Goal: Information Seeking & Learning: Check status

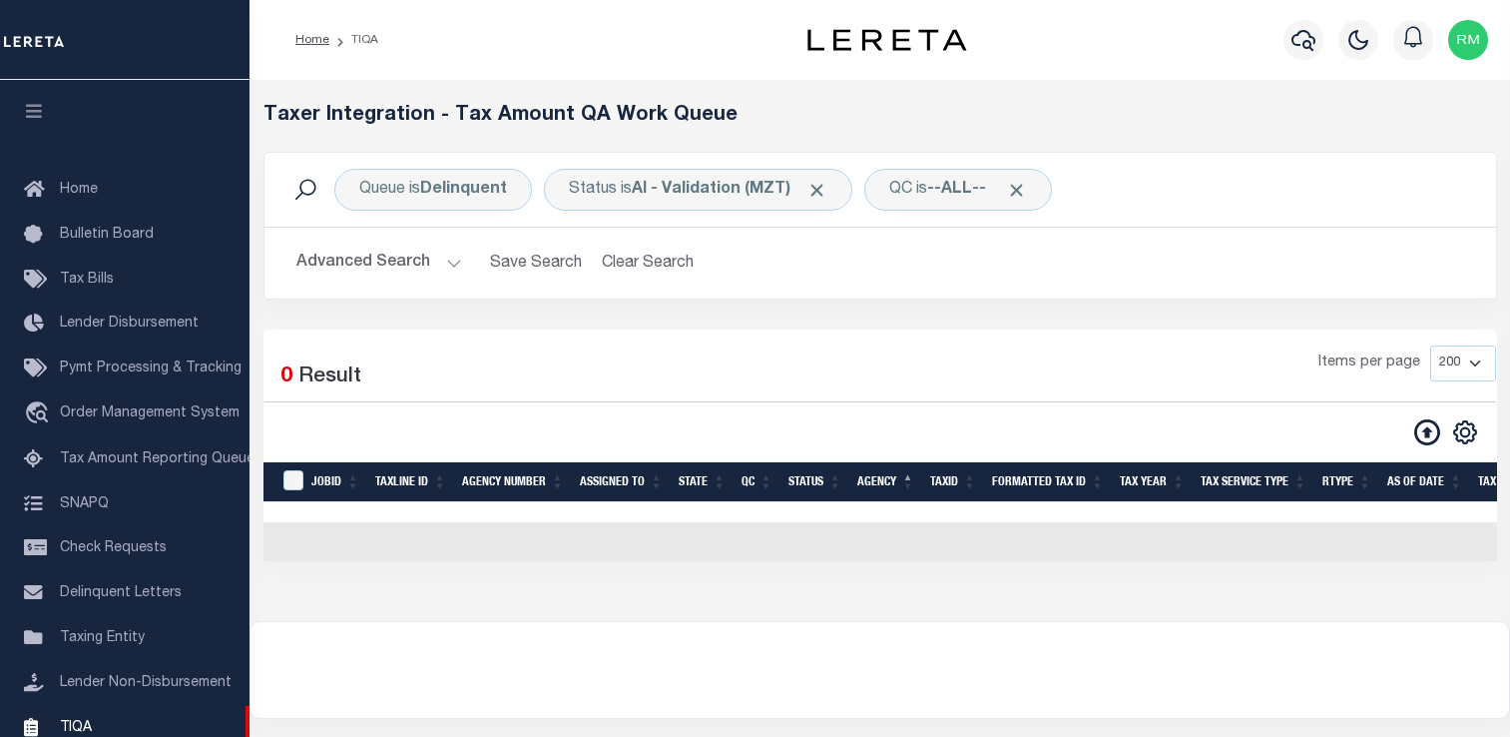
select select "200"
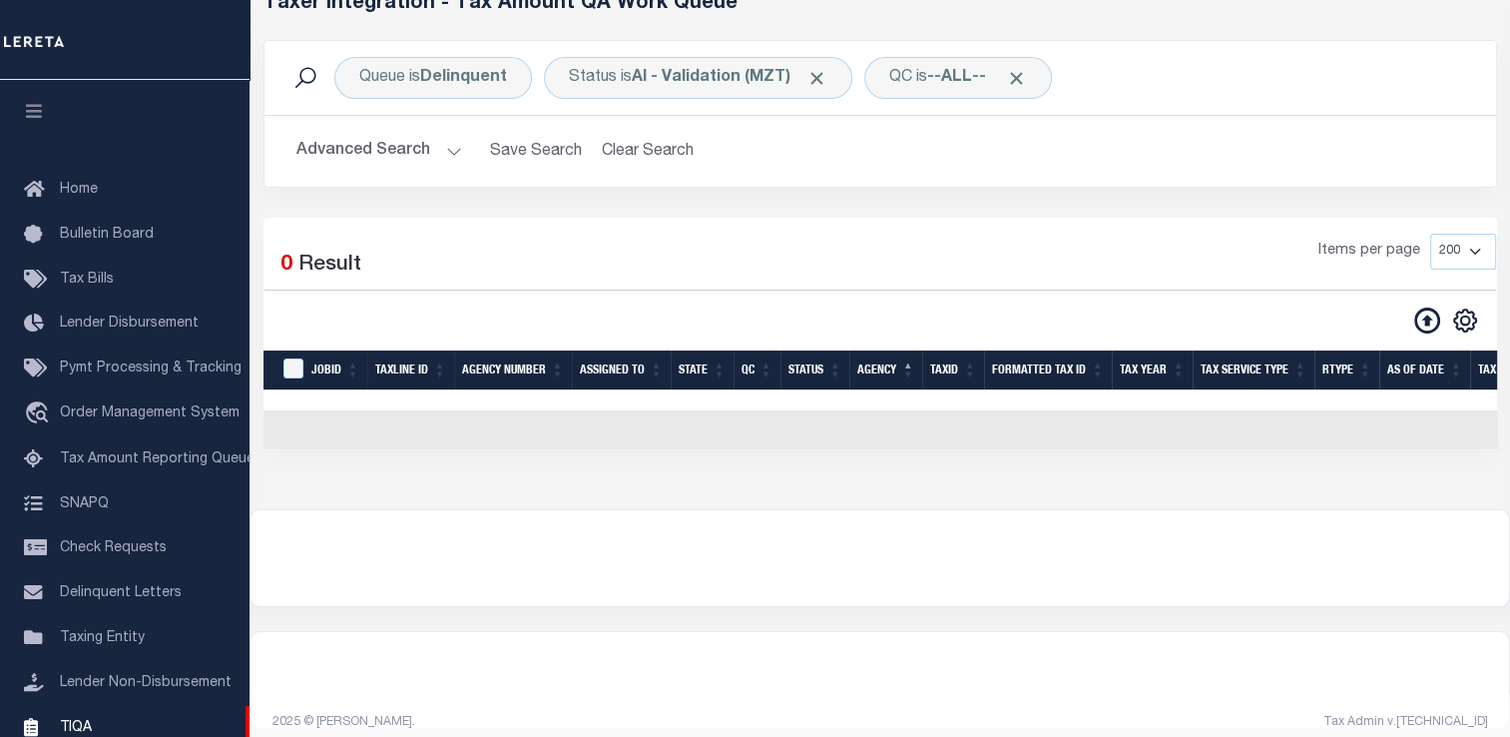
scroll to position [239, 0]
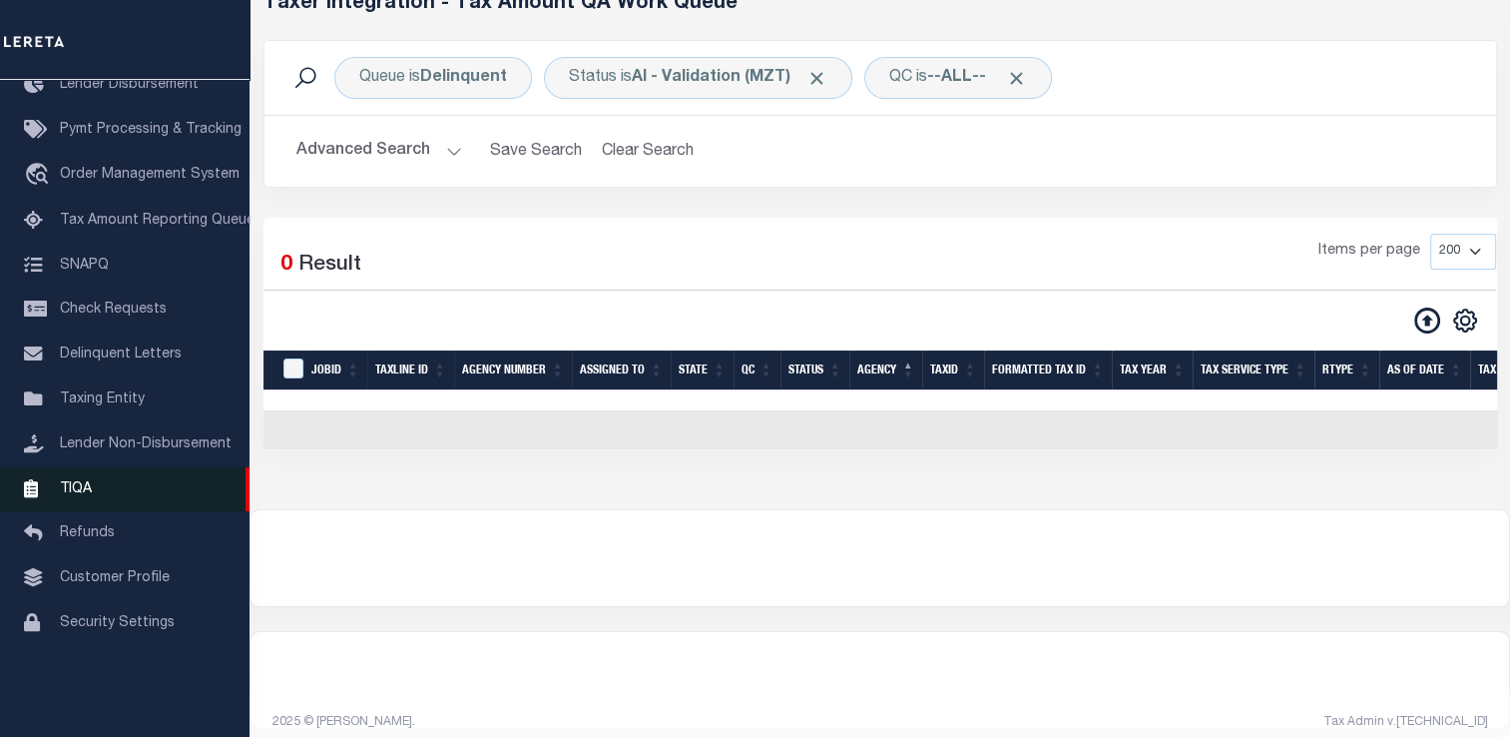
click at [111, 504] on link "TIQA" at bounding box center [125, 489] width 250 height 45
click at [88, 495] on span "TIQA" at bounding box center [76, 488] width 32 height 14
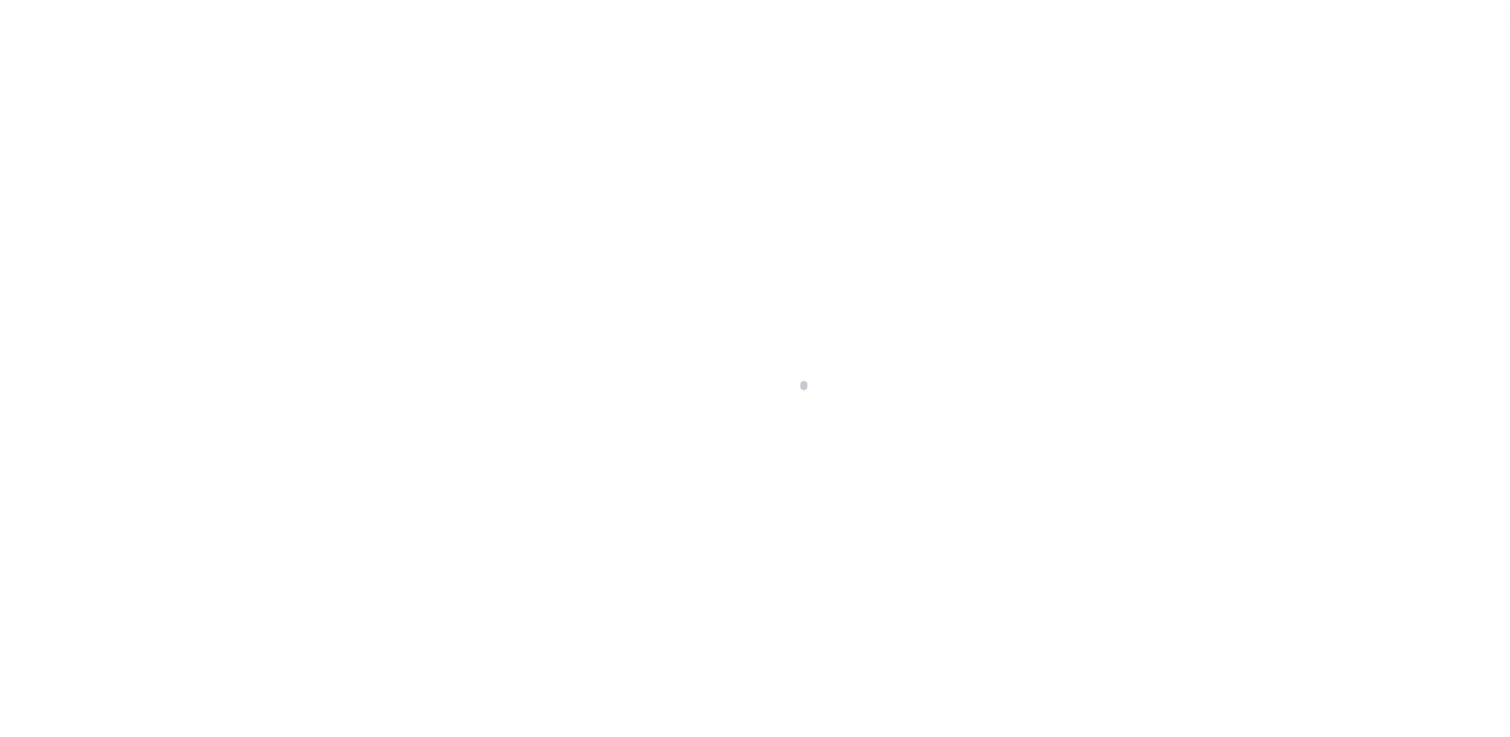
click at [696, 336] on div at bounding box center [755, 368] width 1510 height 737
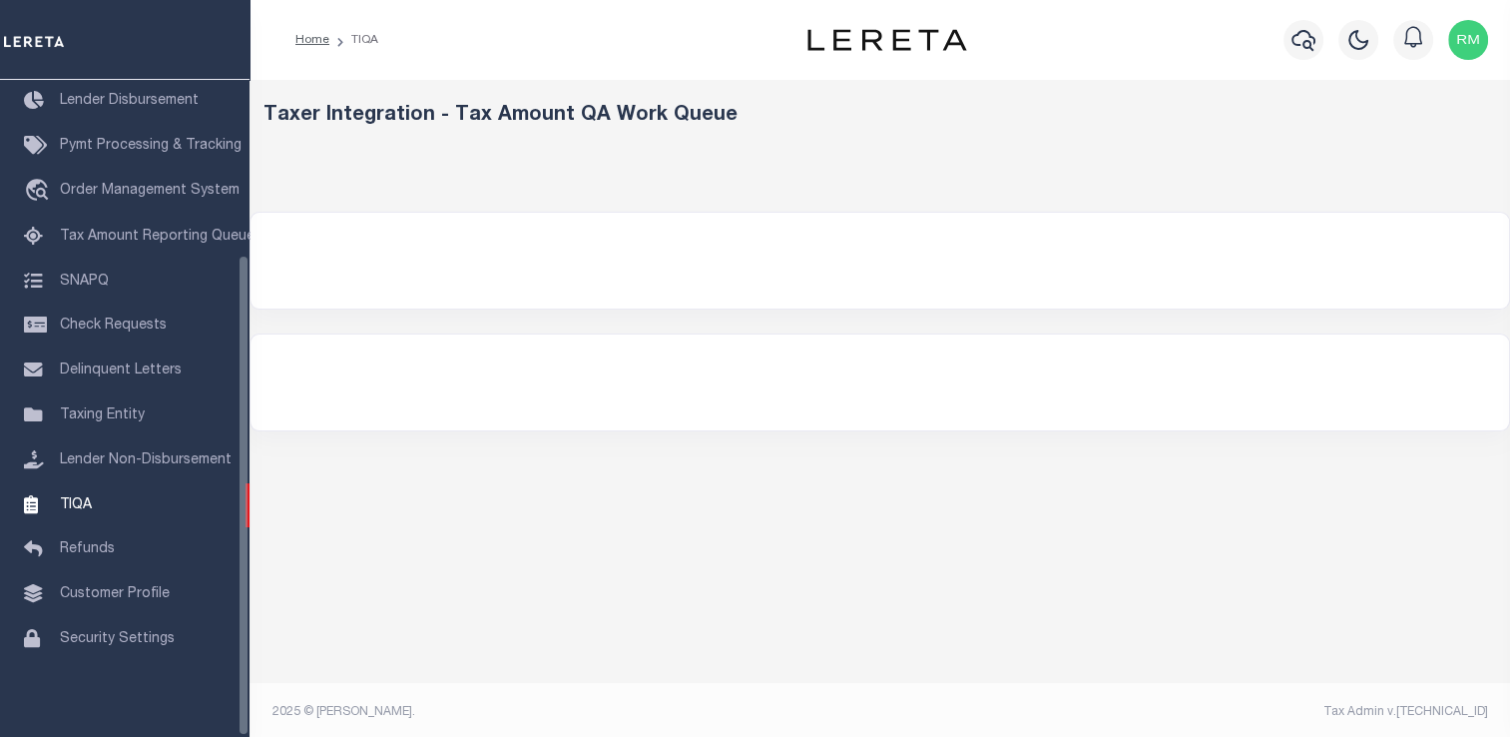
select select "200"
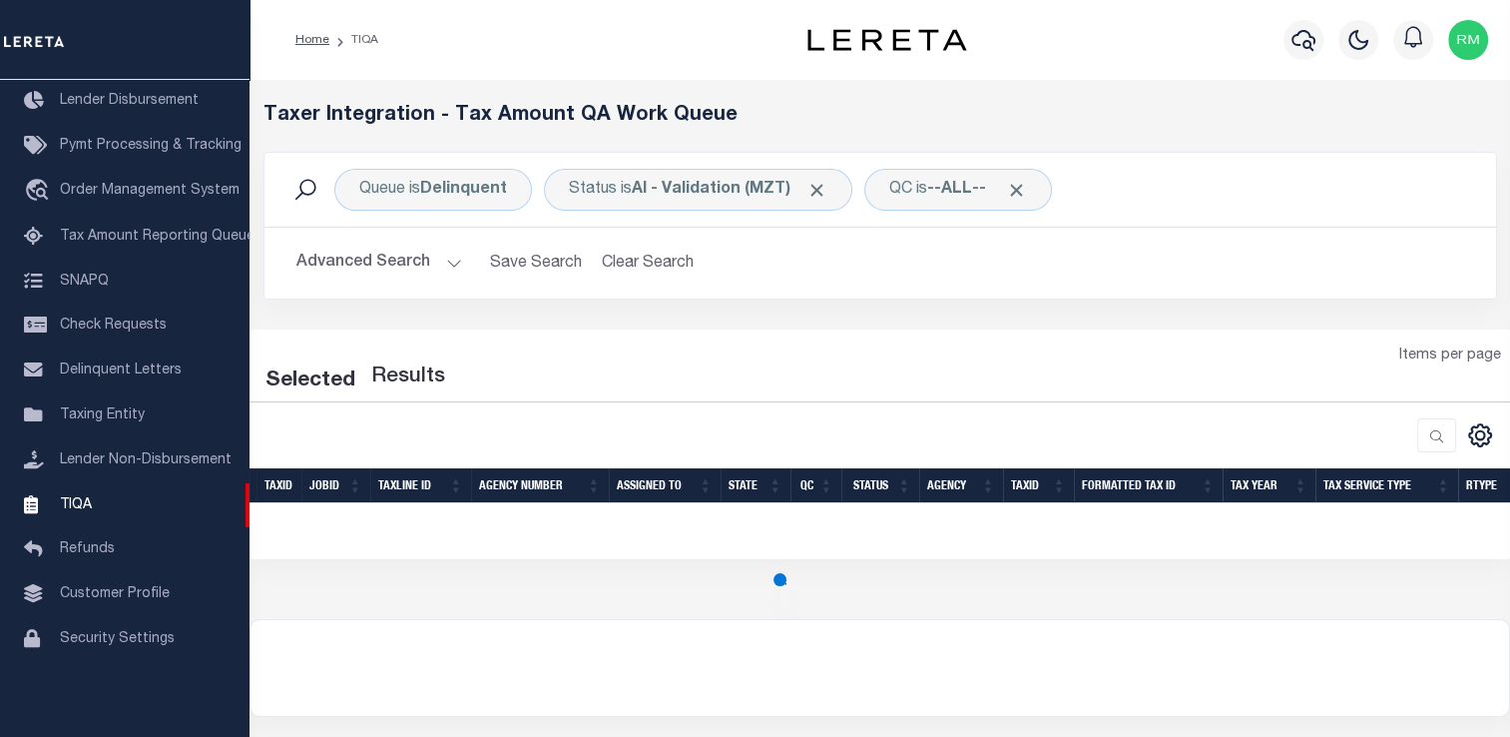
select select "200"
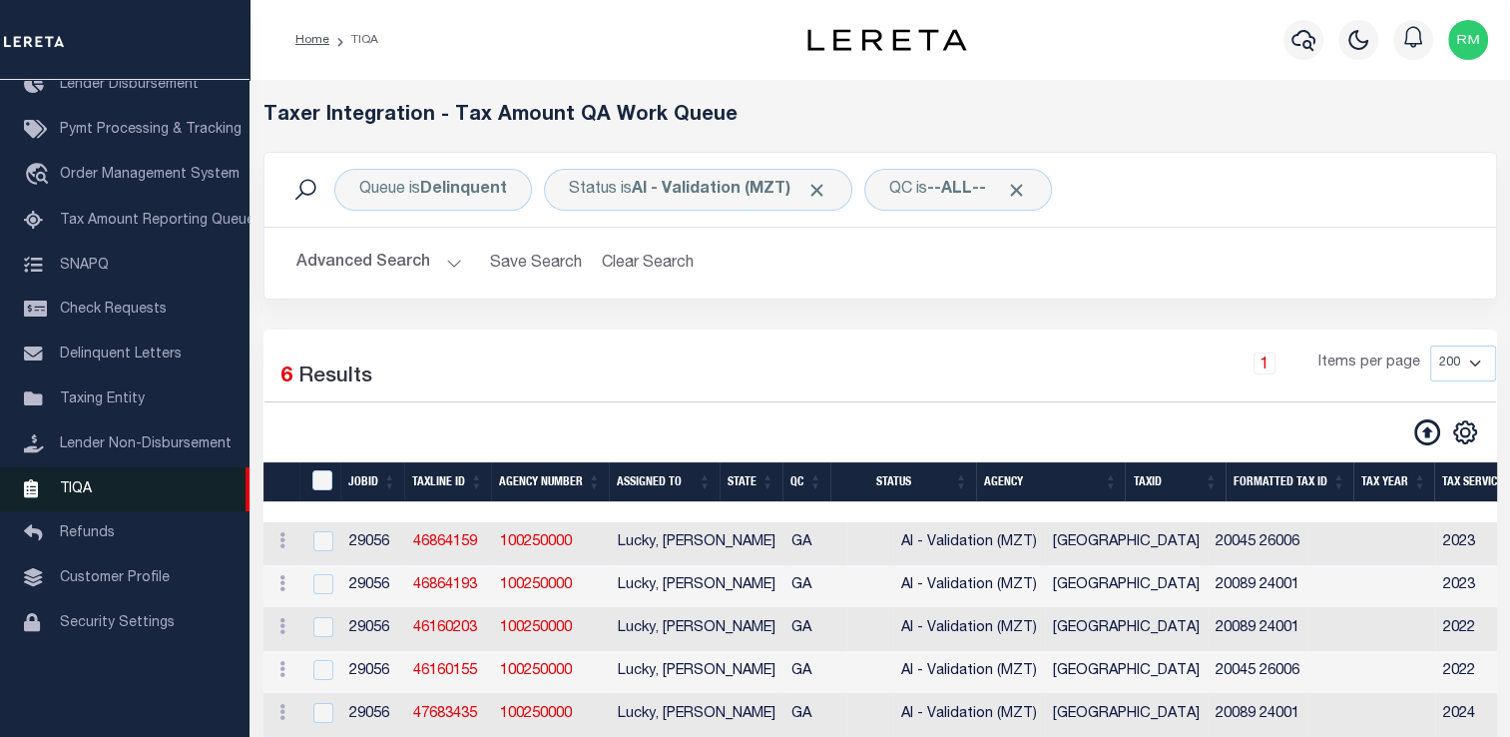
click at [75, 495] on span "TIQA" at bounding box center [76, 488] width 32 height 14
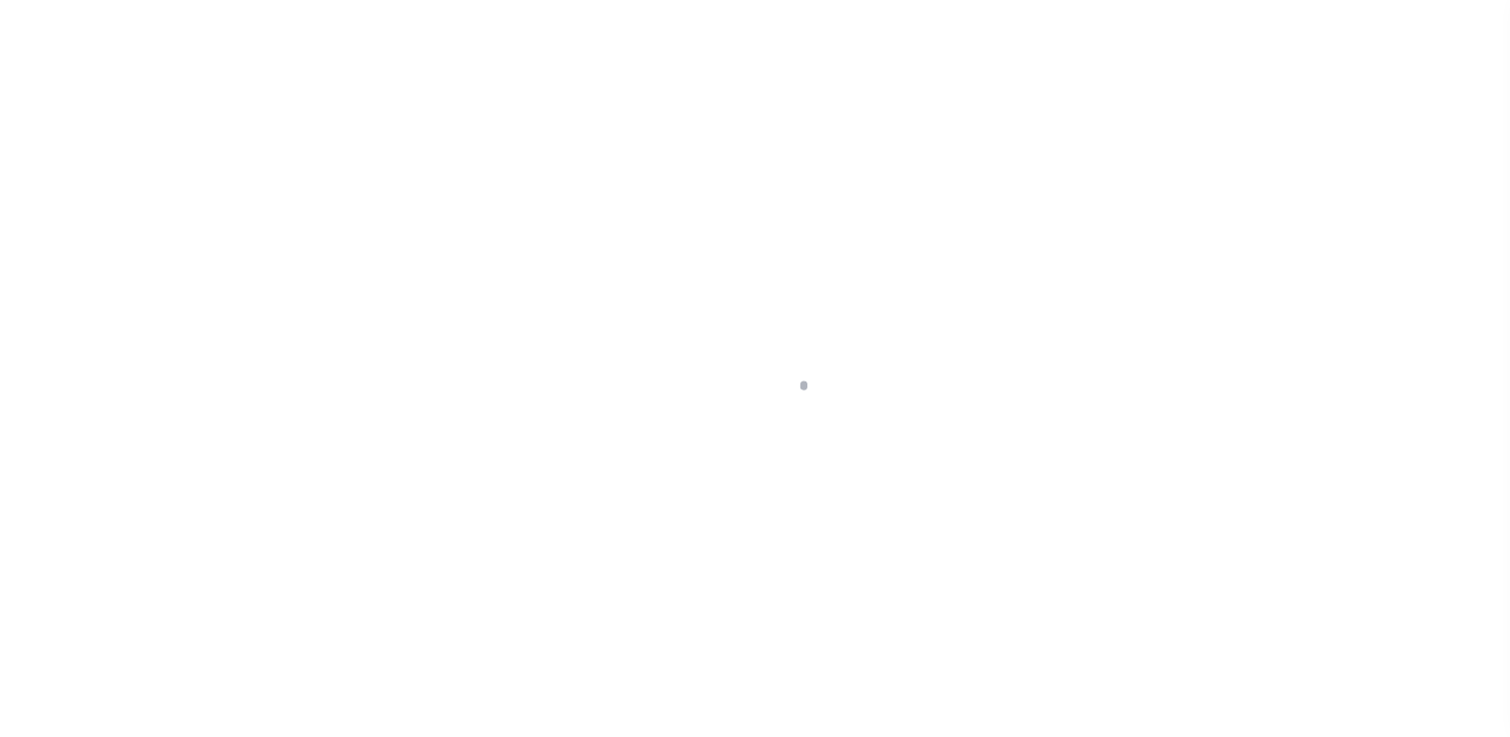
scroll to position [239, 0]
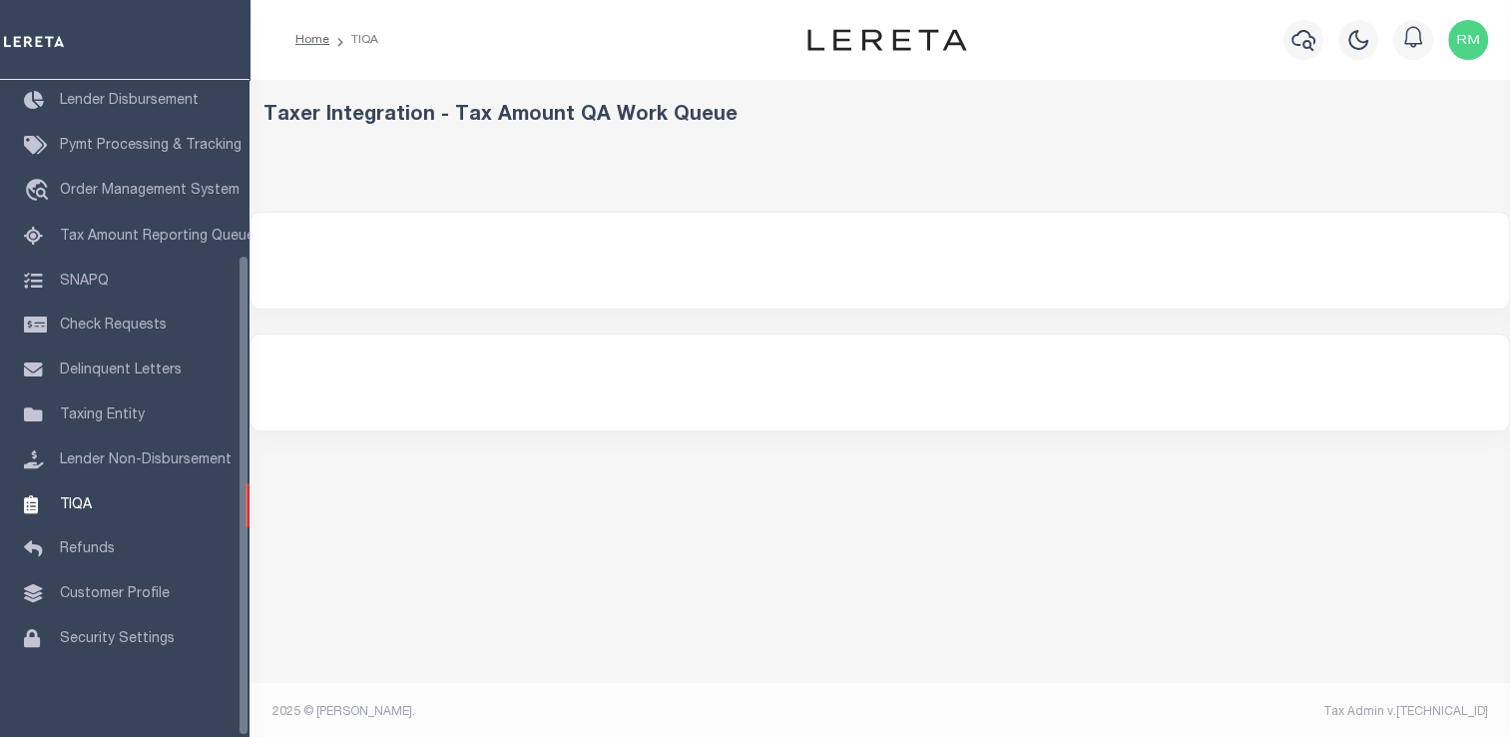
select select "200"
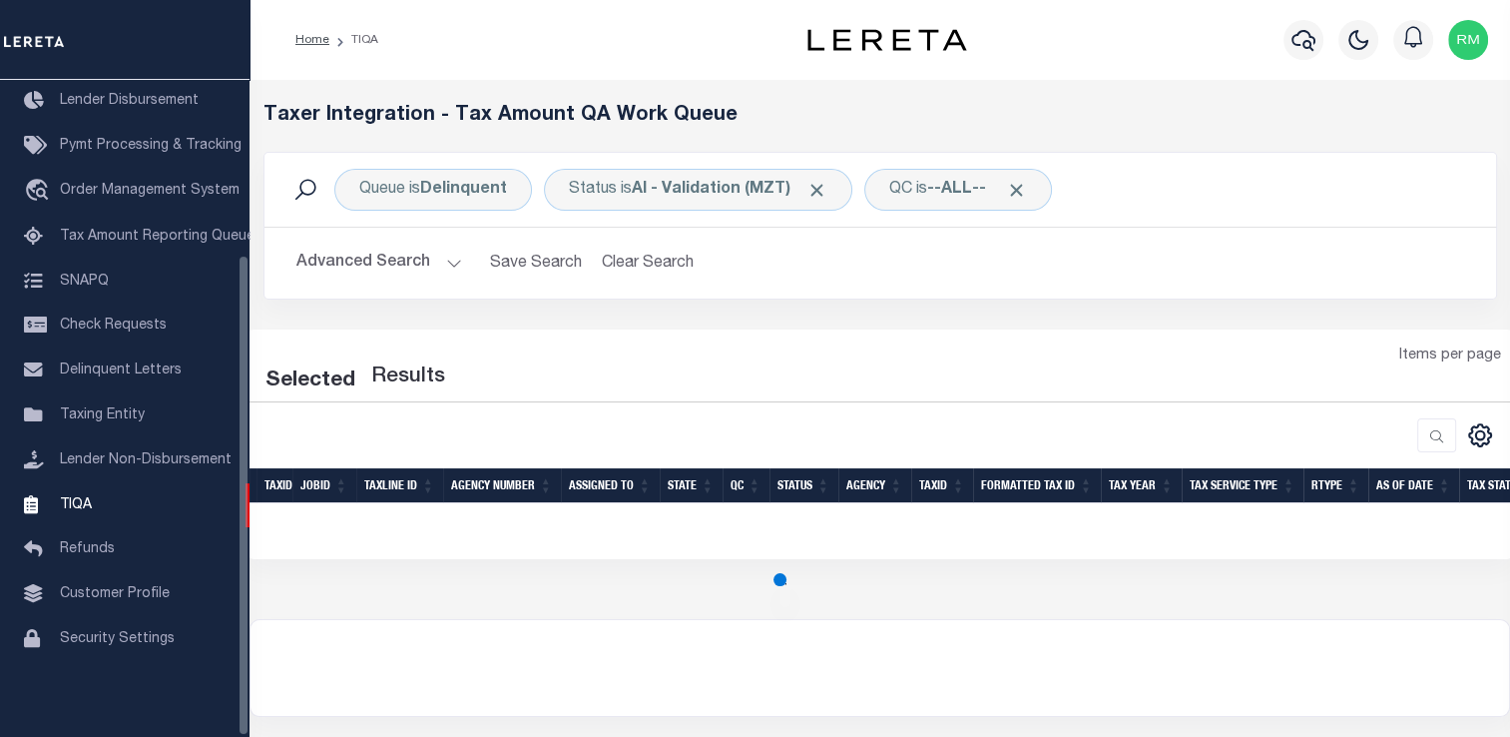
select select "200"
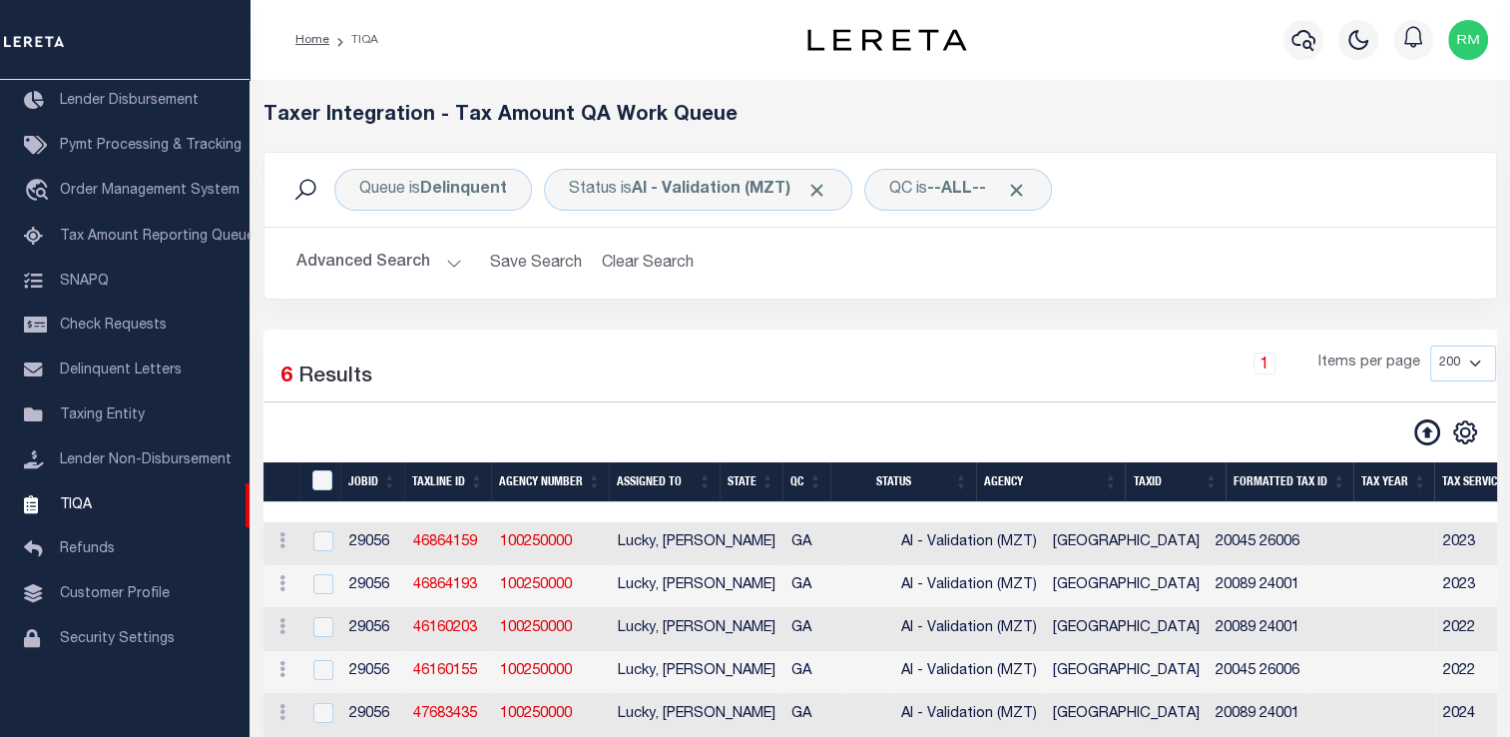
click at [751, 406] on div "Selected 6 Results 1 Items per page 10 25 50 100 200 500 1000 2000" at bounding box center [881, 395] width 1264 height 101
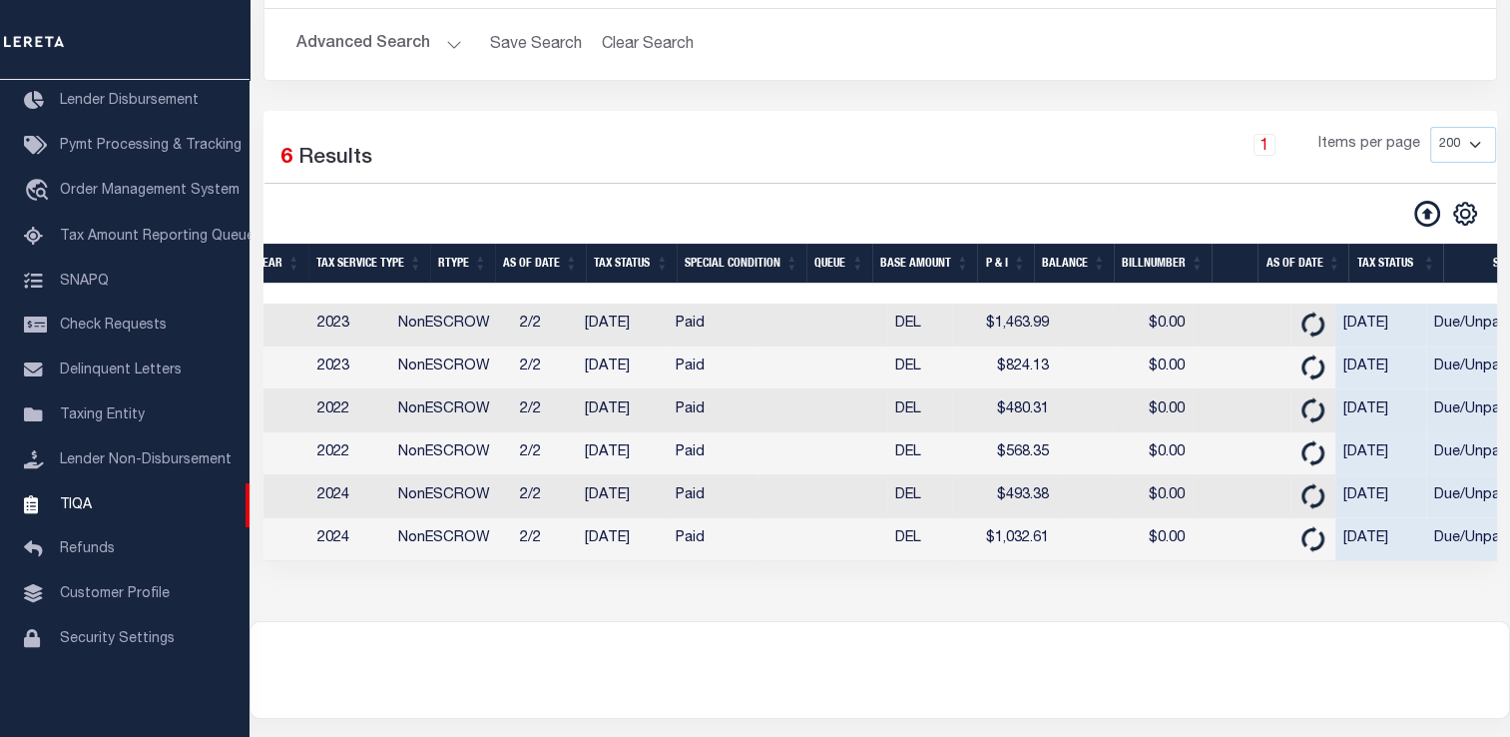
scroll to position [0, 1128]
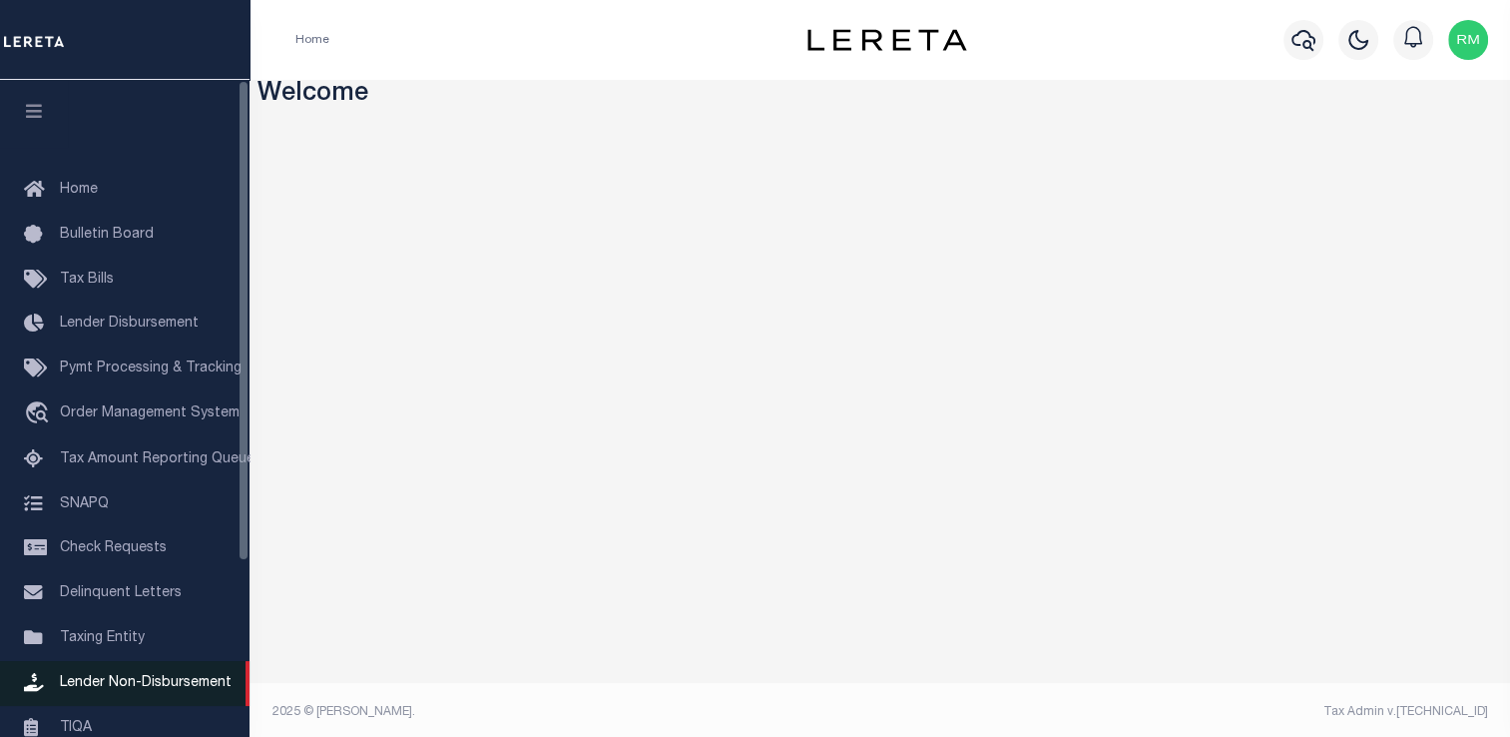
scroll to position [239, 0]
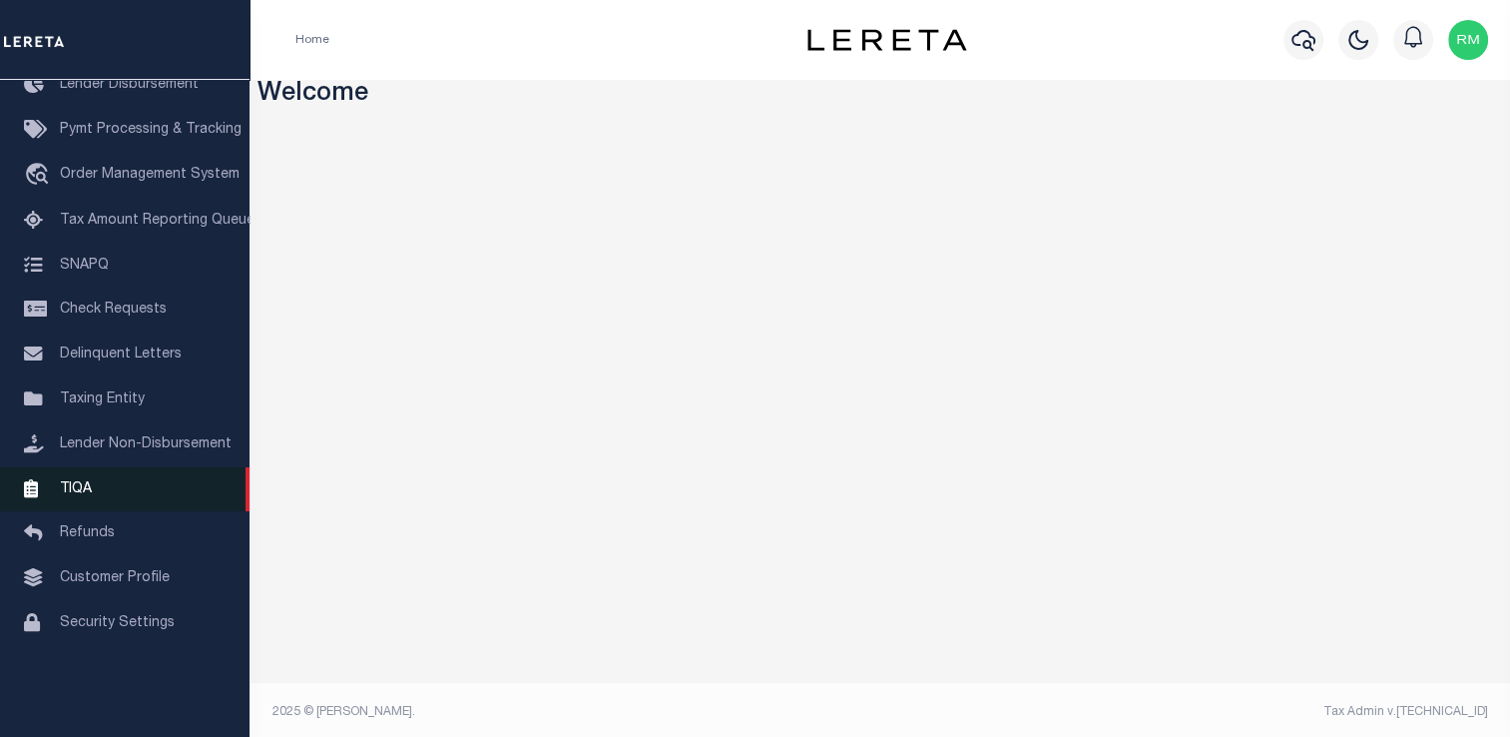
click at [118, 509] on link "TIQA" at bounding box center [125, 489] width 250 height 45
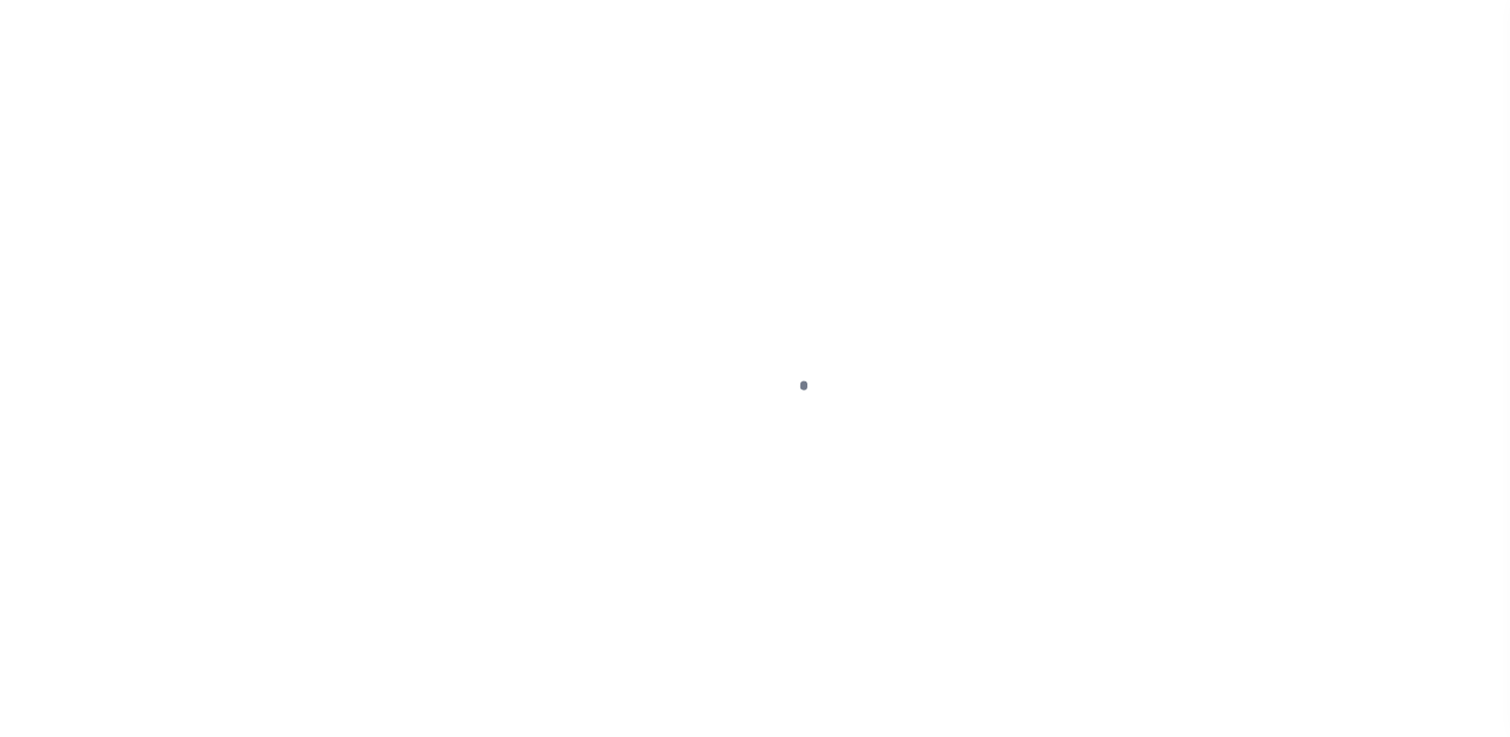
scroll to position [239, 0]
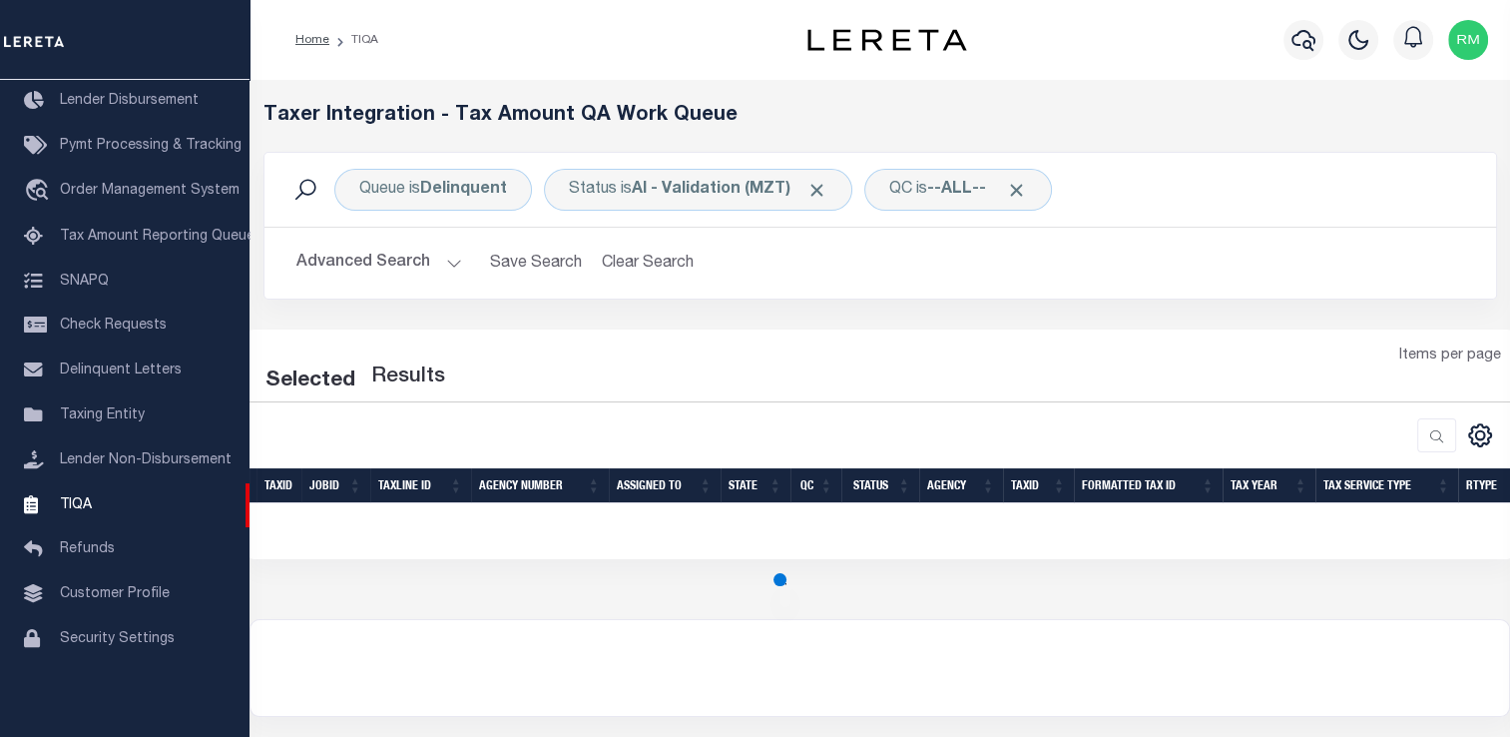
select select "200"
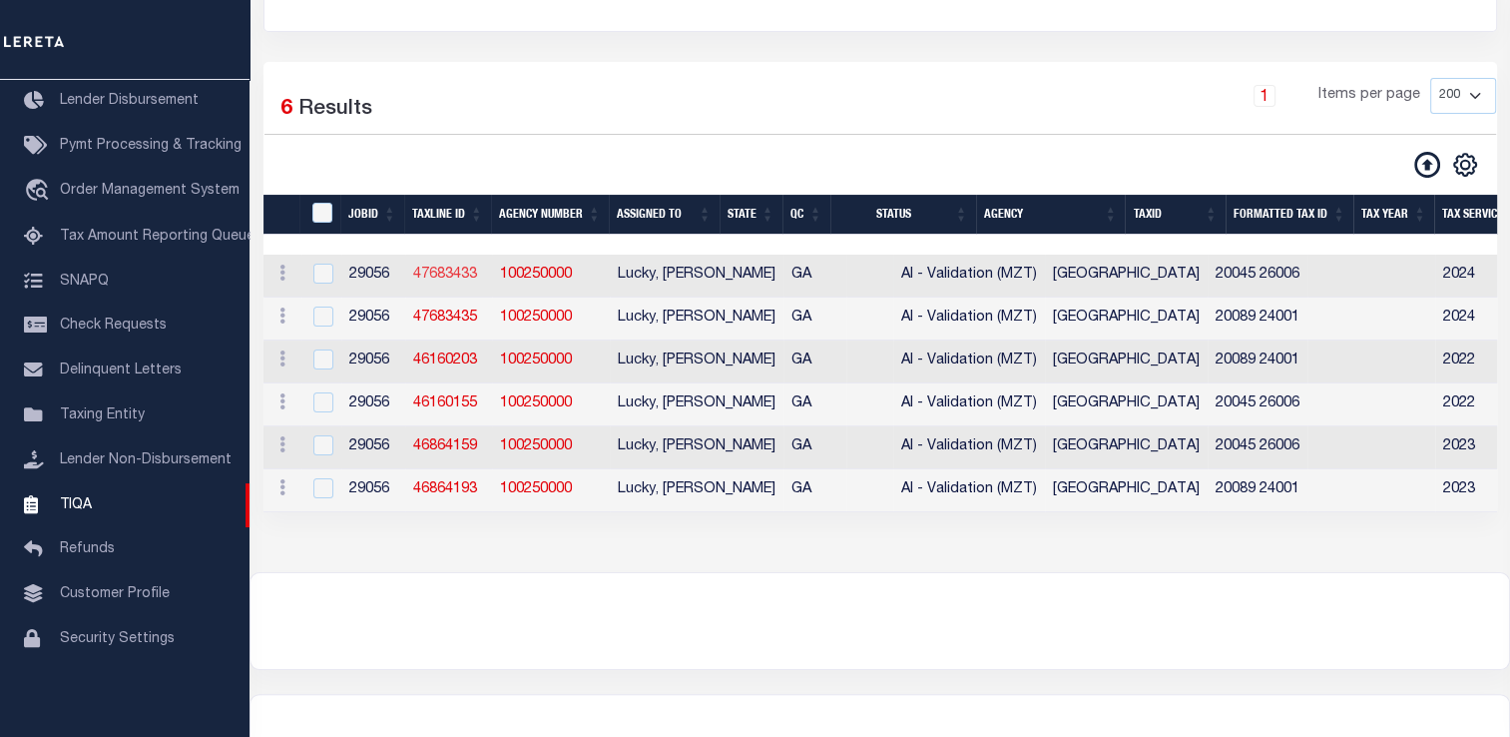
scroll to position [256, 0]
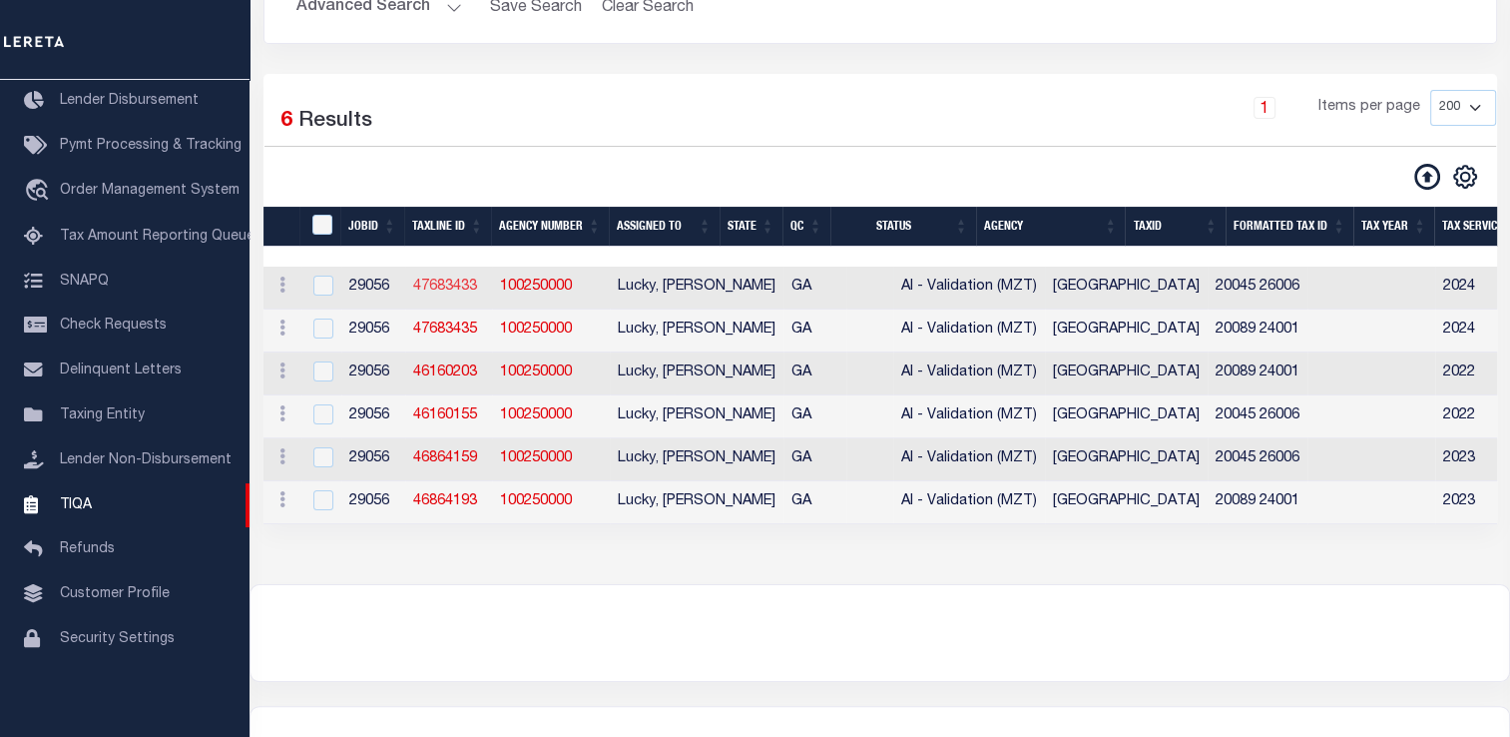
click at [440, 289] on link "47683433" at bounding box center [445, 286] width 64 height 14
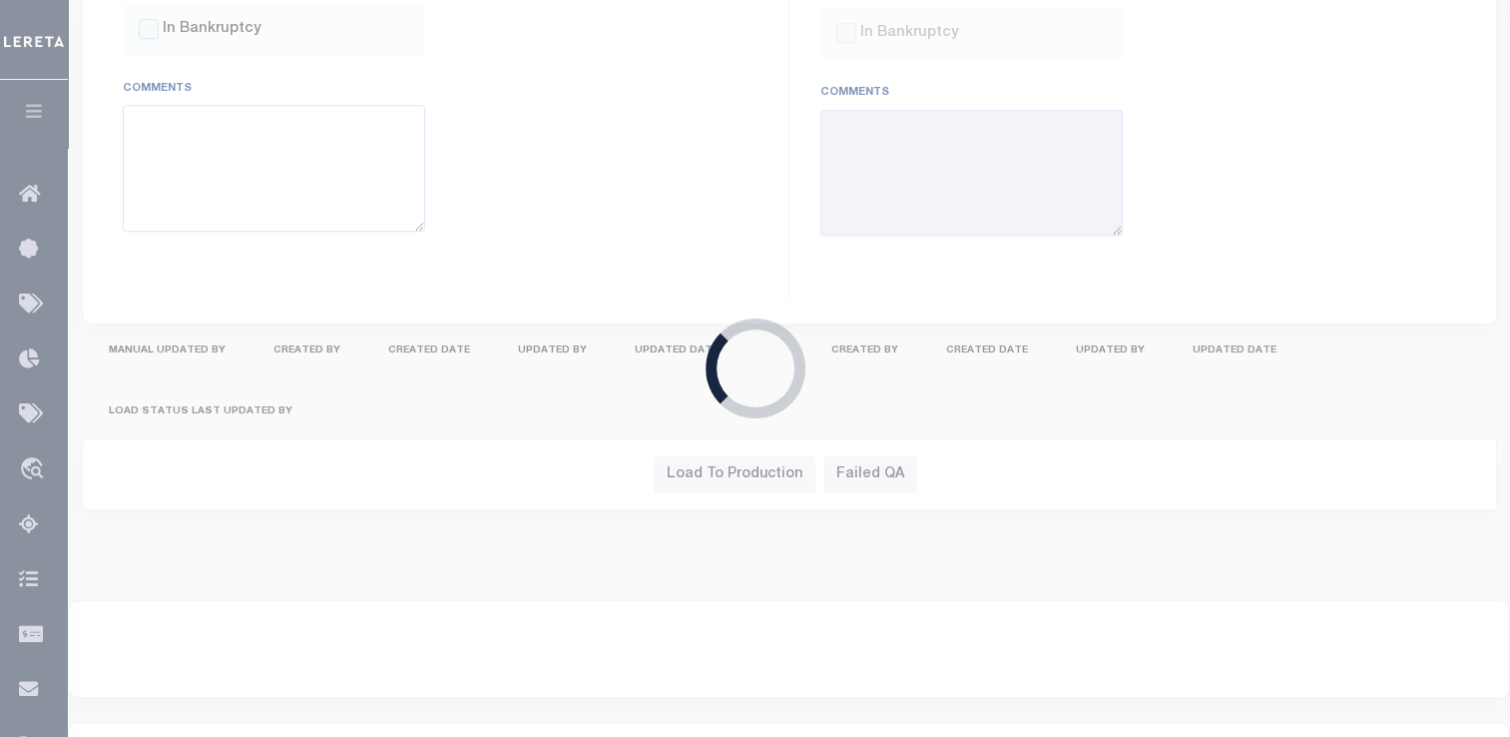
type input "10/10/2025"
checkbox input "false"
type input "$1,032.61"
type input "$0"
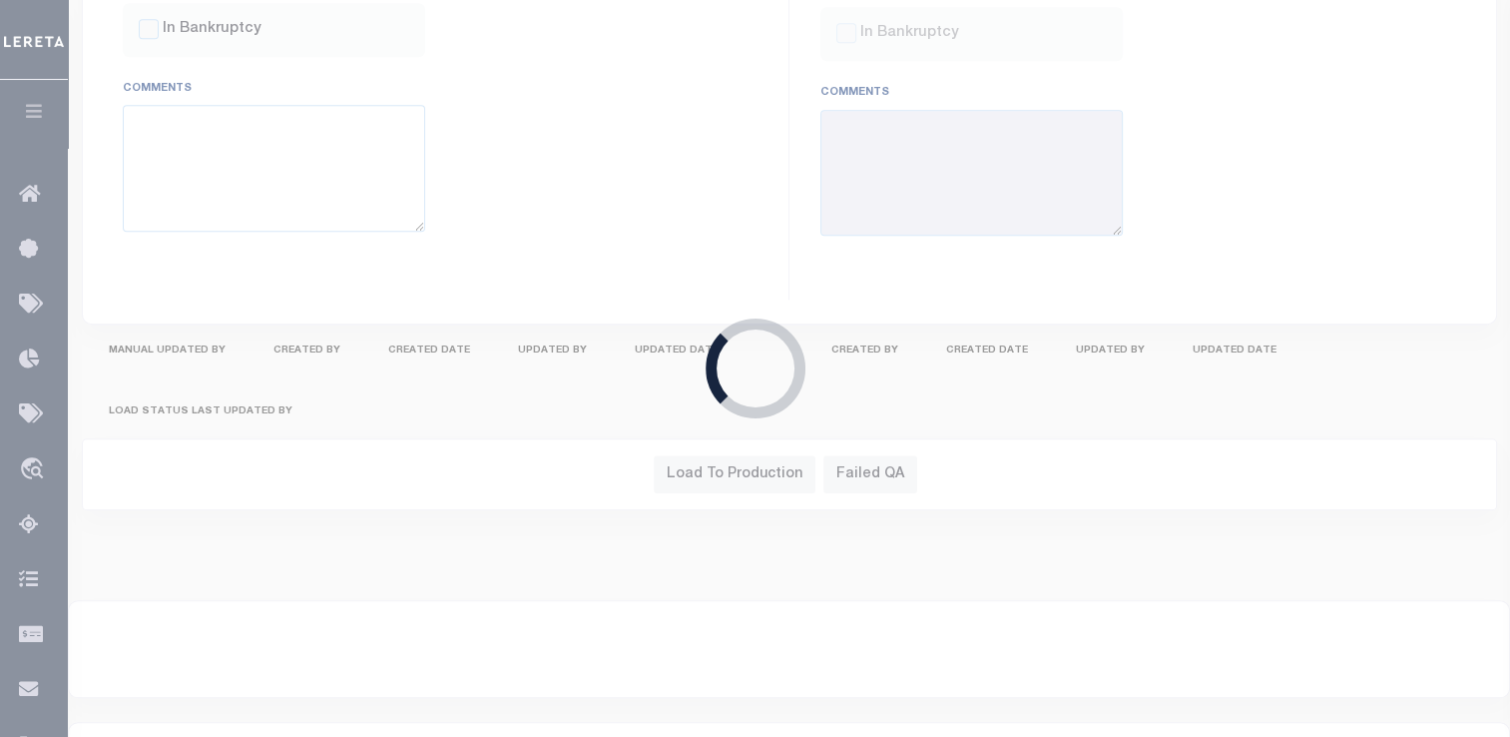
select select "23"
type input "11/27/2024"
checkbox input "false"
type textarea "full tax year due =$2065.23 Tax Sale File # Sale Date 24-R391990-JAN 01/07/2025…"
type input "$1,032.62"
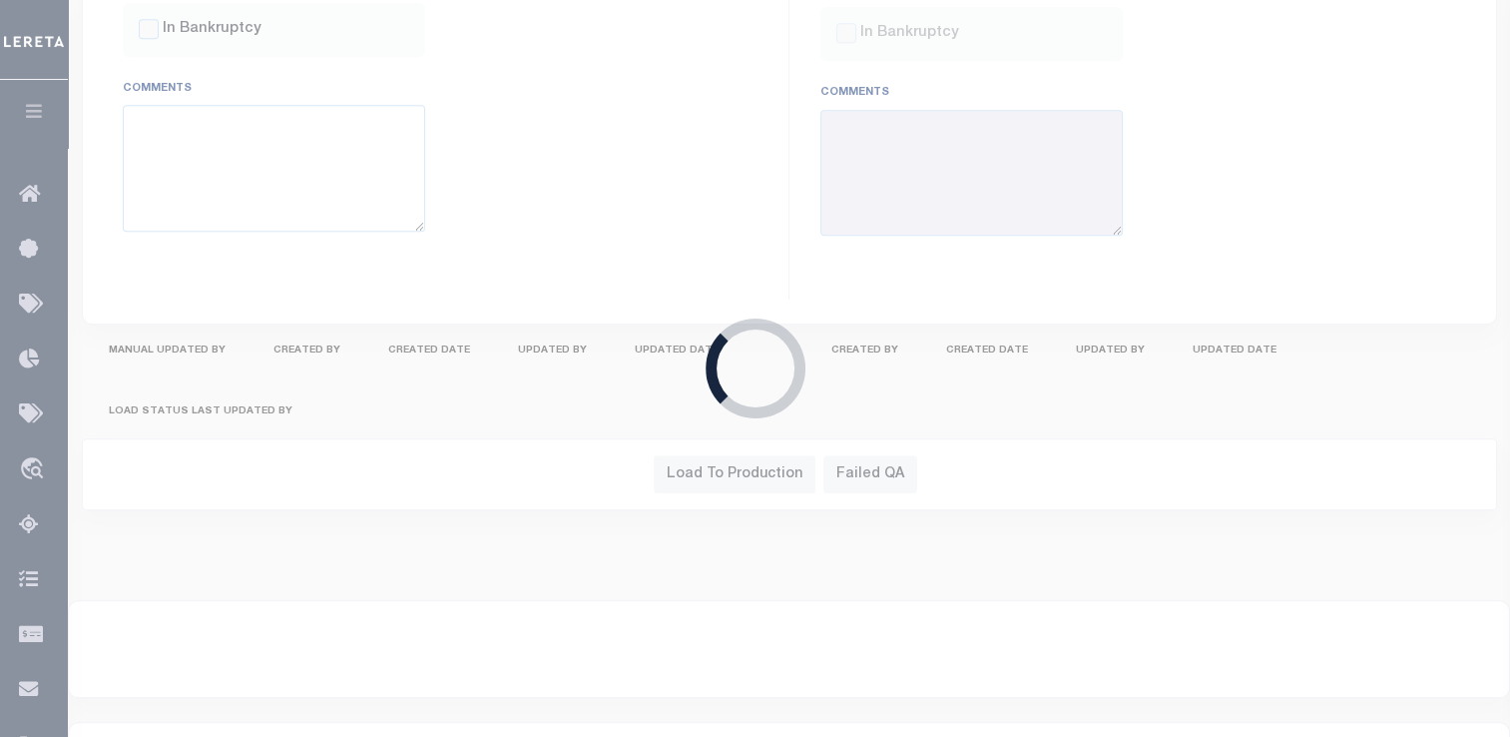
type input "$9.89"
type input "$1,042.51"
select select "PYD"
select select "DUE"
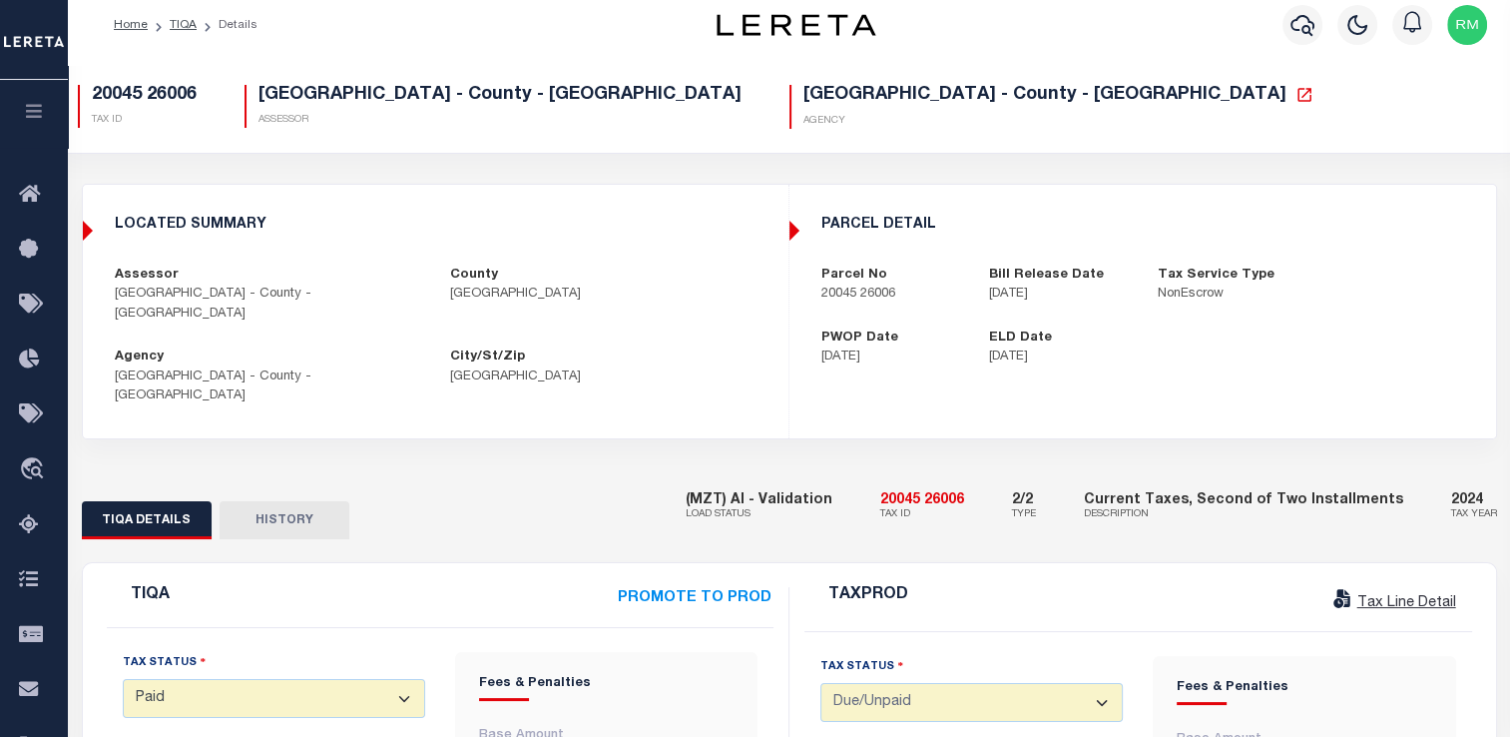
scroll to position [16, 0]
click at [1298, 93] on icon at bounding box center [1305, 94] width 14 height 14
drag, startPoint x: 817, startPoint y: 301, endPoint x: 906, endPoint y: 310, distance: 89.3
click at [906, 310] on div "parcel detail Parcel No 20045 26006 Bill Release Date 09/01/2024 Tax Service Ty…" at bounding box center [1142, 291] width 705 height 183
copy p "20045 26006"
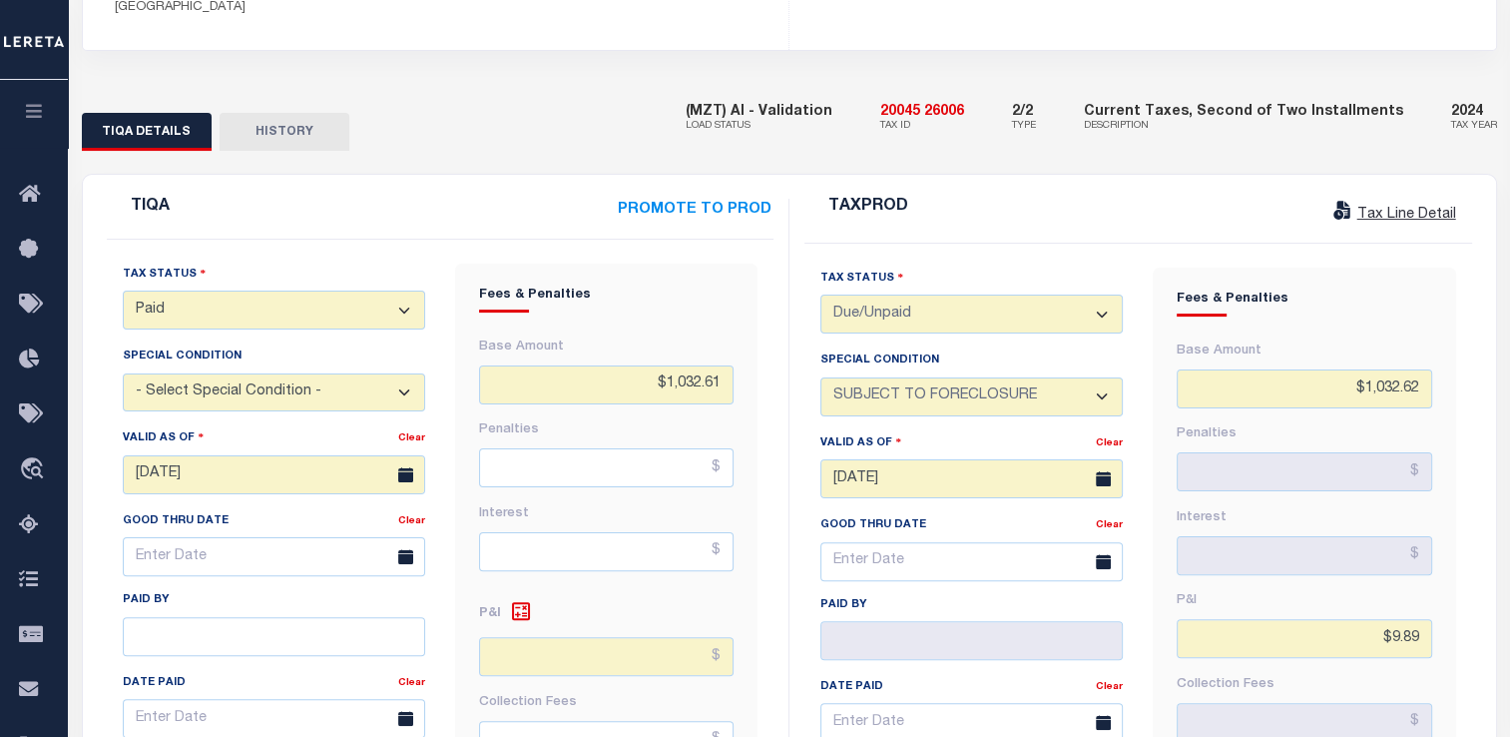
scroll to position [403, 0]
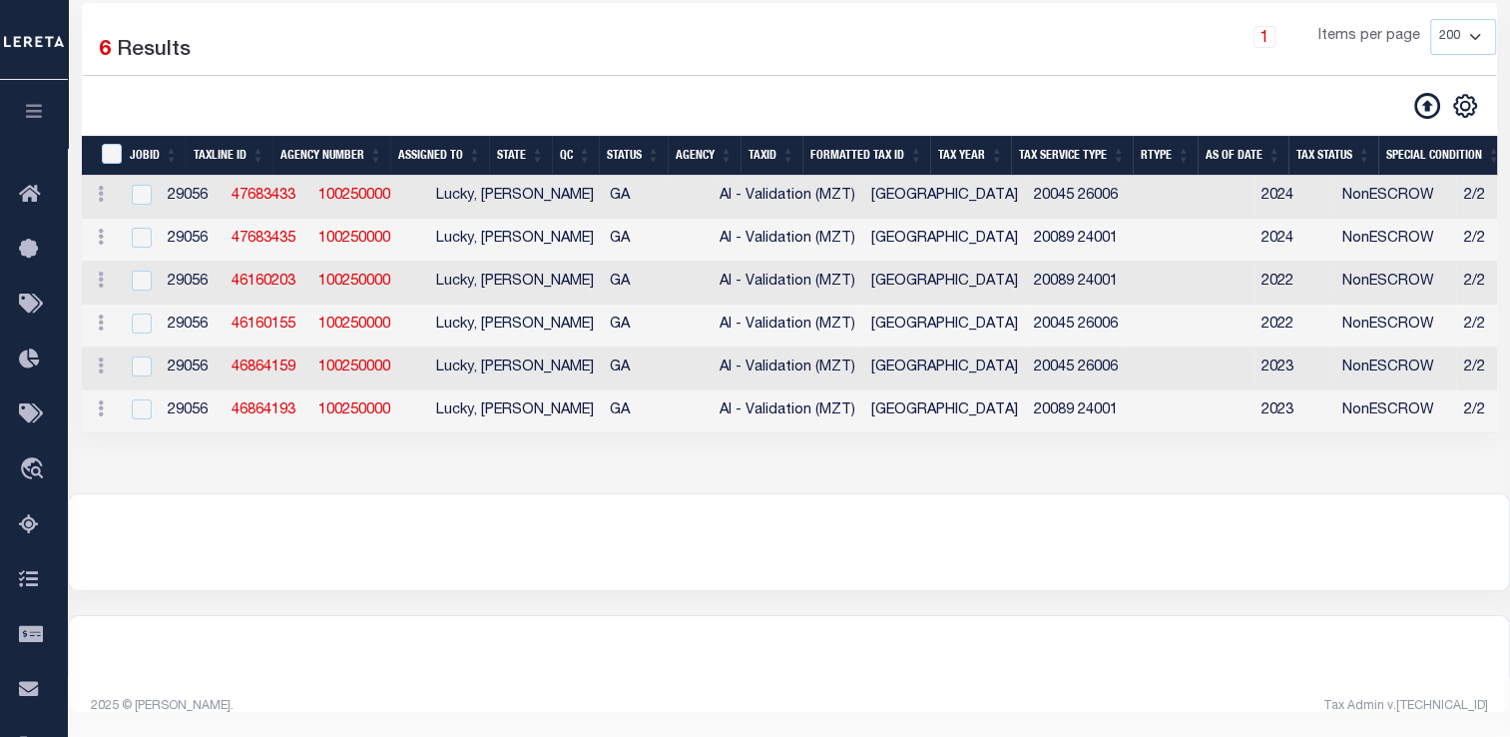
scroll to position [256, 0]
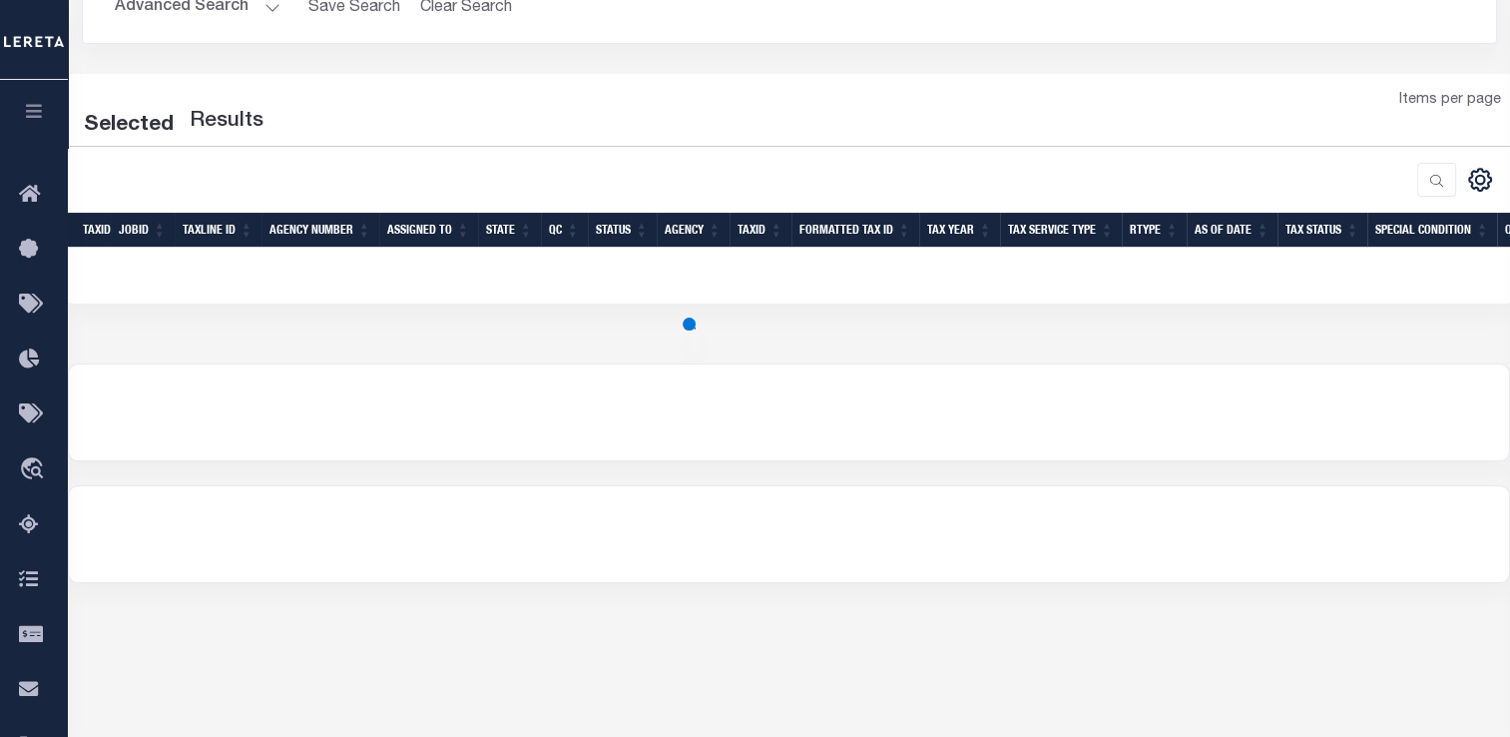
select select "200"
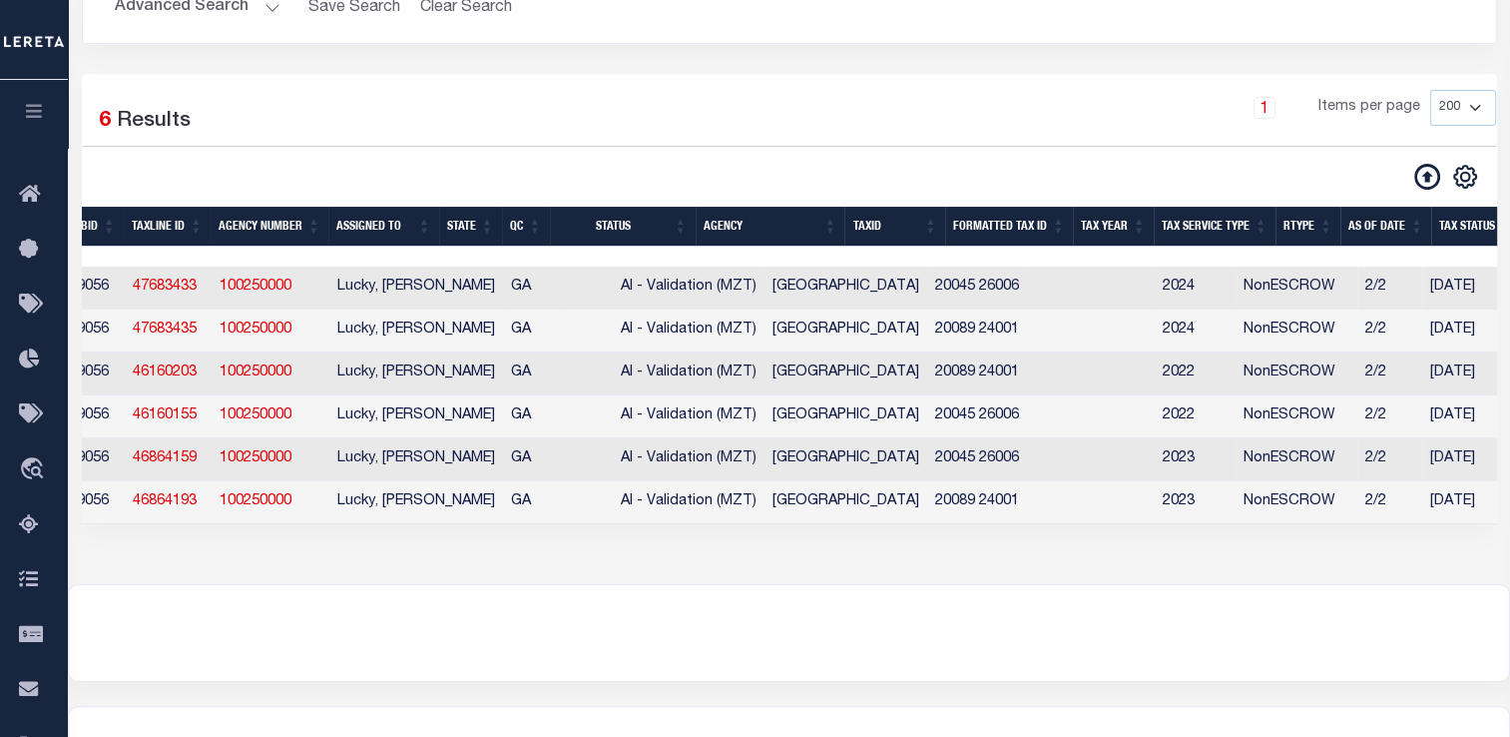
scroll to position [0, 100]
drag, startPoint x: 858, startPoint y: 335, endPoint x: 963, endPoint y: 329, distance: 105.0
copy td "20089 24001"
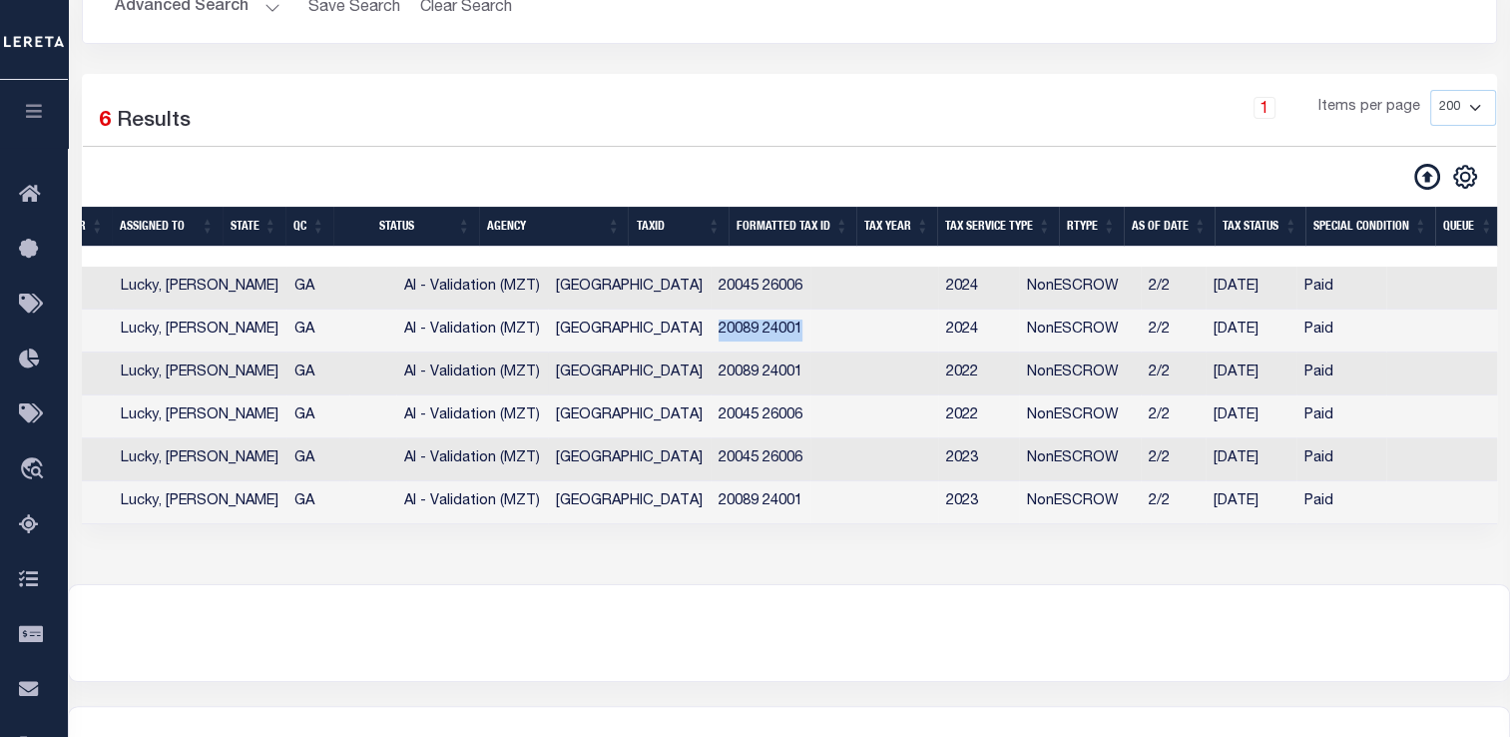
scroll to position [0, 0]
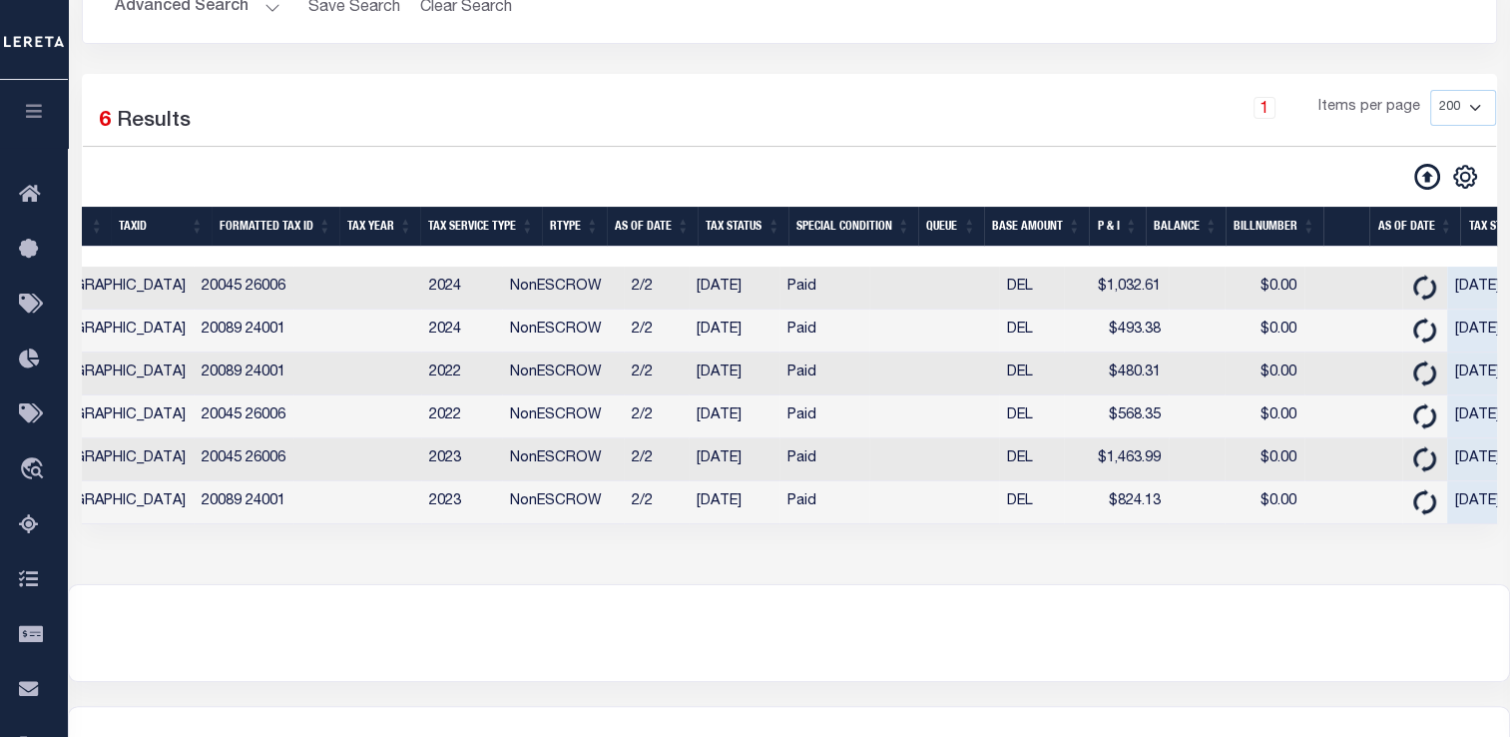
click at [194, 376] on td "20089 24001" at bounding box center [244, 373] width 100 height 43
checkbox input "true"
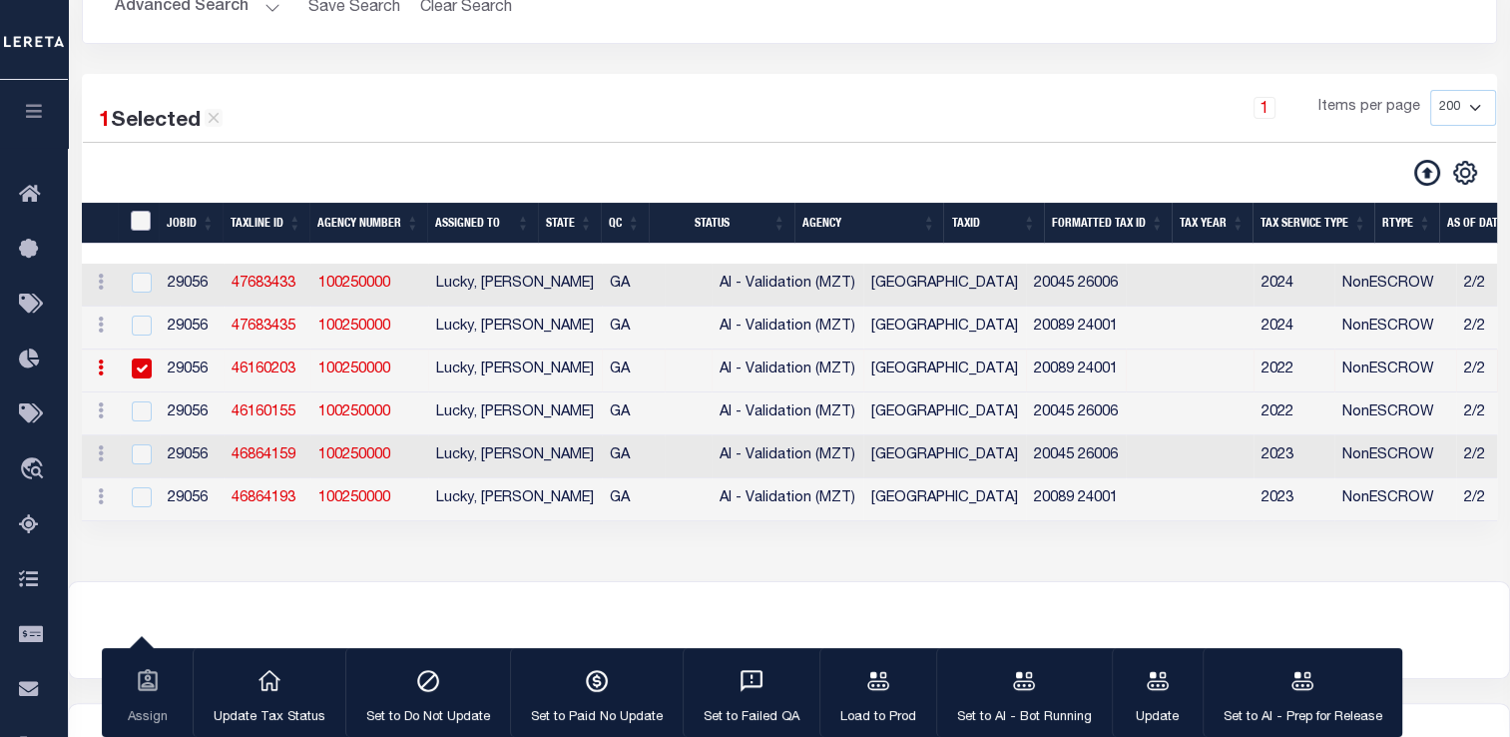
click at [136, 222] on input "TaxID" at bounding box center [141, 221] width 20 height 20
checkbox input "true"
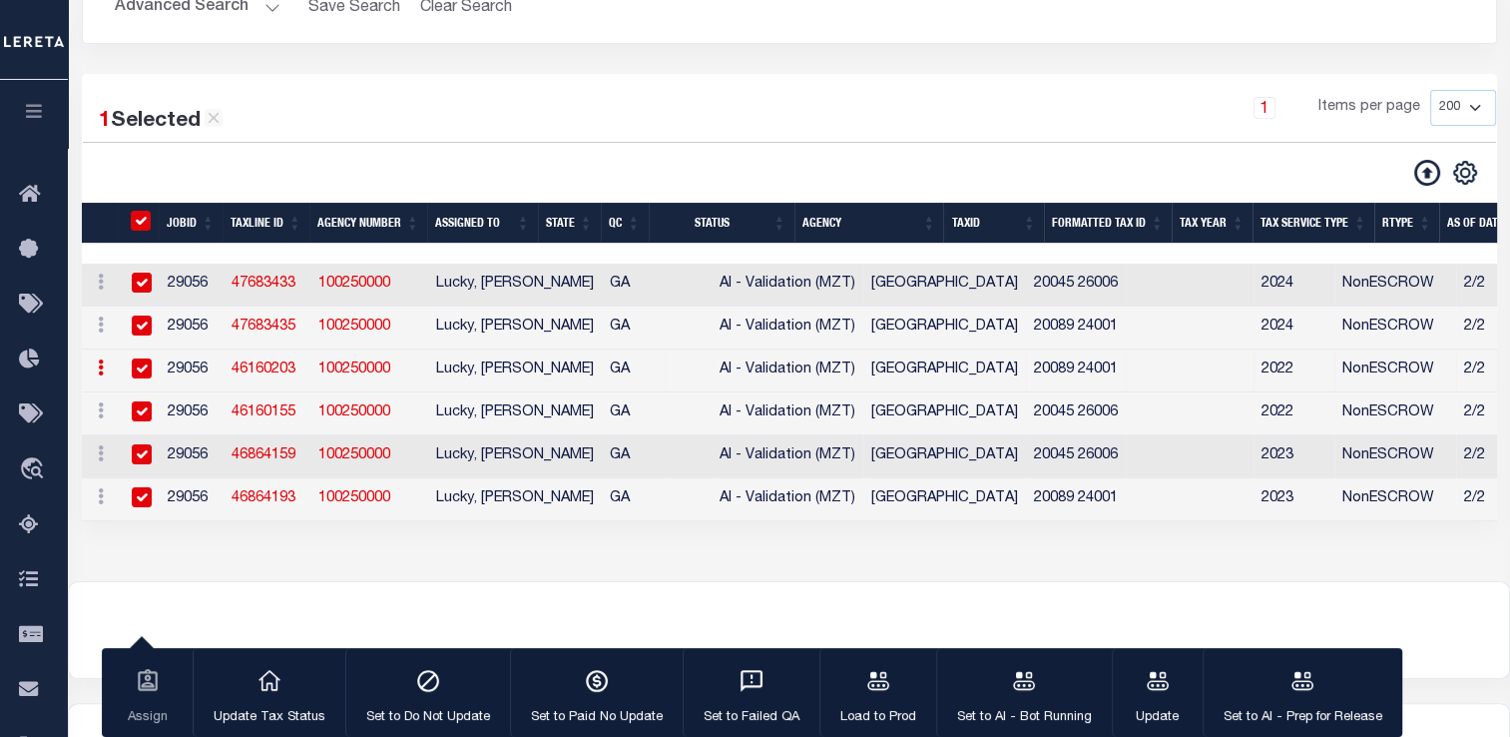
checkbox input "true"
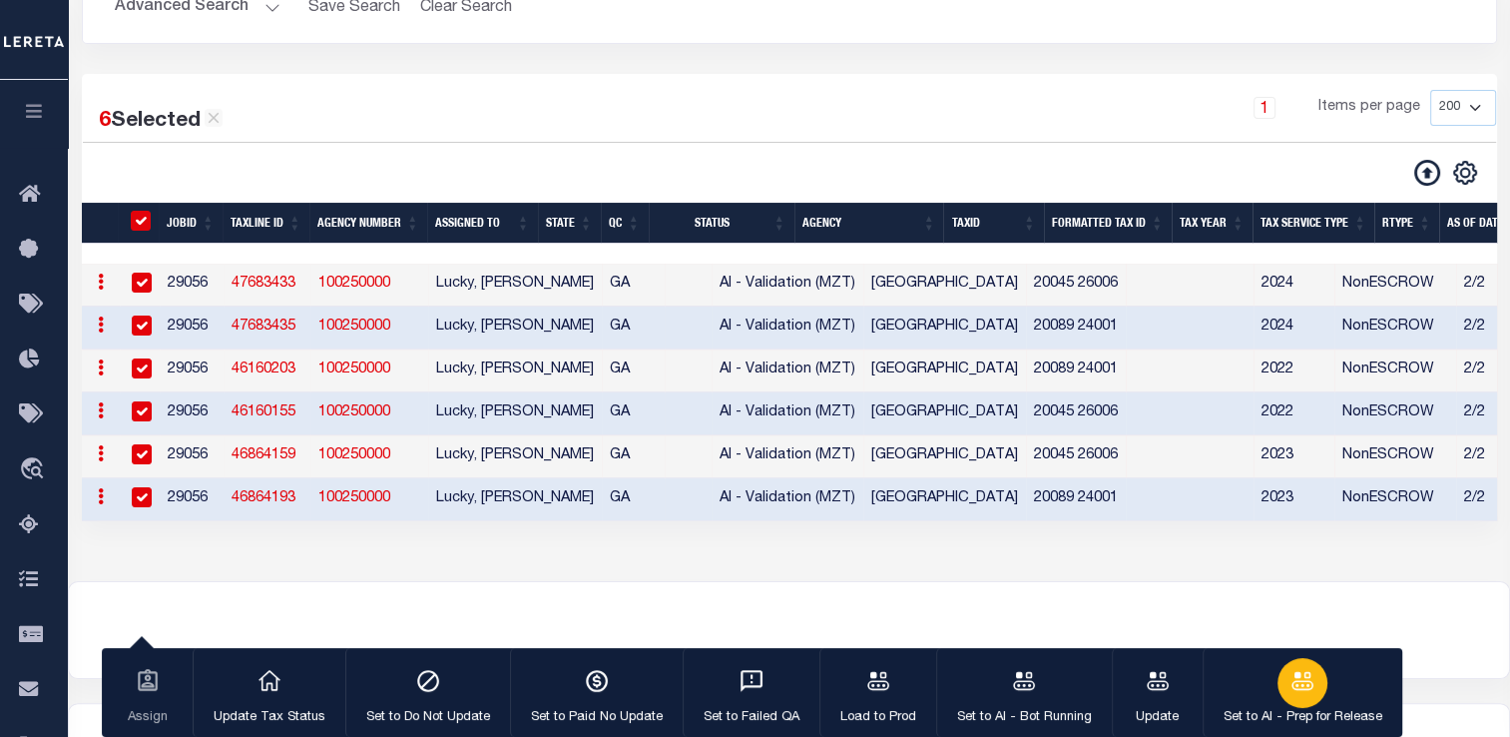
click at [1302, 690] on icon "button" at bounding box center [1303, 681] width 26 height 26
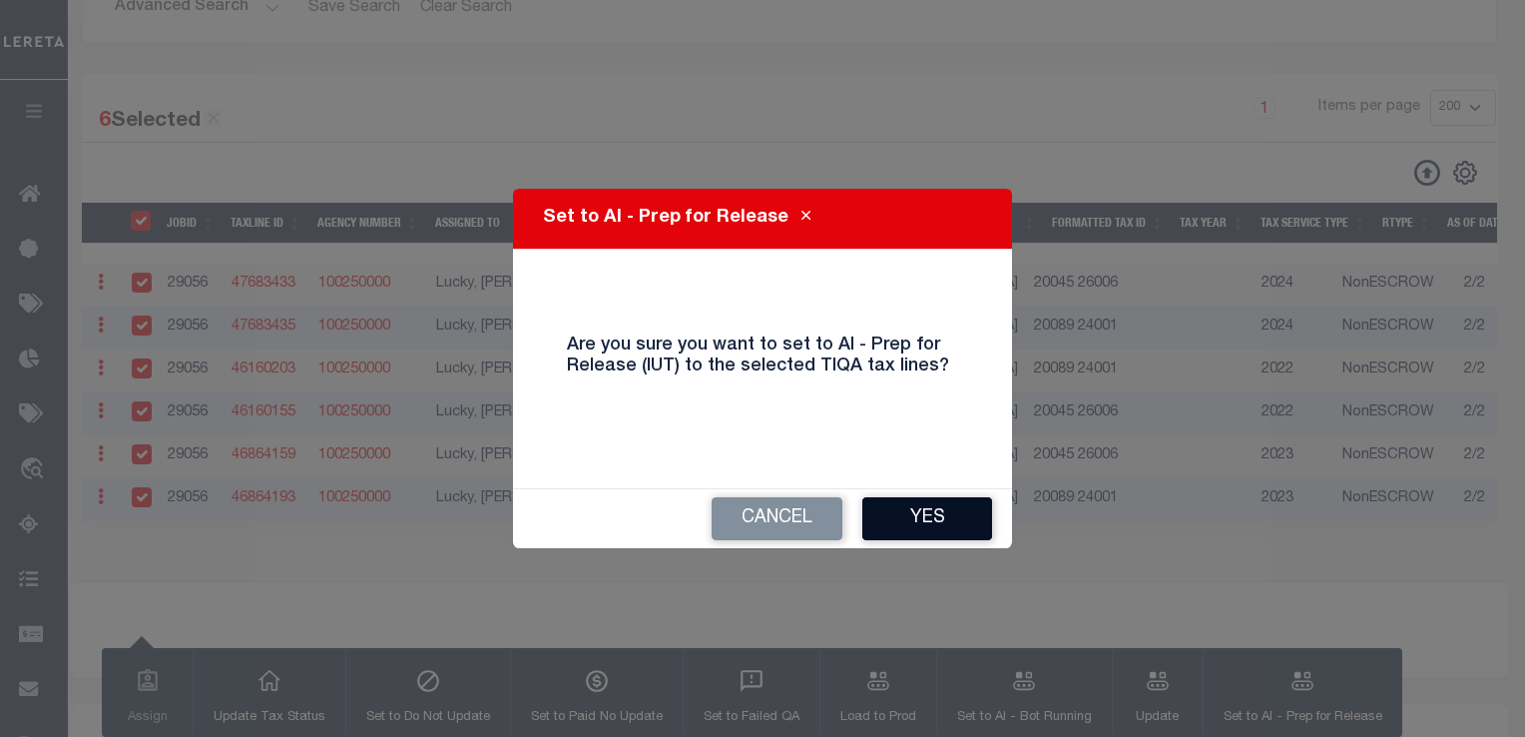
click at [924, 517] on button "Yes" at bounding box center [927, 518] width 130 height 43
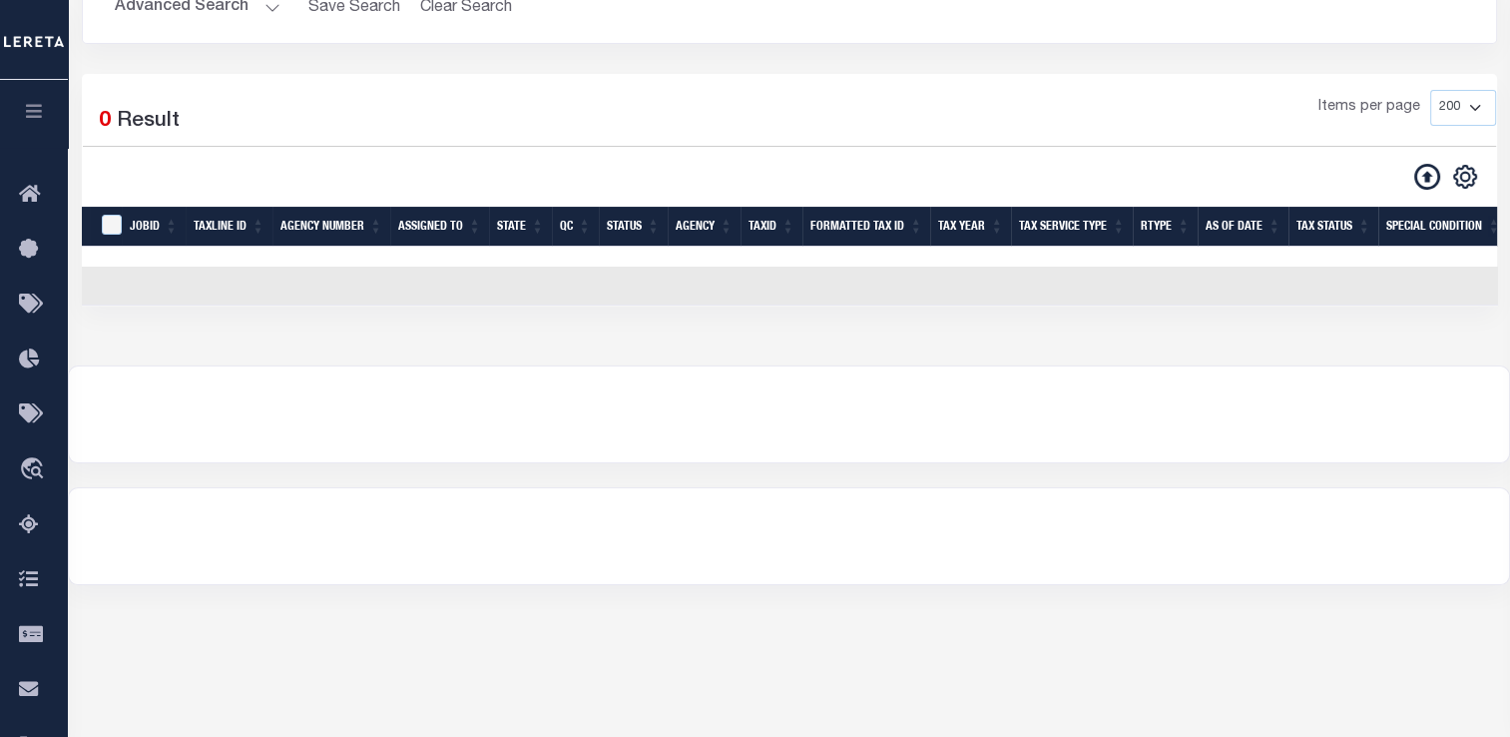
click at [30, 106] on icon "button" at bounding box center [34, 111] width 23 height 18
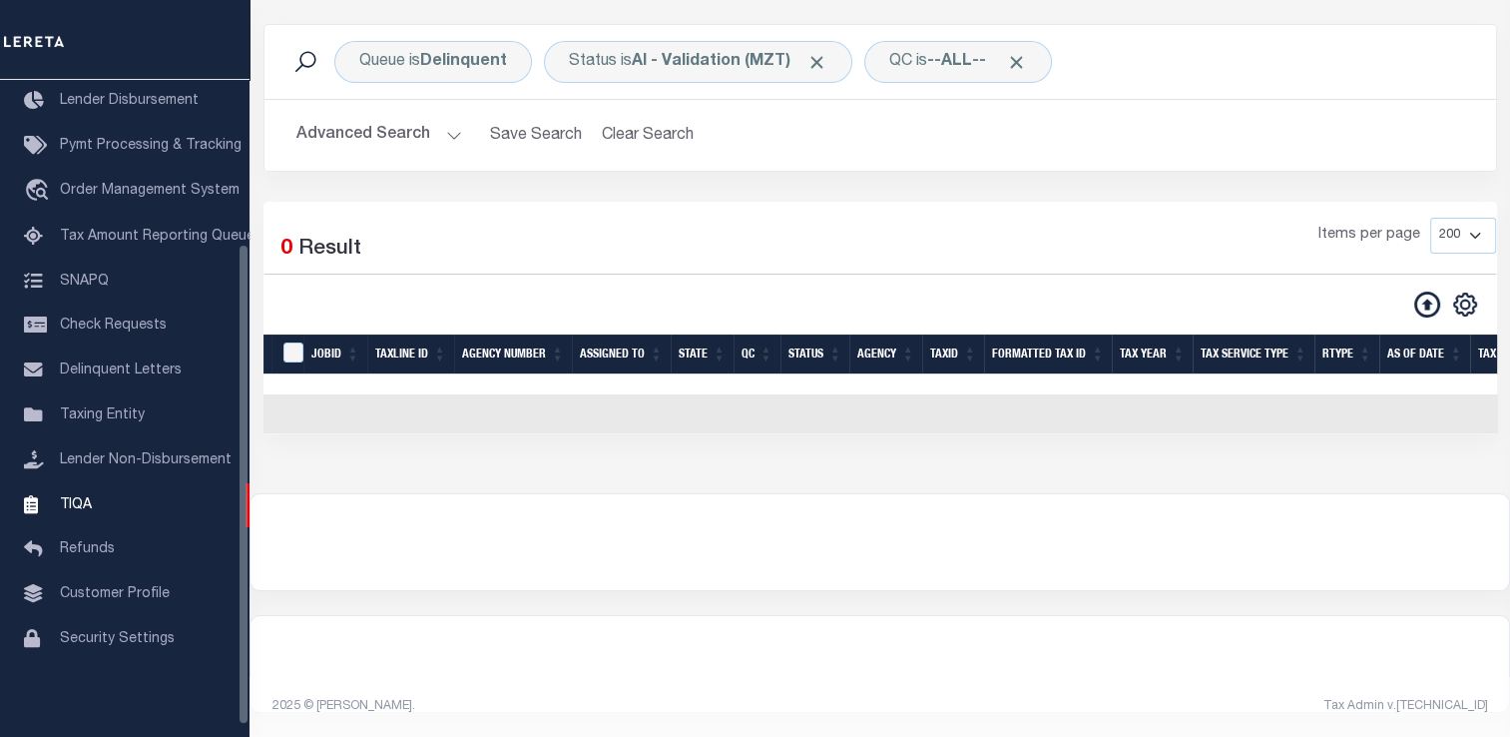
scroll to position [224, 0]
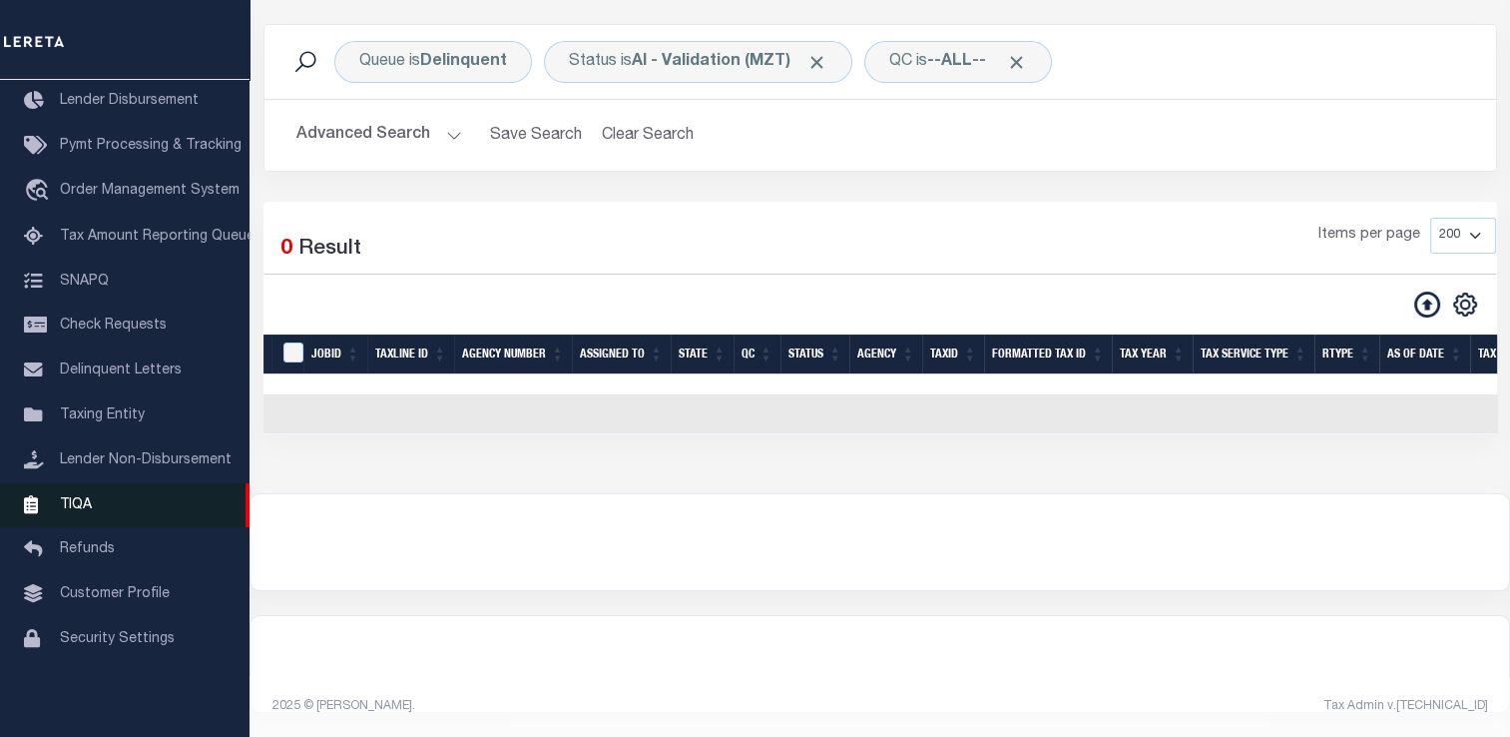
click at [94, 525] on link "TIQA" at bounding box center [125, 505] width 250 height 45
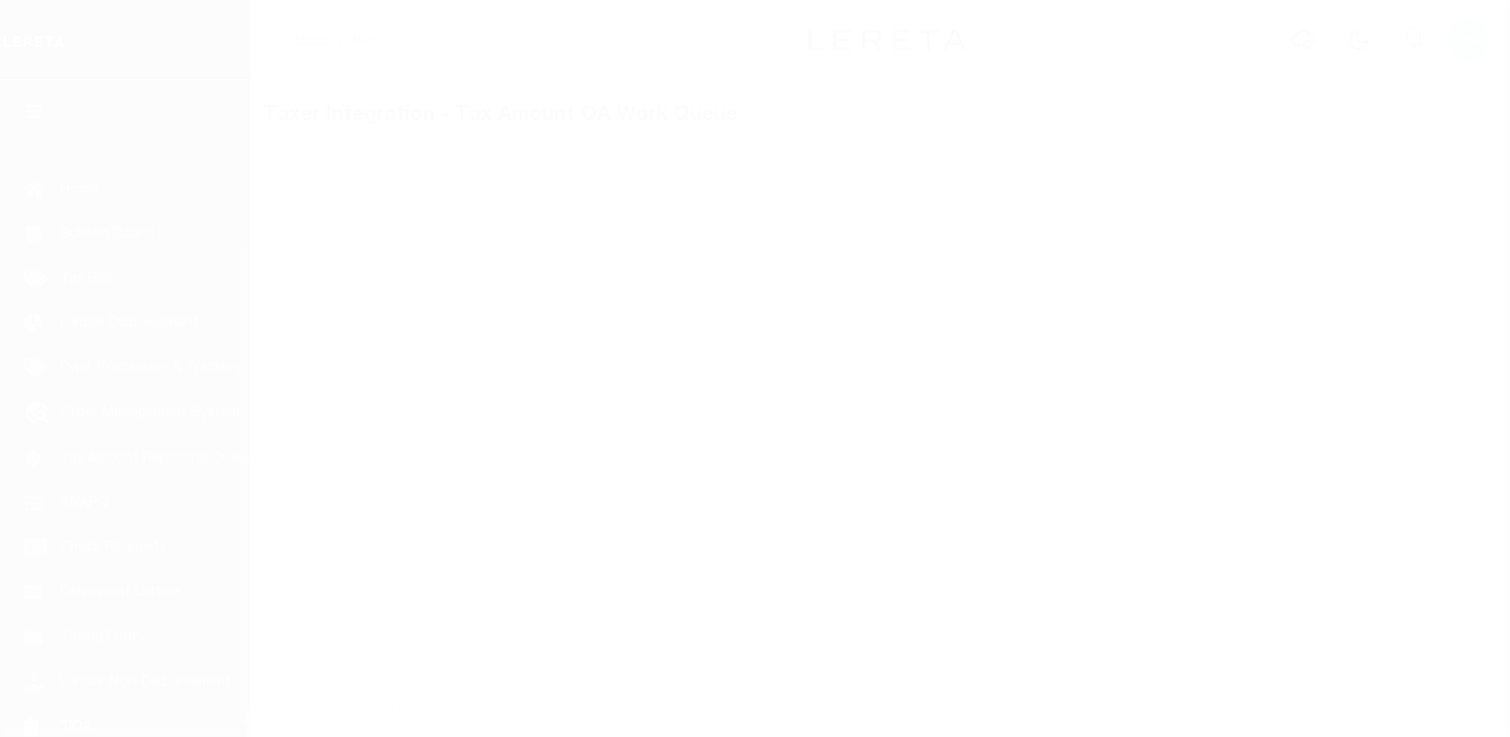
scroll to position [239, 0]
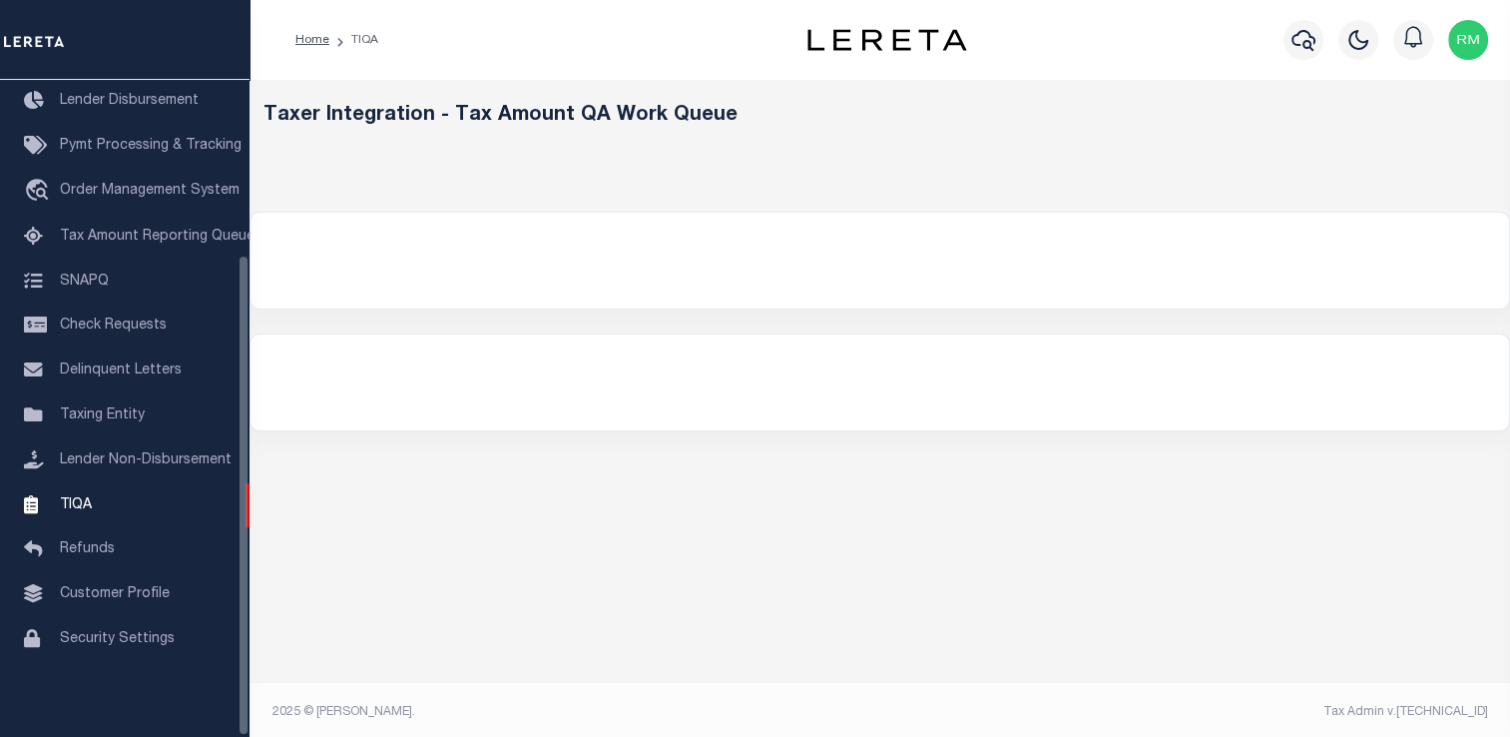
select select "200"
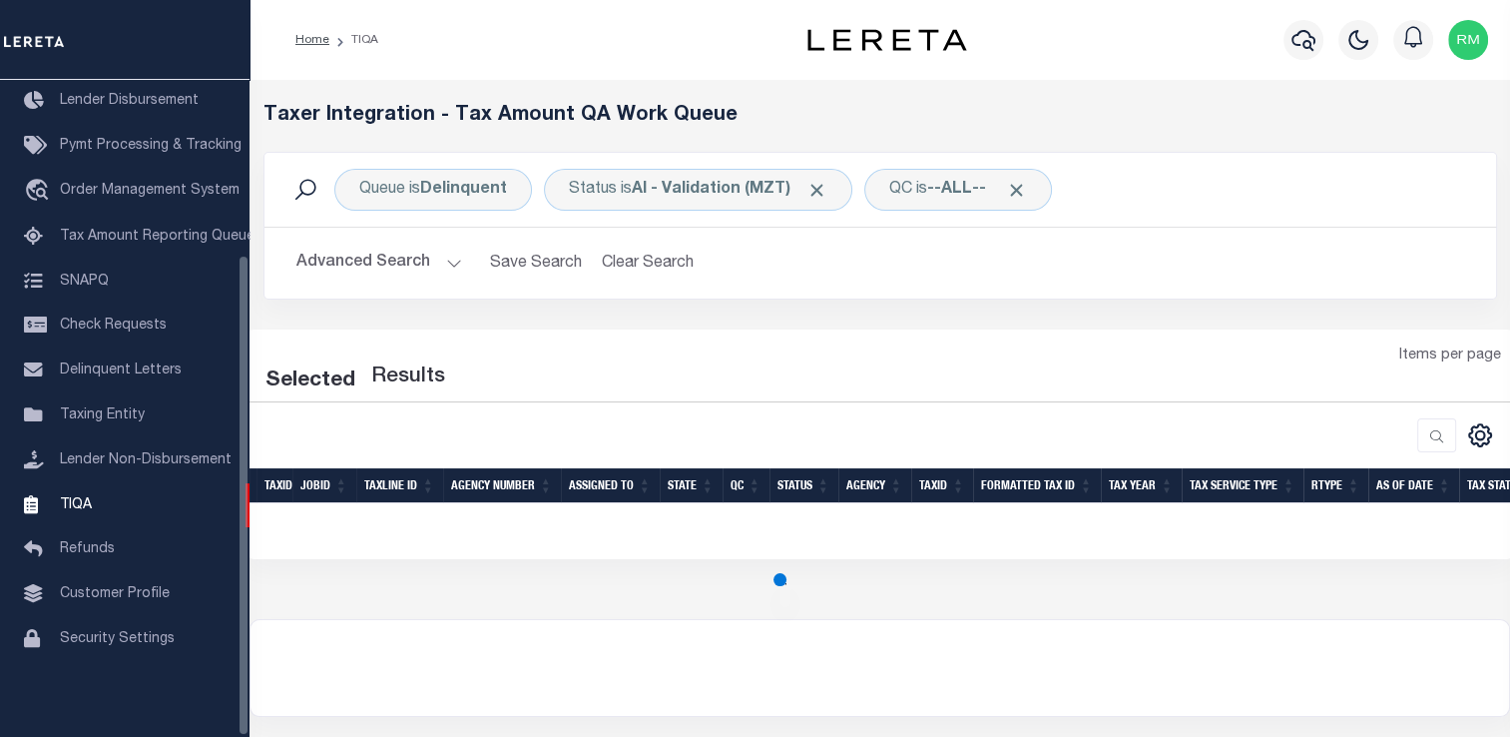
select select "200"
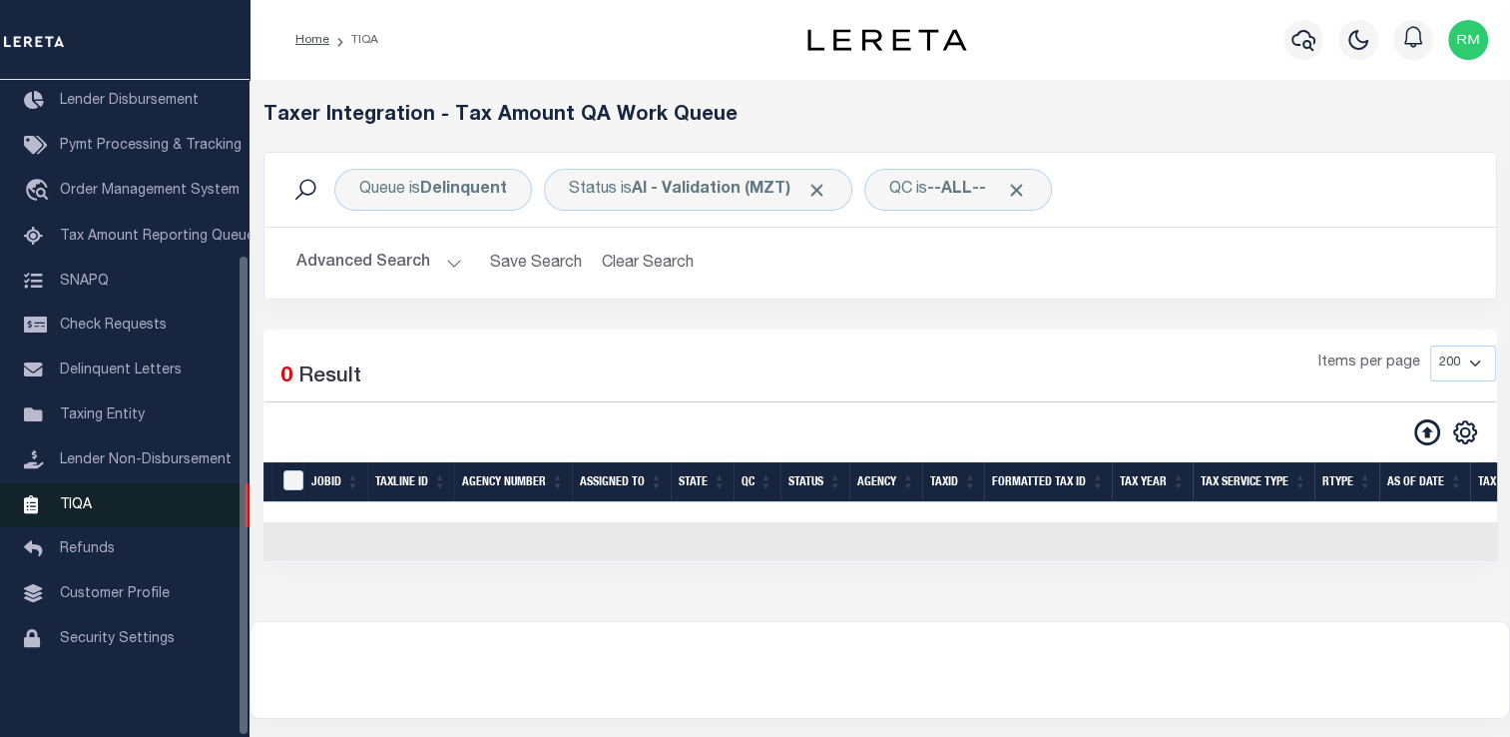
click at [80, 497] on span "TIQA" at bounding box center [76, 504] width 32 height 14
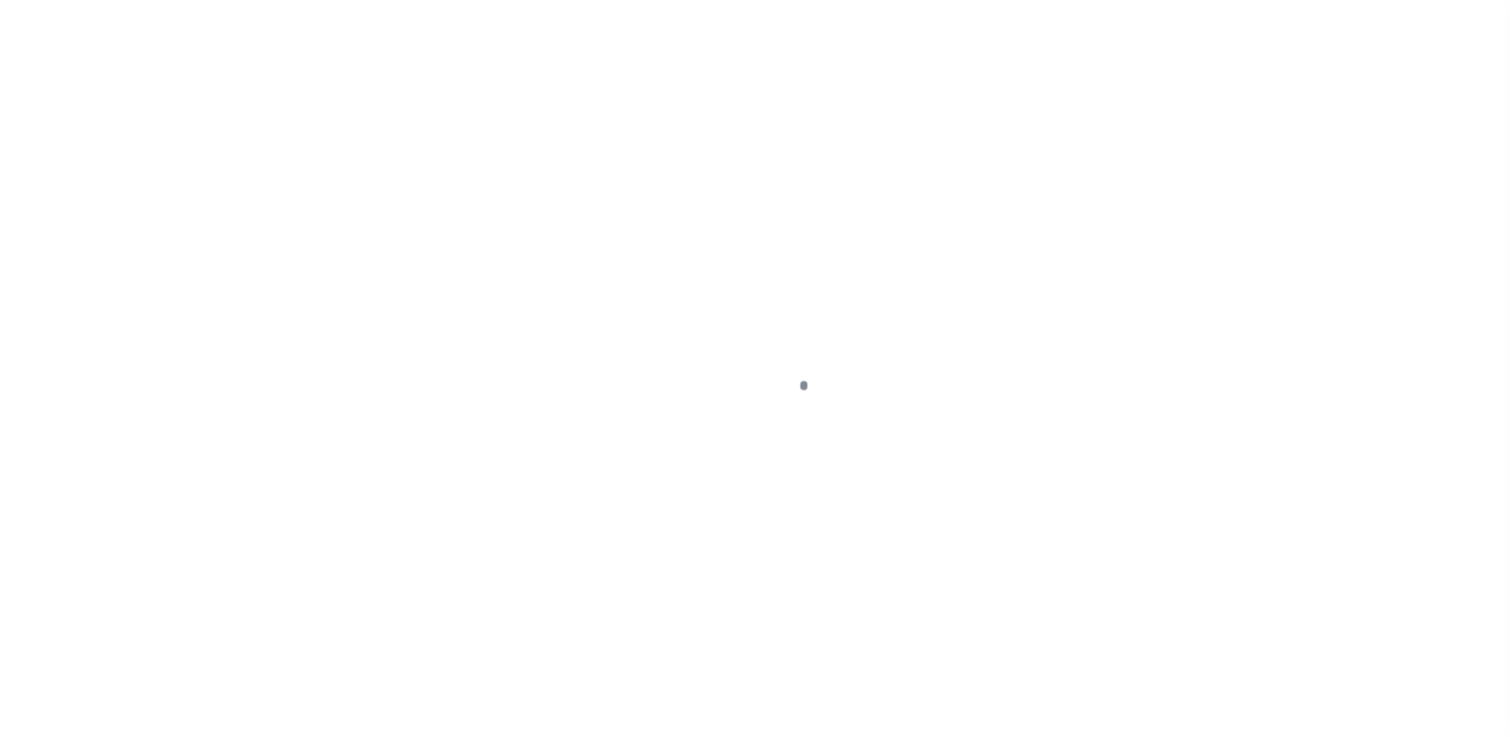
scroll to position [239, 0]
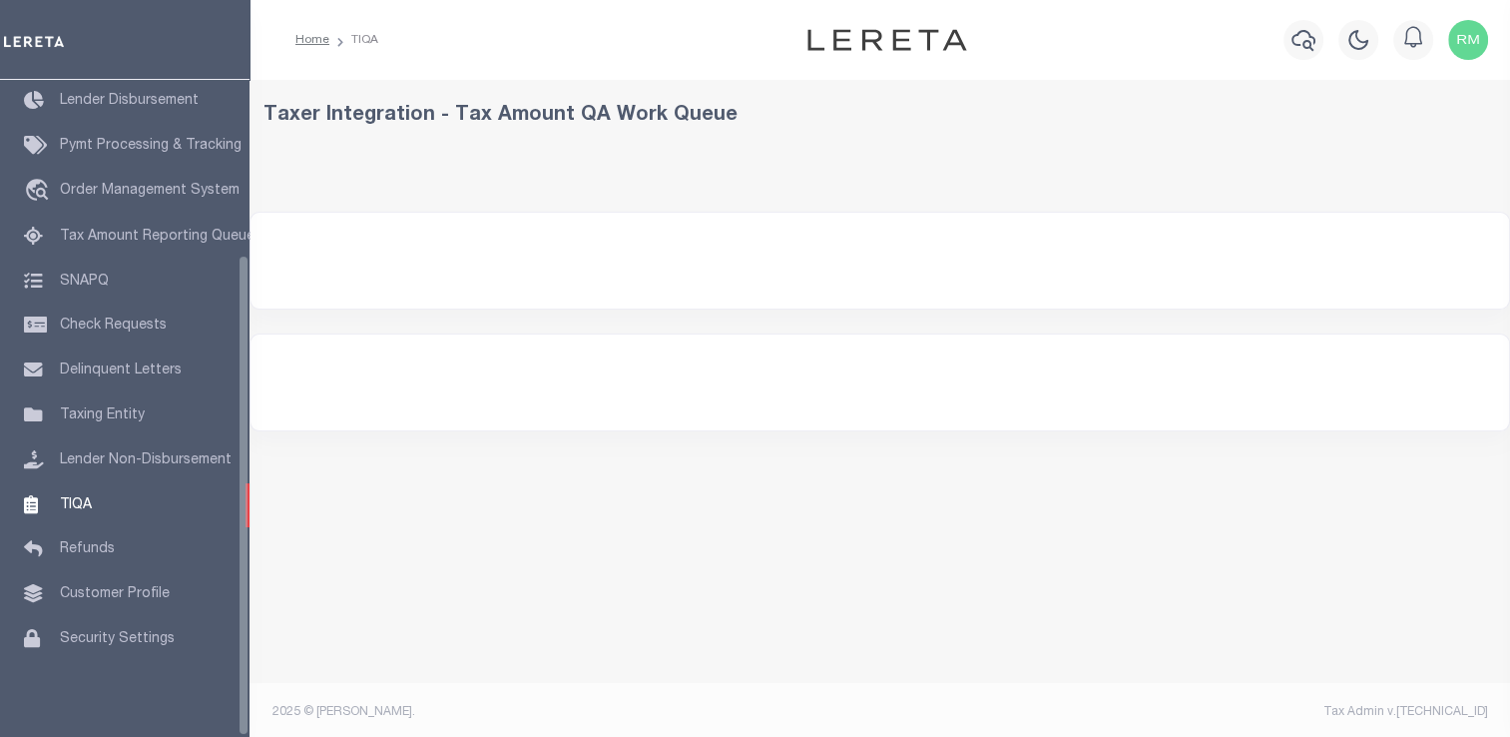
select select "200"
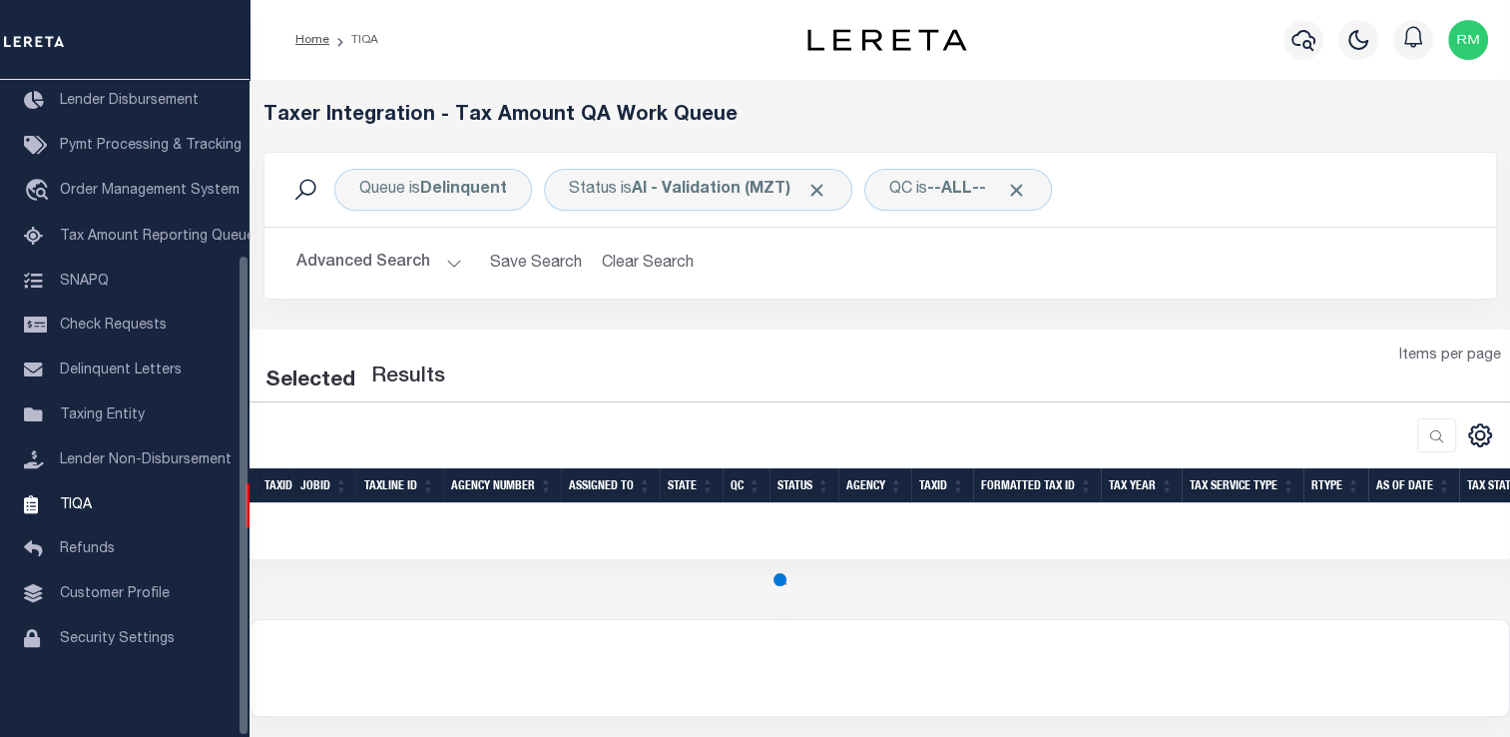
select select "200"
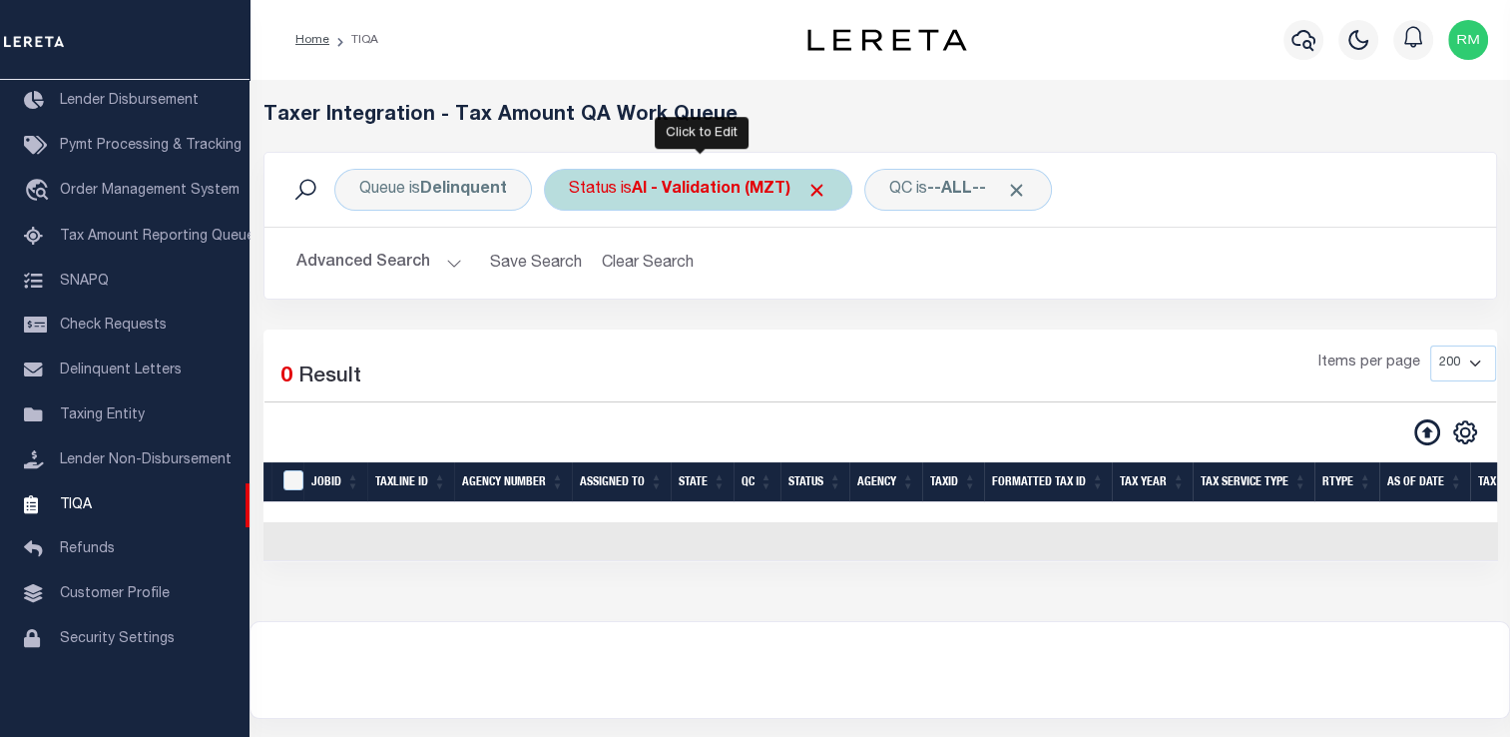
click at [622, 184] on div "Status is AI - Validation (MZT)" at bounding box center [698, 190] width 308 height 42
select select "MZT"
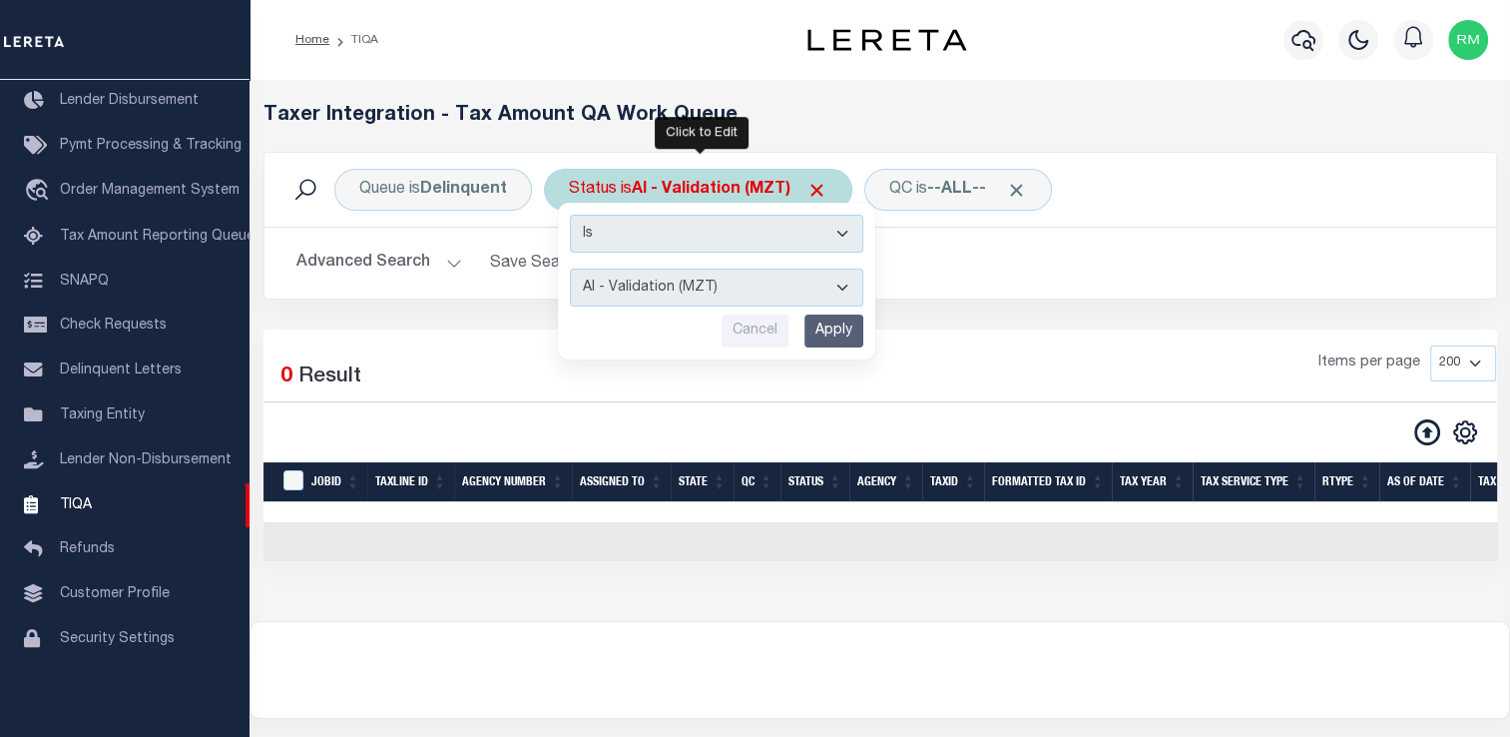
click at [636, 278] on select "AI - Bot Exception (ERR) AI - Bot Running (PLA) AI - Failed QA (FQA) AI - Prep …" at bounding box center [716, 287] width 293 height 38
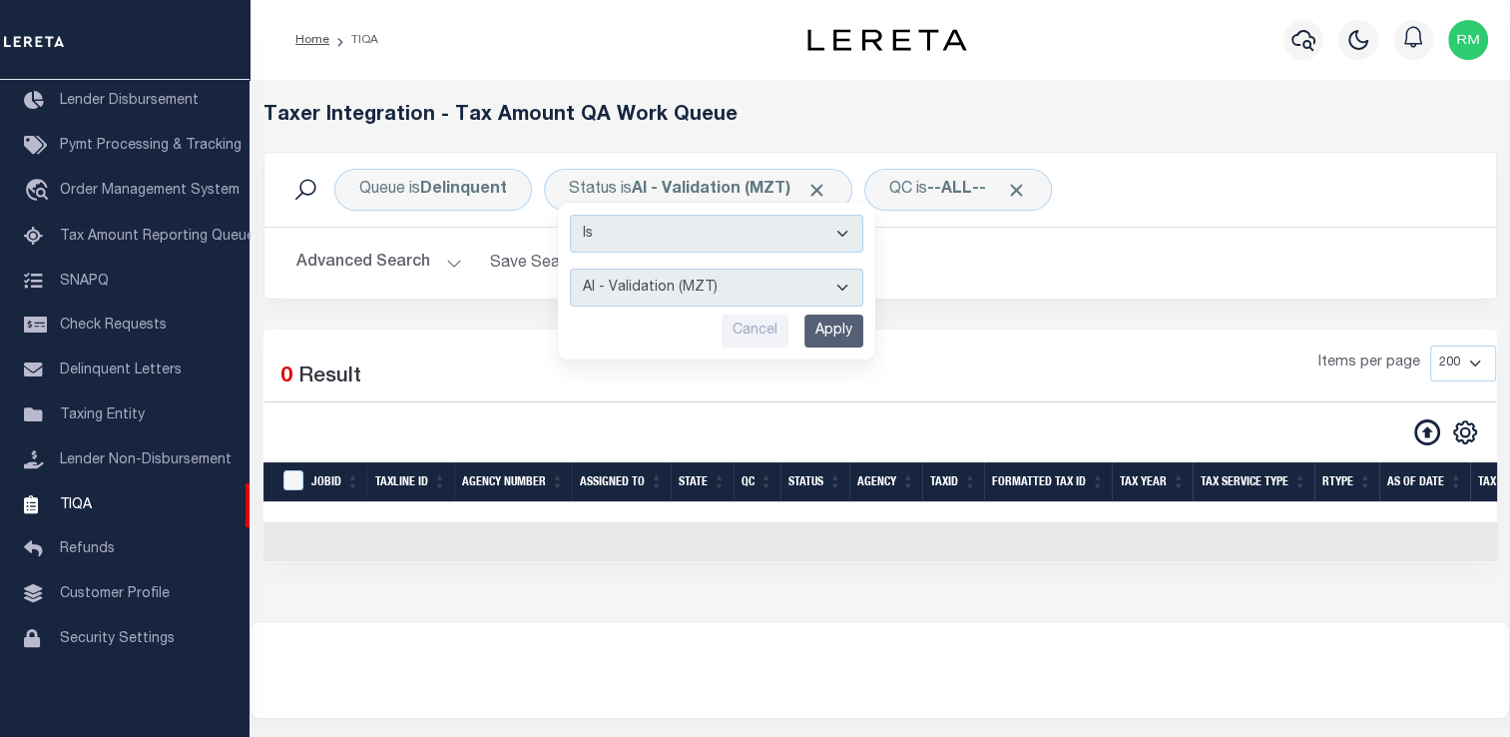
click at [1271, 621] on div "Loading... Taxer Integration - Tax Amount QA Work Queue Queue is Delinquent Sta…" at bounding box center [880, 350] width 1261 height 541
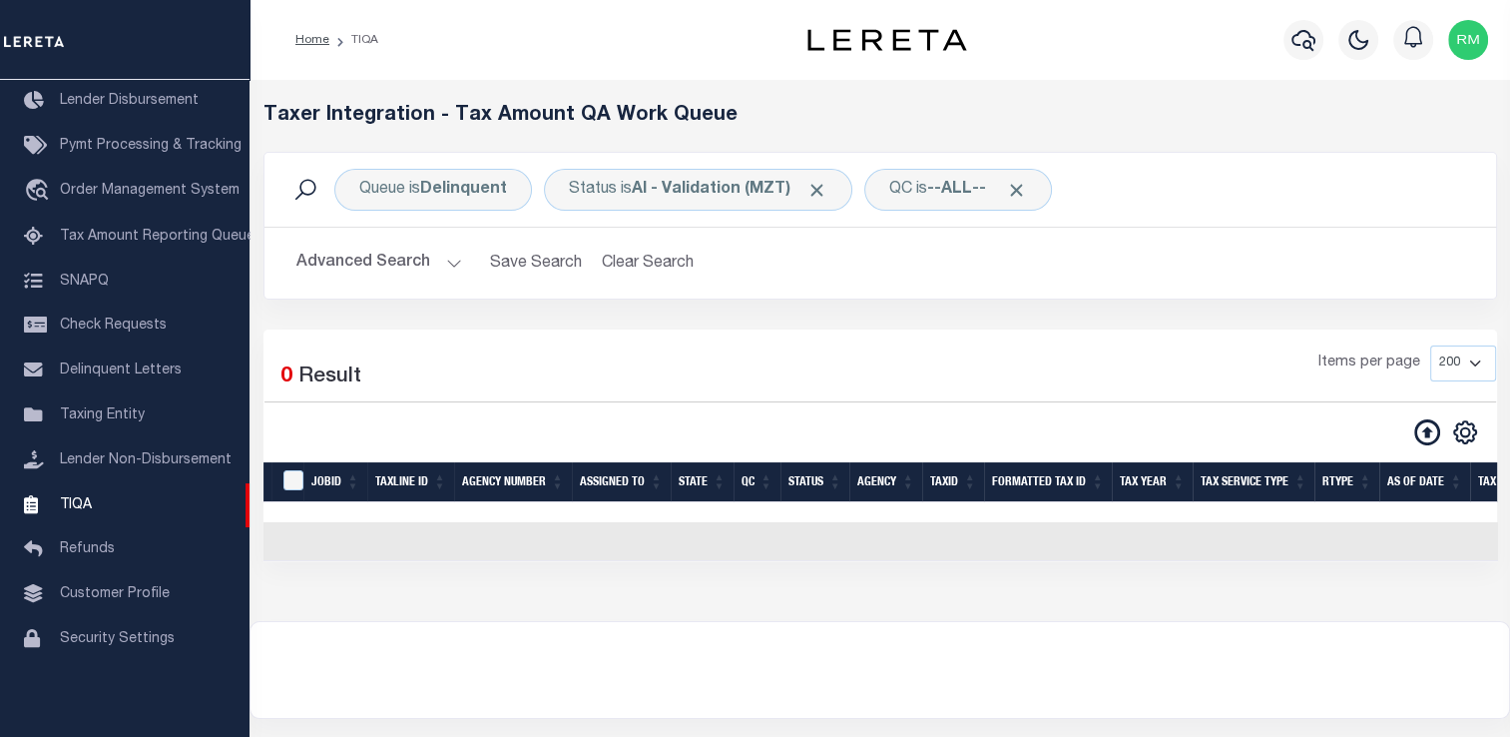
click at [367, 338] on div "Selected 0 Result Items per page 10 25 50 100 200 500 1000 2000" at bounding box center [880, 445] width 1234 height 232
click at [386, 265] on button "Advanced Search" at bounding box center [379, 263] width 166 height 39
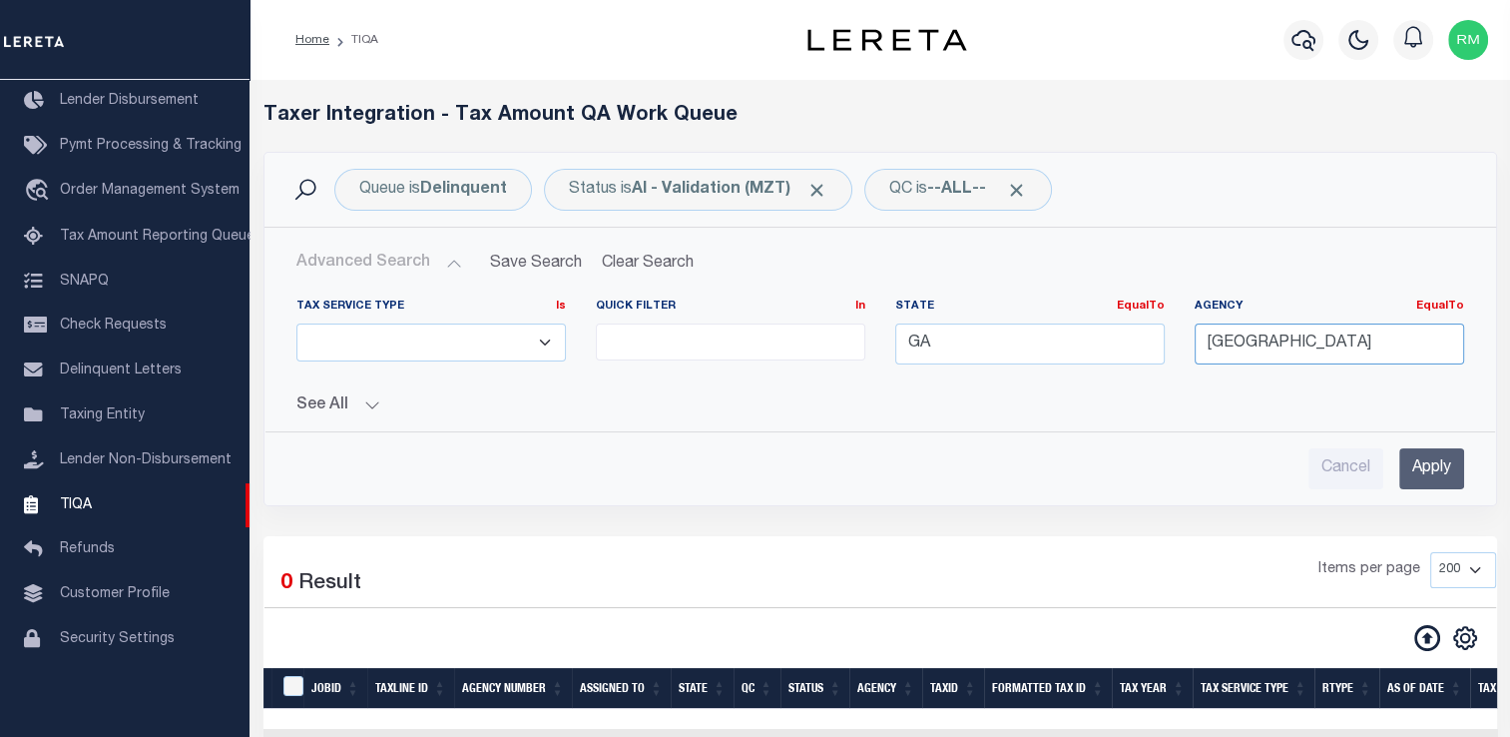
drag, startPoint x: 1373, startPoint y: 348, endPoint x: 1200, endPoint y: 352, distance: 173.7
click at [1200, 352] on input "CHATHAM COUNTY" at bounding box center [1329, 343] width 269 height 41
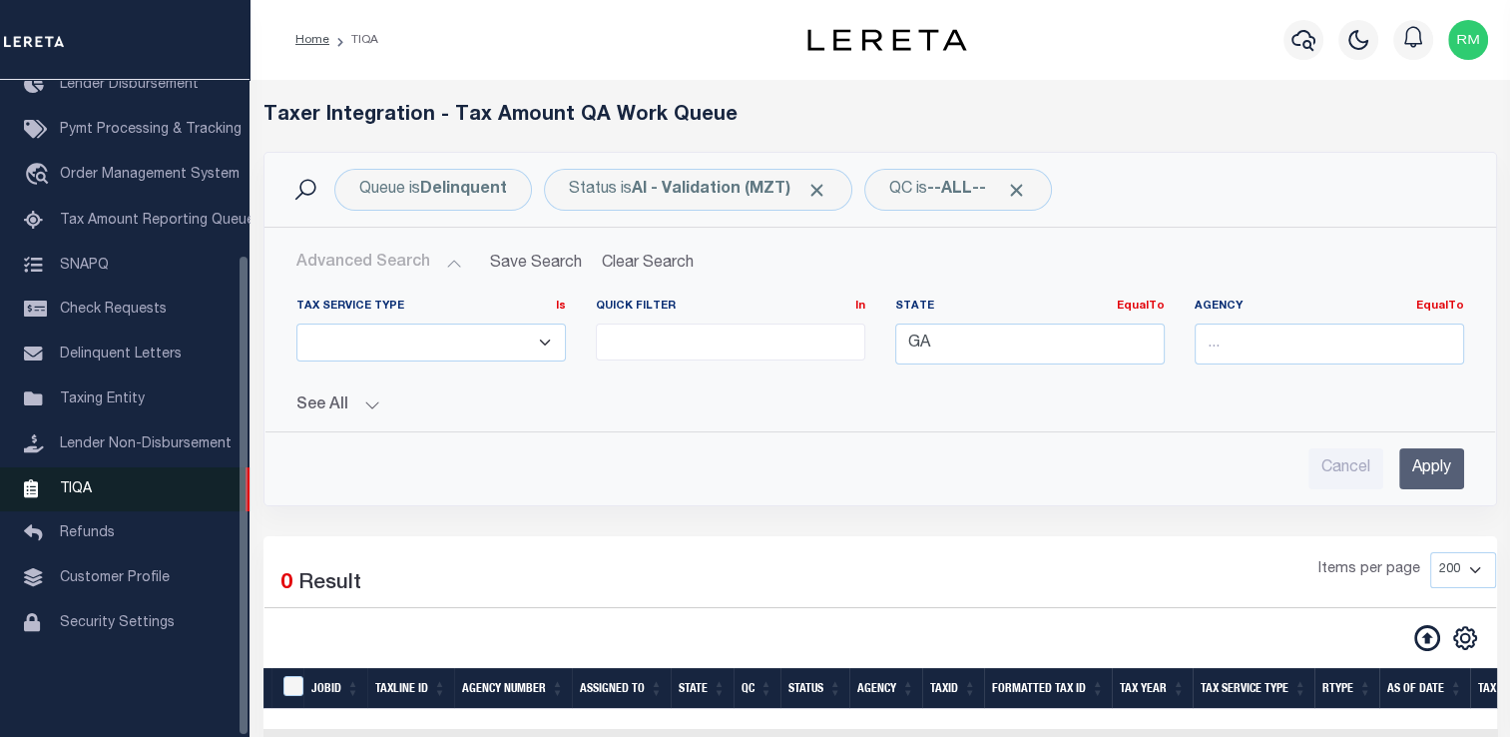
click at [223, 511] on link "TIQA" at bounding box center [125, 489] width 250 height 45
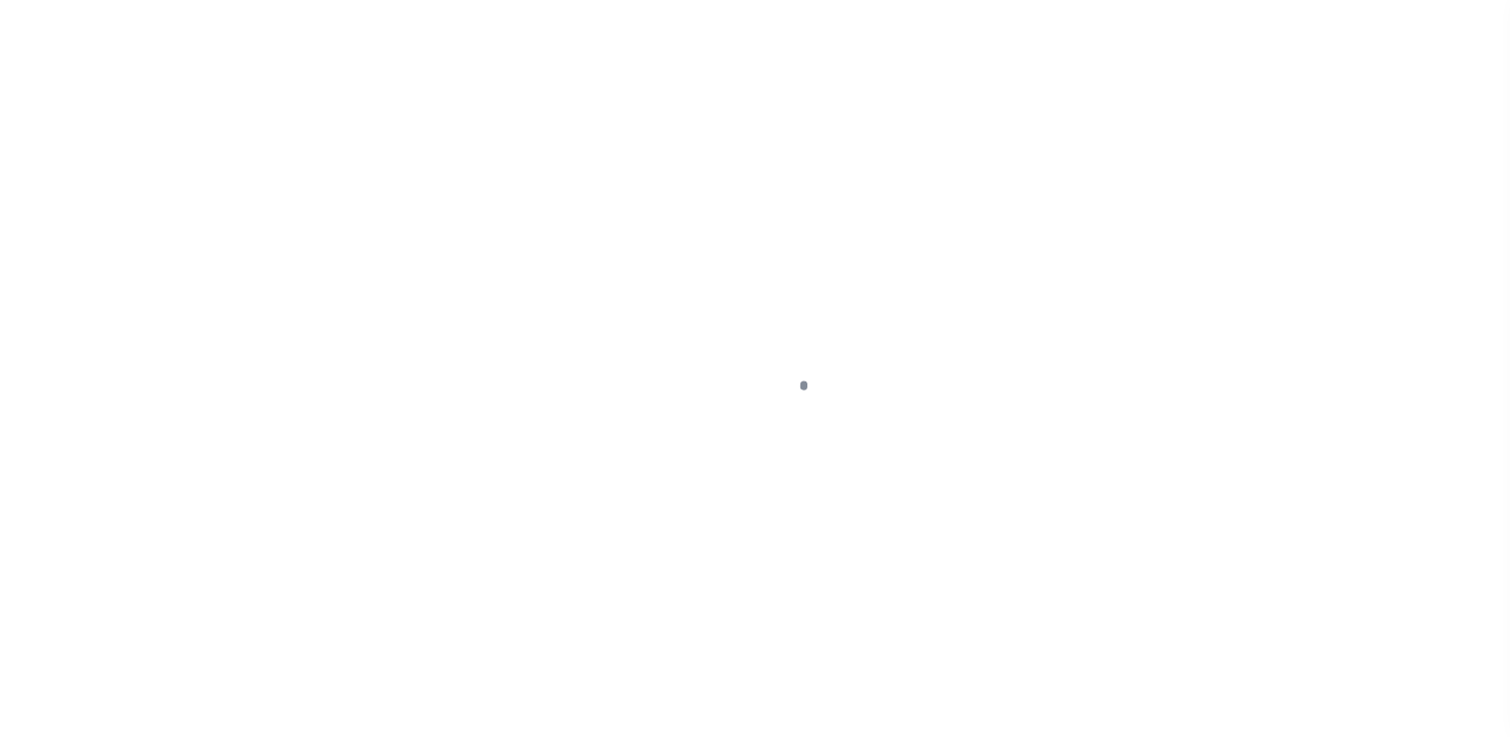
scroll to position [239, 0]
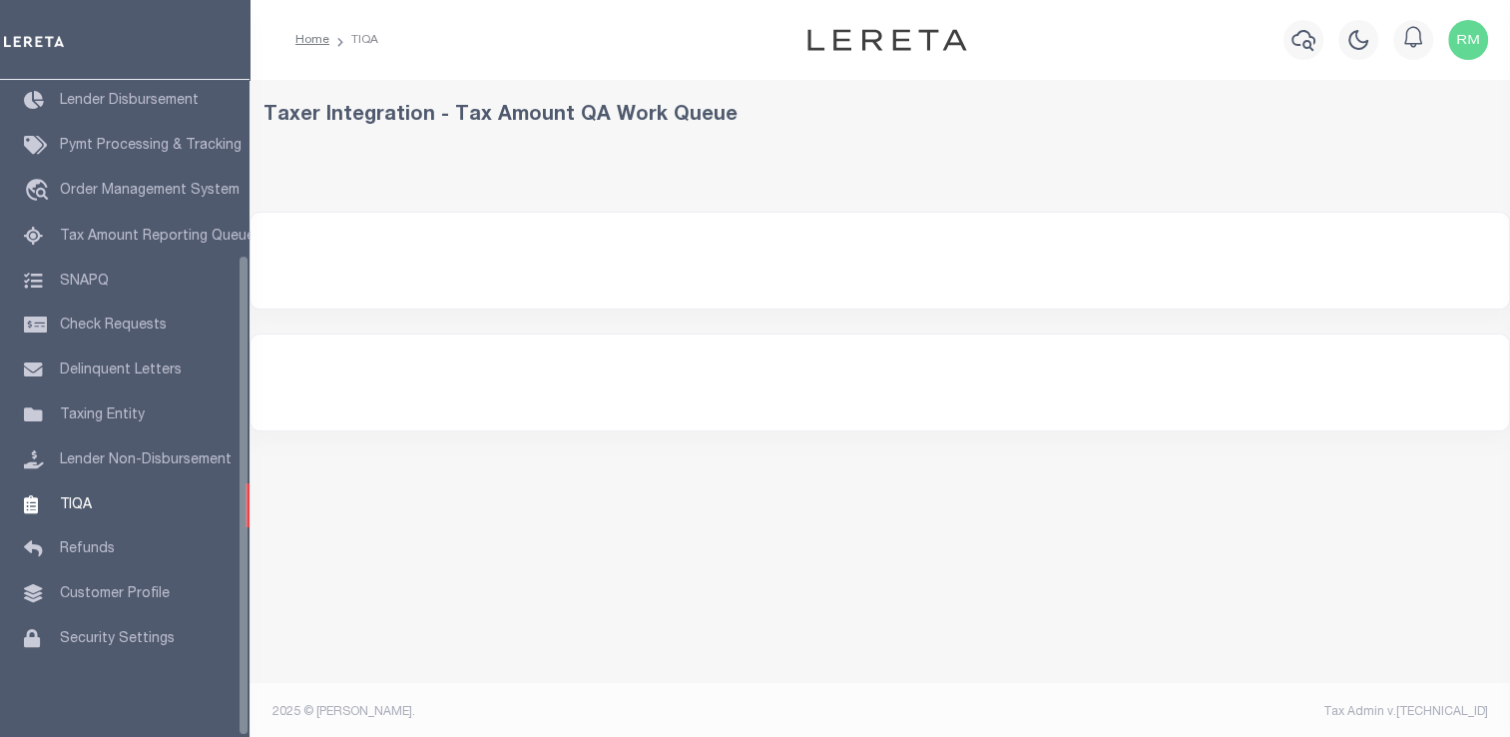
select select "200"
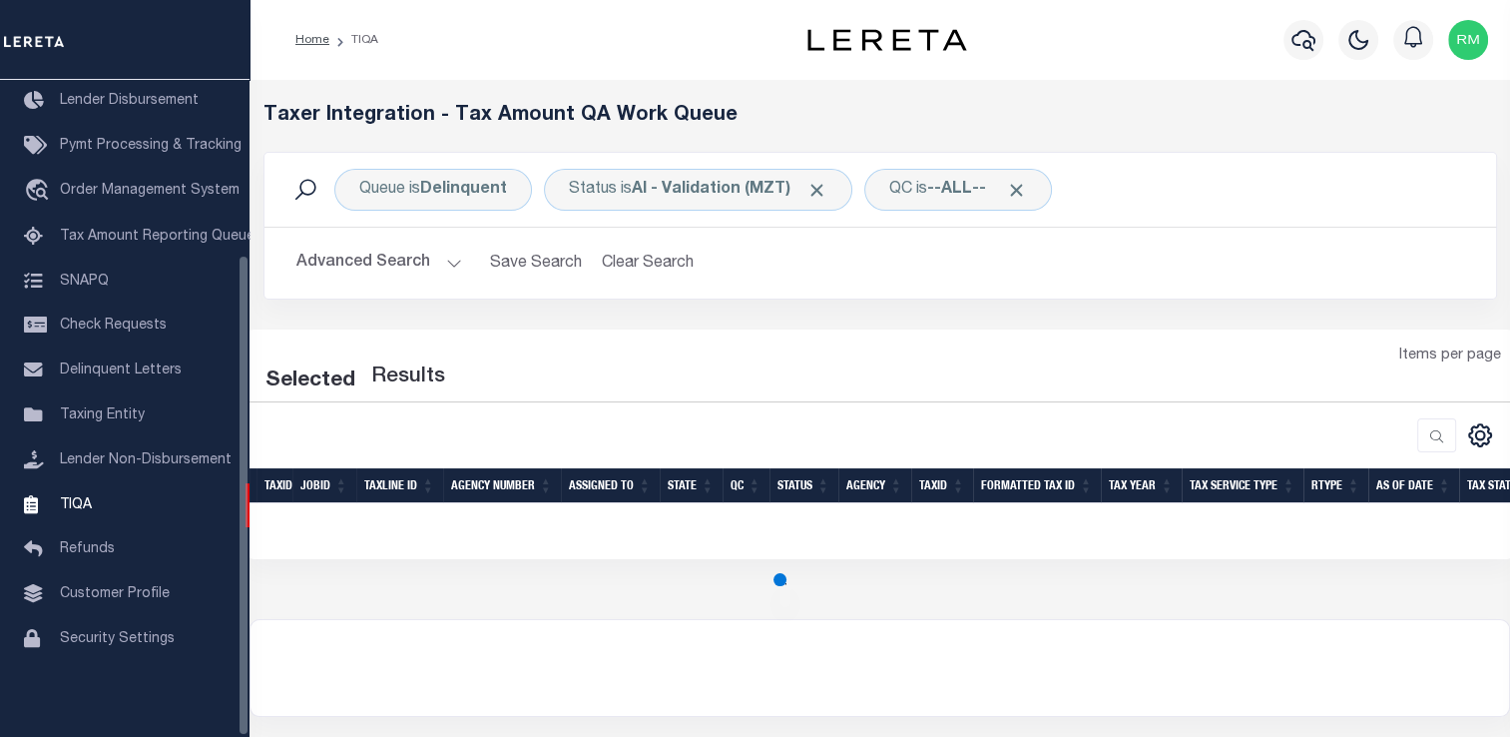
select select "200"
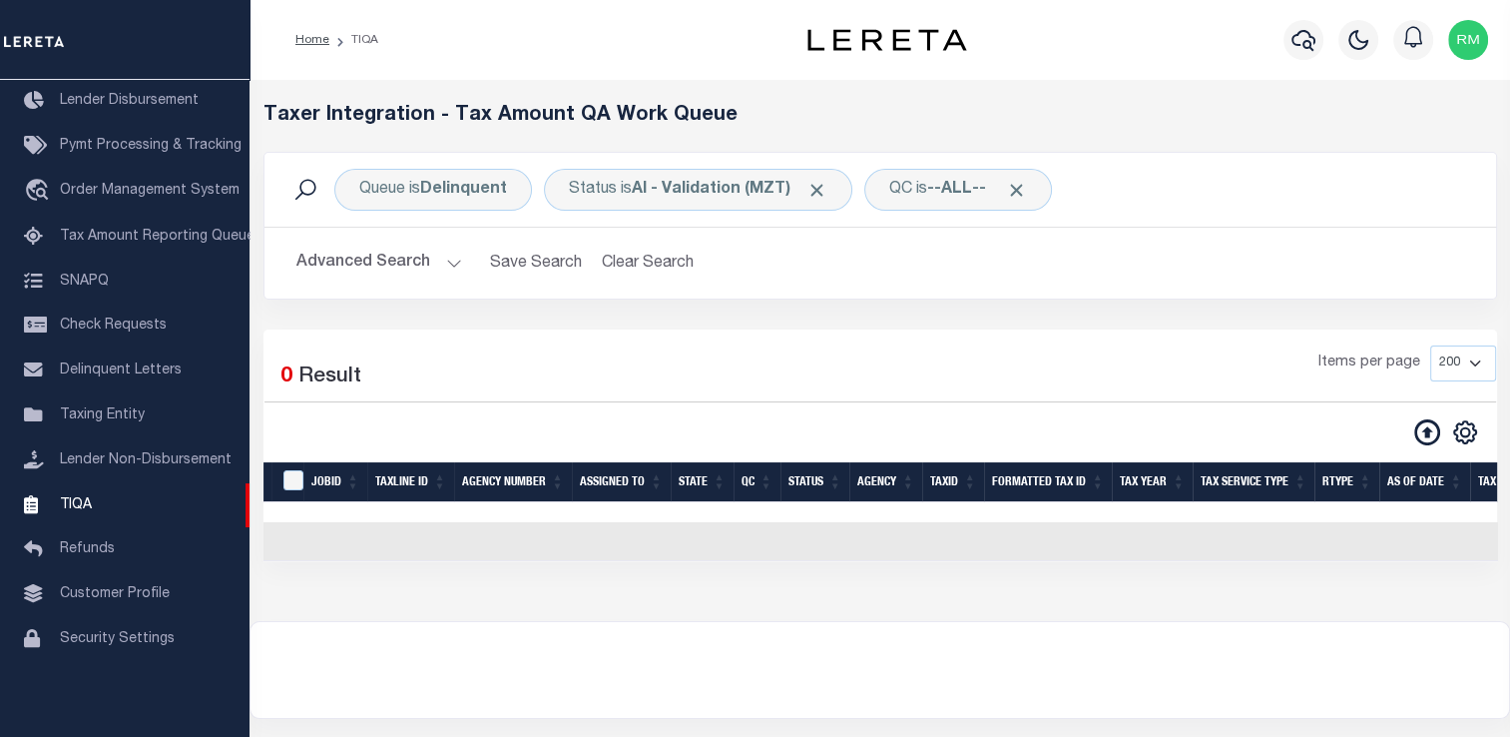
click at [429, 261] on button "Advanced Search" at bounding box center [379, 263] width 166 height 39
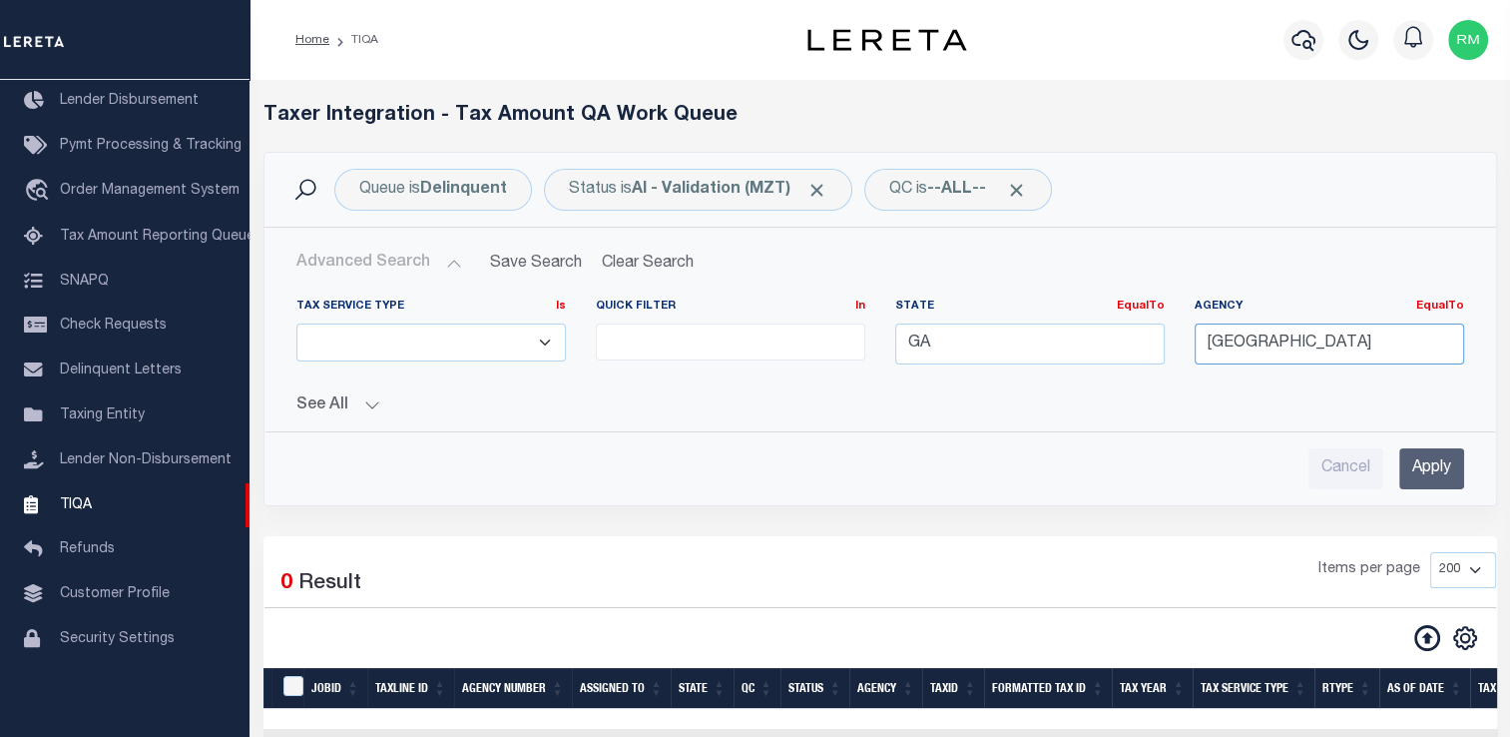
drag, startPoint x: 1371, startPoint y: 349, endPoint x: 1141, endPoint y: 365, distance: 231.1
click at [1141, 365] on div "Tax Service Type Is Is Contains ESCROW NonESCROW Quick Filter In In View Only L…" at bounding box center [880, 339] width 1198 height 82
click at [1057, 473] on div "Cancel Apply" at bounding box center [880, 468] width 1168 height 41
click at [1416, 469] on input "Apply" at bounding box center [1431, 468] width 65 height 41
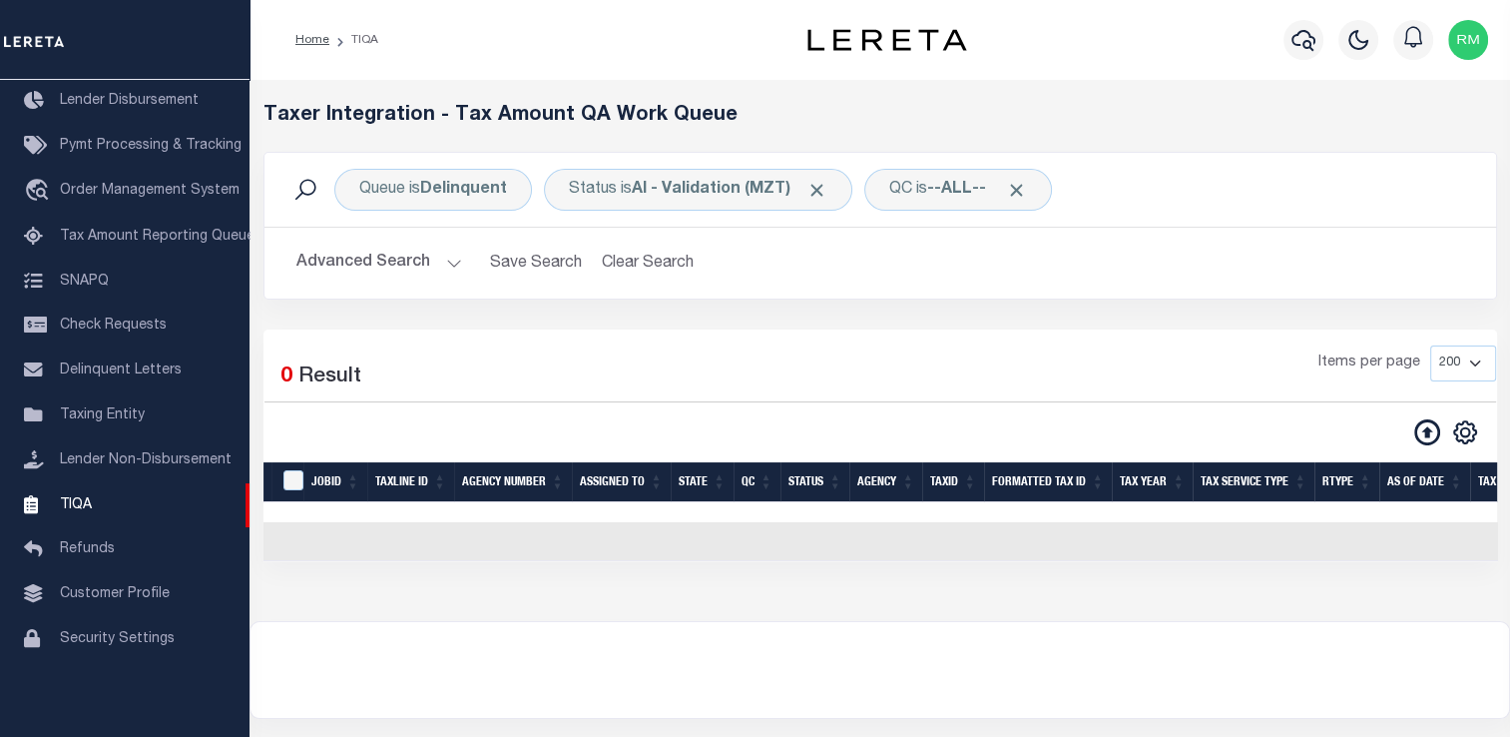
click at [376, 279] on button "Advanced Search" at bounding box center [379, 263] width 166 height 39
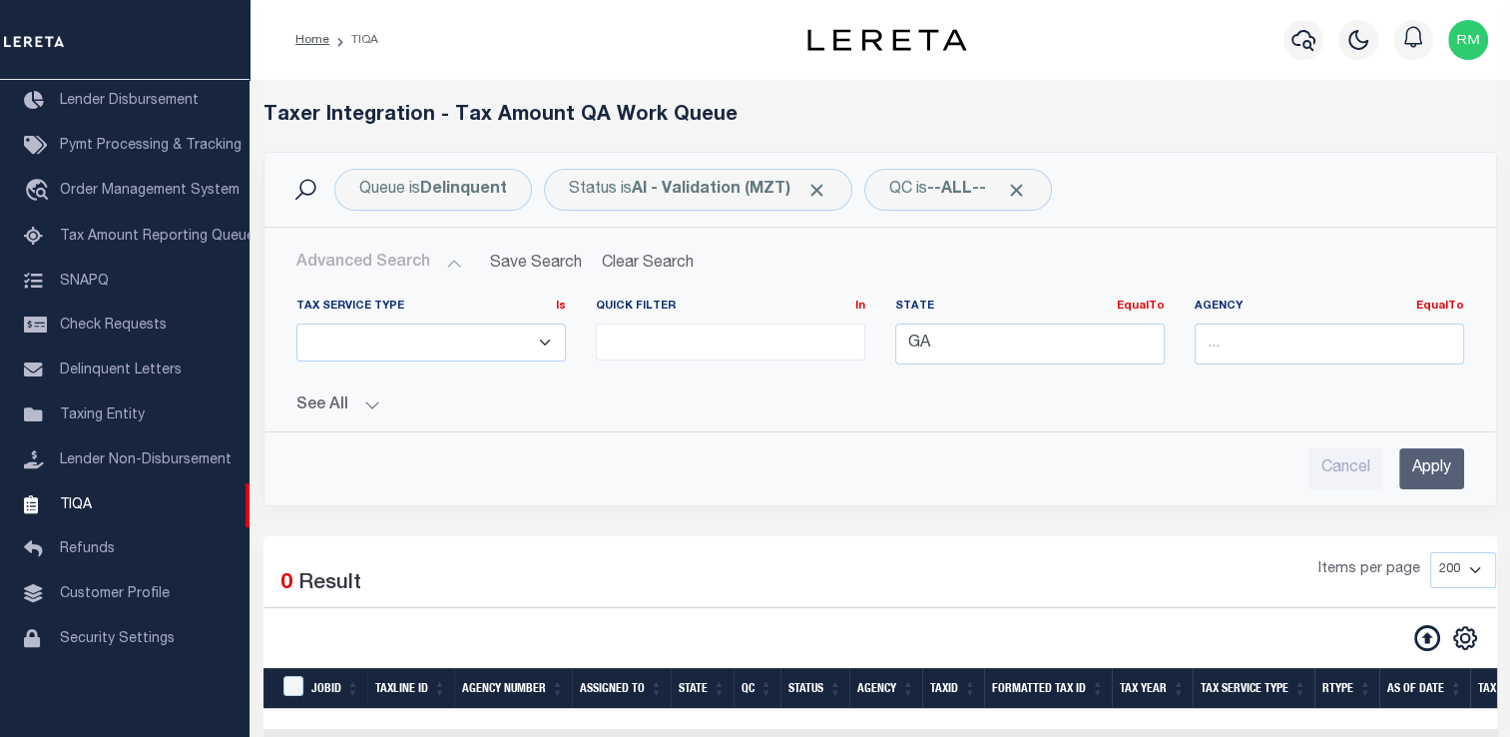
click at [1417, 461] on input "Apply" at bounding box center [1431, 468] width 65 height 41
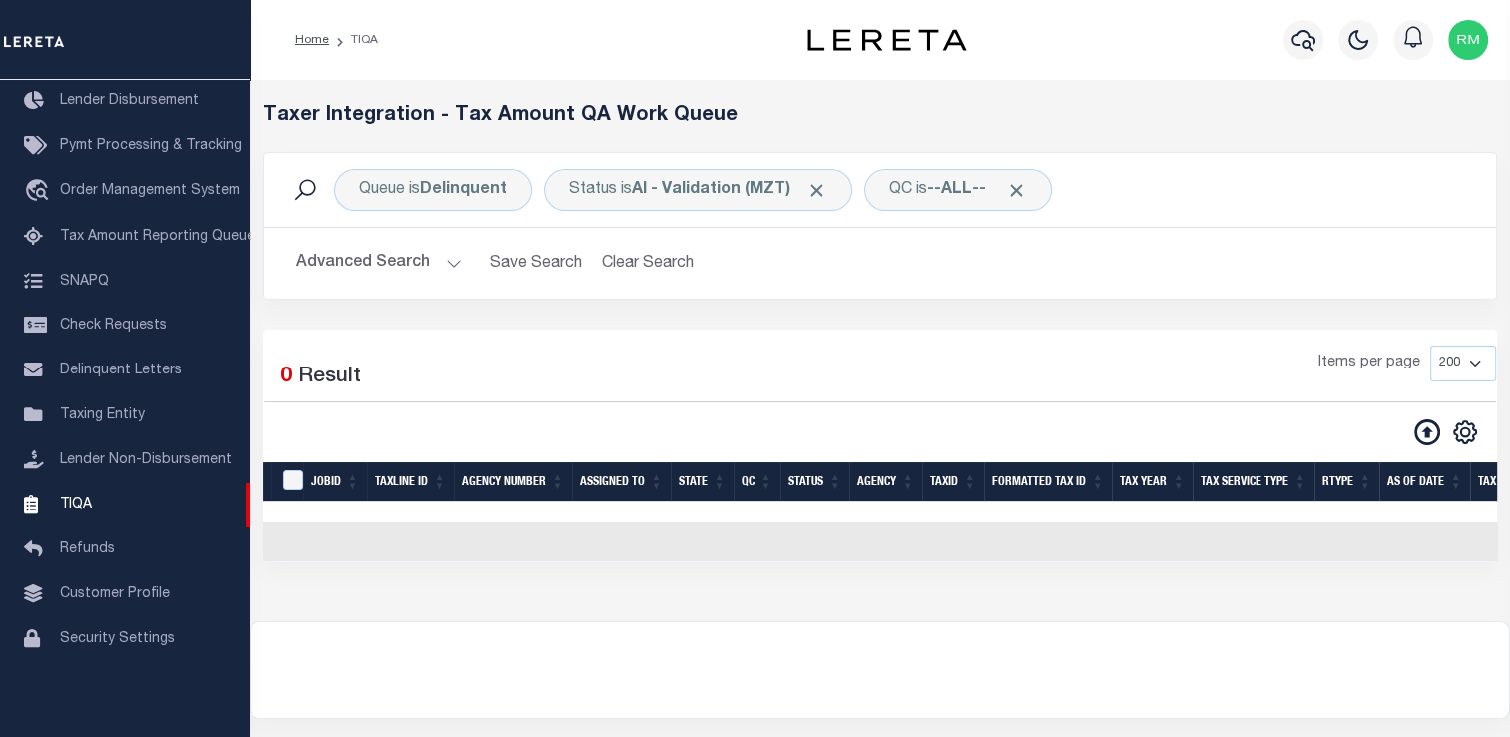
click at [396, 261] on button "Advanced Search" at bounding box center [379, 263] width 166 height 39
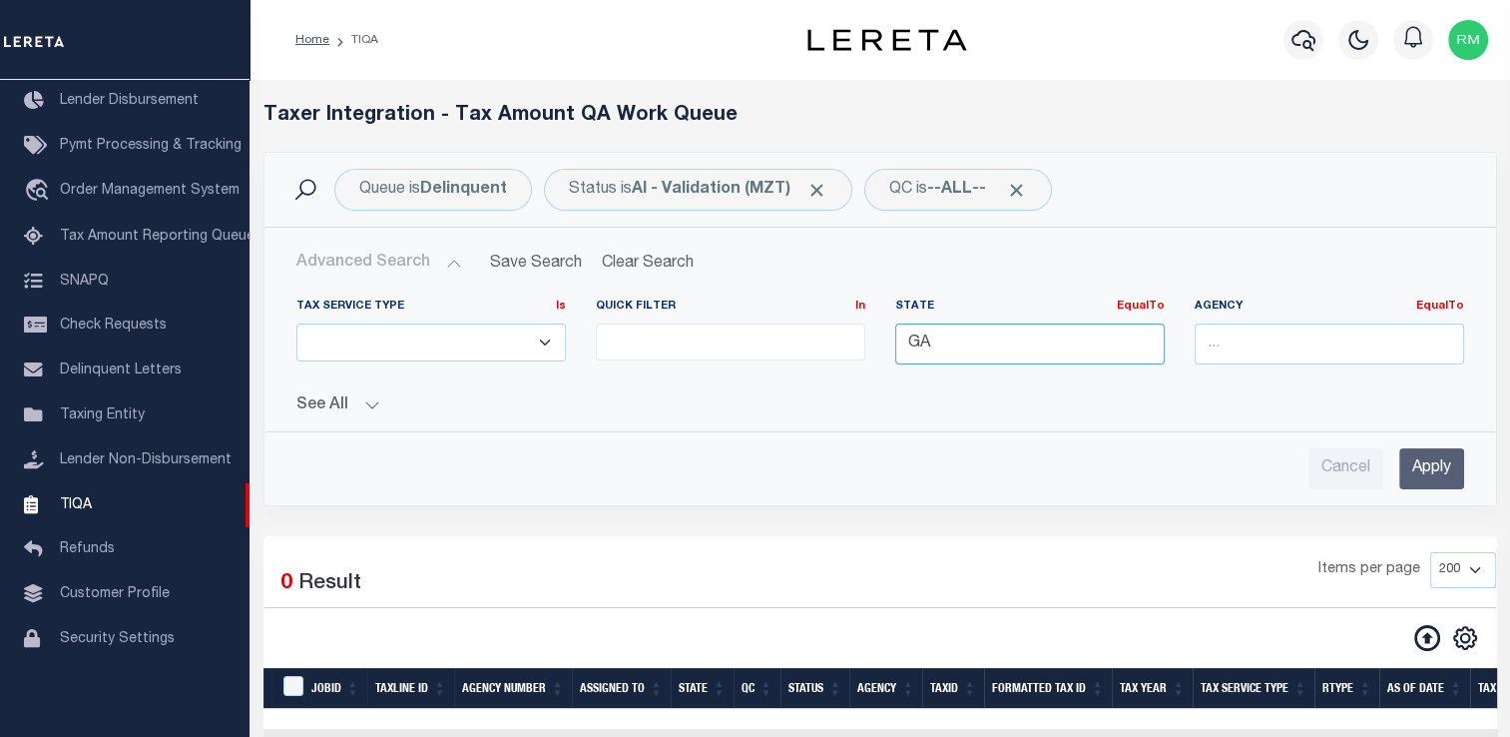
click at [929, 342] on input "GA" at bounding box center [1029, 343] width 269 height 41
click at [941, 498] on div "Advanced Search Save Search Clear Search TIQATaxLineSearchTable_dynamictable___…" at bounding box center [880, 366] width 1232 height 277
click at [962, 343] on input "GA" at bounding box center [1029, 343] width 269 height 41
type input "G"
click at [1433, 473] on input "Apply" at bounding box center [1431, 468] width 65 height 41
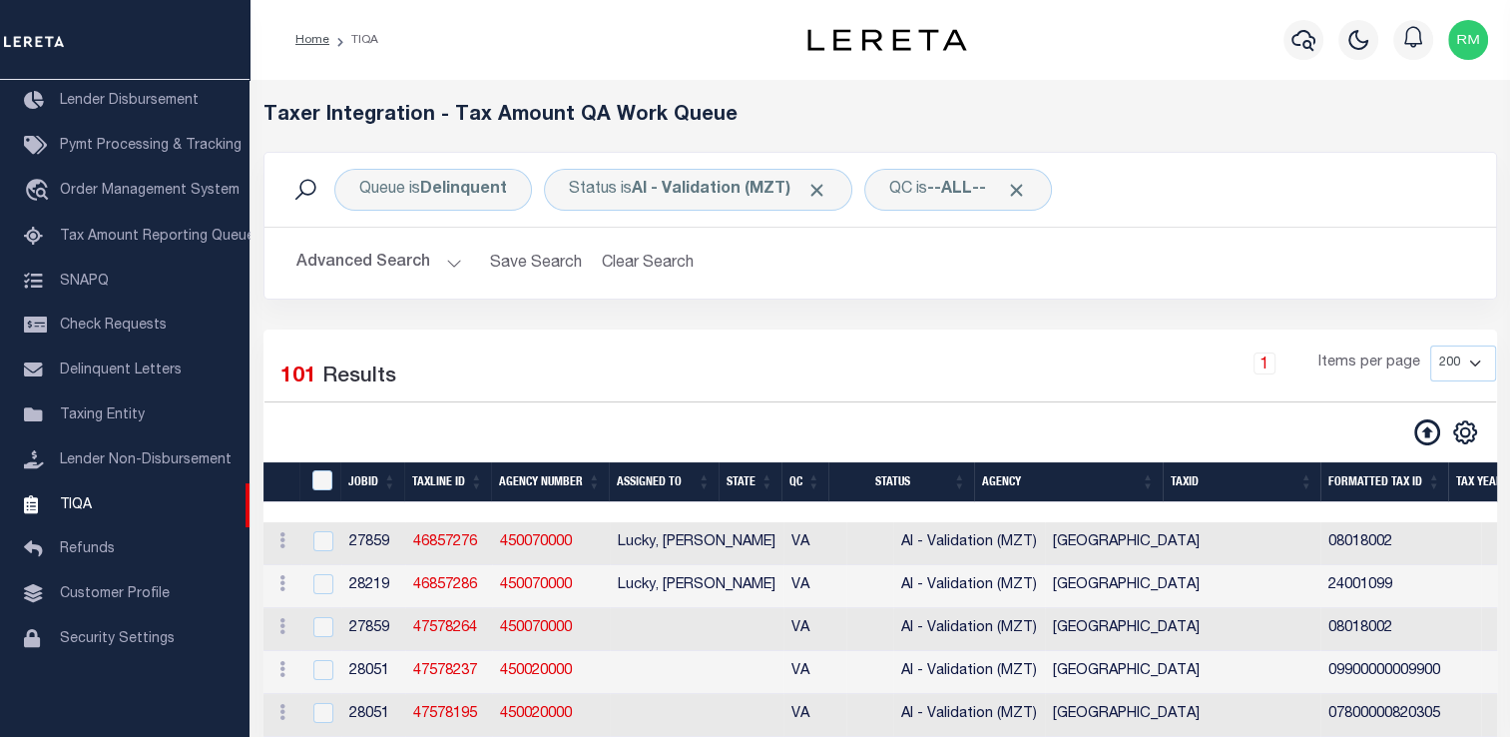
click at [448, 256] on button "Advanced Search" at bounding box center [379, 263] width 166 height 39
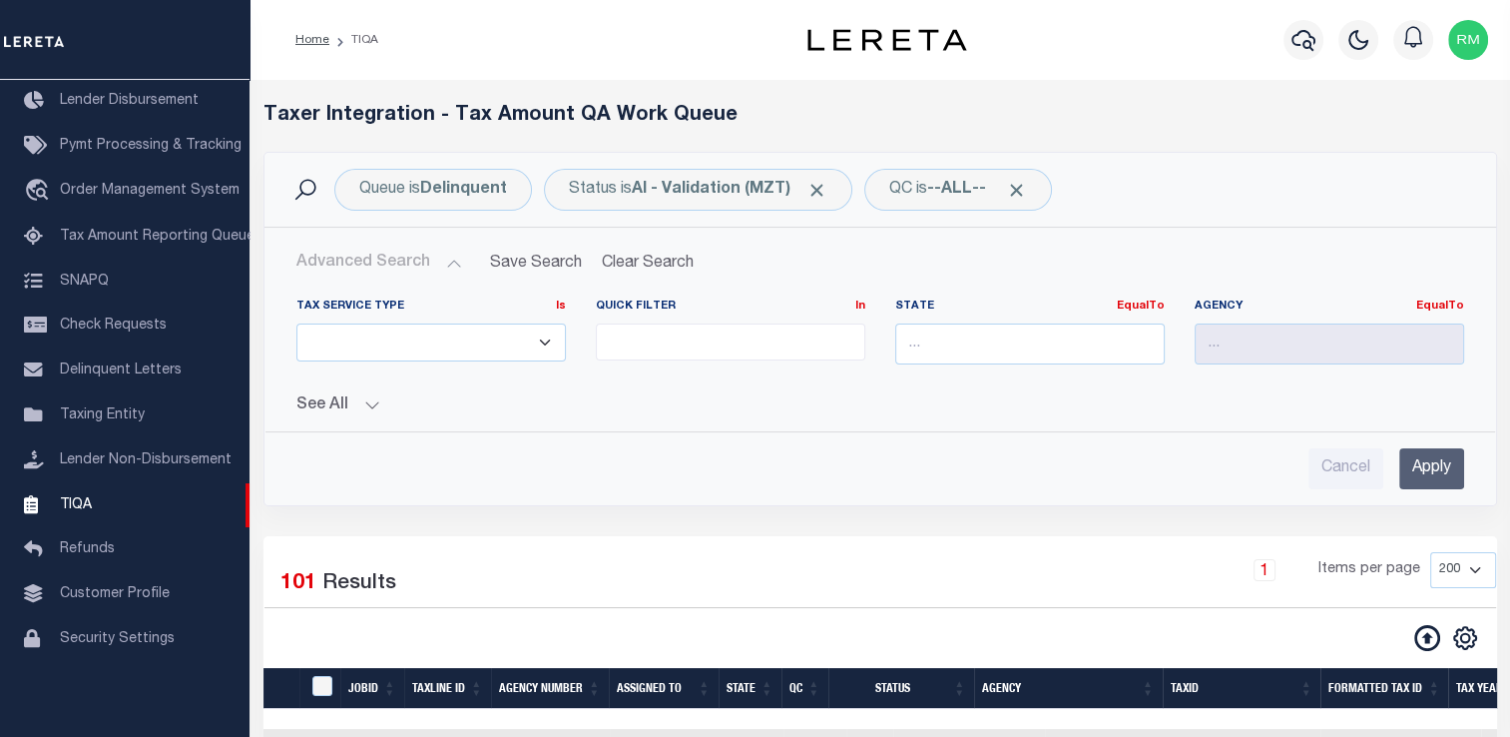
click at [447, 264] on button "Advanced Search" at bounding box center [379, 263] width 166 height 39
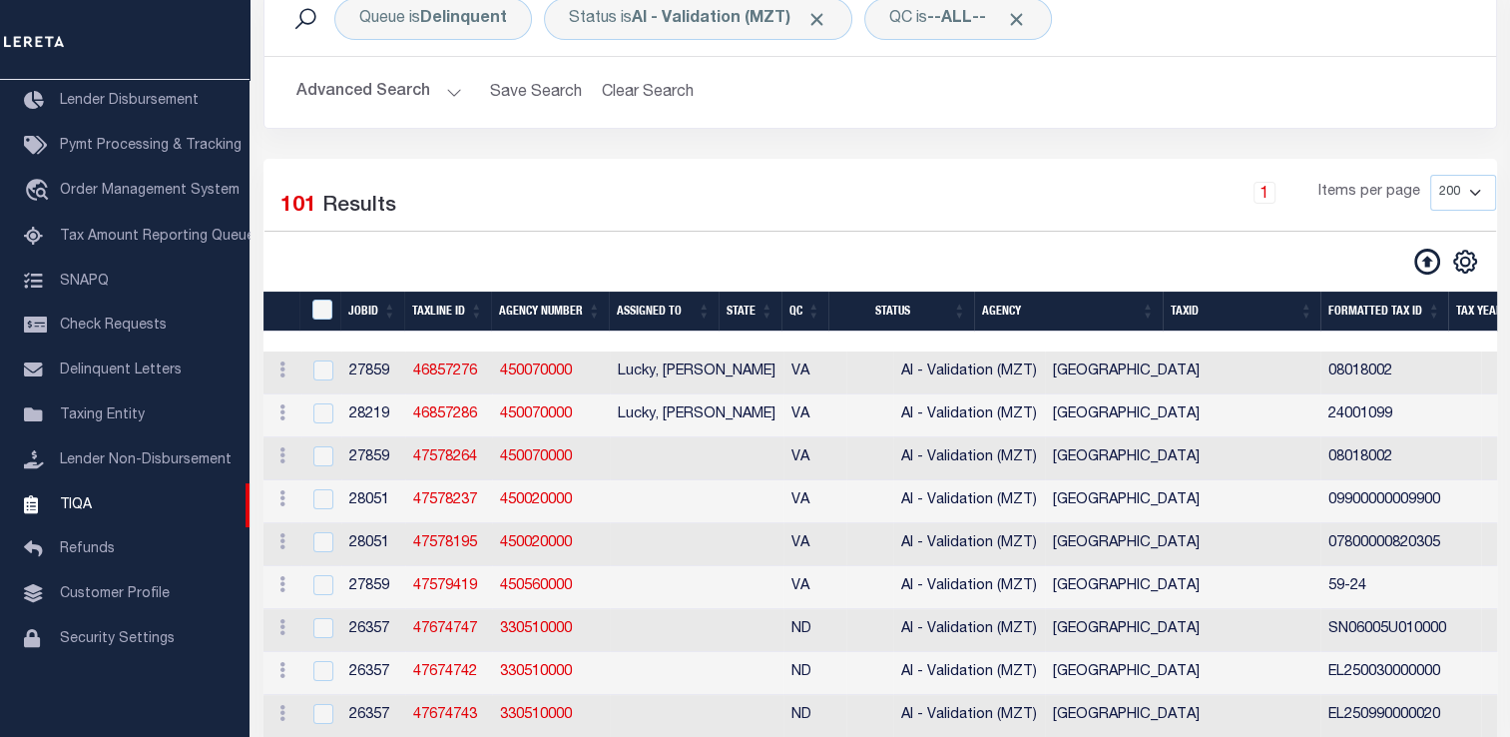
scroll to position [176, 0]
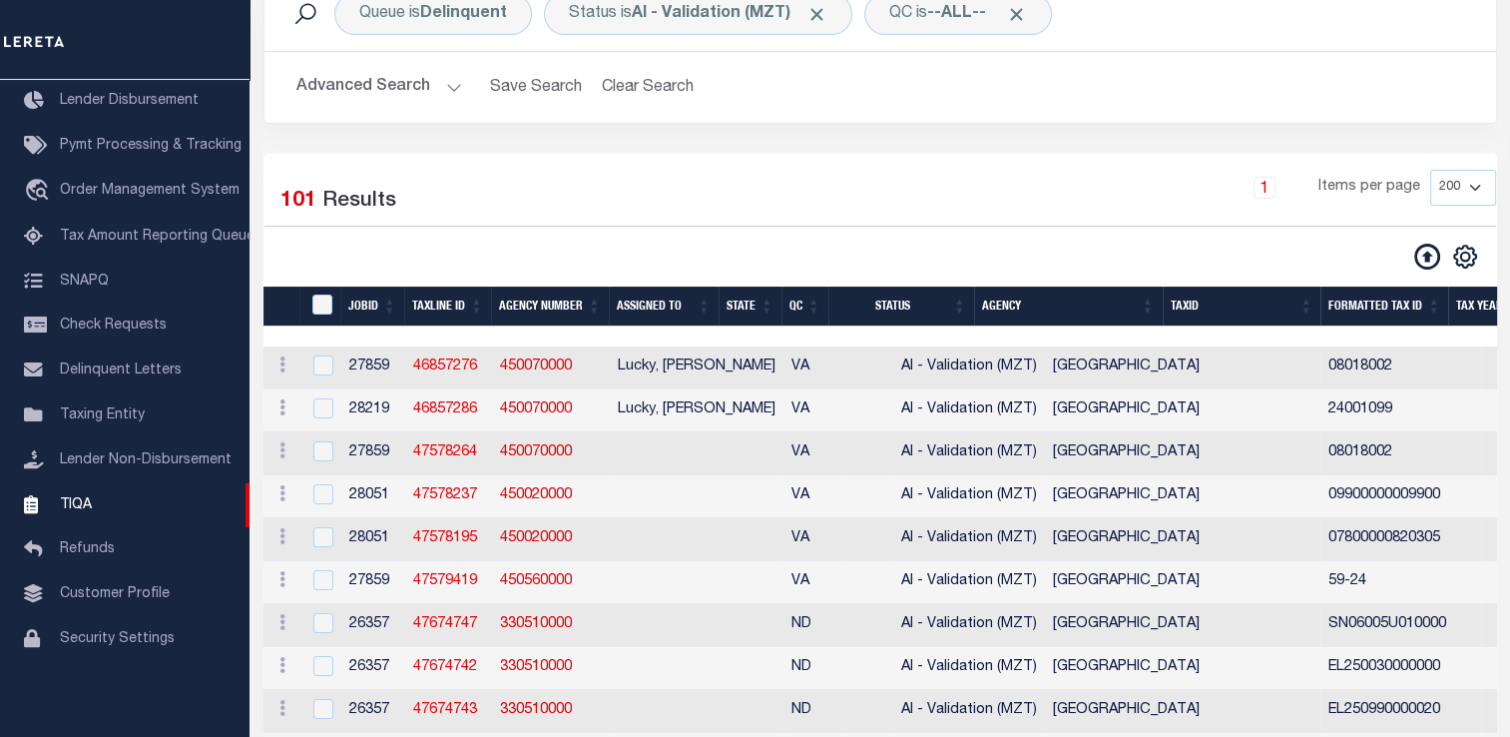
click at [764, 305] on th "State" at bounding box center [750, 306] width 63 height 41
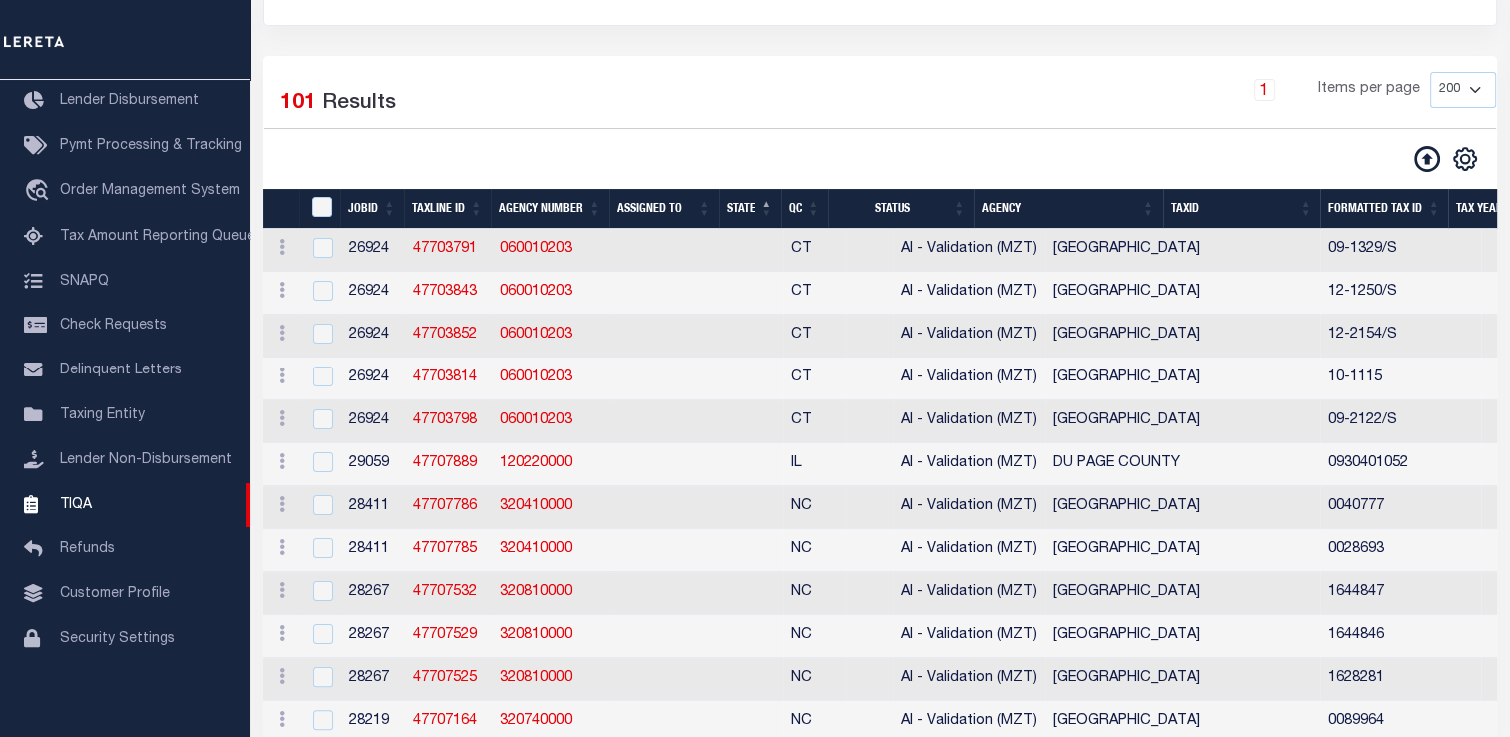
scroll to position [0, 0]
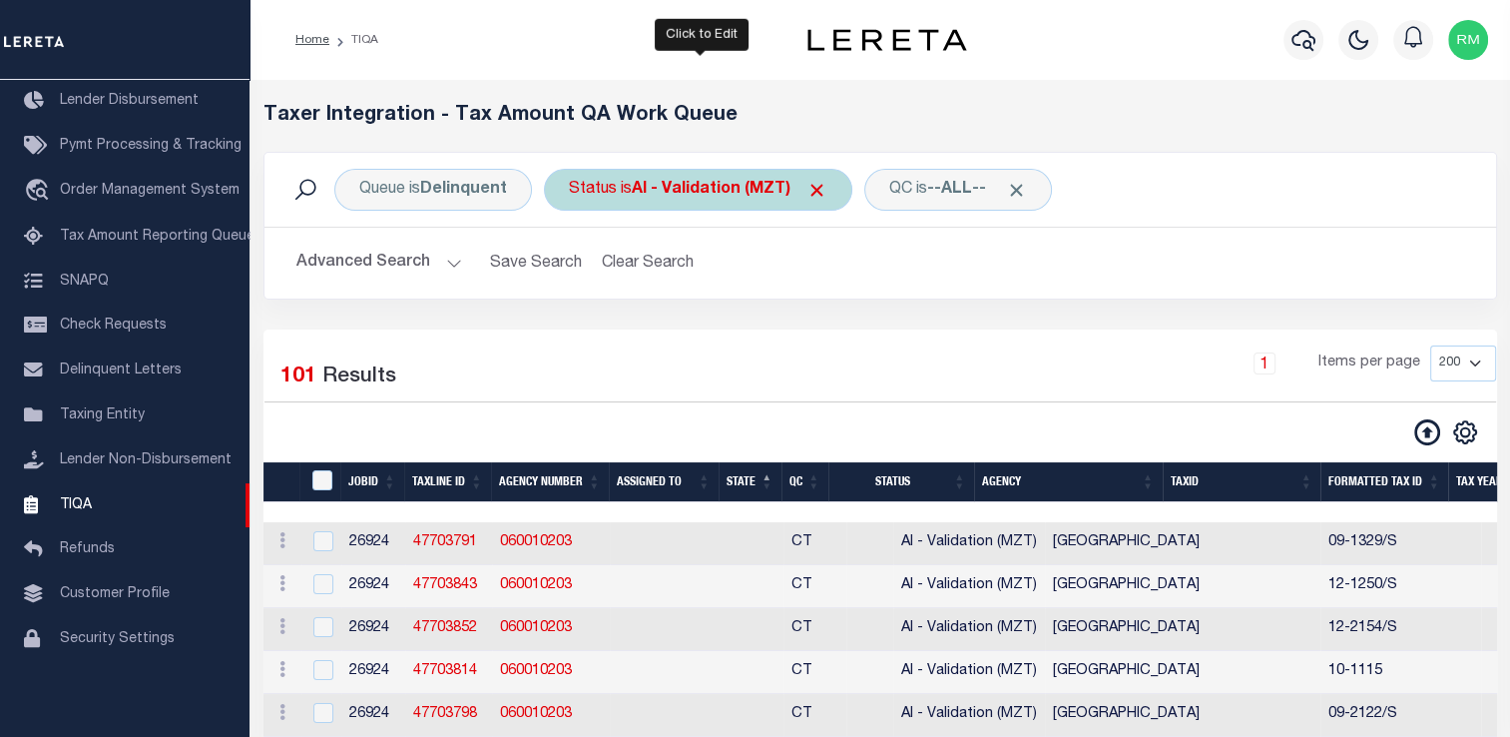
click at [647, 206] on div "Status is AI - Validation (MZT)" at bounding box center [698, 190] width 308 height 42
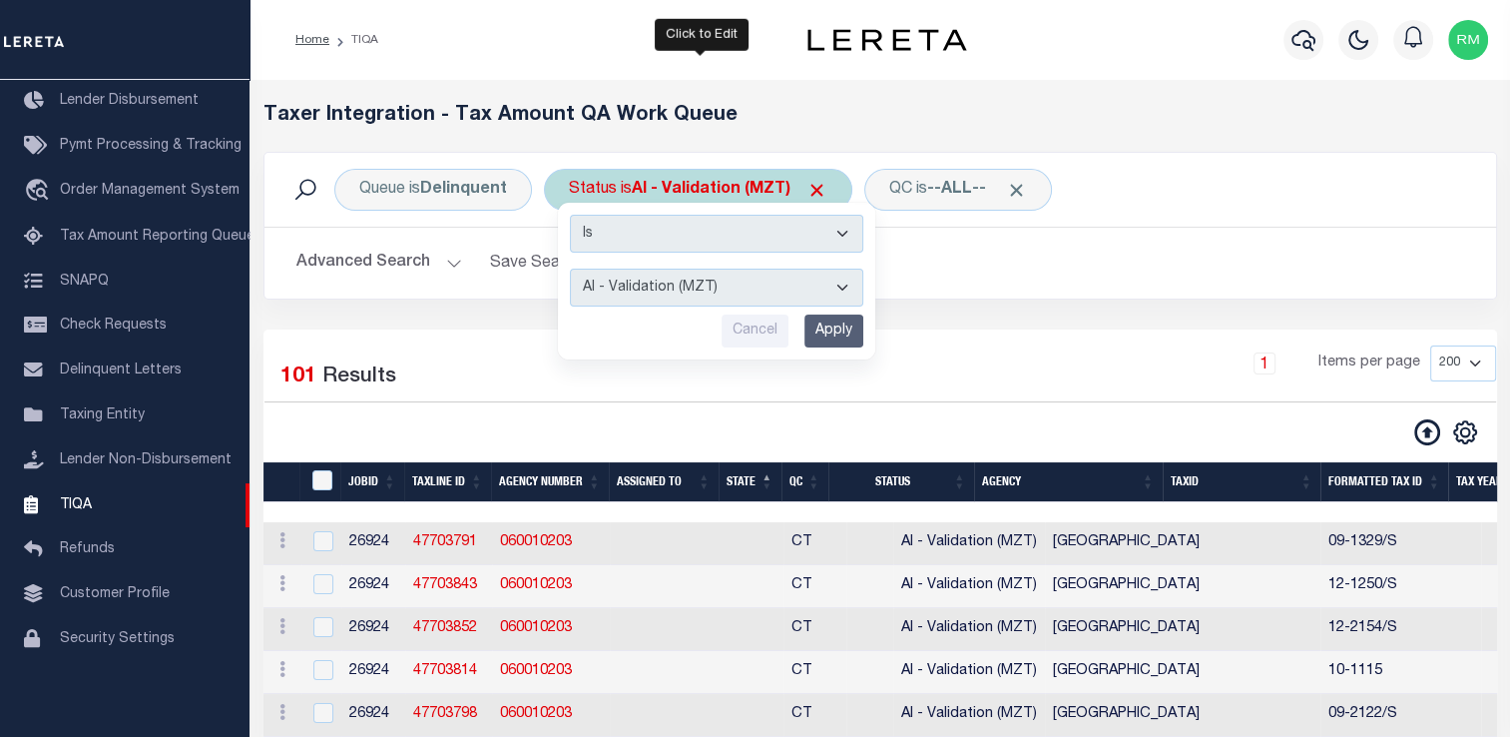
click at [642, 287] on select "AI - Bot Exception (ERR) AI - Bot Running (PLA) AI - Failed QA (FQA) AI - Prep …" at bounding box center [716, 287] width 293 height 38
select select "PLA"
click at [570, 268] on select "AI - Bot Exception (ERR) AI - Bot Running (PLA) AI - Failed QA (FQA) AI - Prep …" at bounding box center [716, 287] width 293 height 38
click at [840, 326] on input "Apply" at bounding box center [833, 330] width 59 height 33
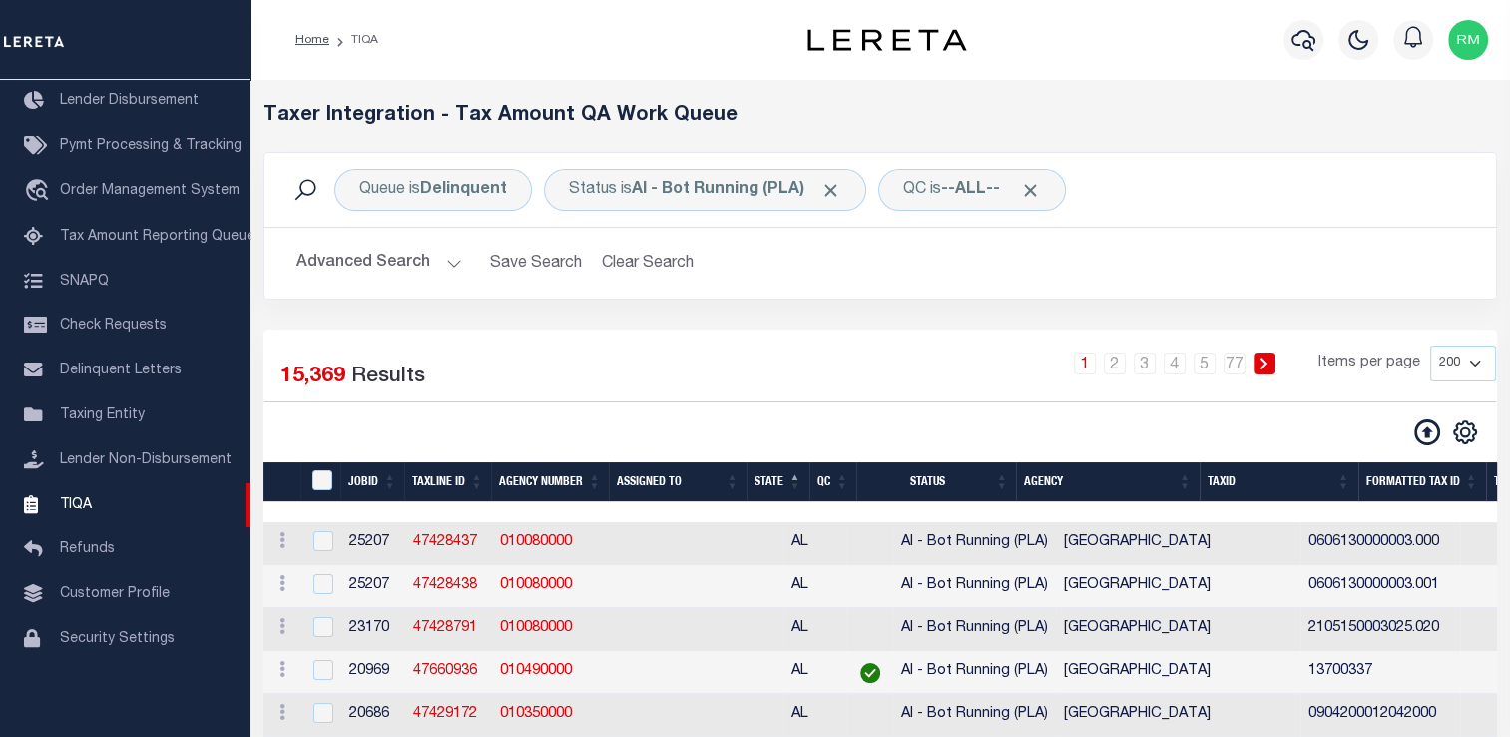
click at [383, 273] on button "Advanced Search" at bounding box center [379, 263] width 166 height 39
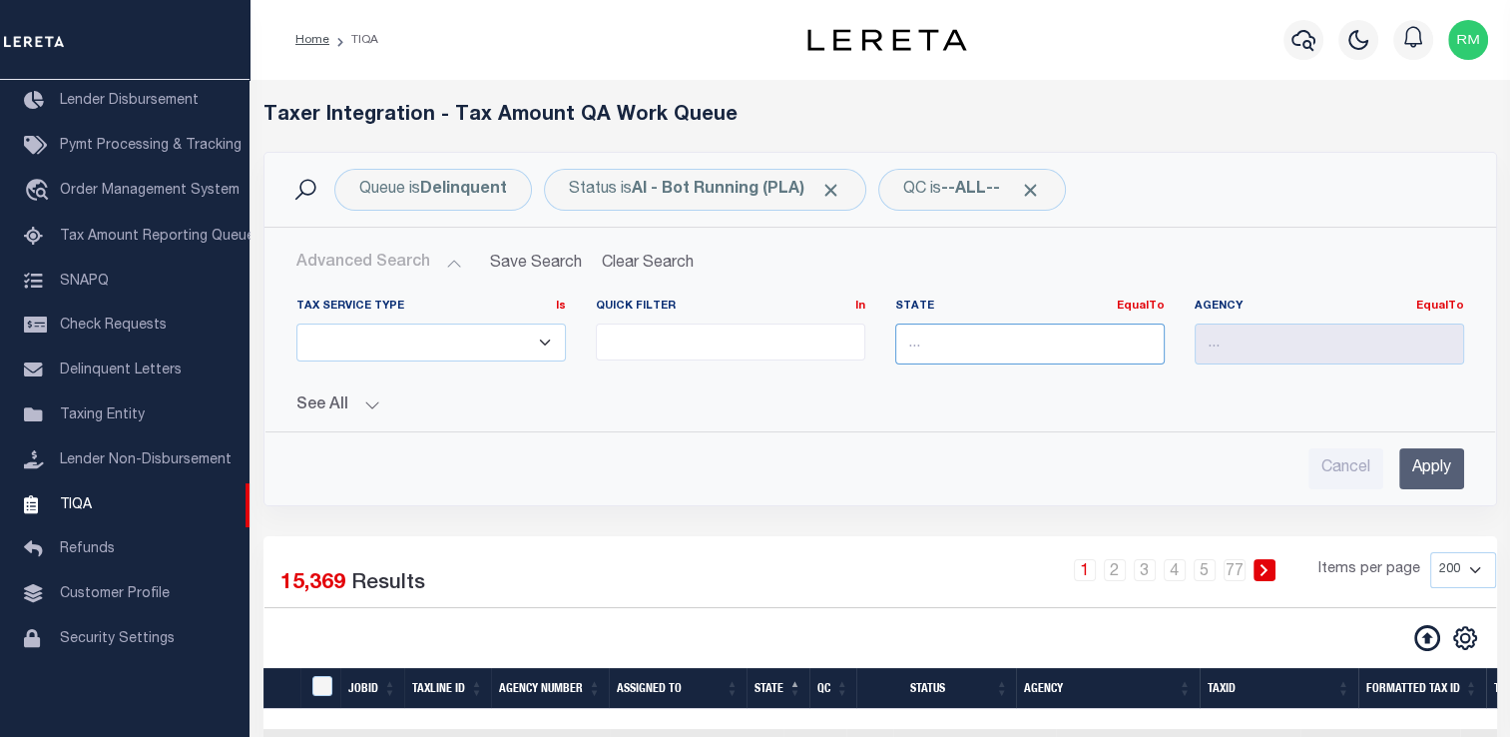
click at [991, 346] on input "text" at bounding box center [1029, 343] width 269 height 41
click at [1020, 384] on div "AR" at bounding box center [1028, 380] width 267 height 32
type input "A"
click at [958, 385] on div "OK" at bounding box center [1028, 380] width 267 height 32
click at [1420, 469] on input "Apply" at bounding box center [1431, 468] width 65 height 41
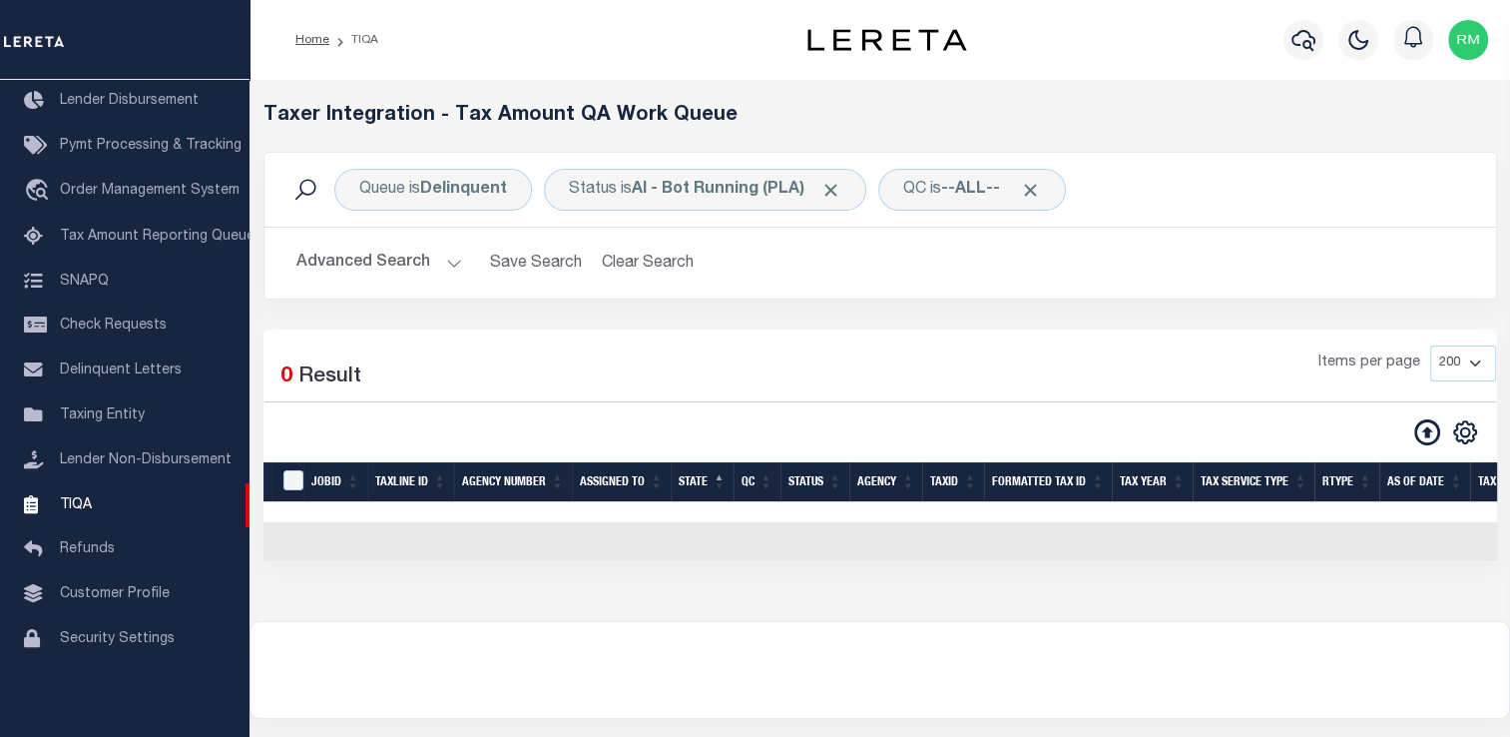
click at [329, 262] on button "Advanced Search" at bounding box center [379, 263] width 166 height 39
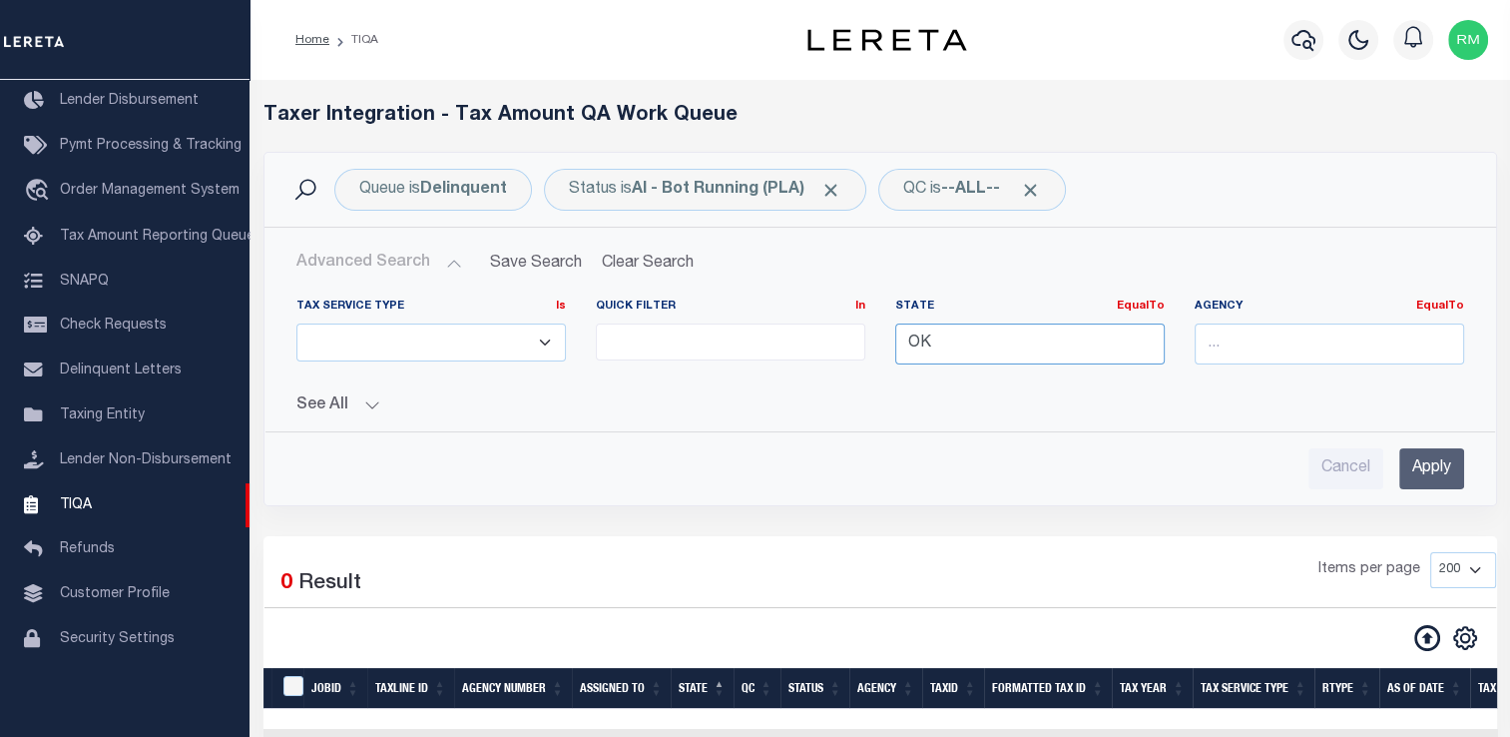
click at [949, 339] on input "OK" at bounding box center [1029, 343] width 269 height 41
click at [1035, 394] on div "OR" at bounding box center [1028, 380] width 267 height 32
type input "OR"
click at [1411, 448] on input "Apply" at bounding box center [1431, 468] width 65 height 41
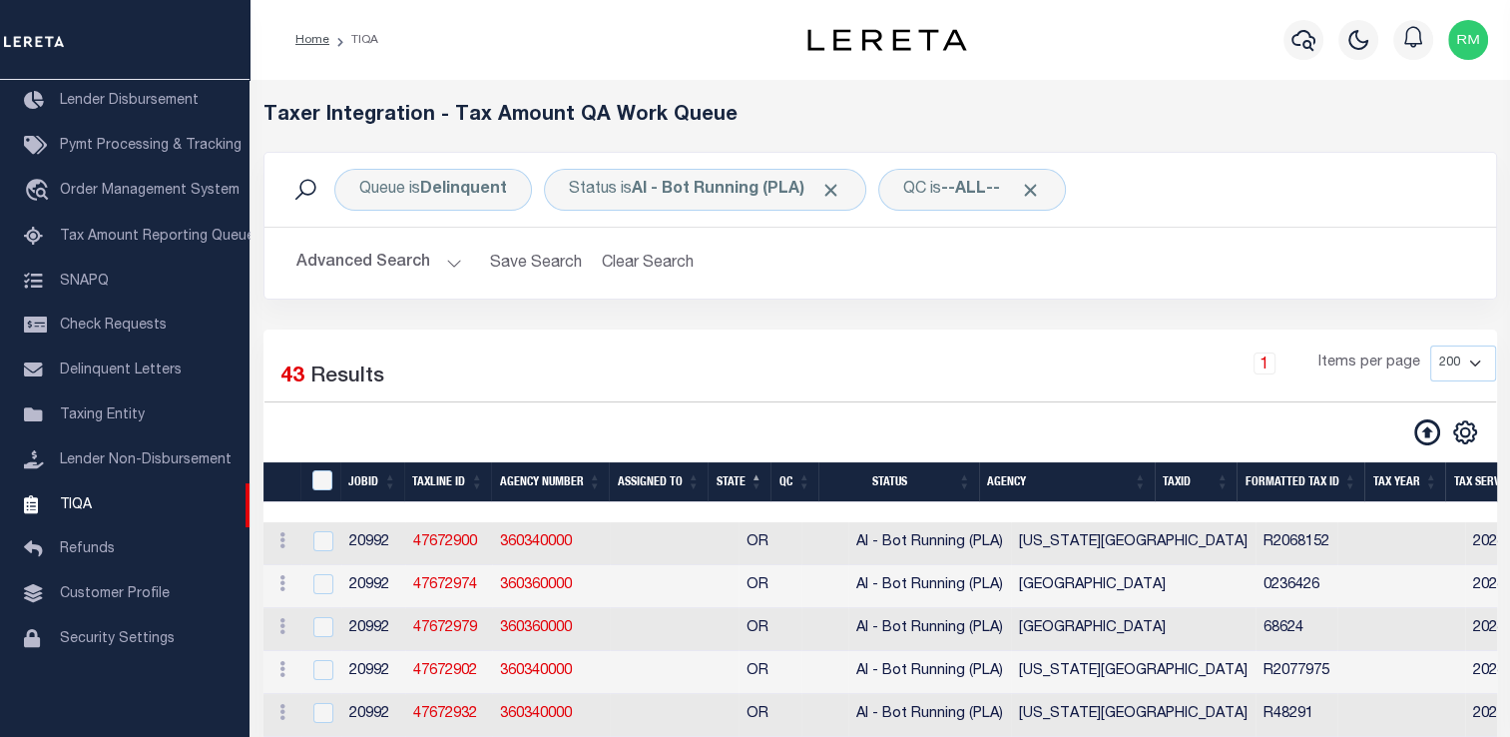
click at [383, 253] on button "Advanced Search" at bounding box center [379, 263] width 166 height 39
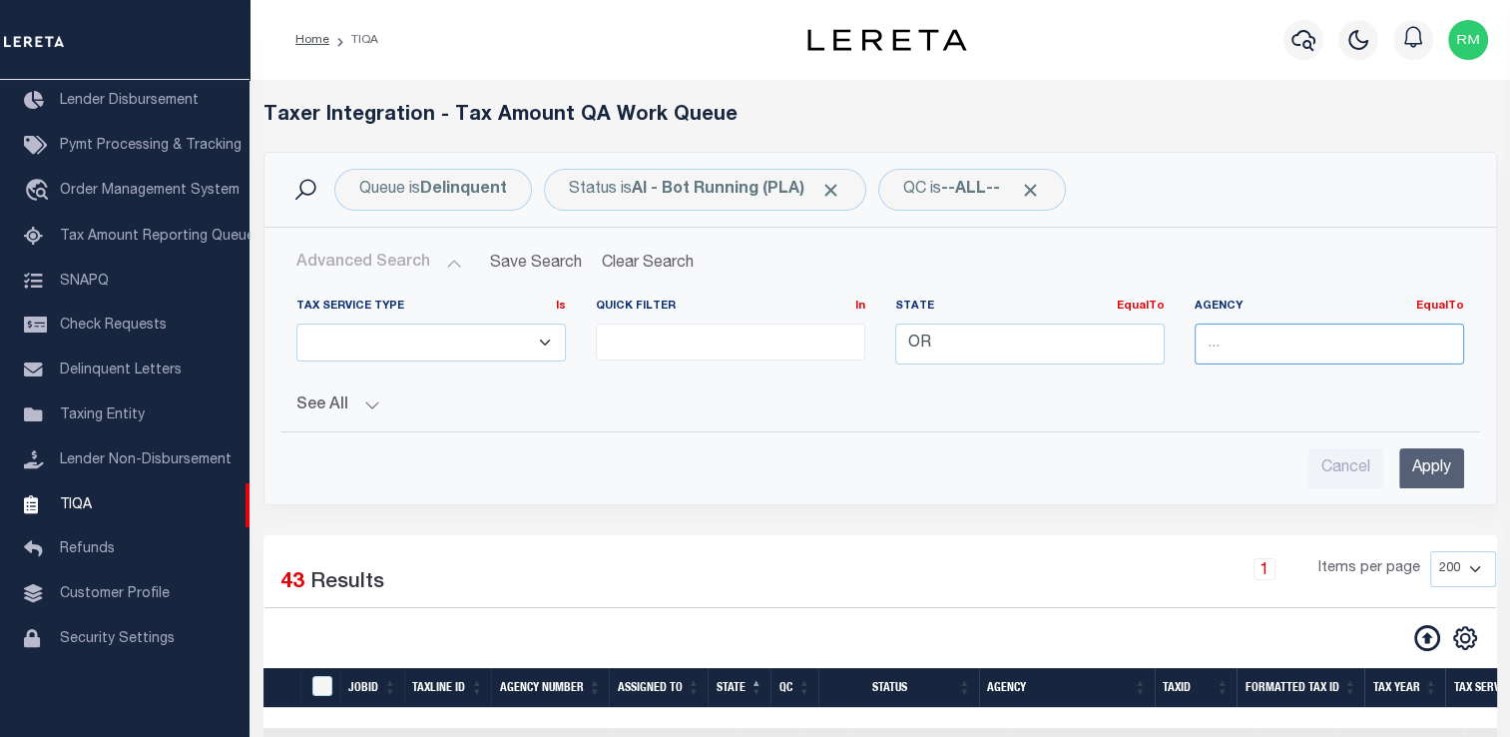
click at [1240, 343] on input "text" at bounding box center [1329, 343] width 269 height 41
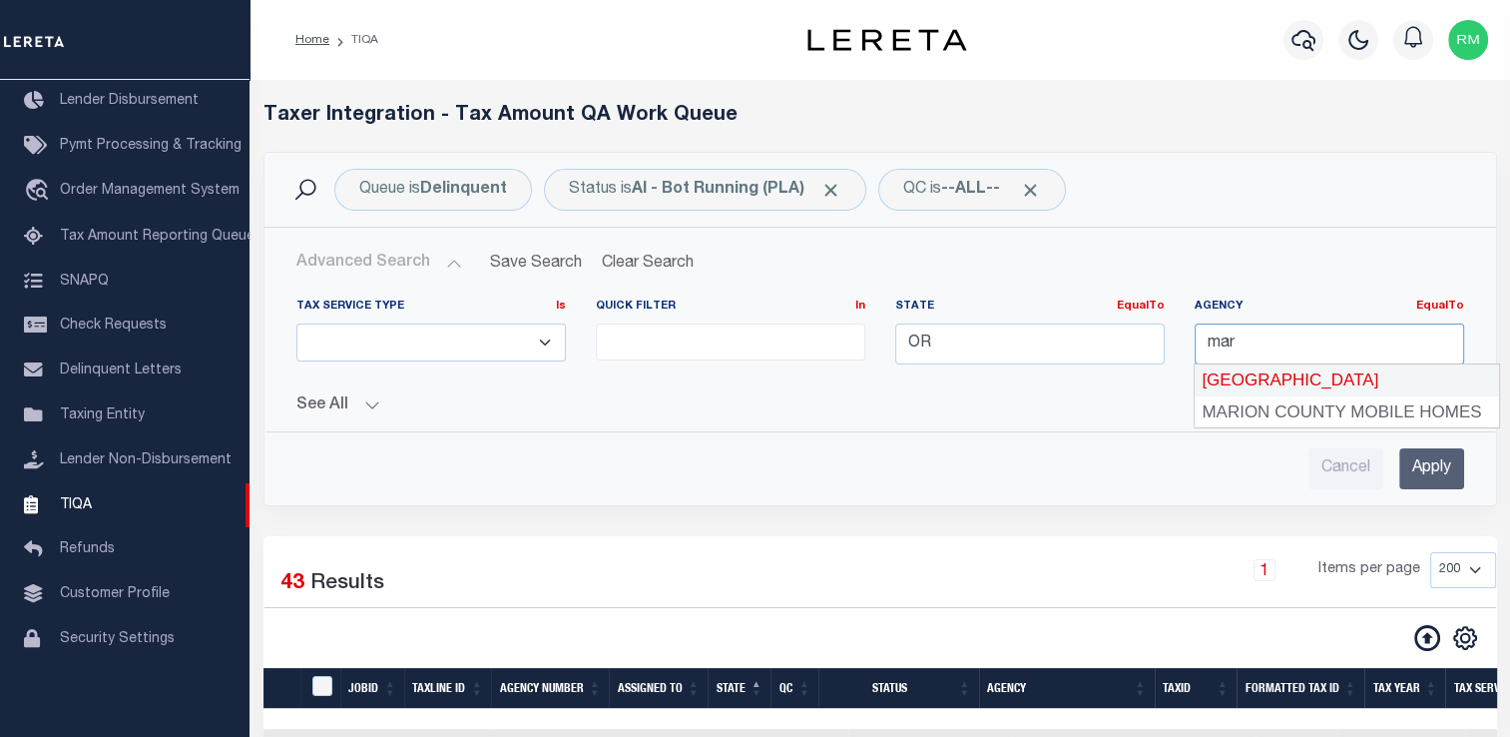
click at [1274, 385] on div "[GEOGRAPHIC_DATA]" at bounding box center [1347, 380] width 304 height 32
type input "[GEOGRAPHIC_DATA]"
click at [1433, 468] on input "Apply" at bounding box center [1431, 468] width 65 height 41
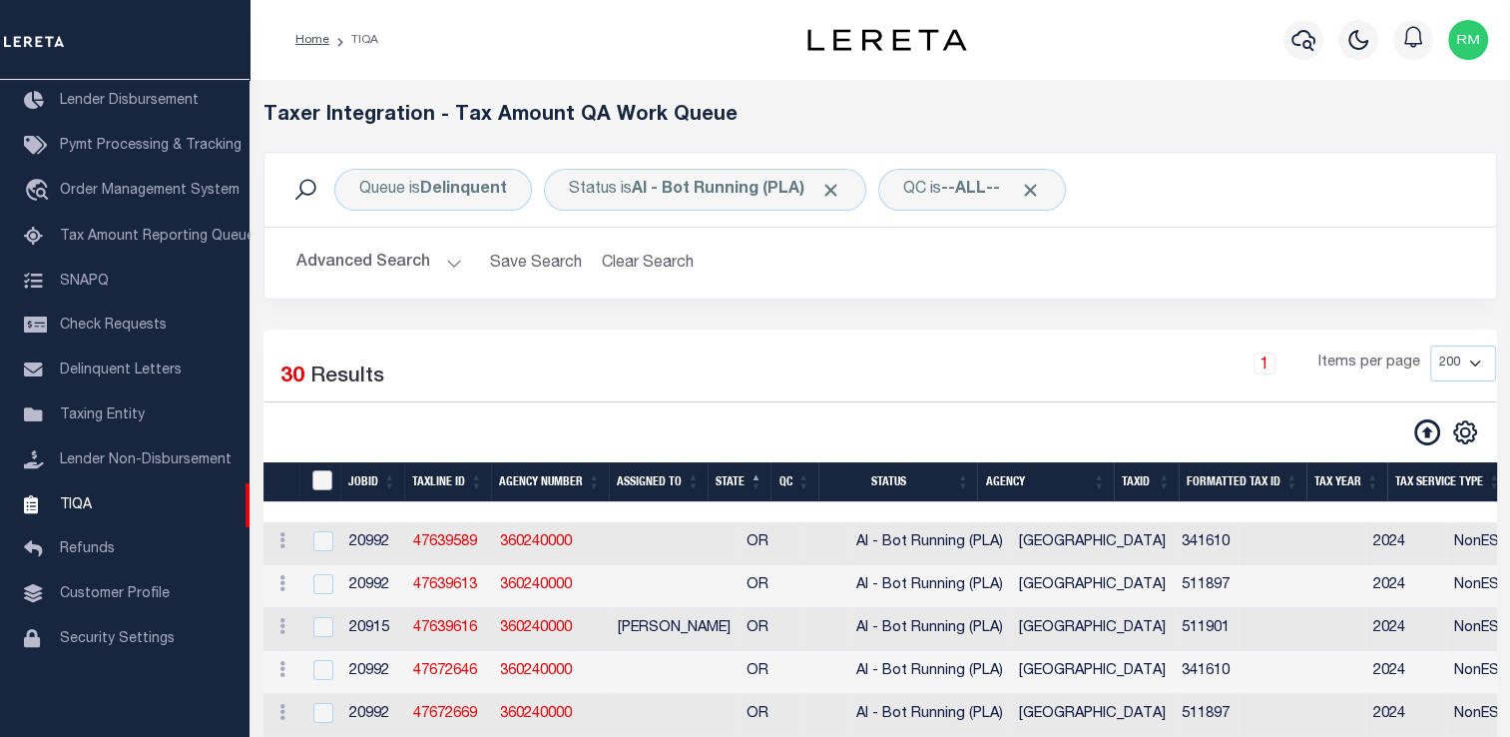
click at [326, 480] on input "TaxID" at bounding box center [322, 480] width 20 height 20
checkbox input "true"
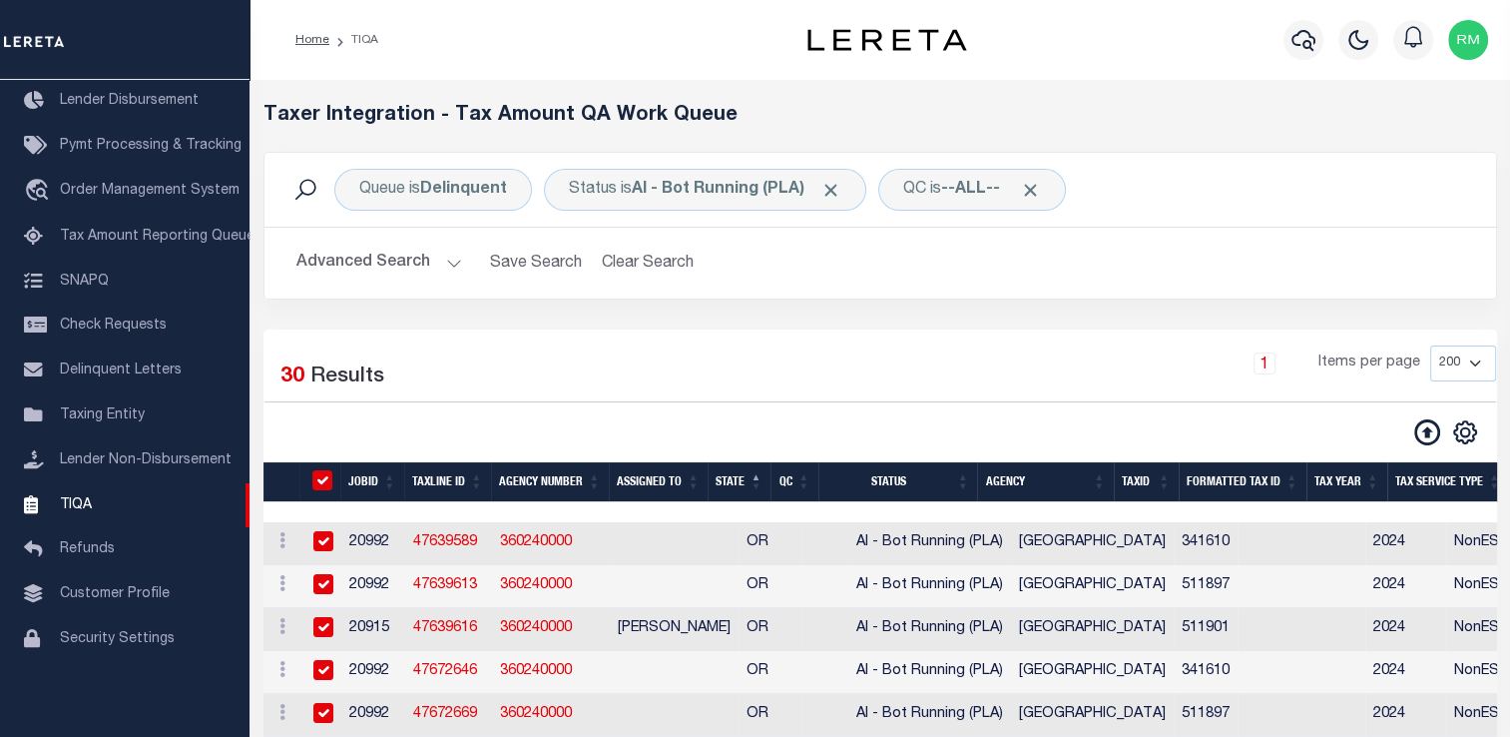
checkbox input "true"
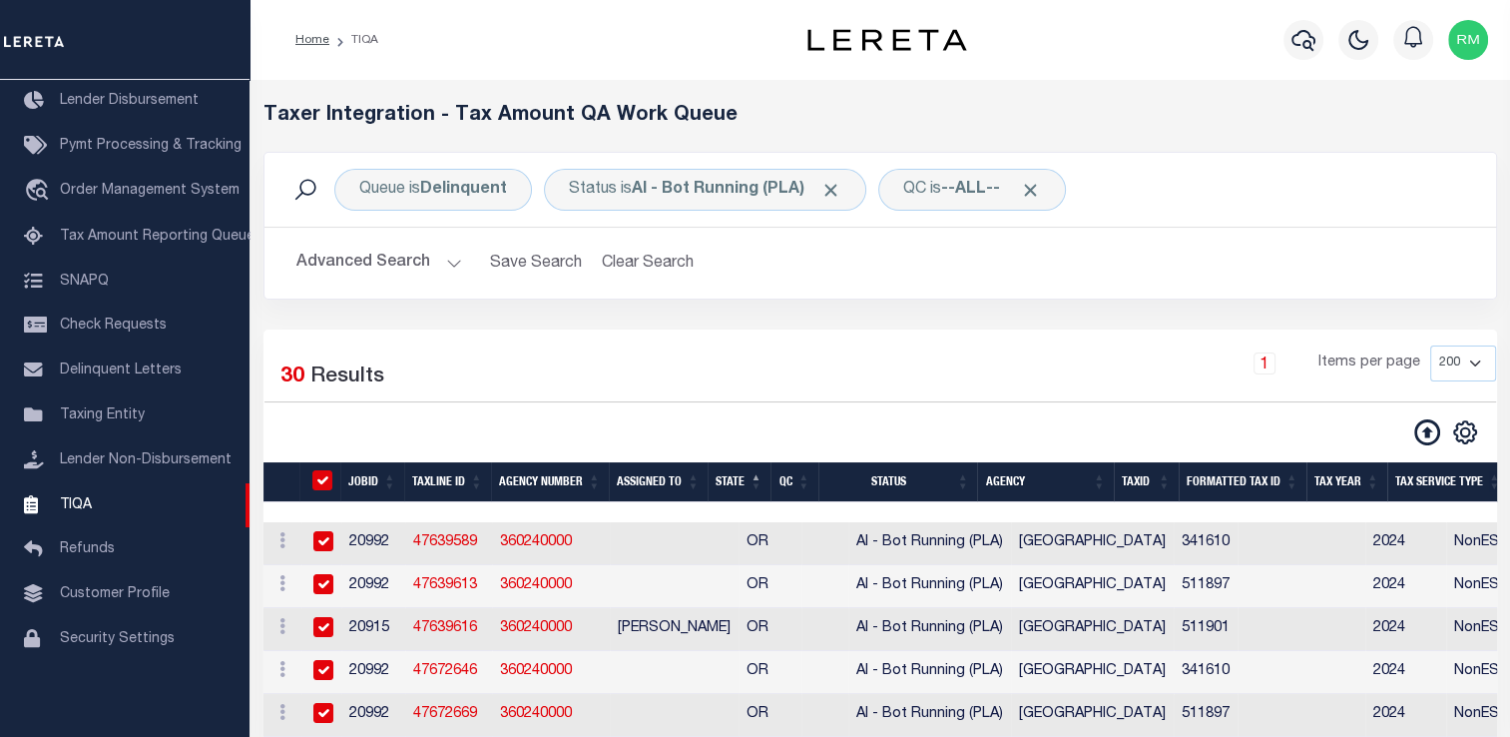
checkbox input "true"
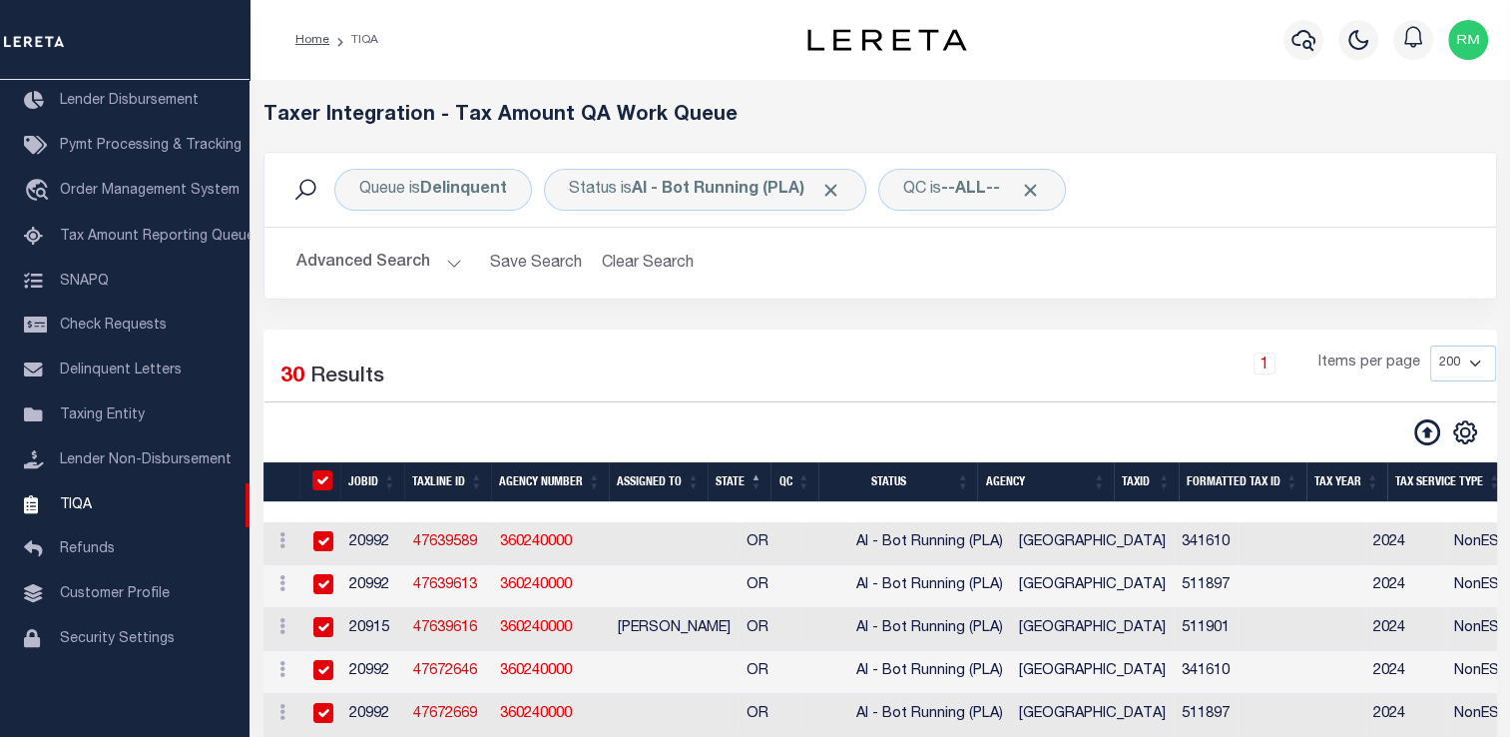
checkbox input "true"
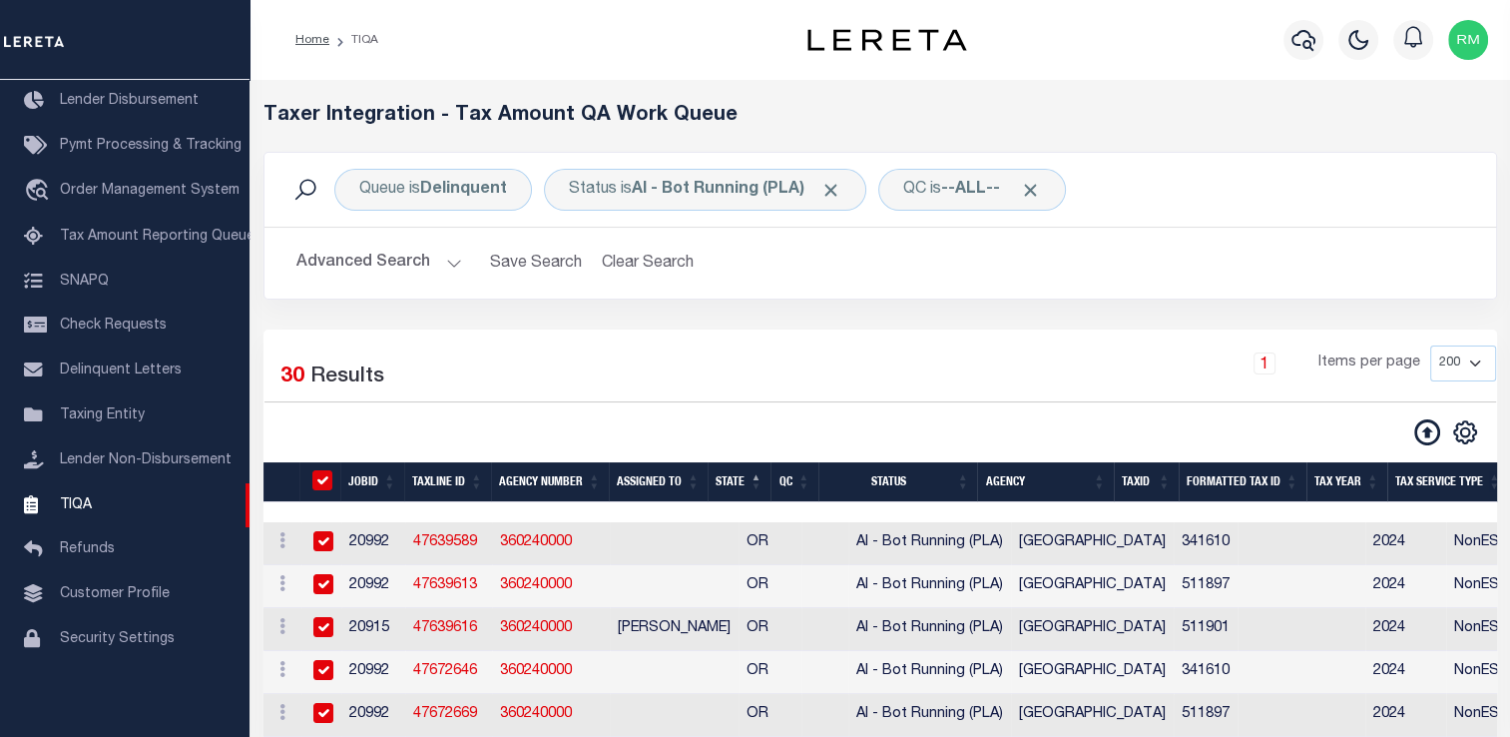
checkbox input "true"
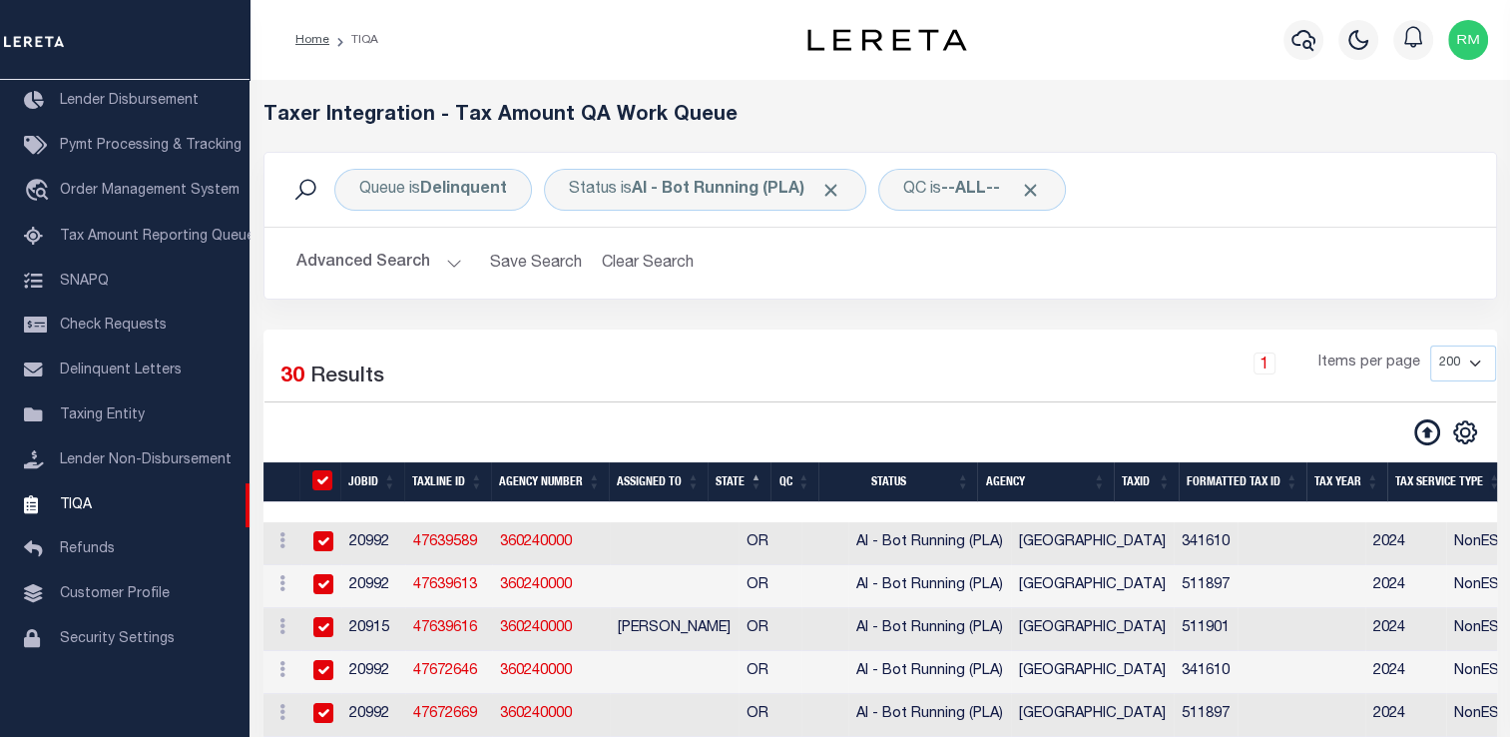
checkbox input "true"
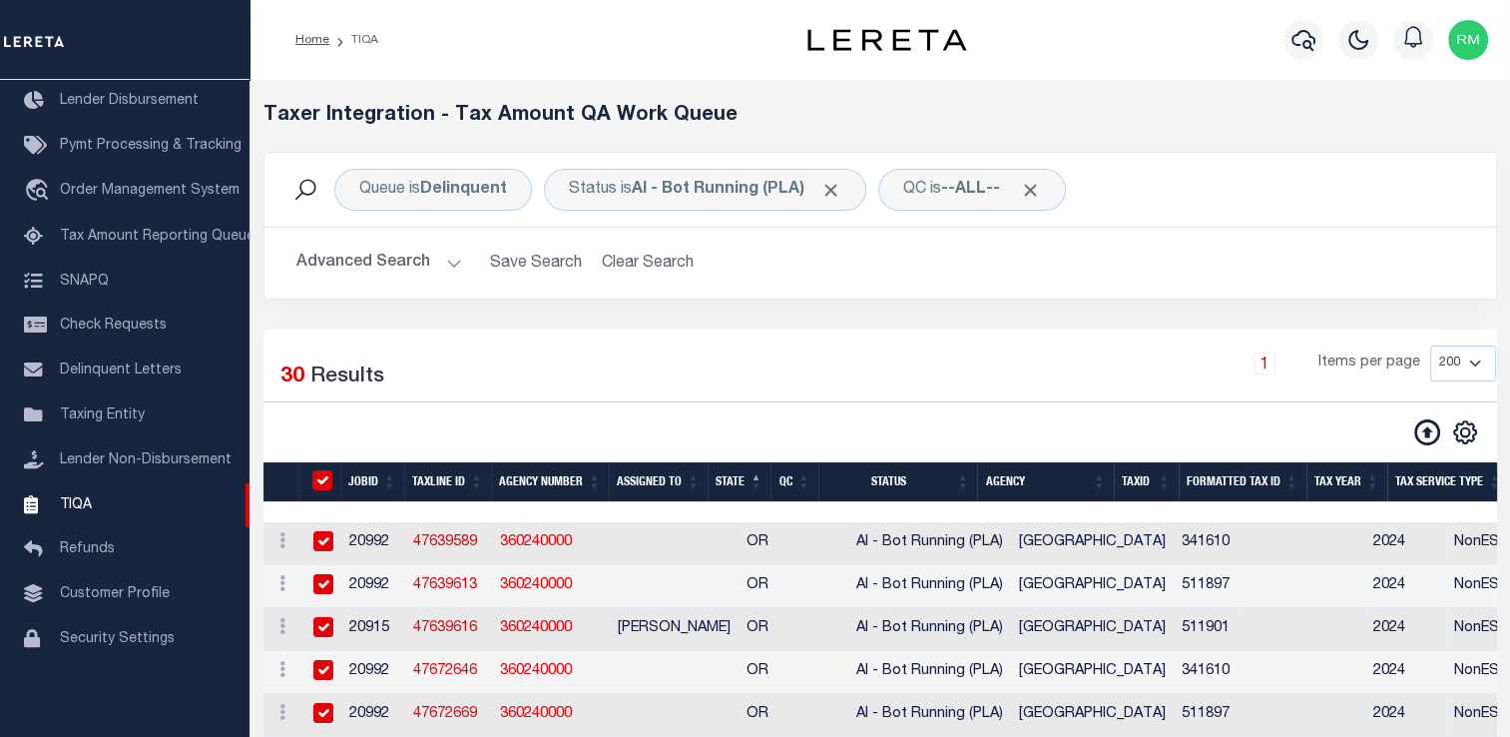
checkbox input "true"
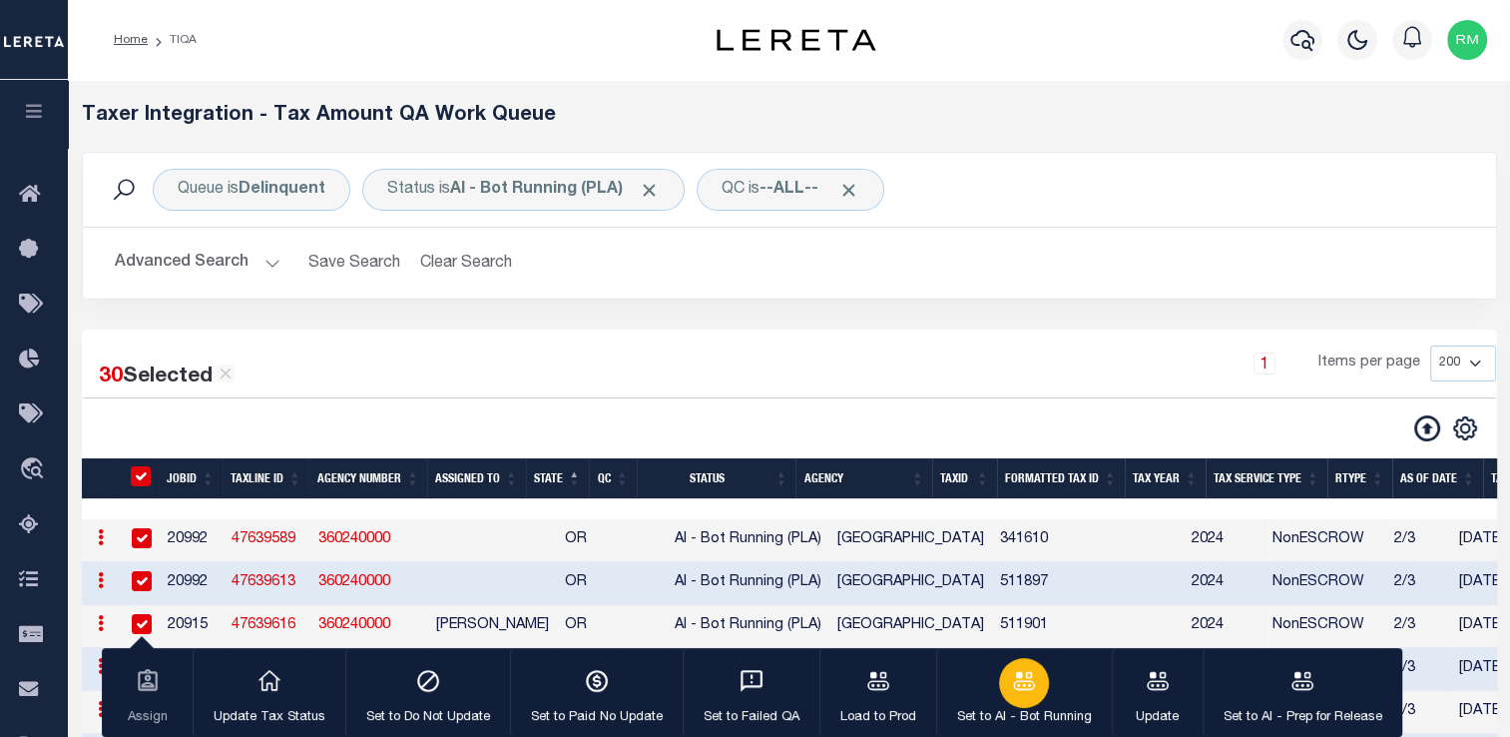
click at [1022, 687] on icon "button" at bounding box center [1024, 681] width 26 height 26
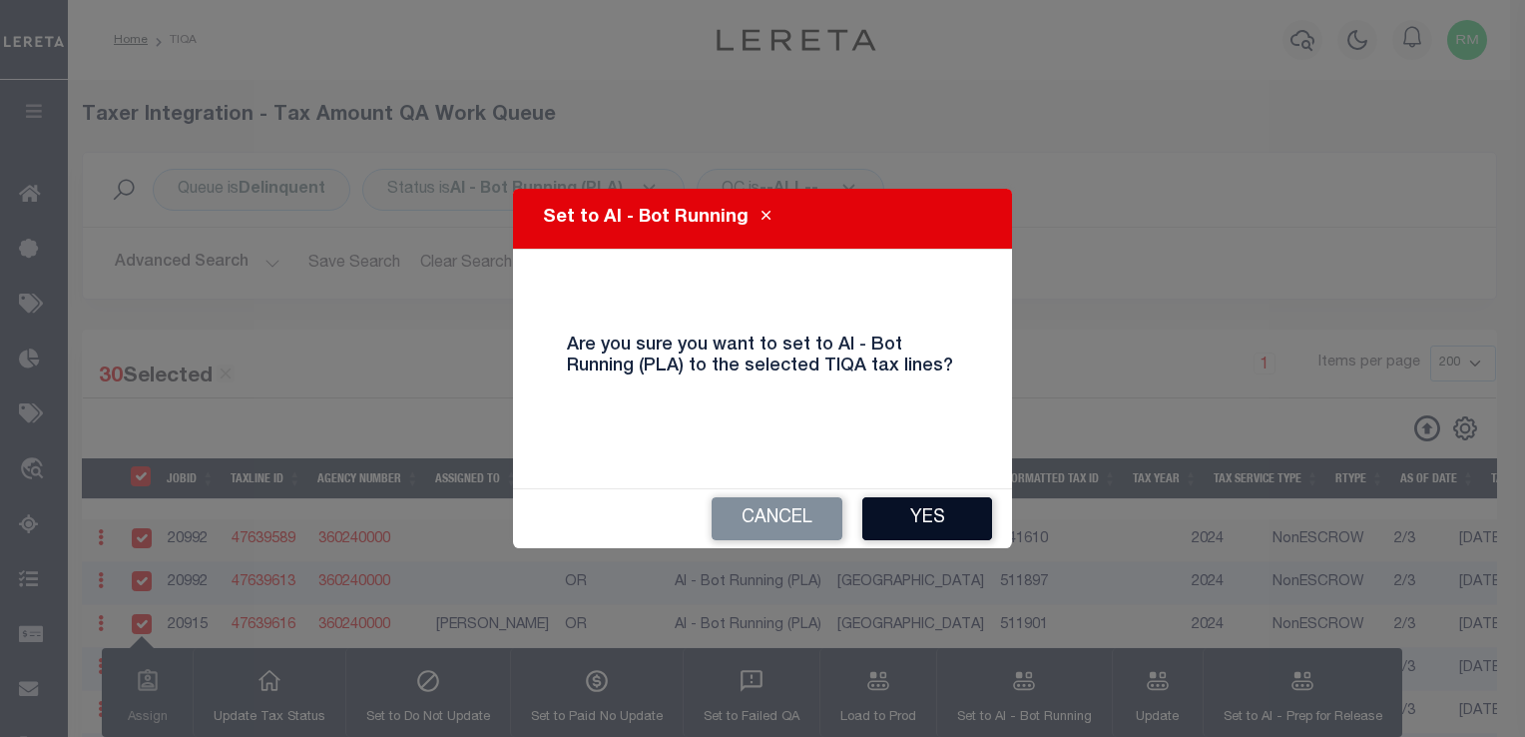
click at [915, 527] on button "Yes" at bounding box center [927, 518] width 130 height 43
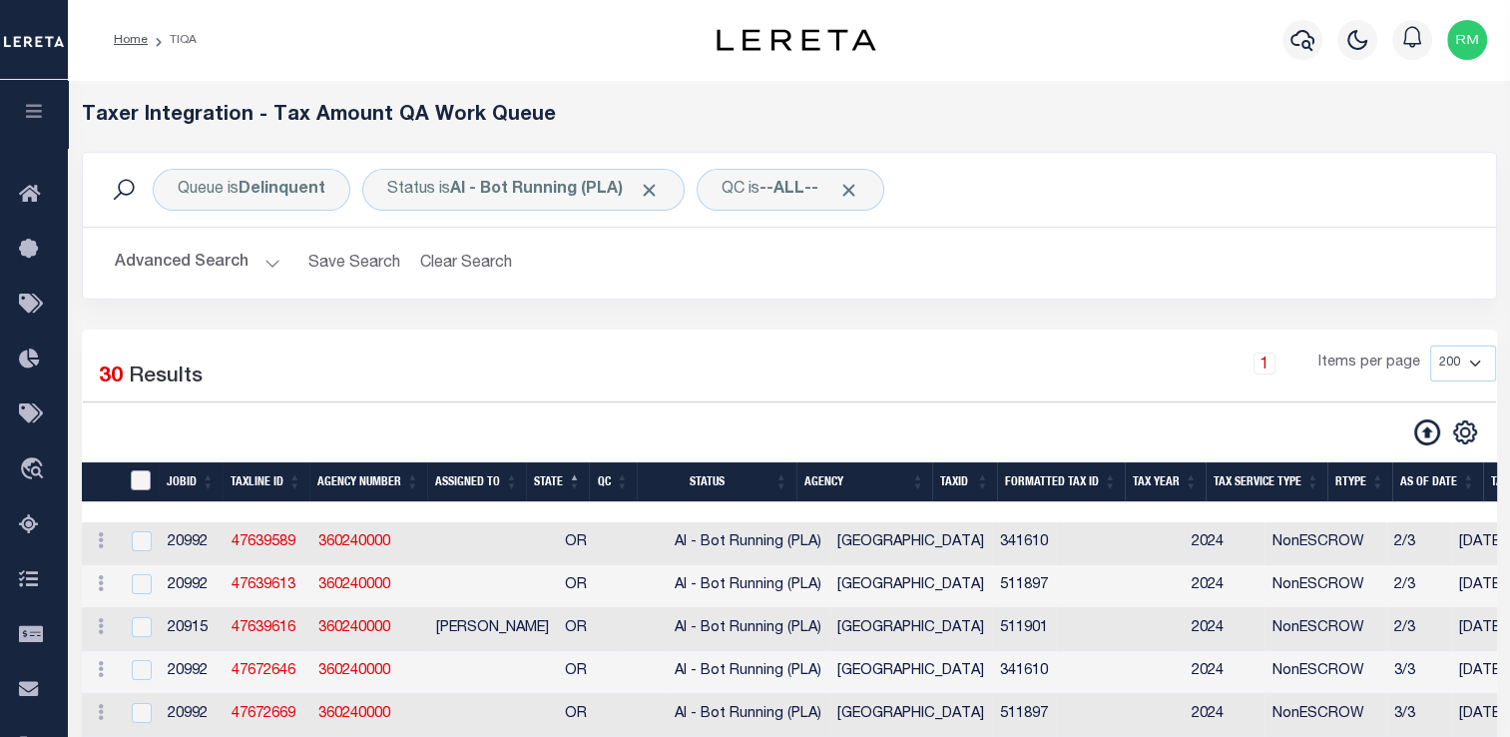
click at [142, 473] on input "TaxID" at bounding box center [141, 480] width 20 height 20
checkbox input "true"
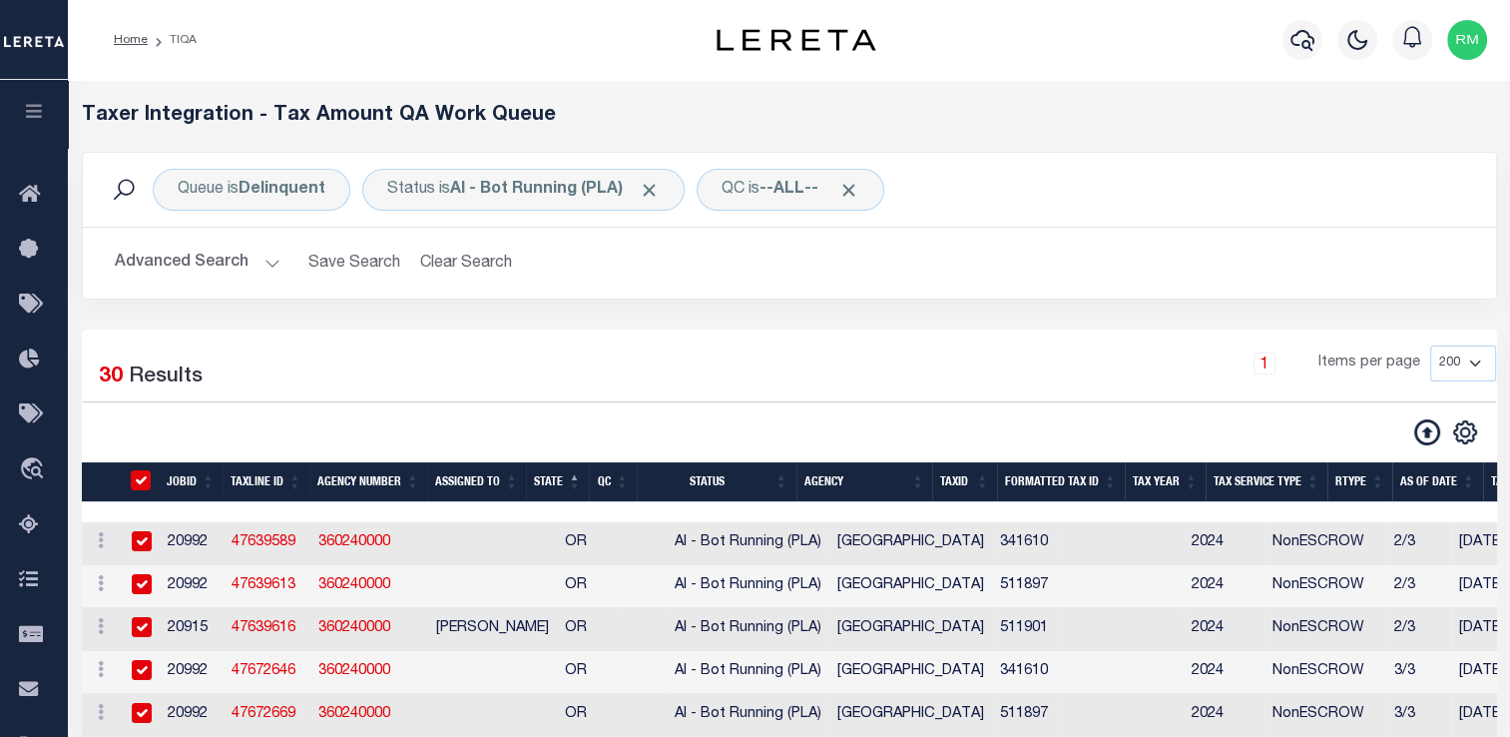
checkbox input "true"
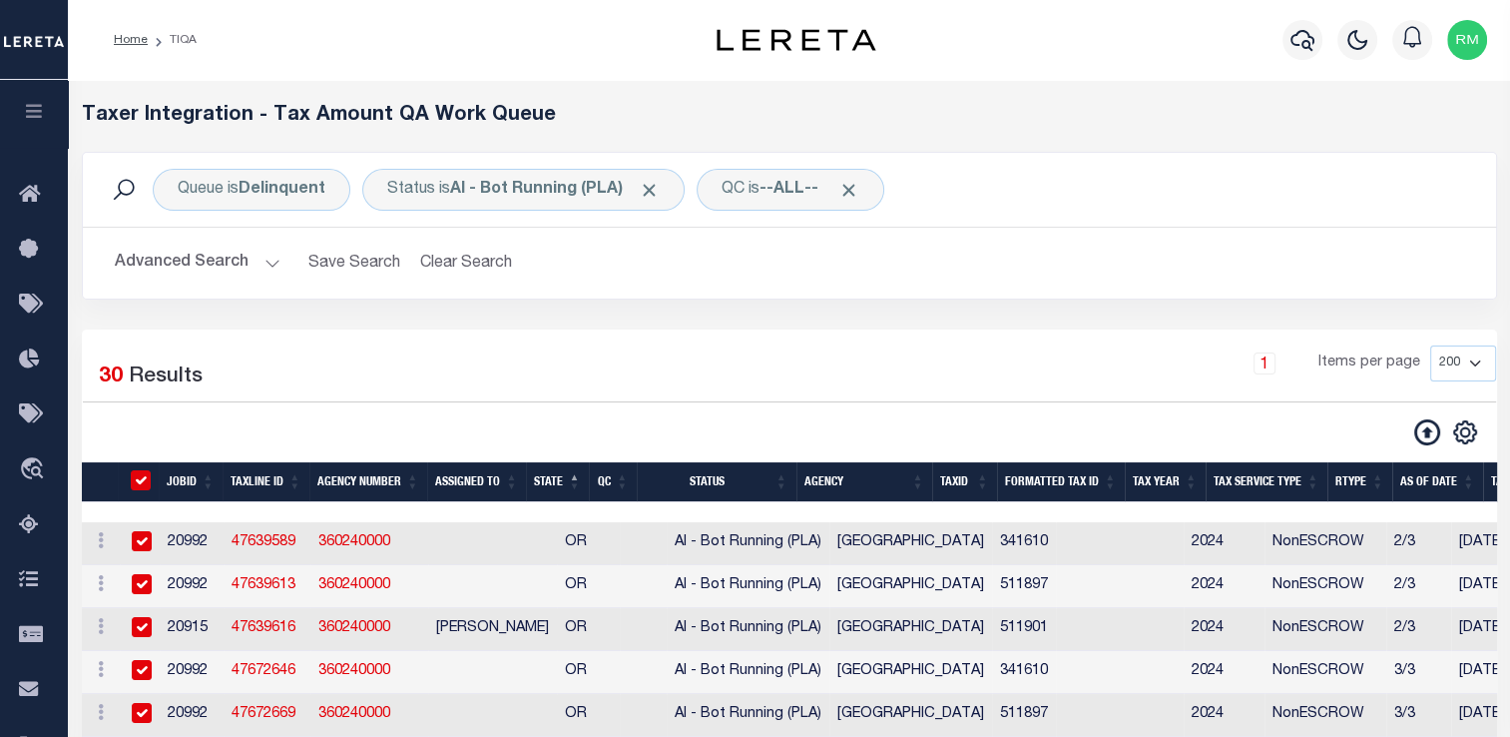
checkbox input "true"
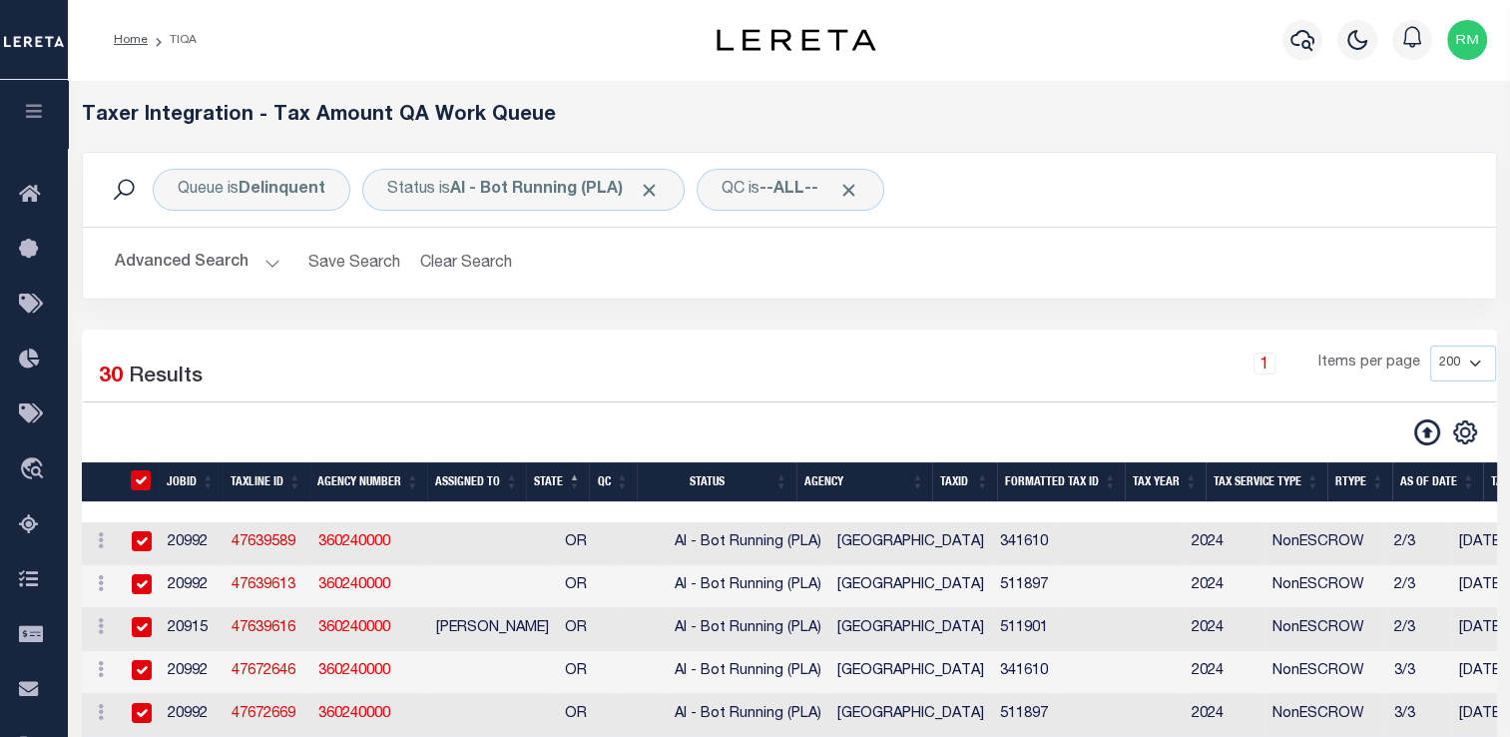
checkbox input "true"
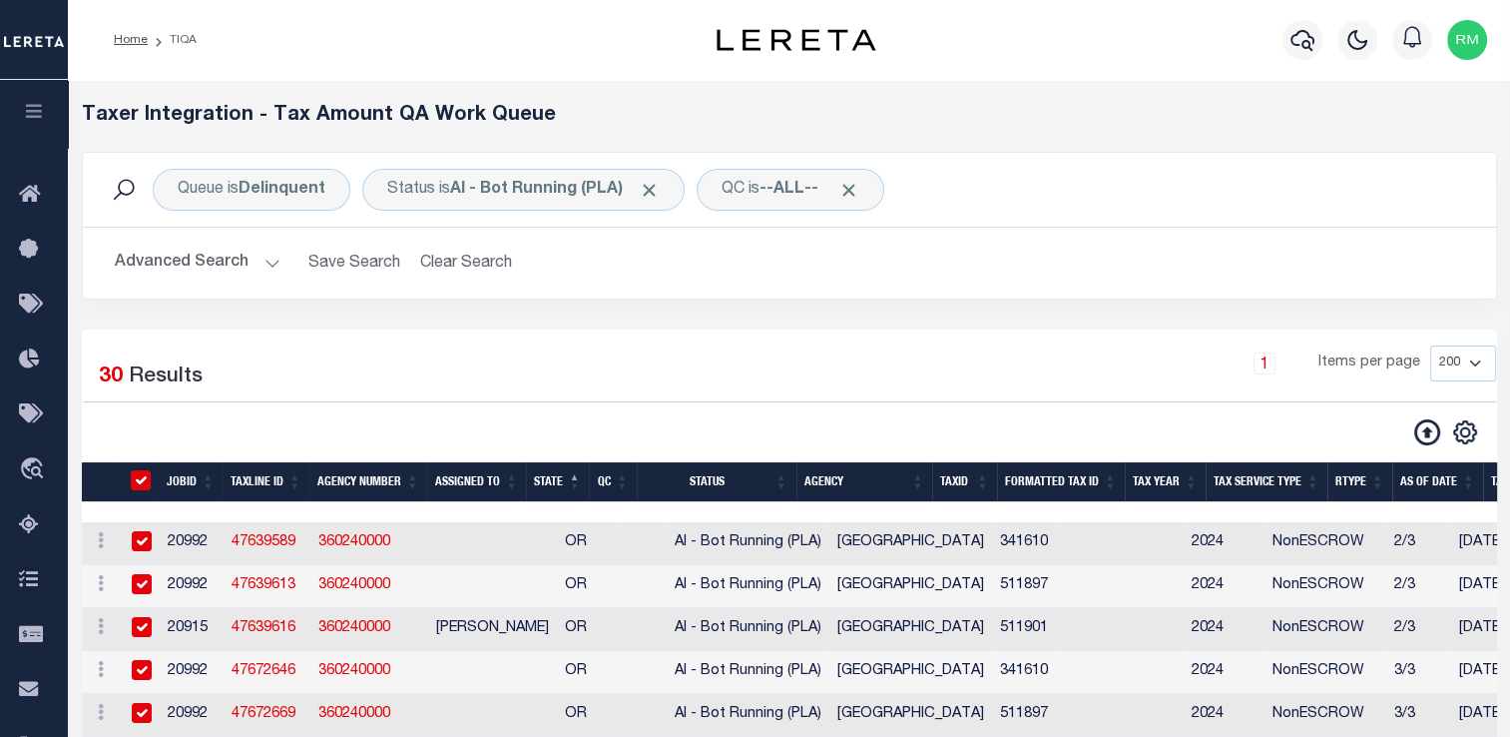
checkbox input "true"
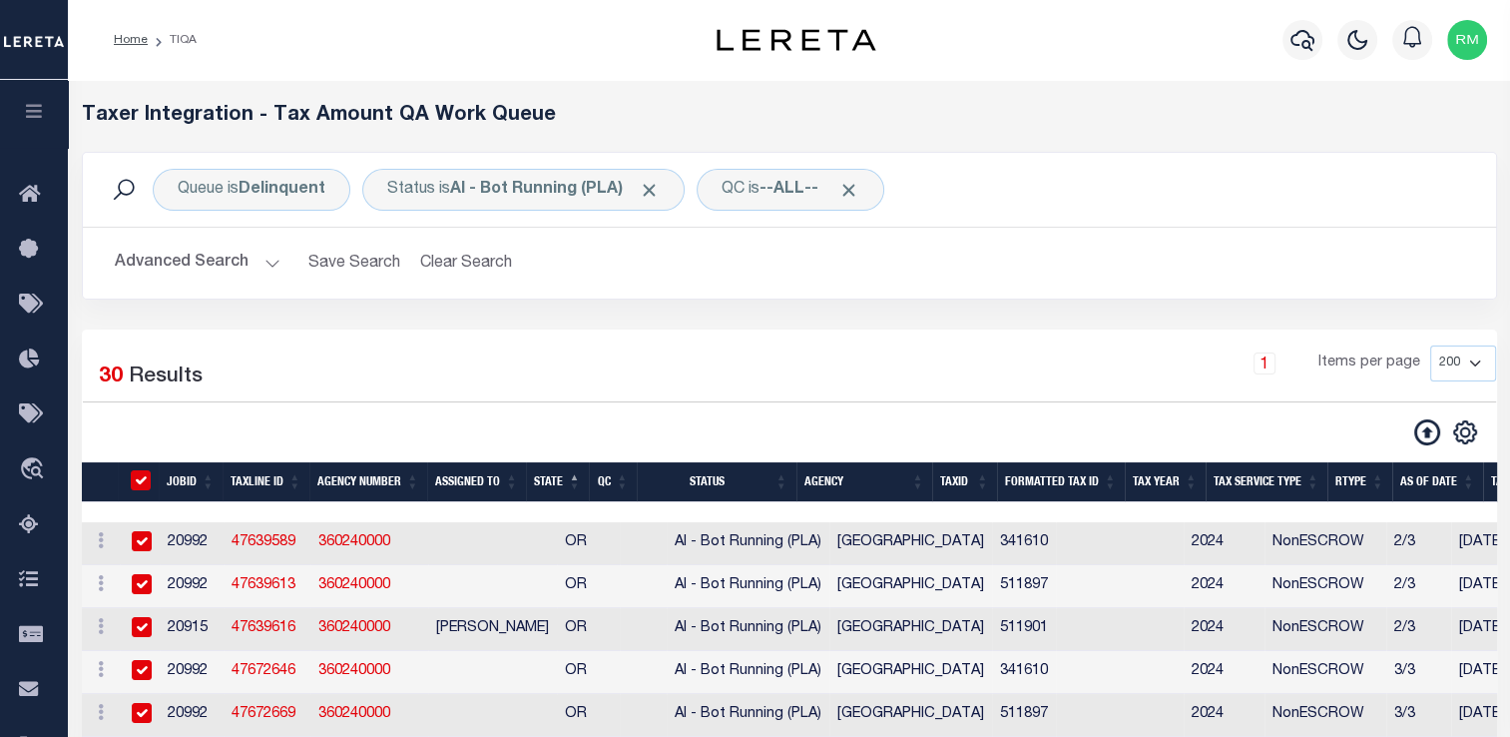
checkbox input "true"
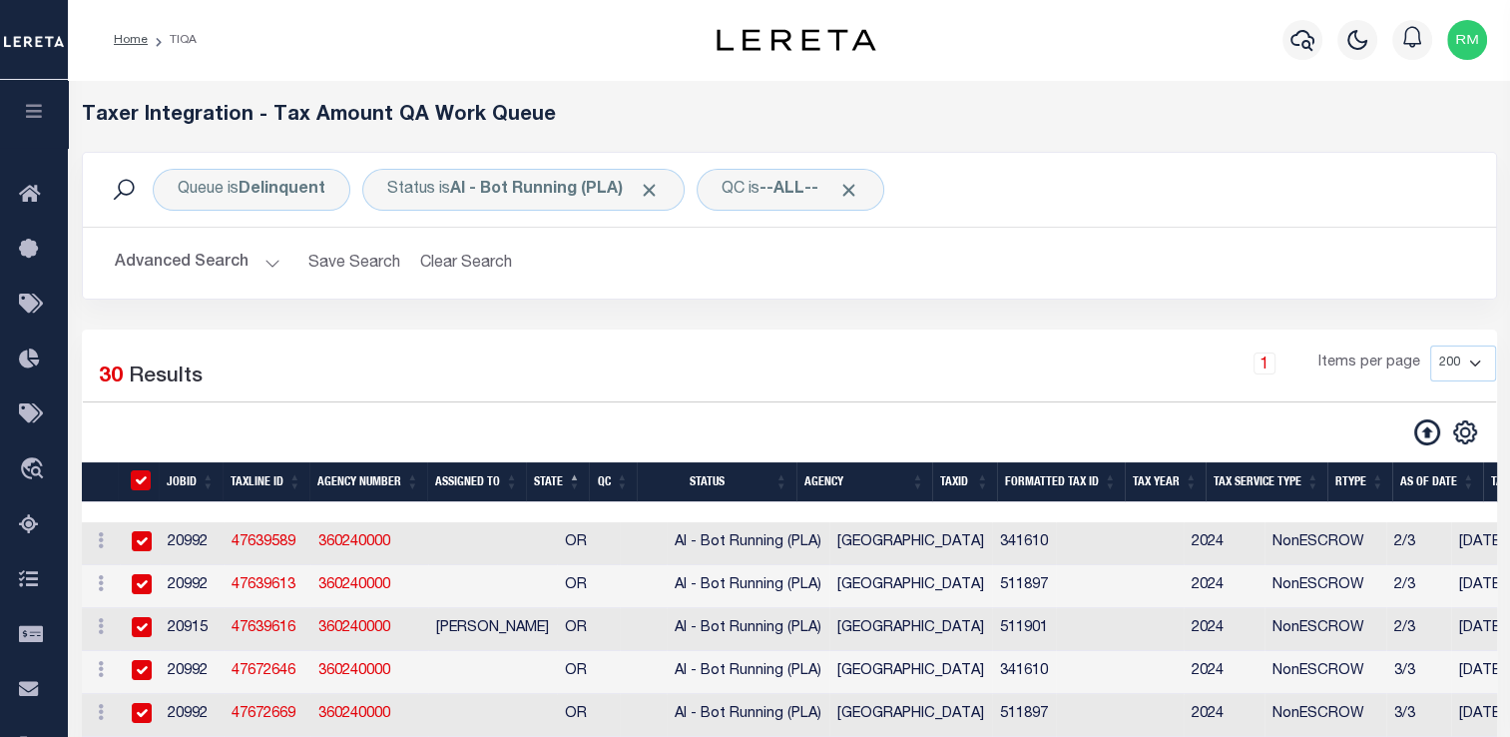
checkbox input "true"
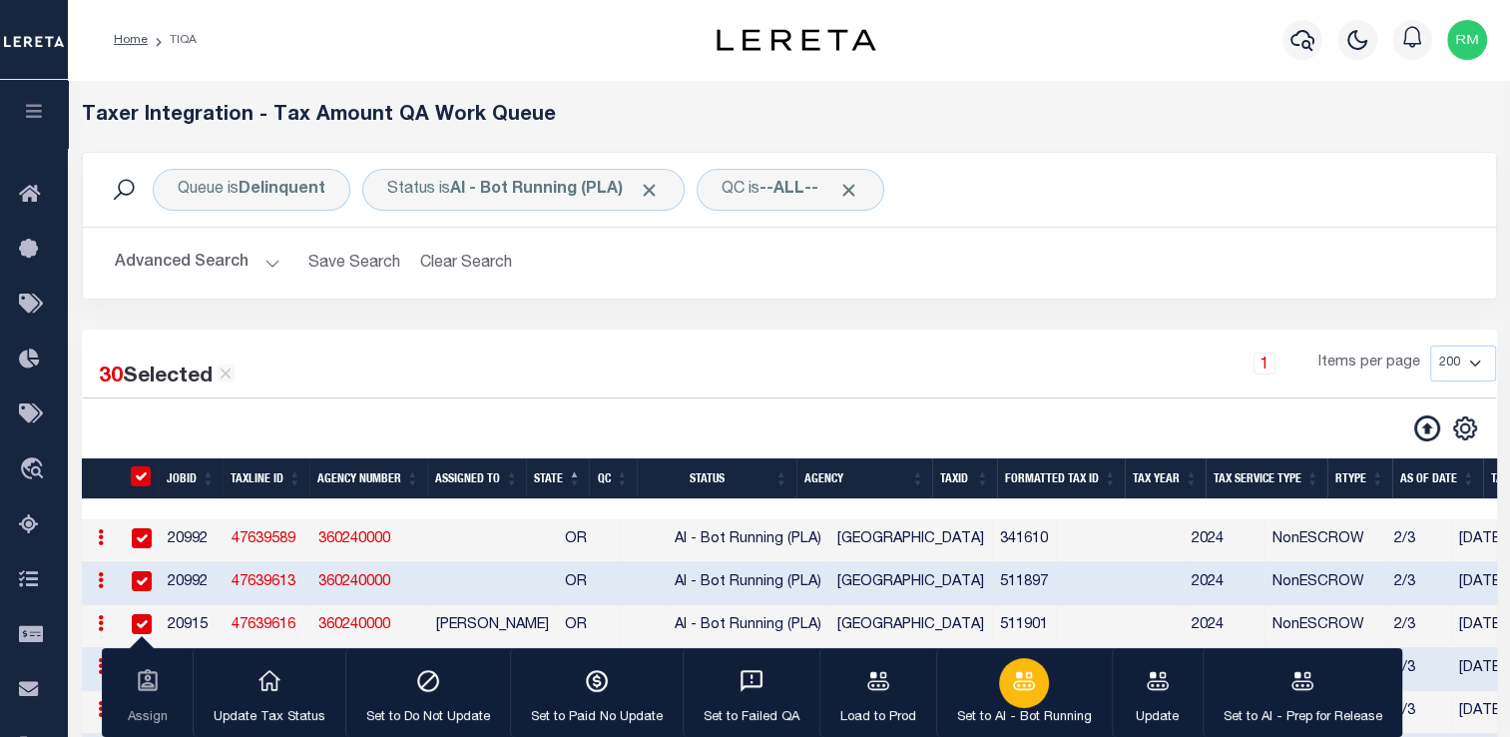
click at [1022, 693] on icon "button" at bounding box center [1024, 681] width 26 height 26
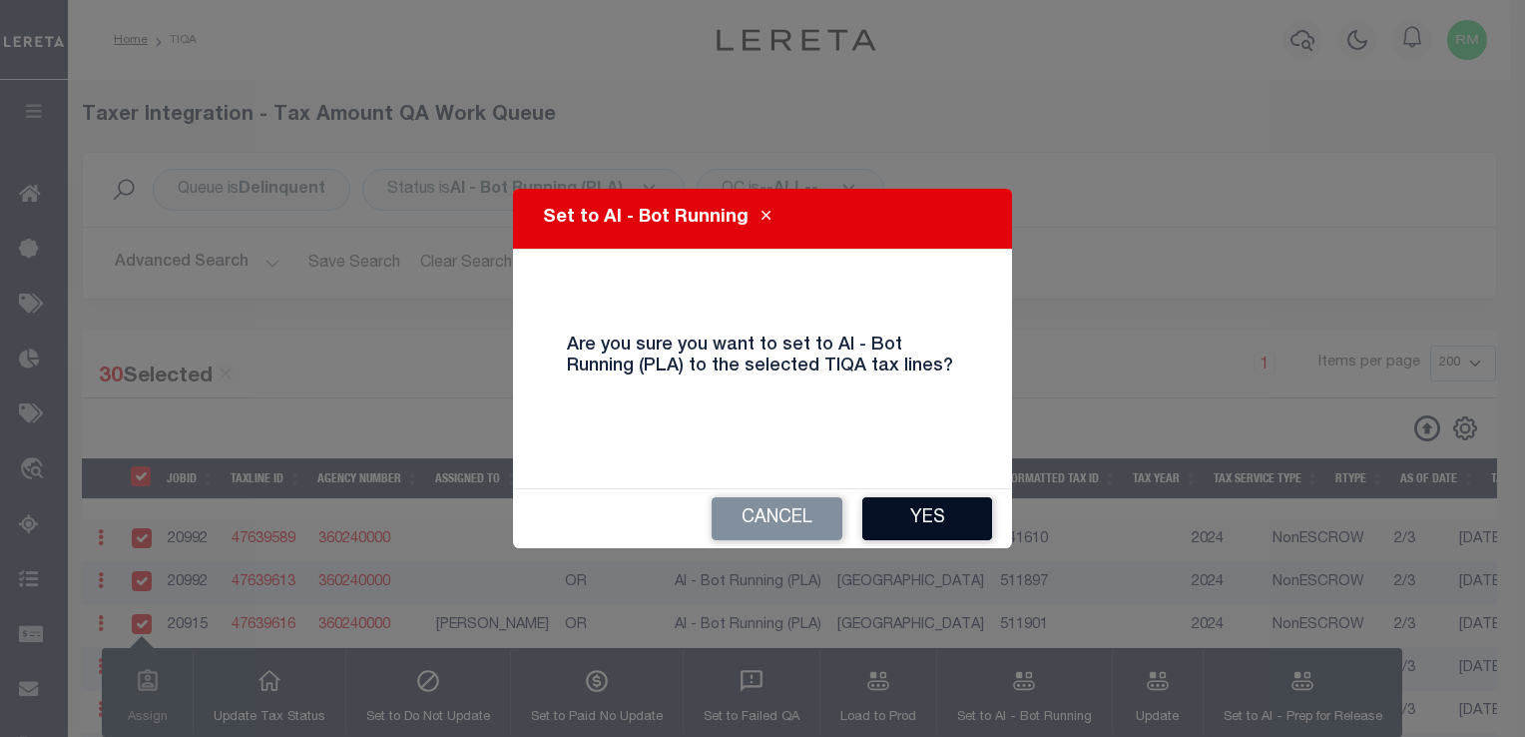
click at [938, 513] on button "Yes" at bounding box center [927, 518] width 130 height 43
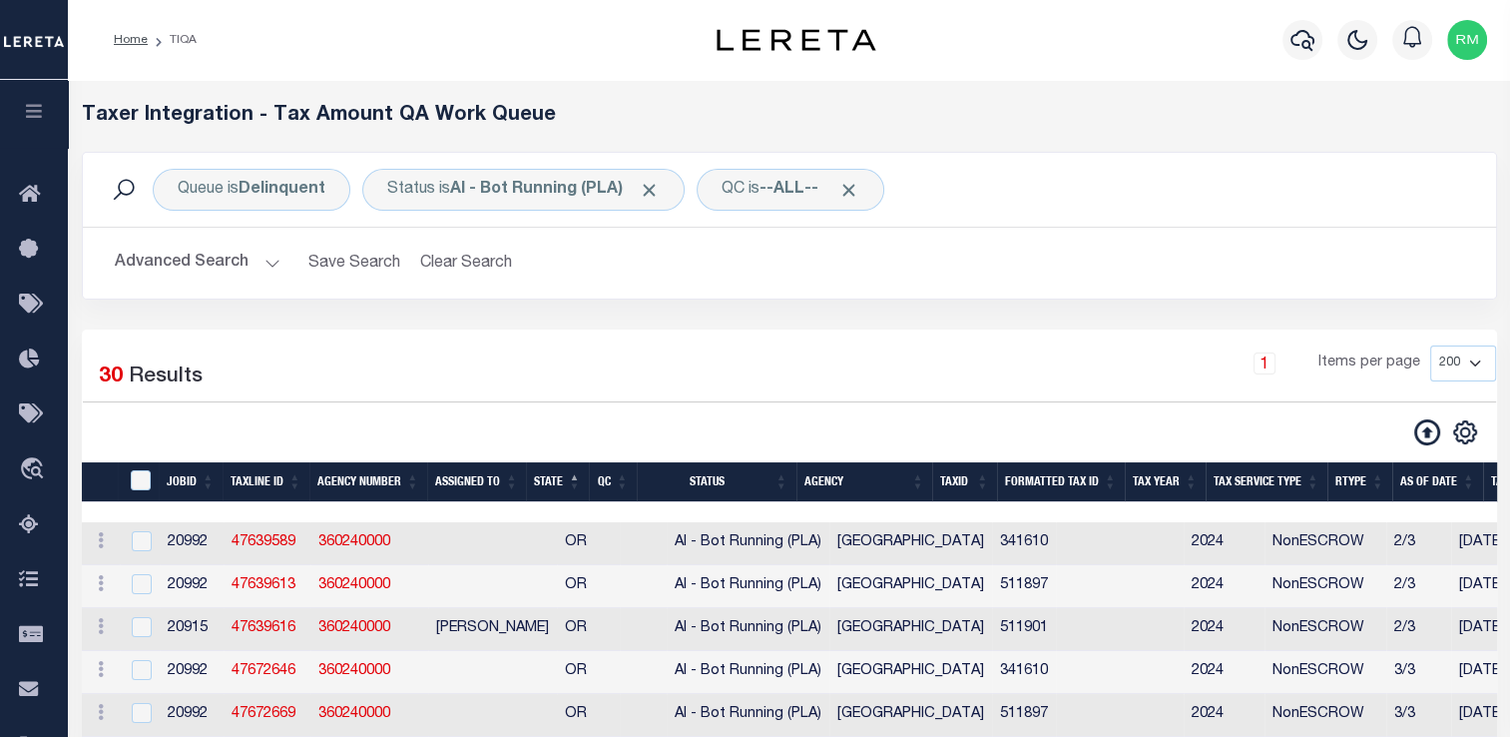
click at [1299, 272] on h2 "Advanced Search Save Search Clear Search TIQATaxLineSearchTable_dynamictable___…" at bounding box center [789, 263] width 1381 height 39
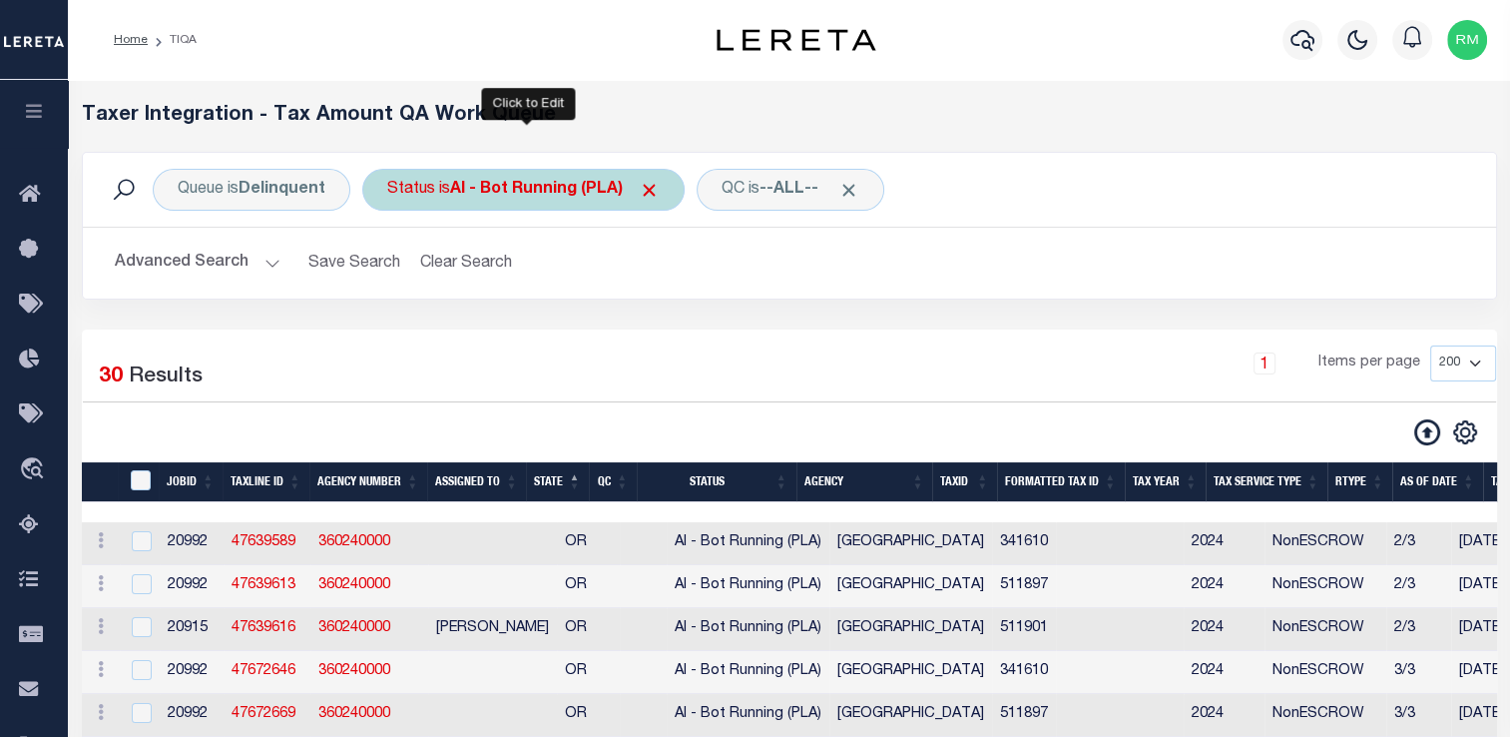
click at [531, 176] on div "Status is AI - Bot Running (PLA)" at bounding box center [523, 190] width 322 height 42
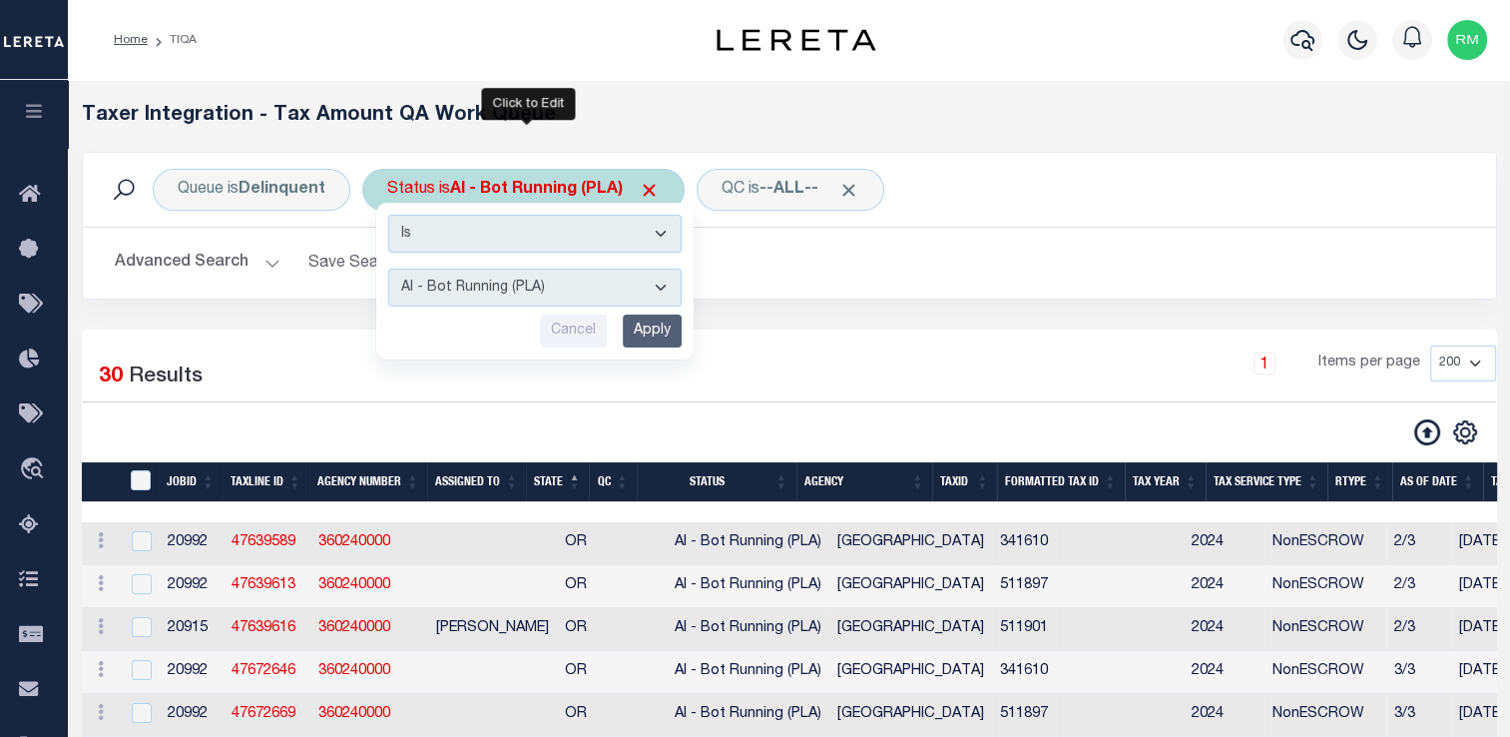
click at [527, 278] on select "AI - Bot Exception (ERR) AI - Bot Running (PLA) AI - Failed QA (FQA) AI - Prep …" at bounding box center [534, 287] width 293 height 38
select select "MZT"
click at [388, 268] on select "AI - Bot Exception (ERR) AI - Bot Running (PLA) AI - Failed QA (FQA) AI - Prep …" at bounding box center [534, 287] width 293 height 38
click at [658, 322] on input "Apply" at bounding box center [652, 330] width 59 height 33
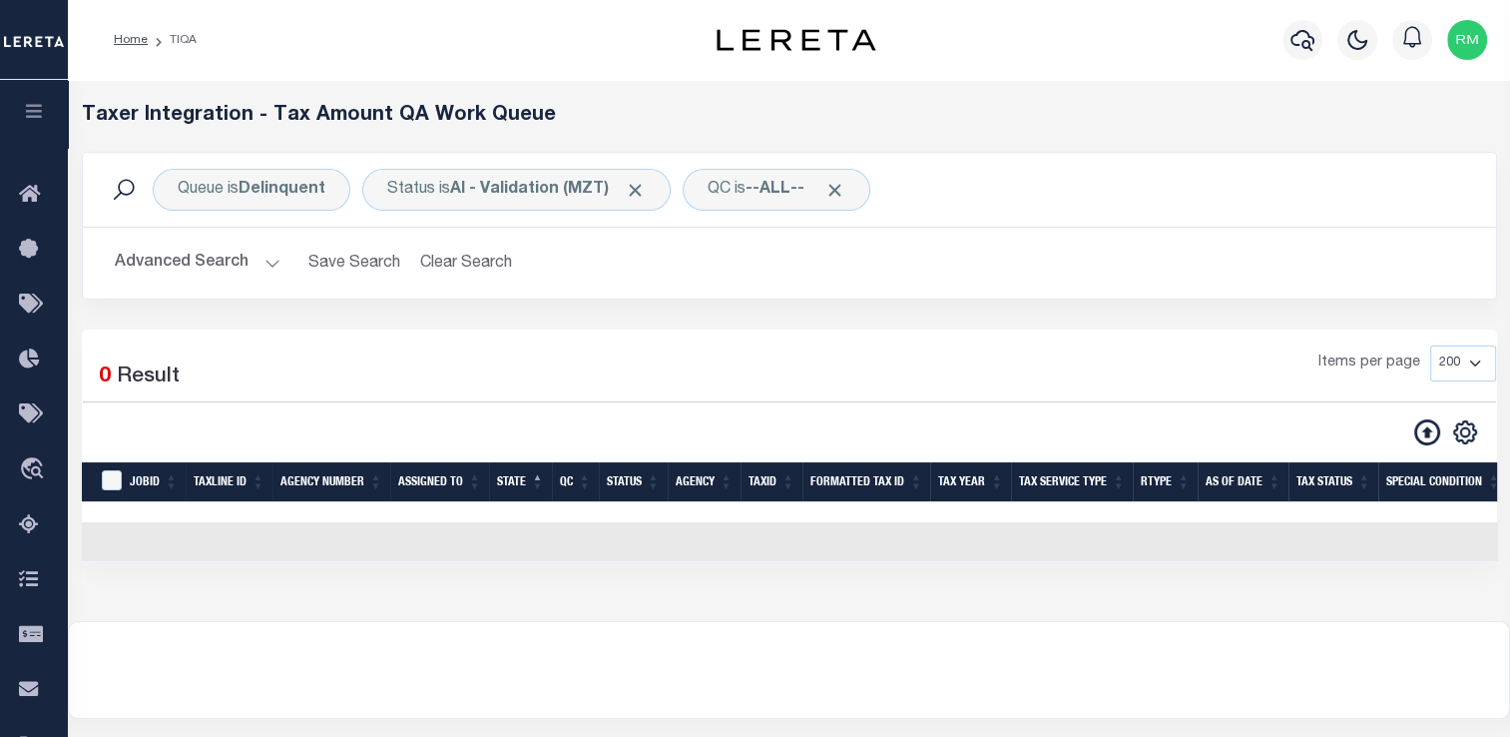
click at [220, 263] on button "Advanced Search" at bounding box center [198, 263] width 166 height 39
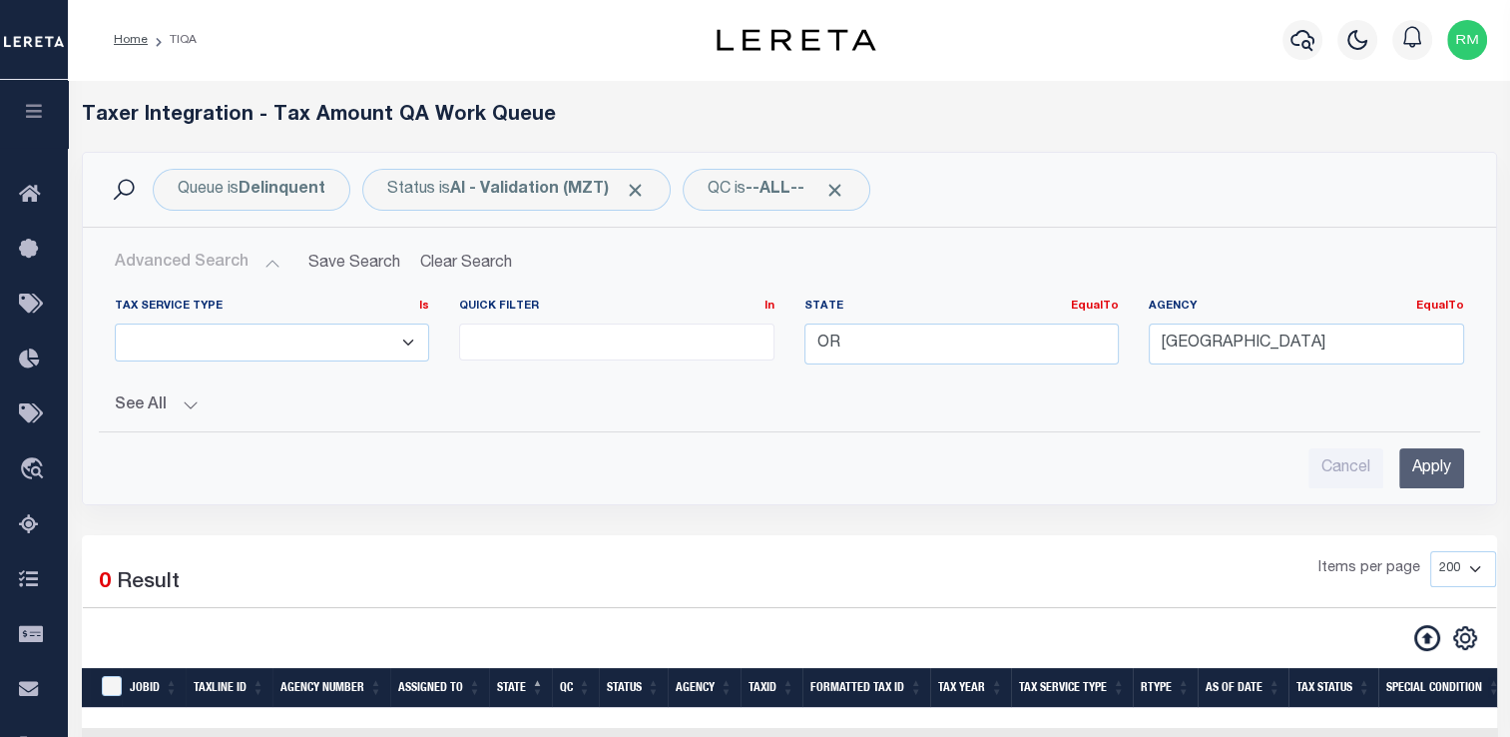
click at [220, 263] on button "Advanced Search" at bounding box center [198, 263] width 166 height 39
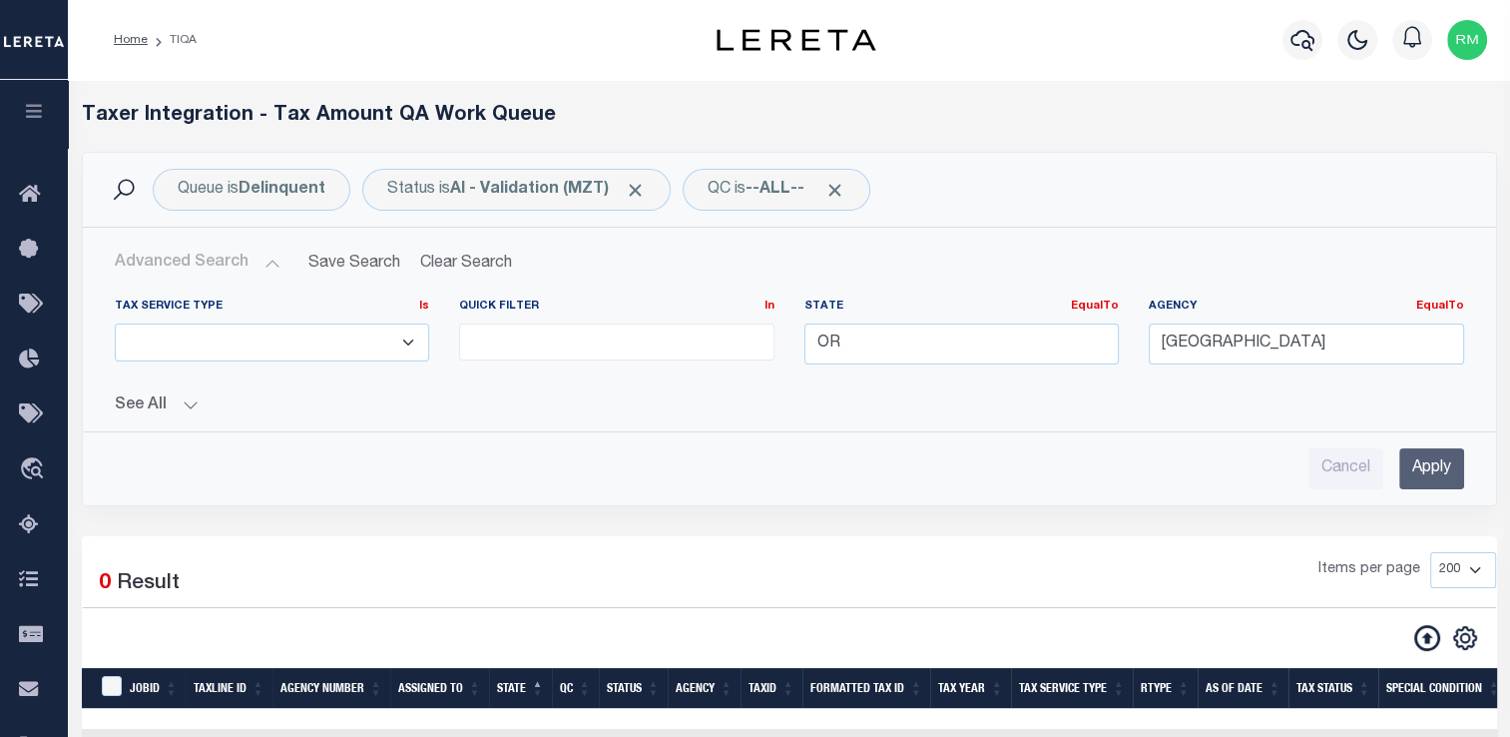
click at [1424, 457] on input "Apply" at bounding box center [1431, 468] width 65 height 41
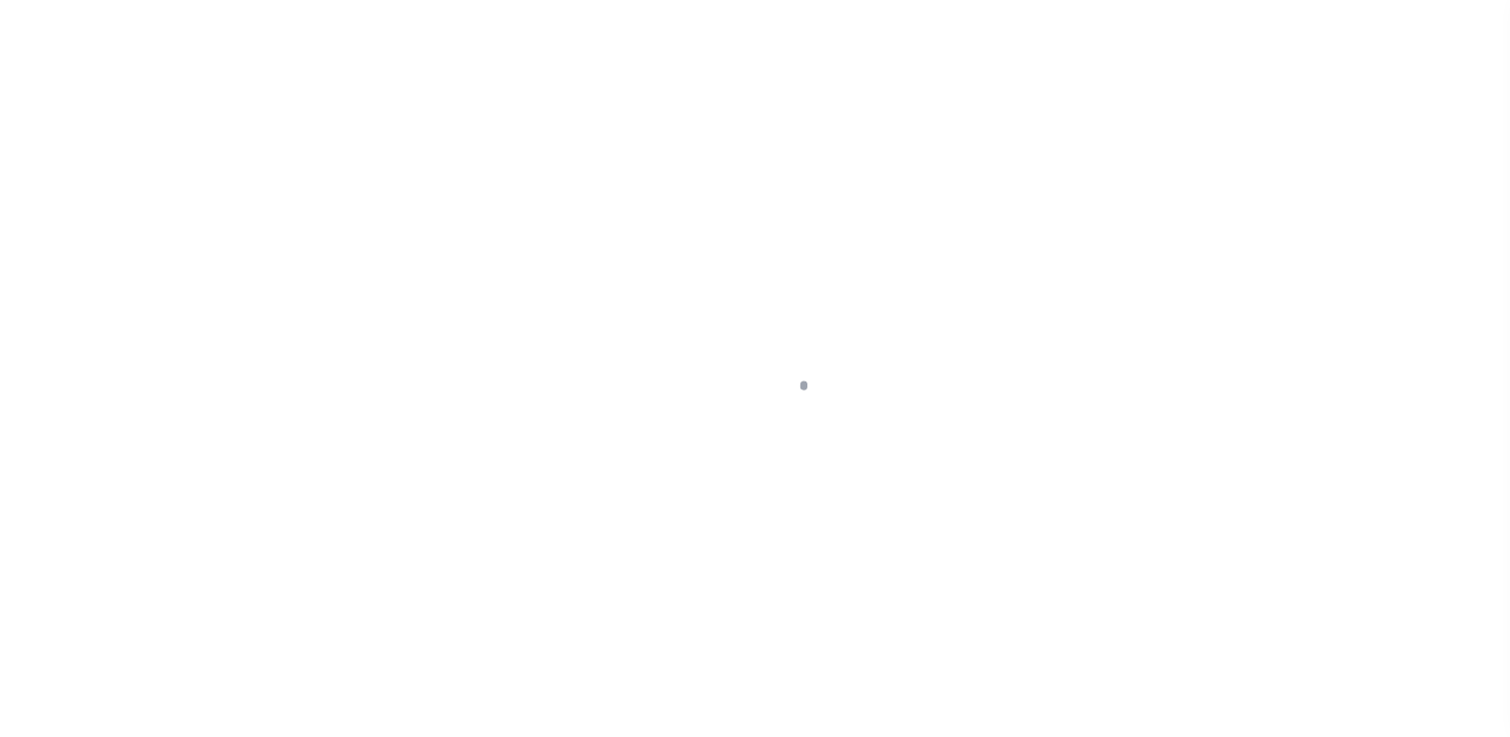
scroll to position [239, 0]
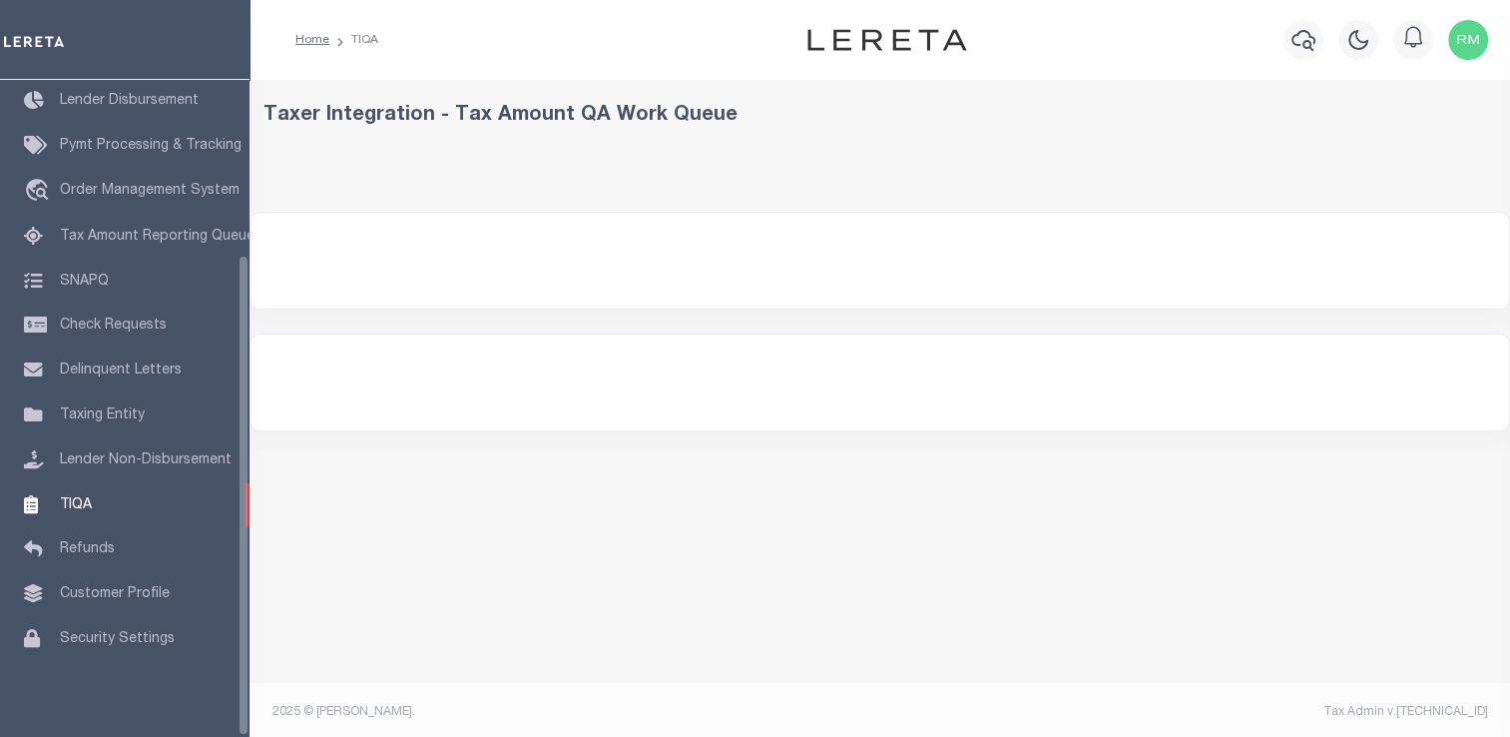
select select "200"
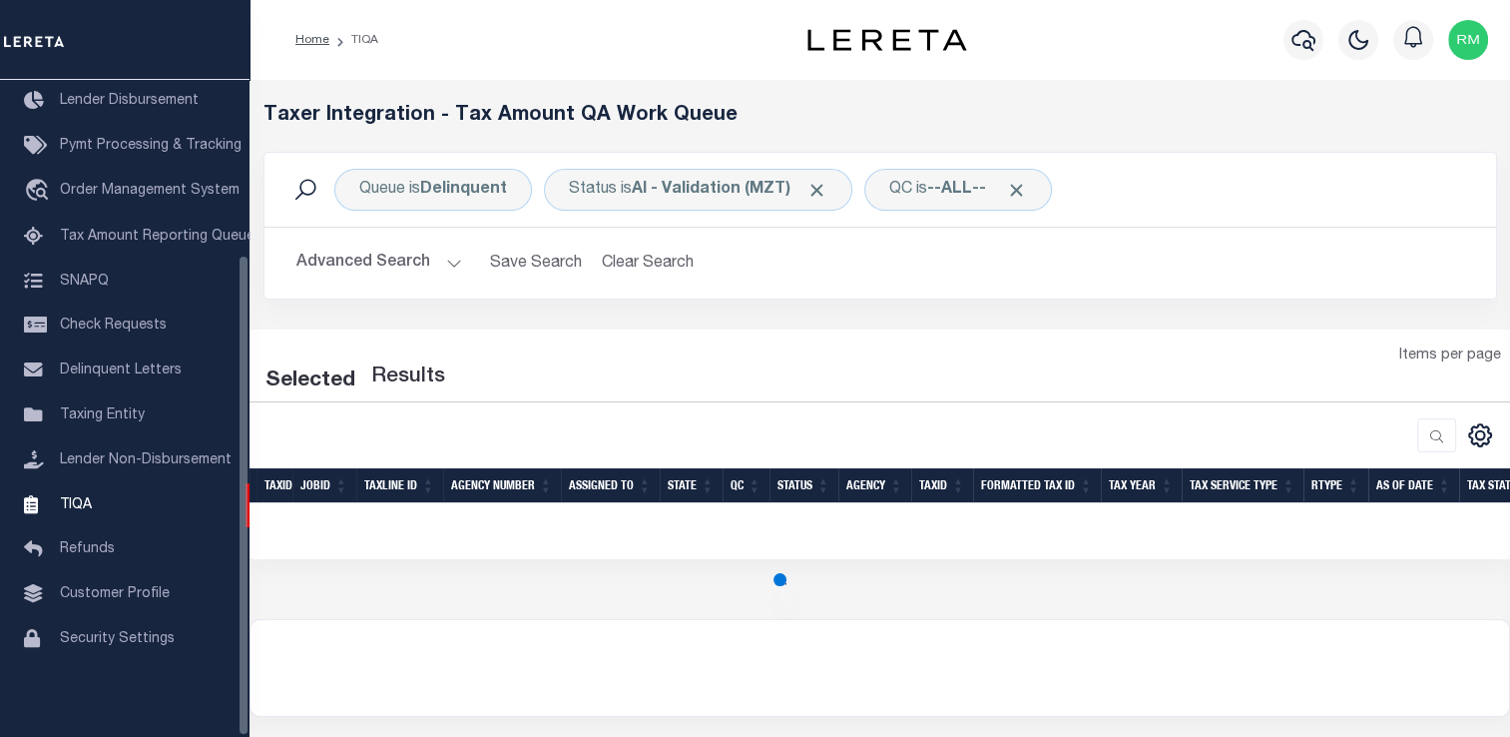
select select "200"
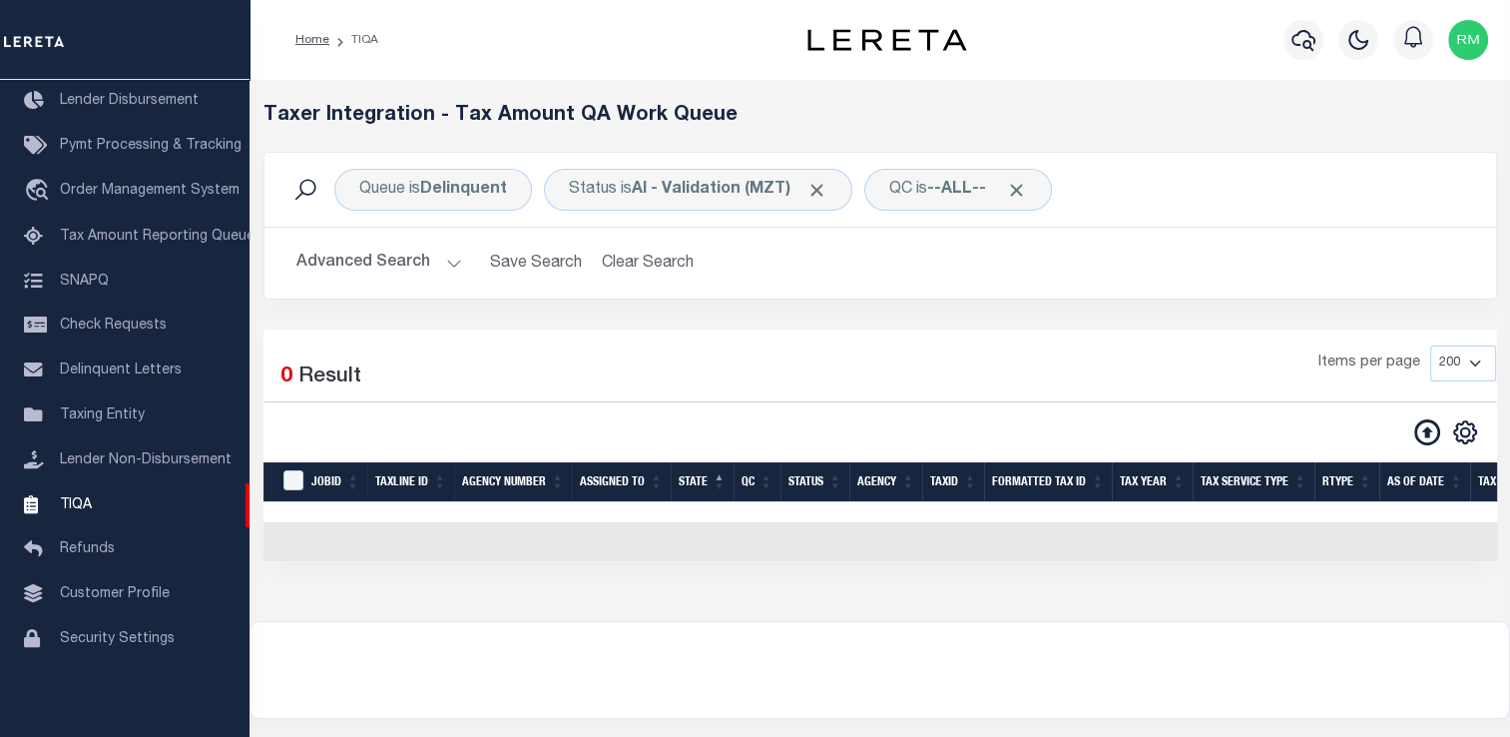
click at [441, 267] on button "Advanced Search" at bounding box center [379, 263] width 166 height 39
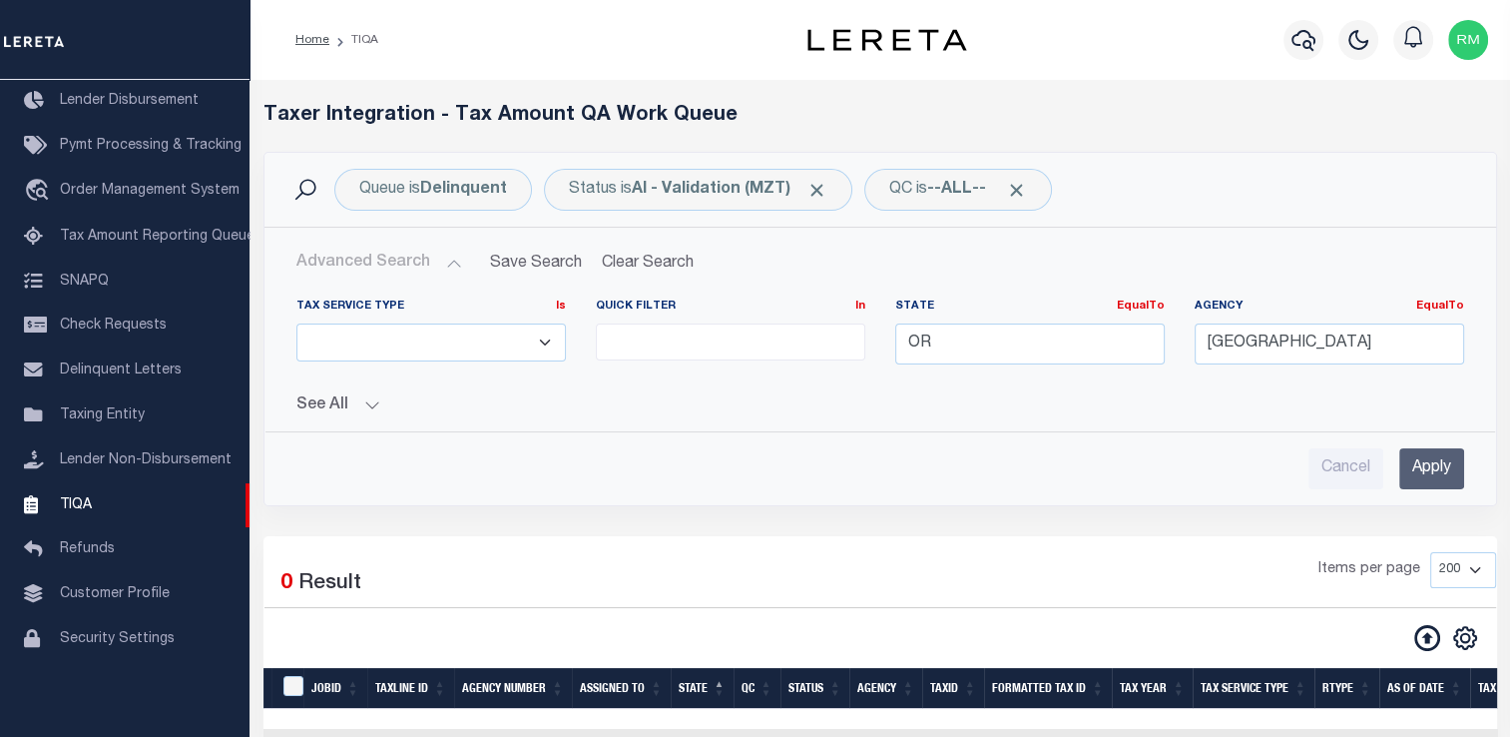
click at [1421, 457] on input "Apply" at bounding box center [1431, 468] width 65 height 41
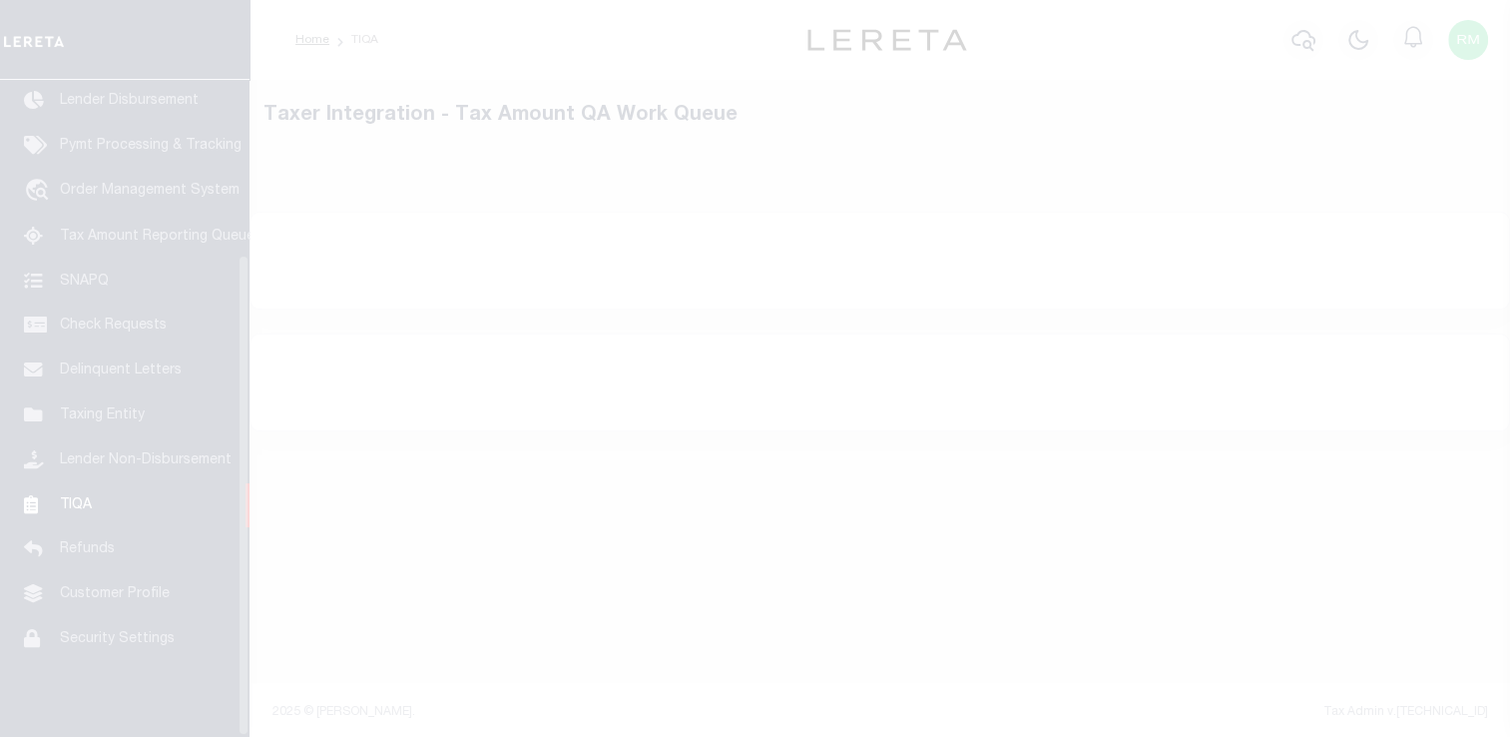
scroll to position [239, 0]
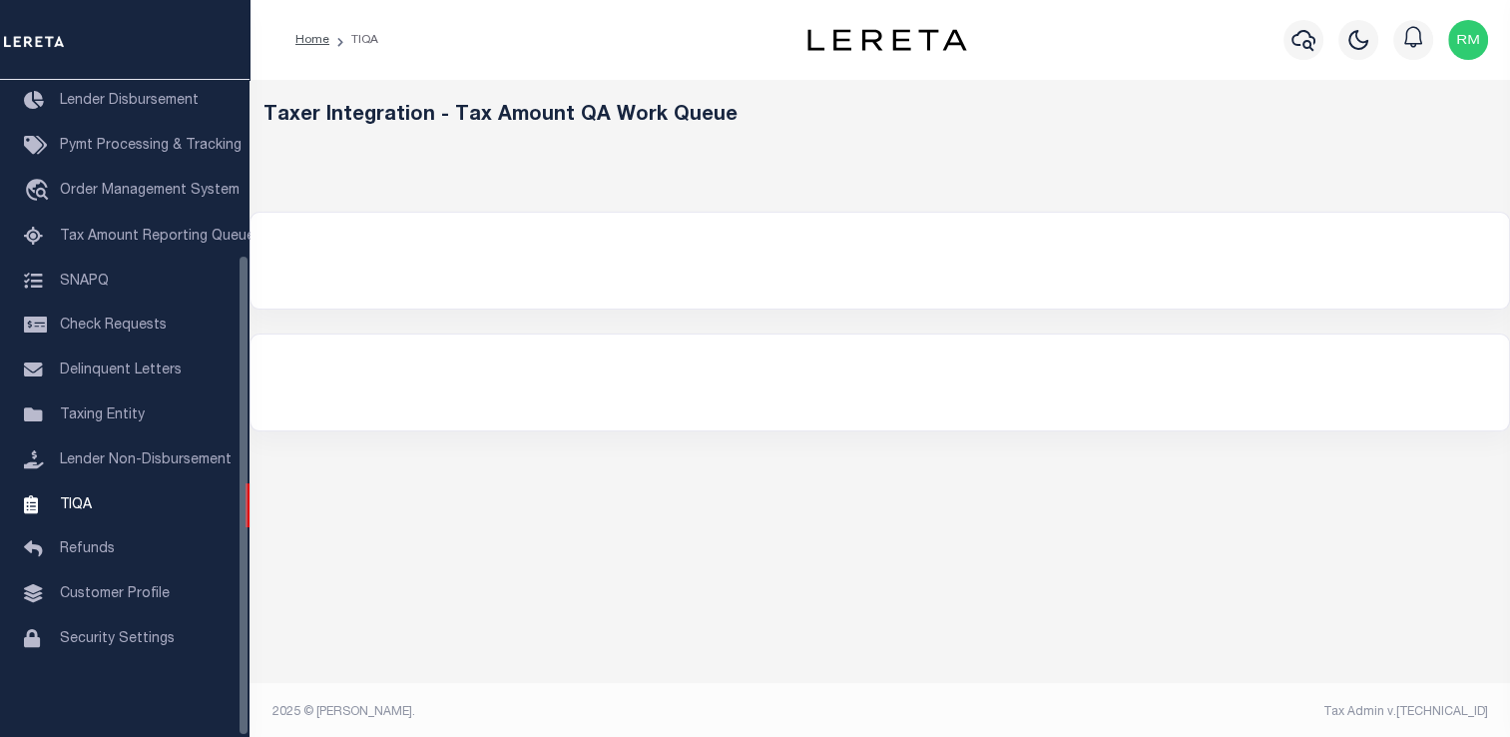
select select "200"
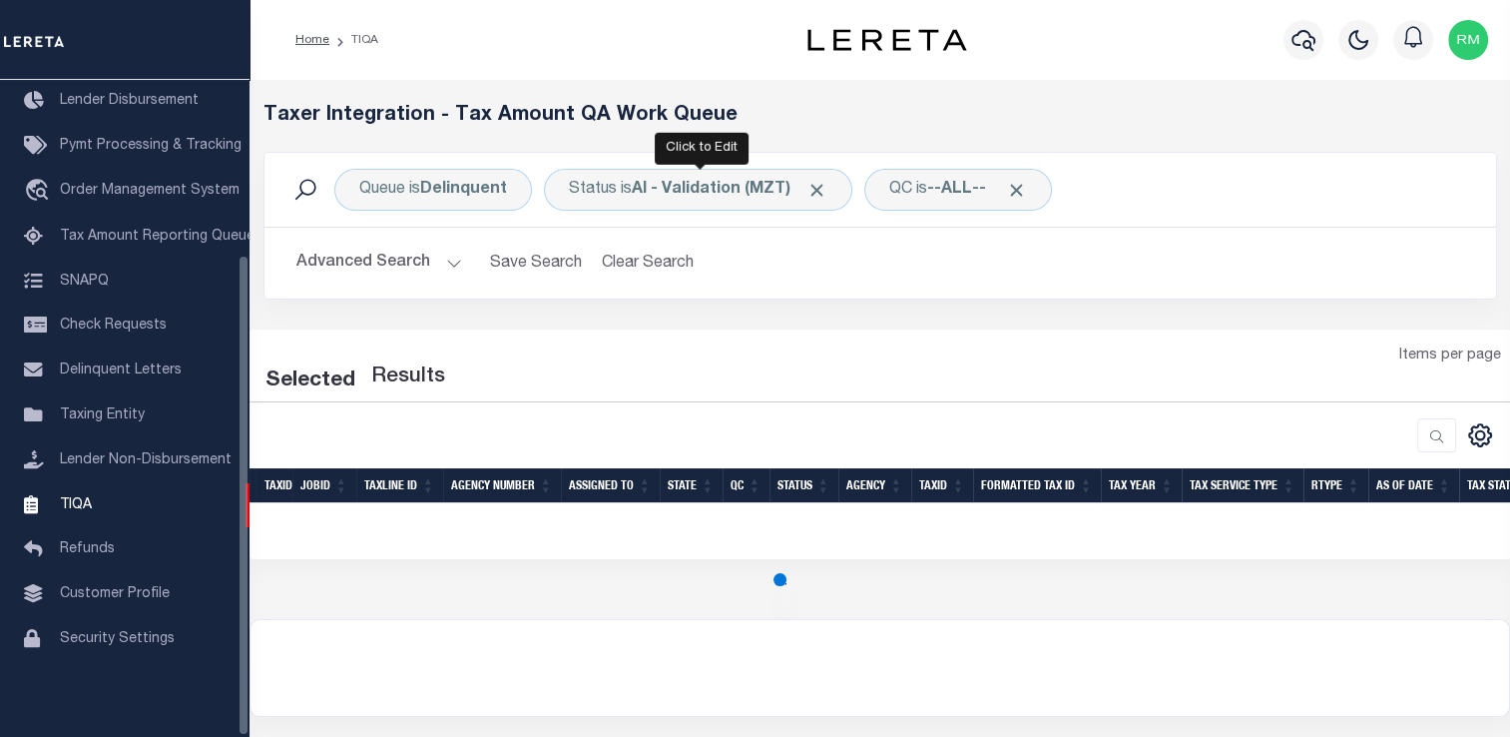
select select "200"
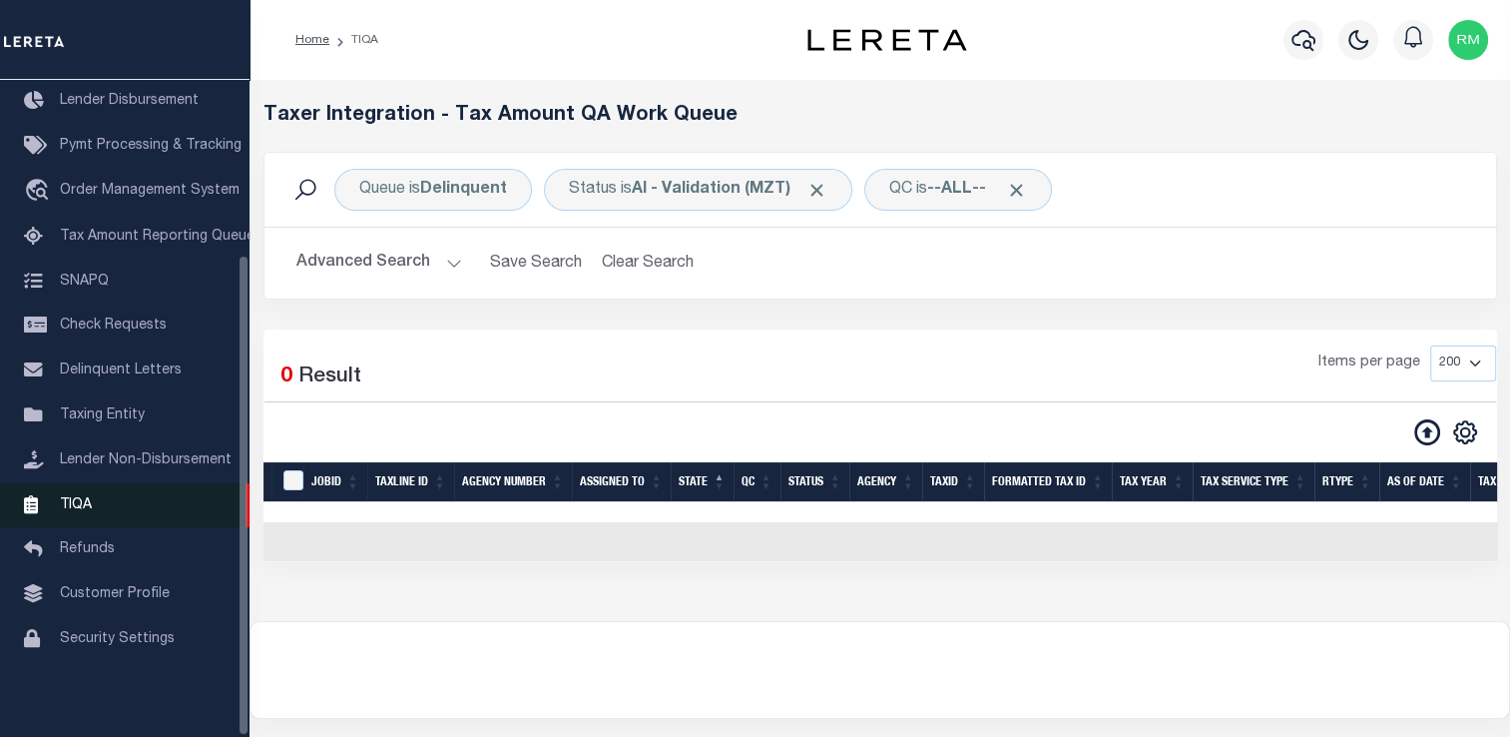
click at [110, 495] on link "TIQA" at bounding box center [125, 505] width 250 height 45
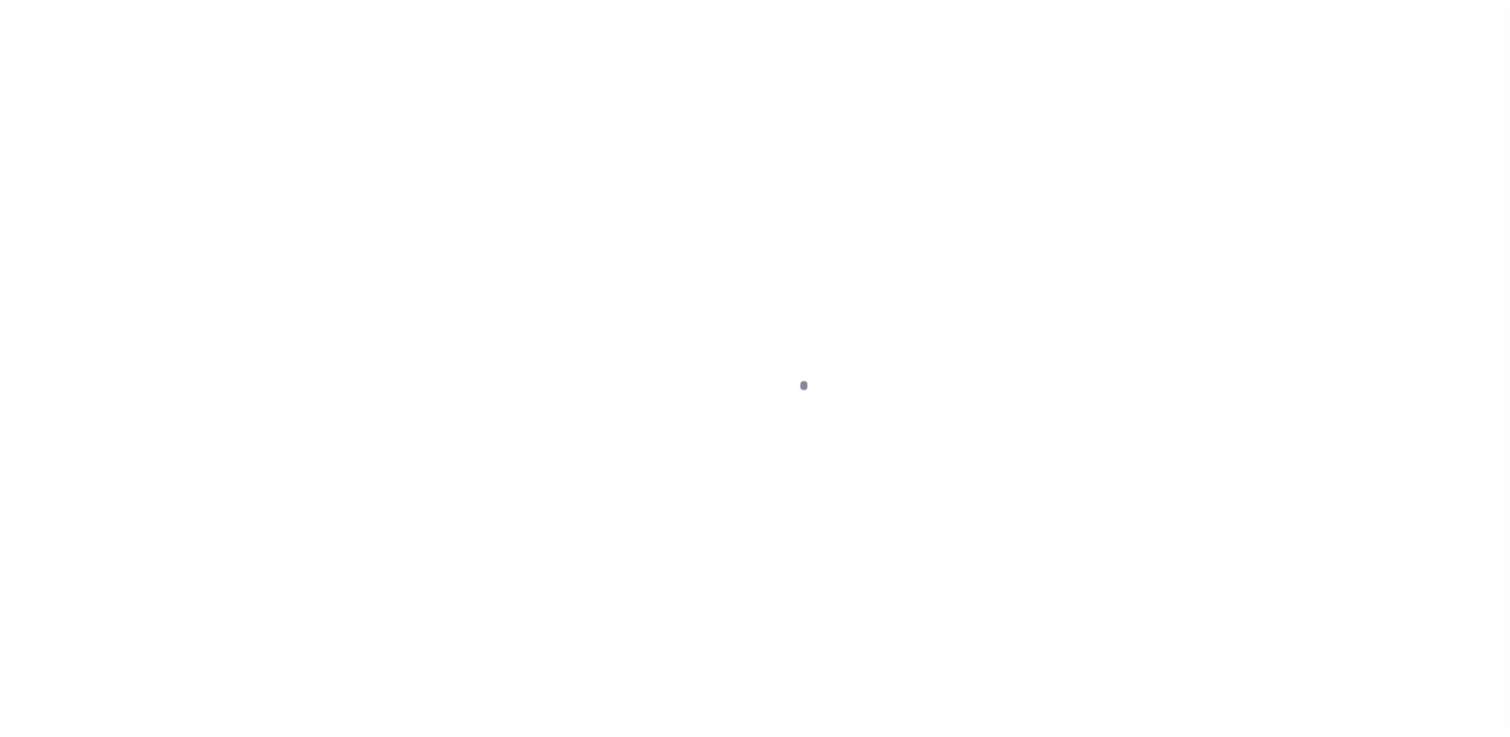
scroll to position [239, 0]
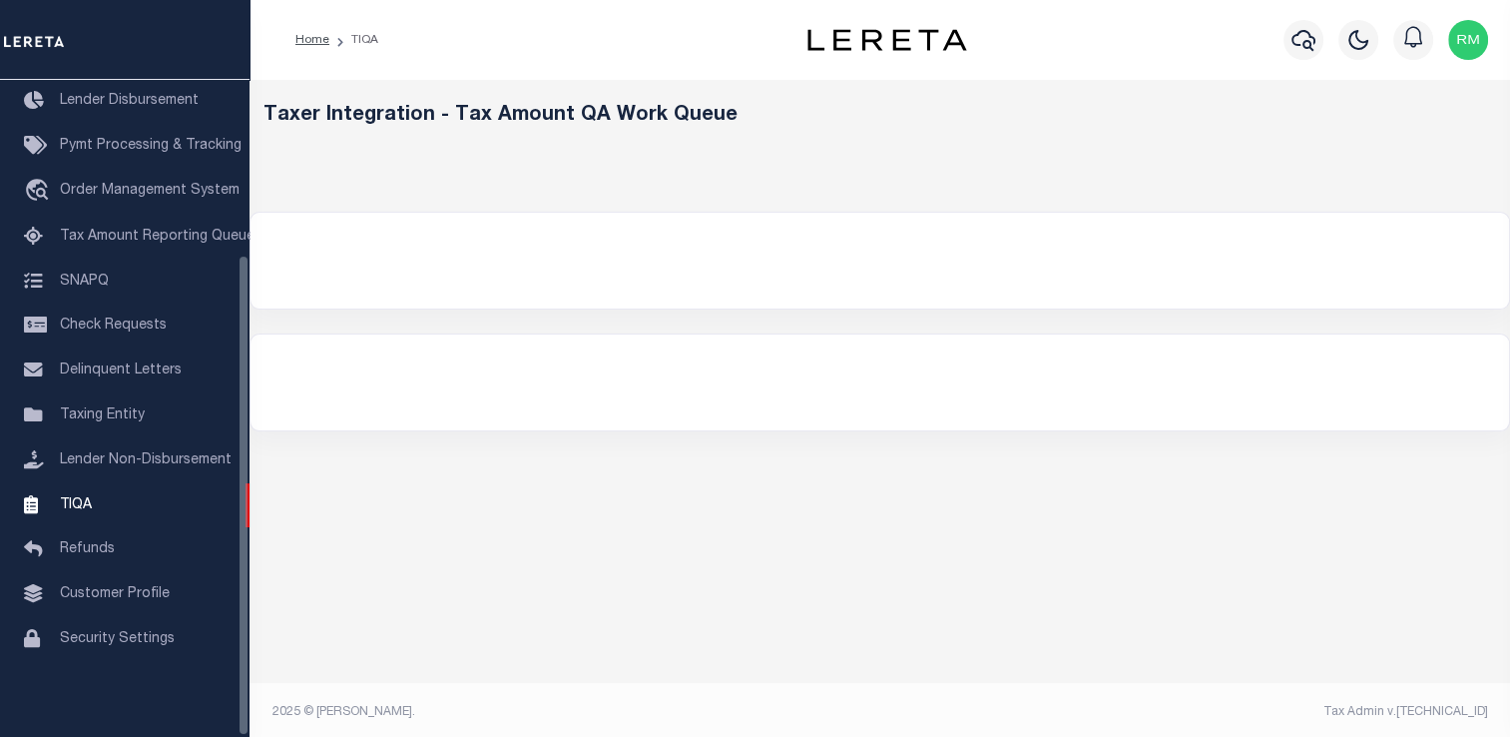
select select "200"
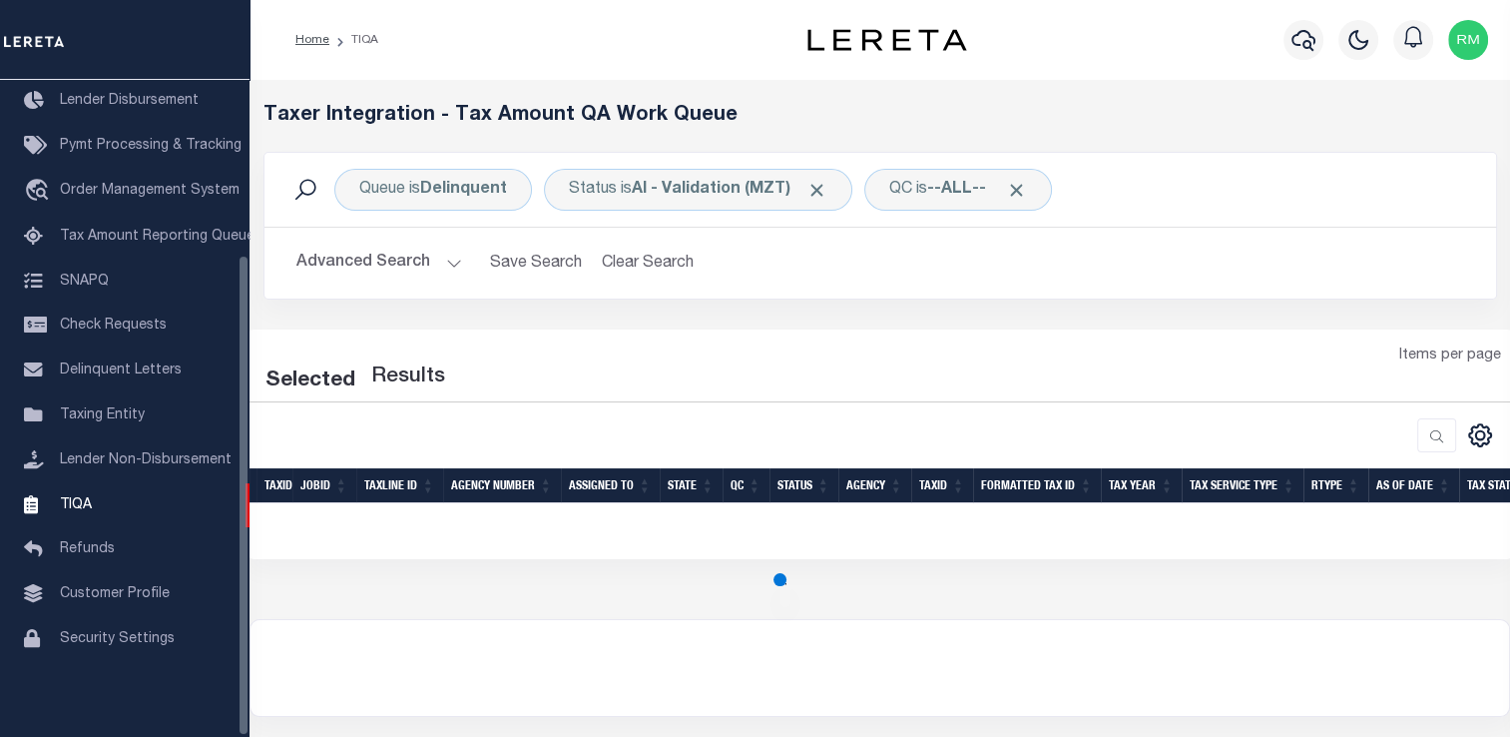
select select "200"
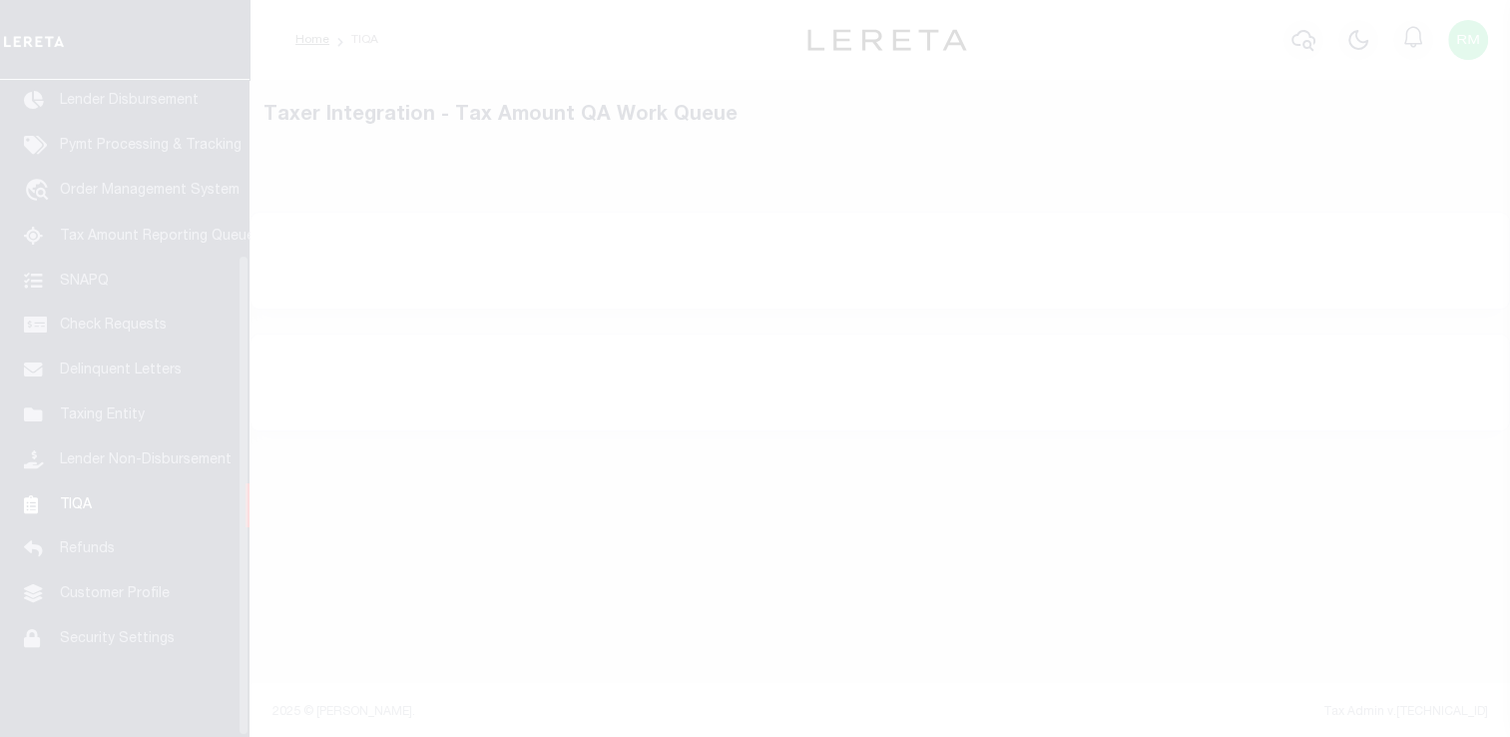
scroll to position [239, 0]
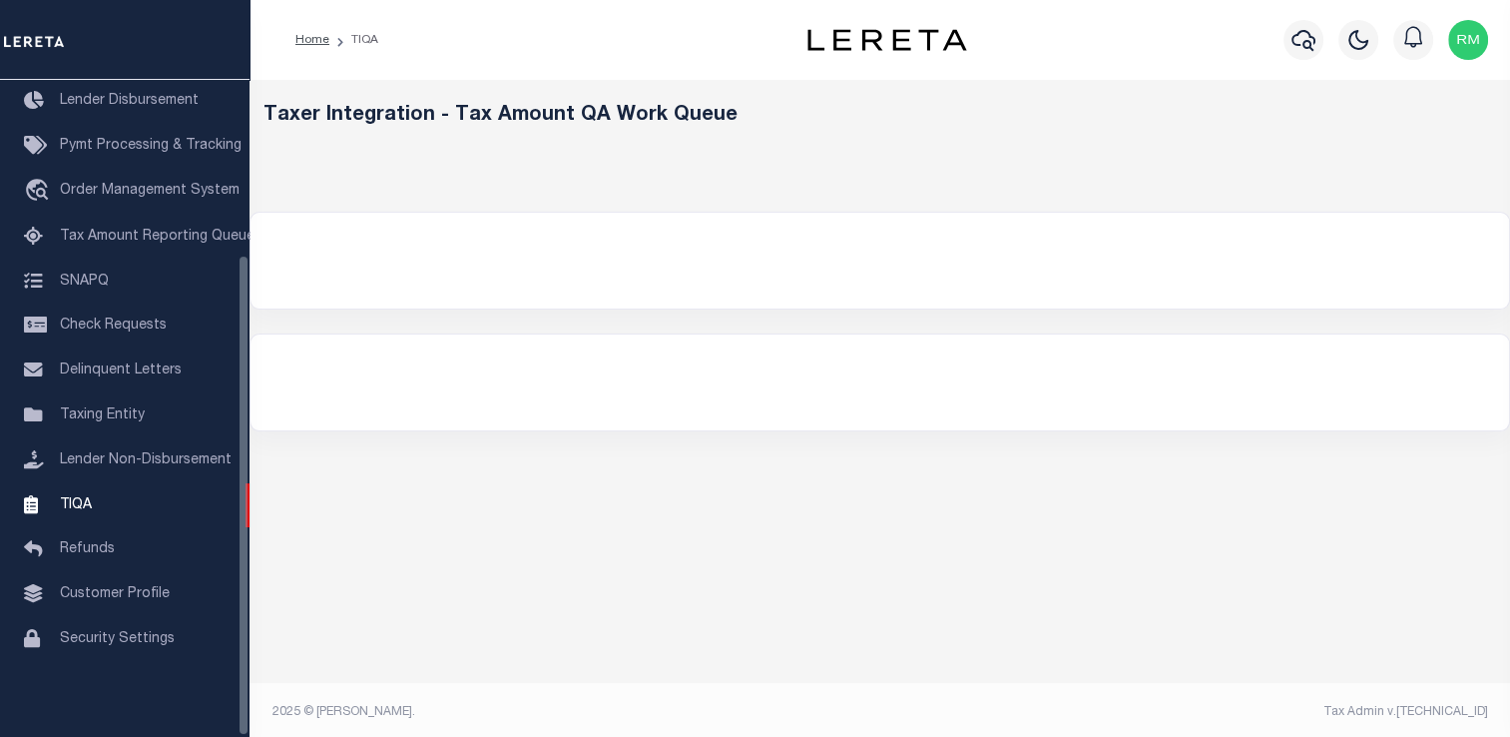
select select
select select "200"
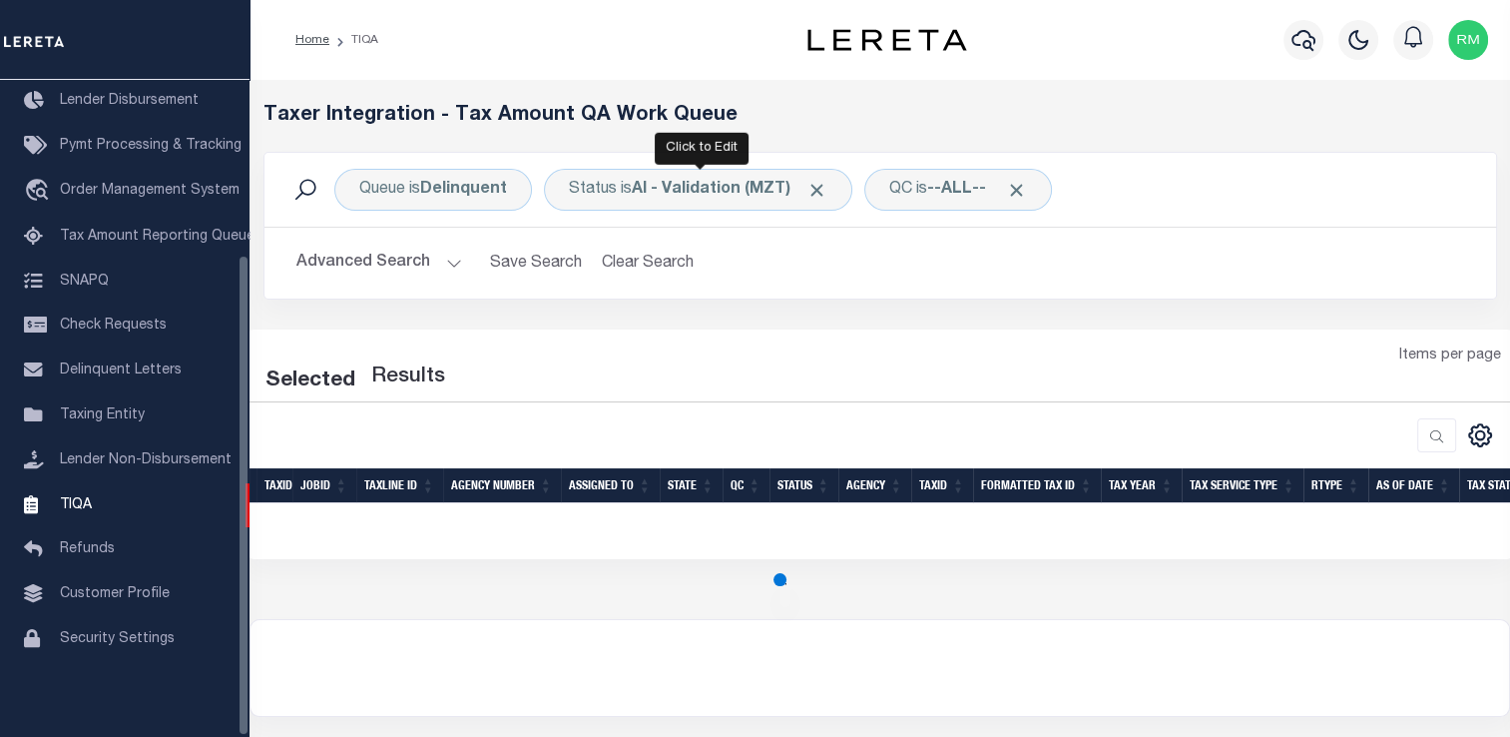
select select "200"
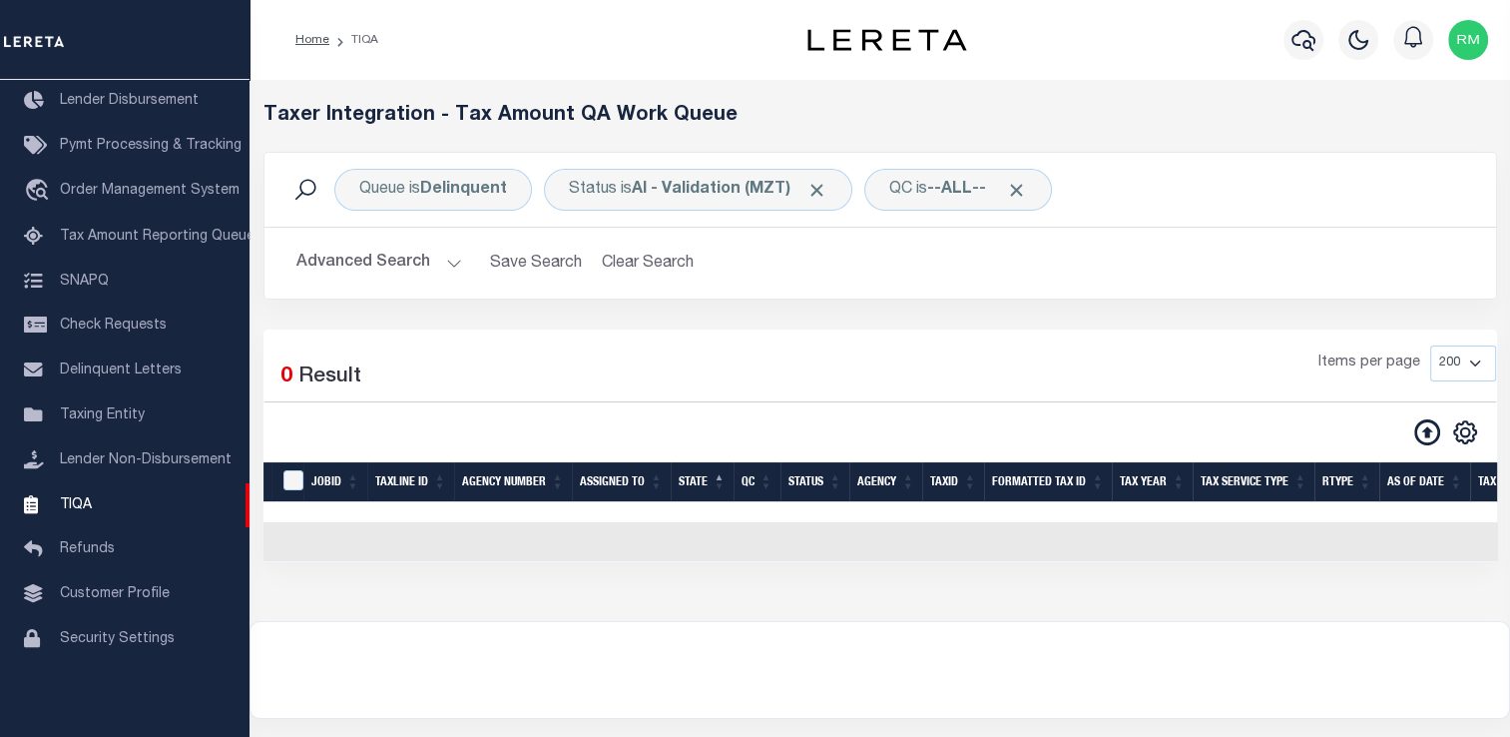
click at [393, 273] on button "Advanced Search" at bounding box center [379, 263] width 166 height 39
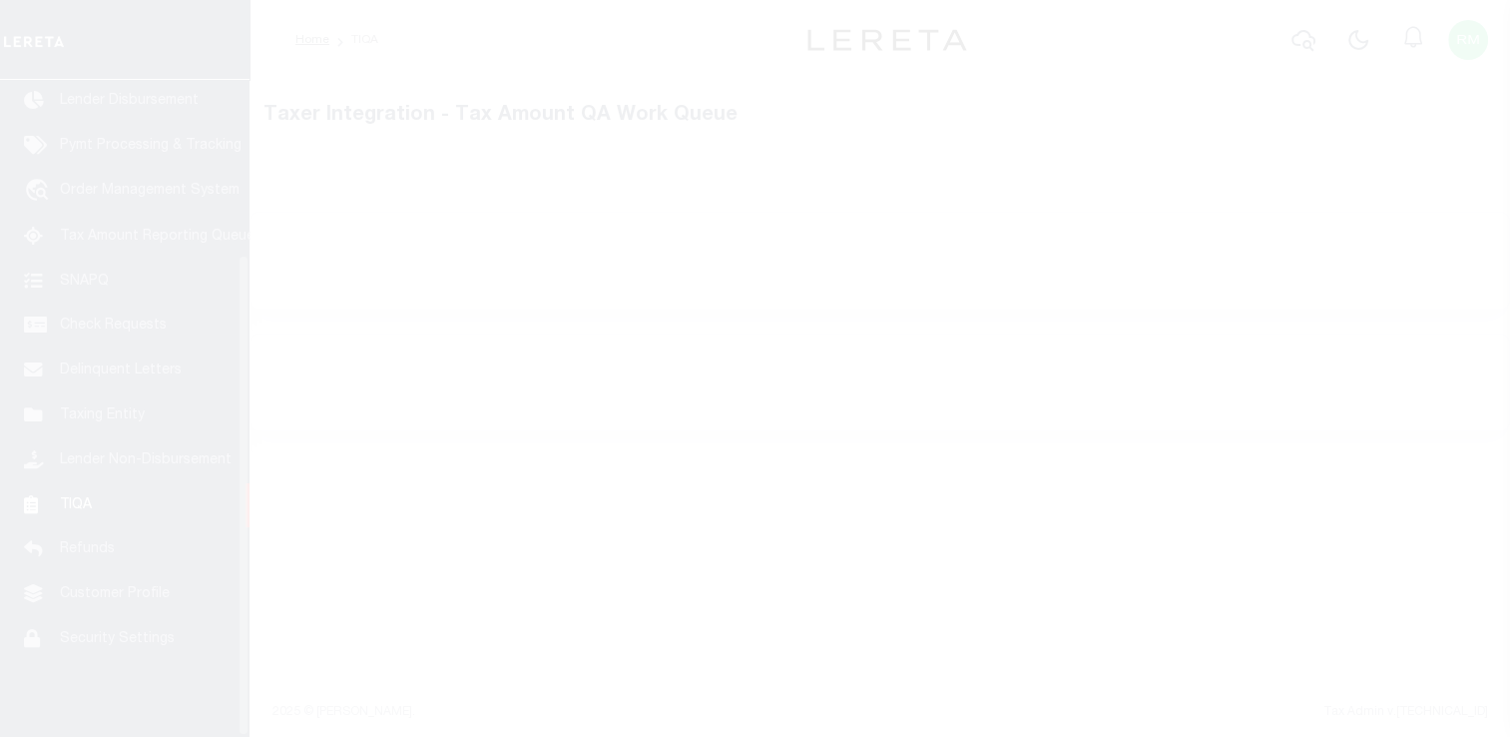
scroll to position [239, 0]
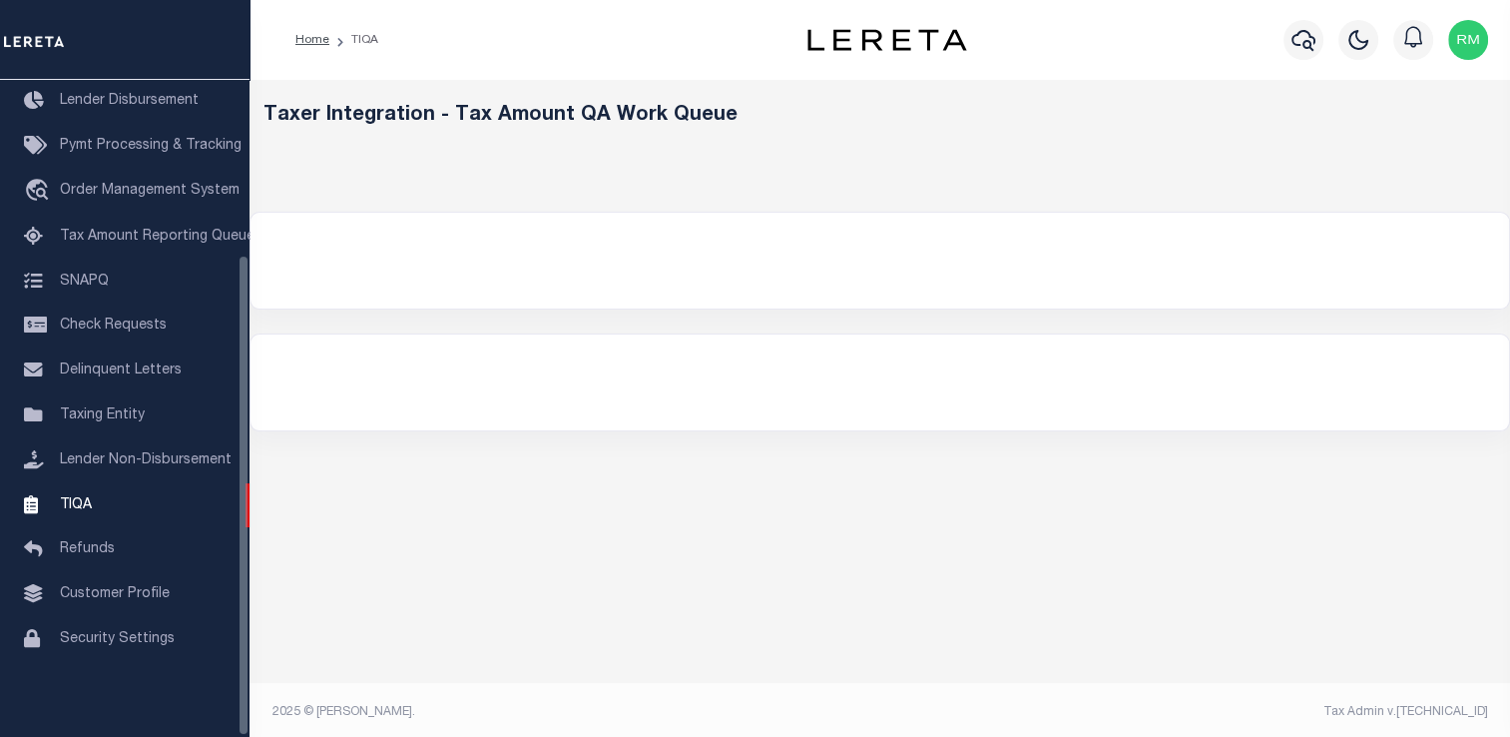
select select
select select "200"
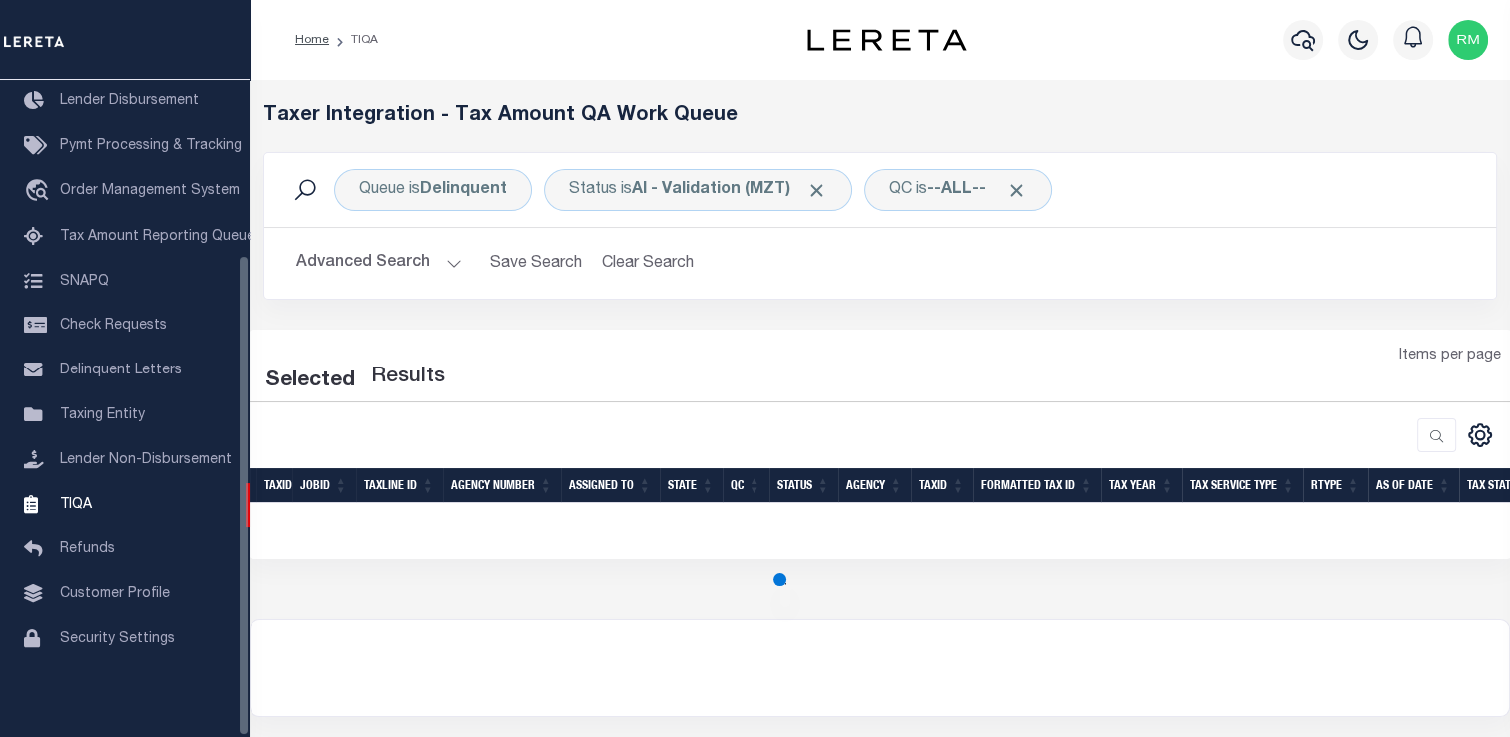
select select "200"
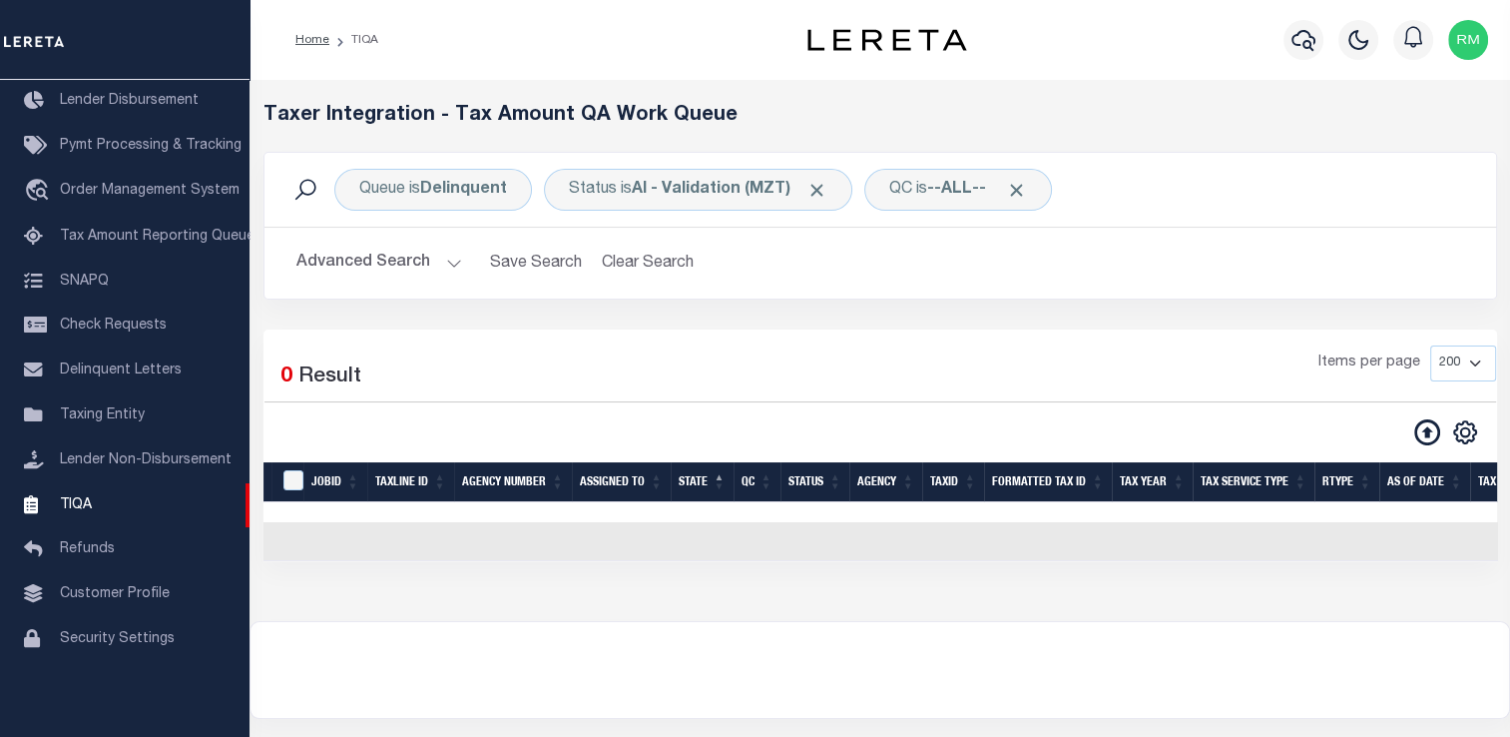
click at [385, 269] on button "Advanced Search" at bounding box center [379, 263] width 166 height 39
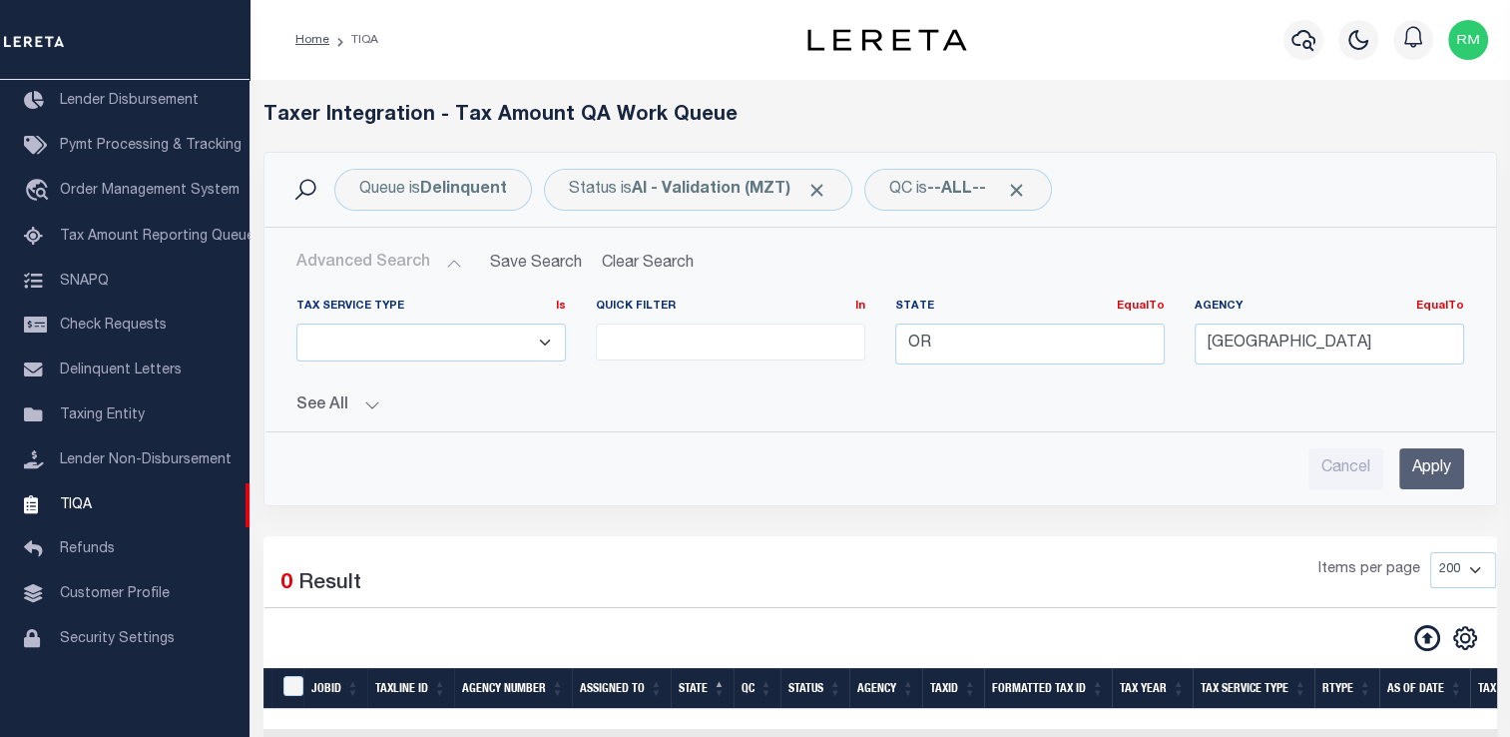
click at [1425, 465] on input "Apply" at bounding box center [1431, 468] width 65 height 41
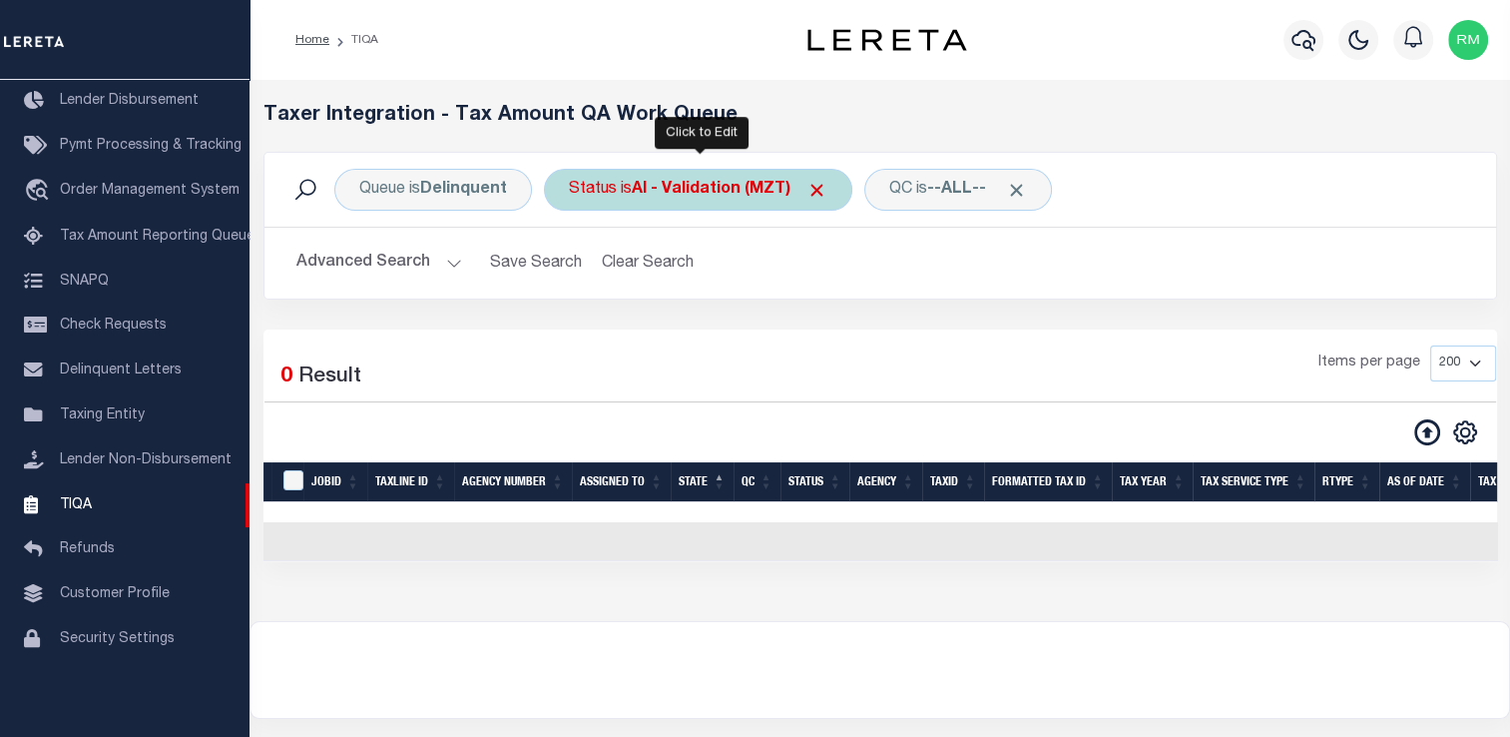
click at [613, 208] on div "Status is AI - Validation (MZT)" at bounding box center [698, 190] width 308 height 42
select select "MZT"
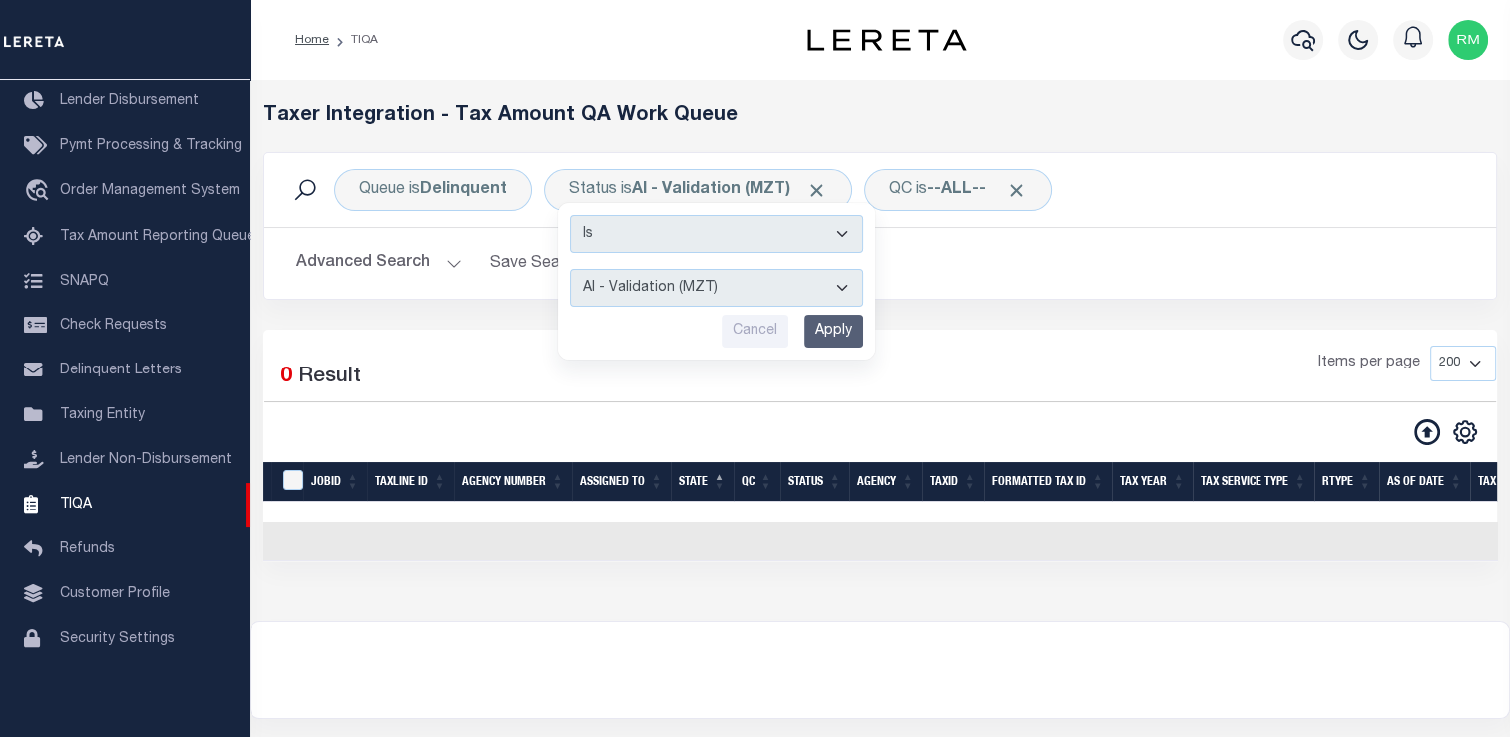
click at [543, 401] on div "Selected 0 Result Items per page 10 25 50 100 200 500 1000 2000" at bounding box center [880, 373] width 1232 height 57
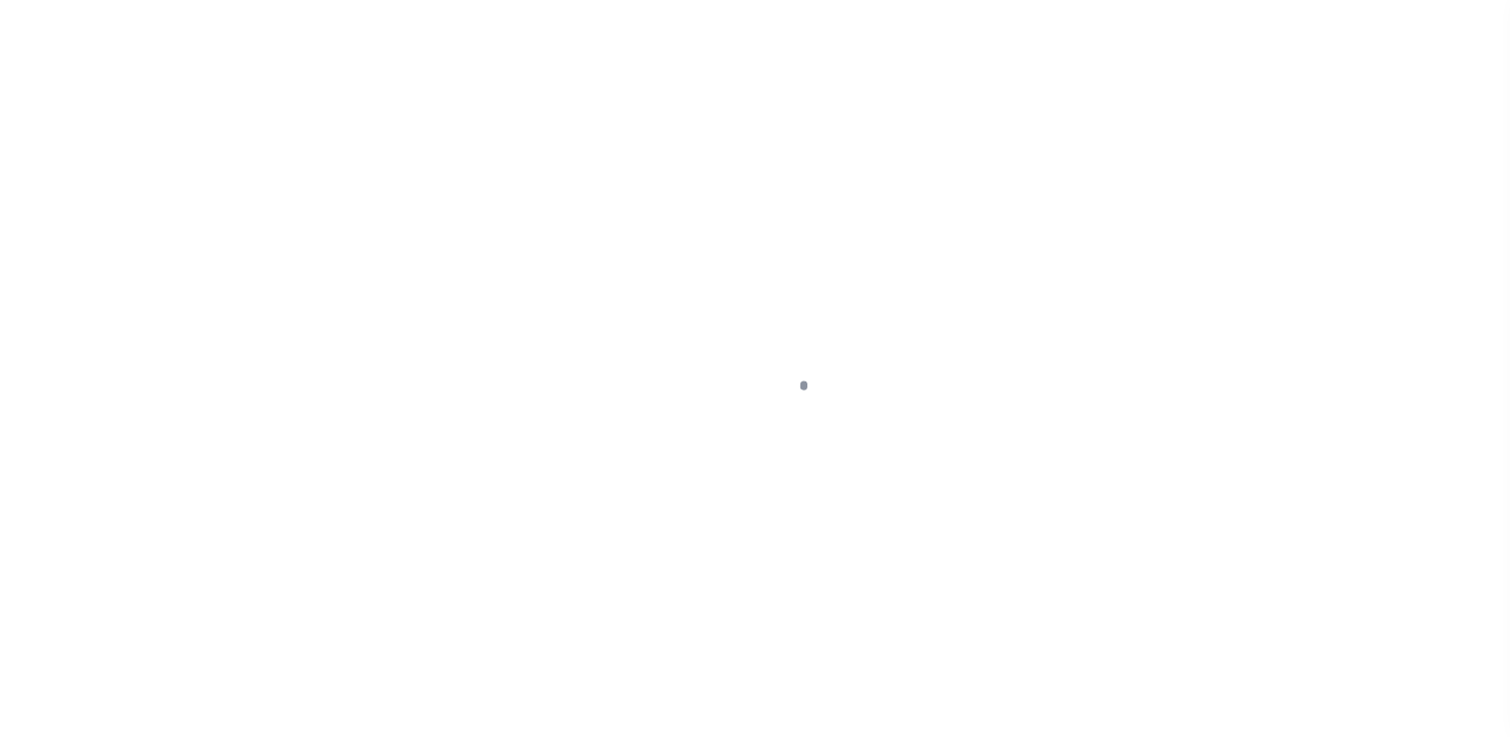
scroll to position [239, 0]
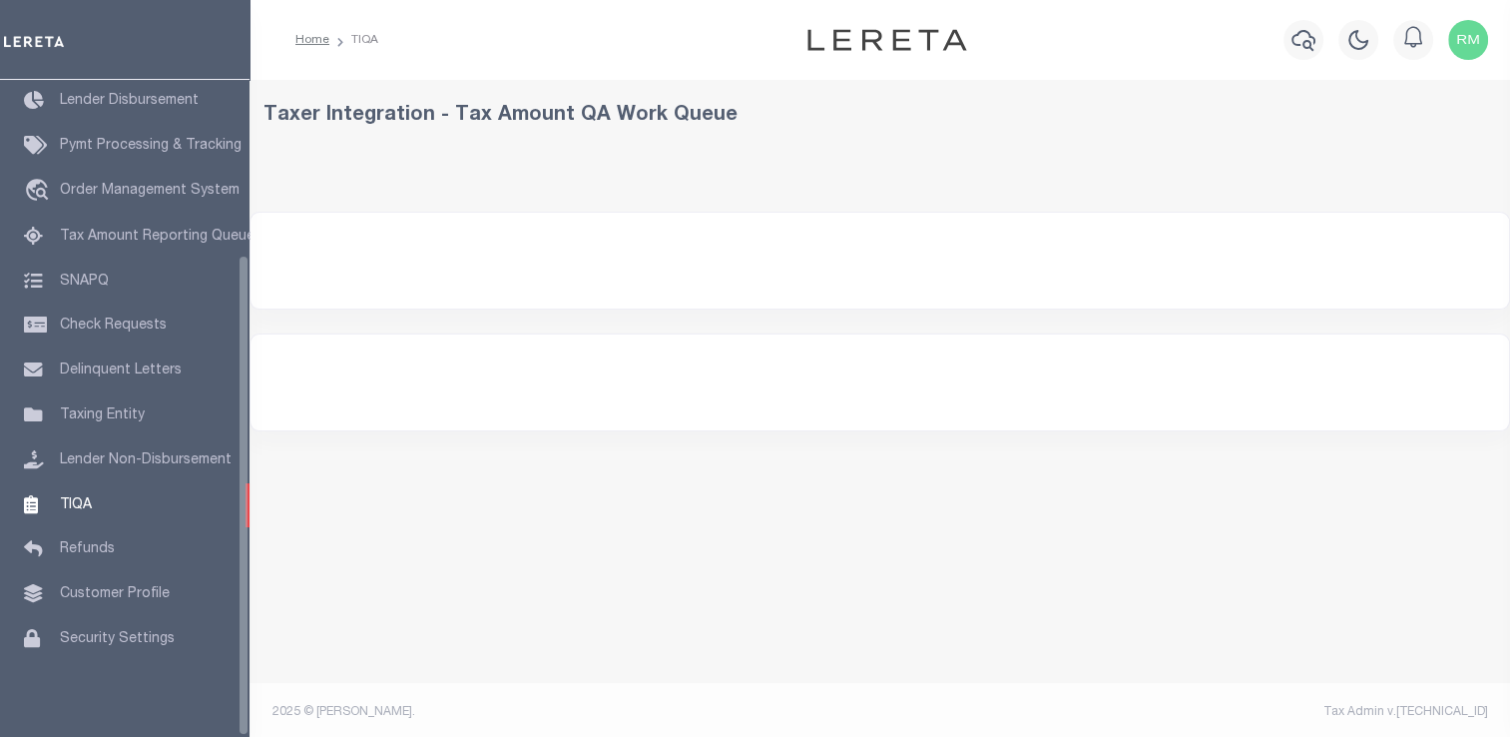
select select
select select "200"
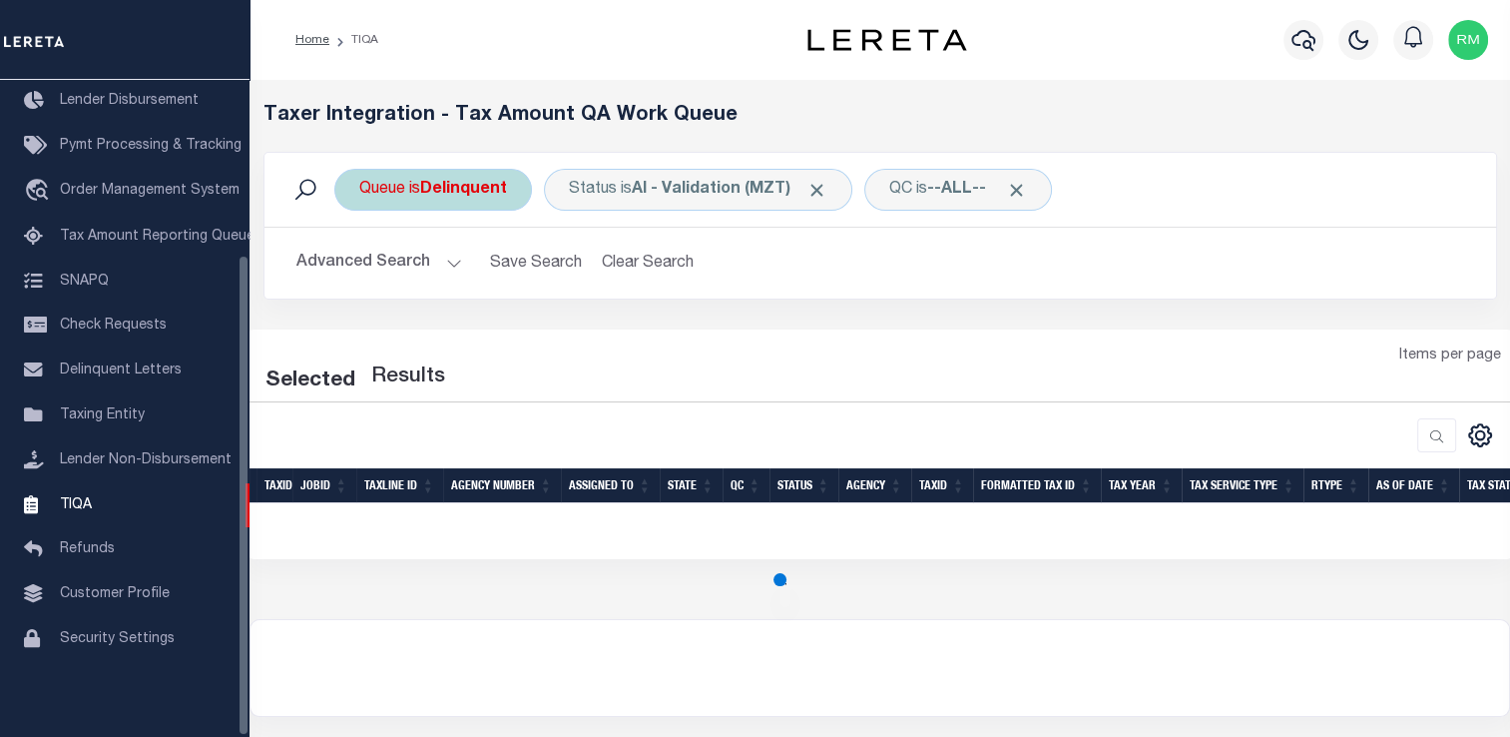
select select "200"
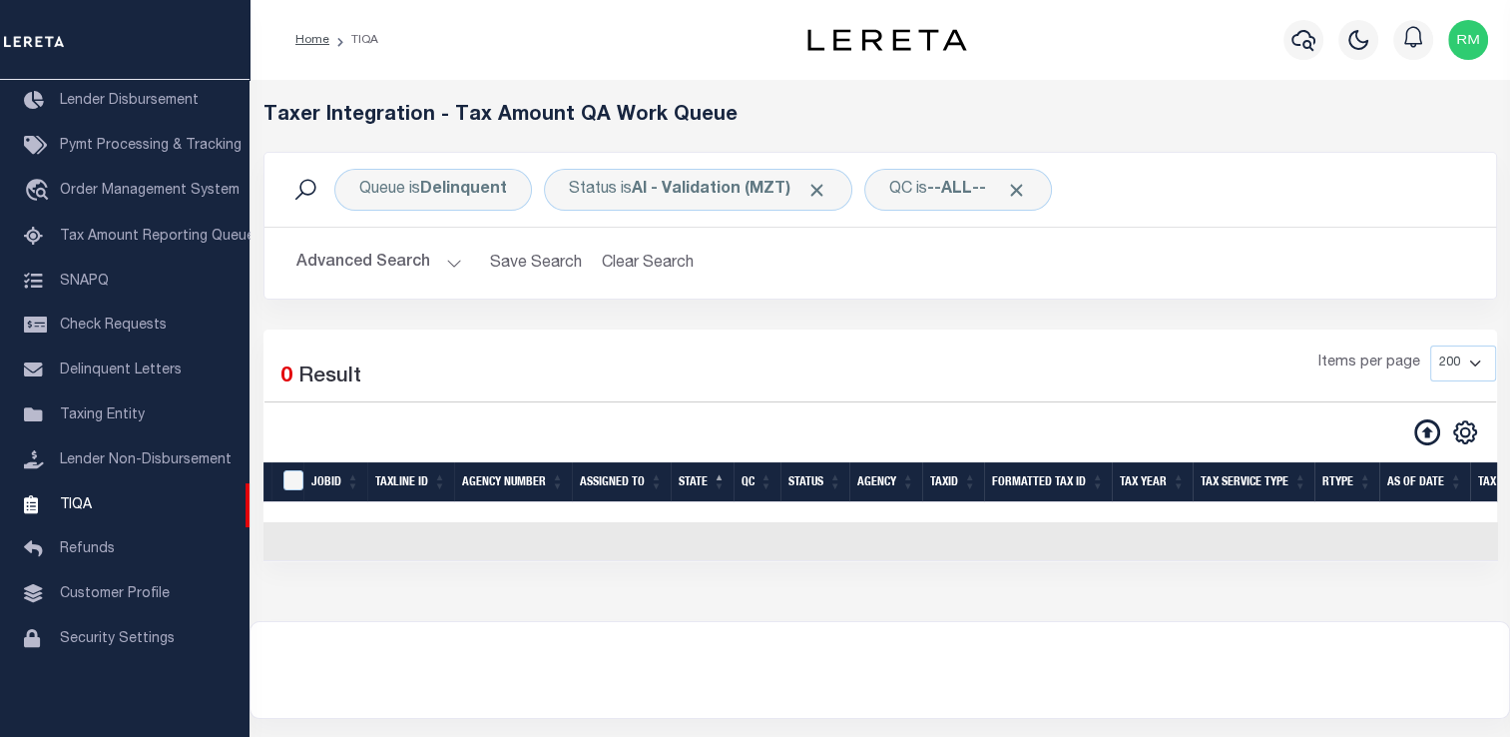
click at [431, 268] on button "Advanced Search" at bounding box center [379, 263] width 166 height 39
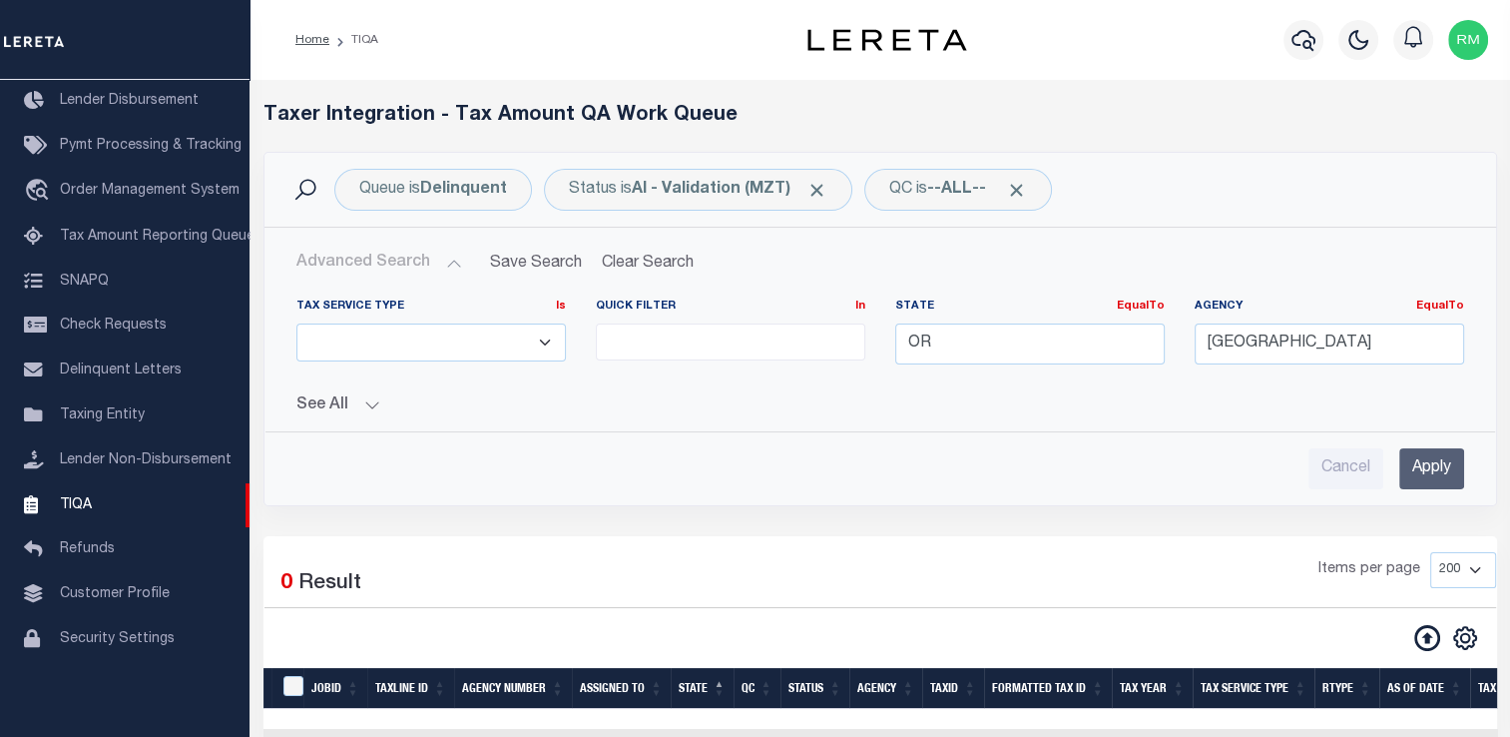
click at [1426, 464] on input "Apply" at bounding box center [1431, 468] width 65 height 41
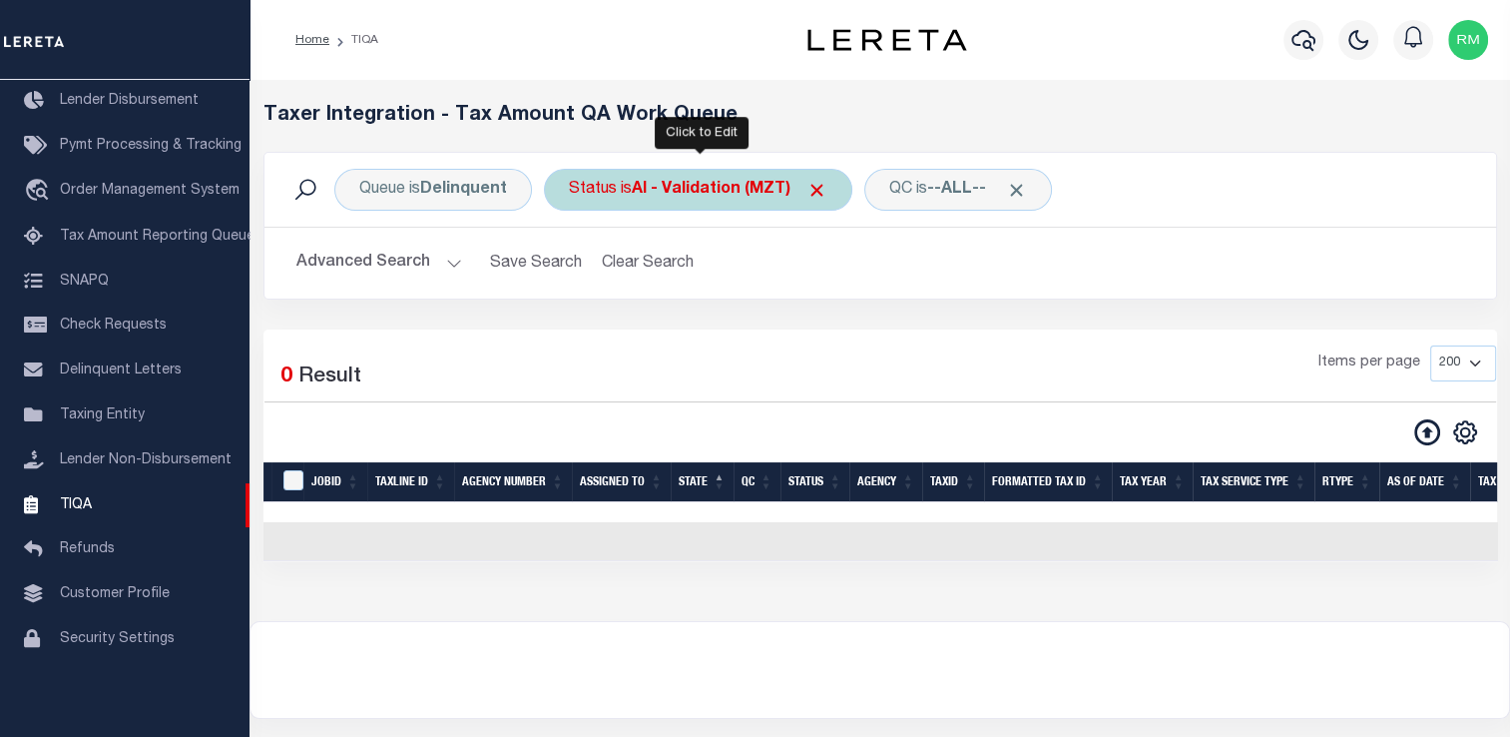
click at [663, 209] on div "Status is AI - Validation (MZT)" at bounding box center [698, 190] width 308 height 42
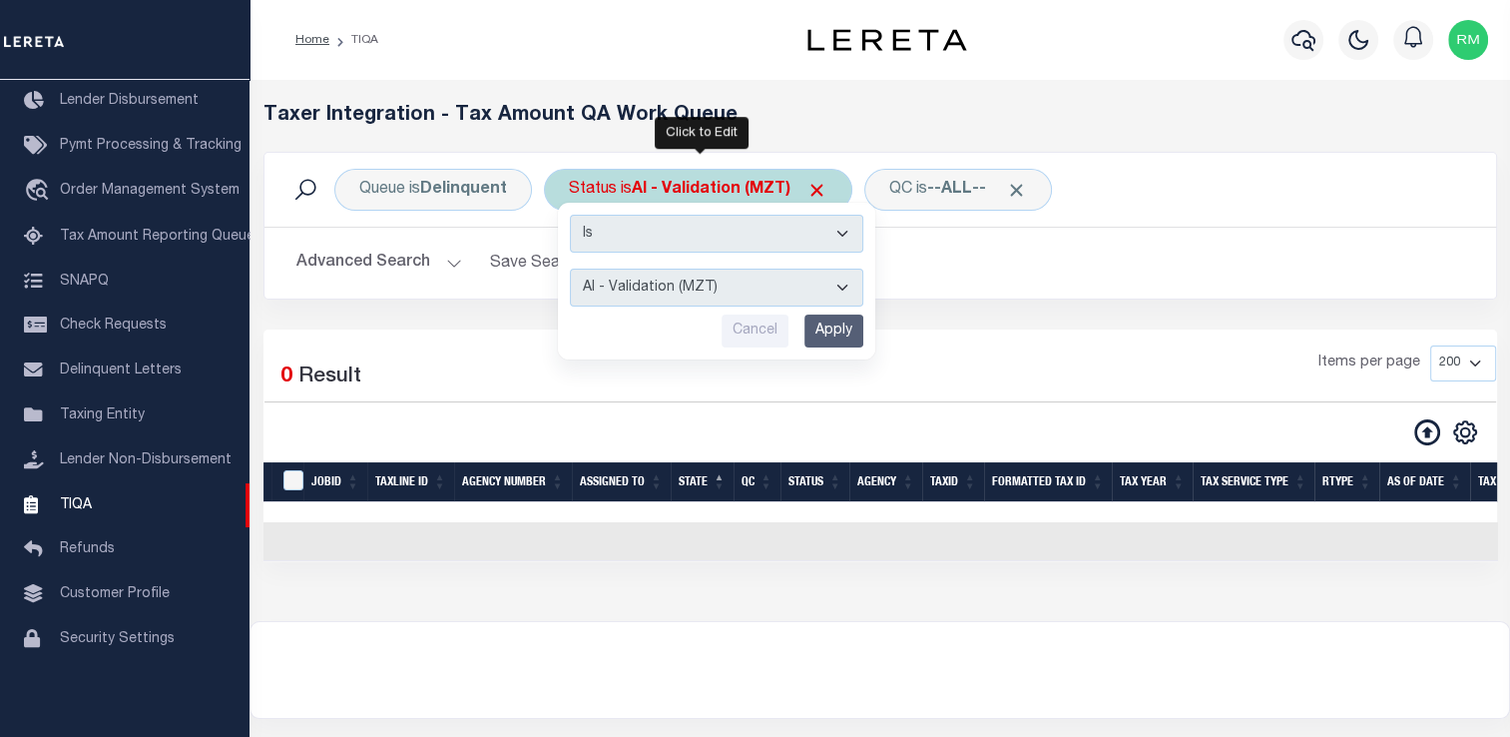
click at [672, 294] on select "AI - Bot Exception (ERR) AI - Bot Running (PLA) AI - Failed QA (FQA) AI - Prep …" at bounding box center [716, 287] width 293 height 38
select select "DNF"
click at [570, 268] on select "AI - Bot Exception (ERR) AI - Bot Running (PLA) AI - Failed QA (FQA) AI - Prep …" at bounding box center [716, 287] width 293 height 38
click at [828, 340] on input "Apply" at bounding box center [833, 330] width 59 height 33
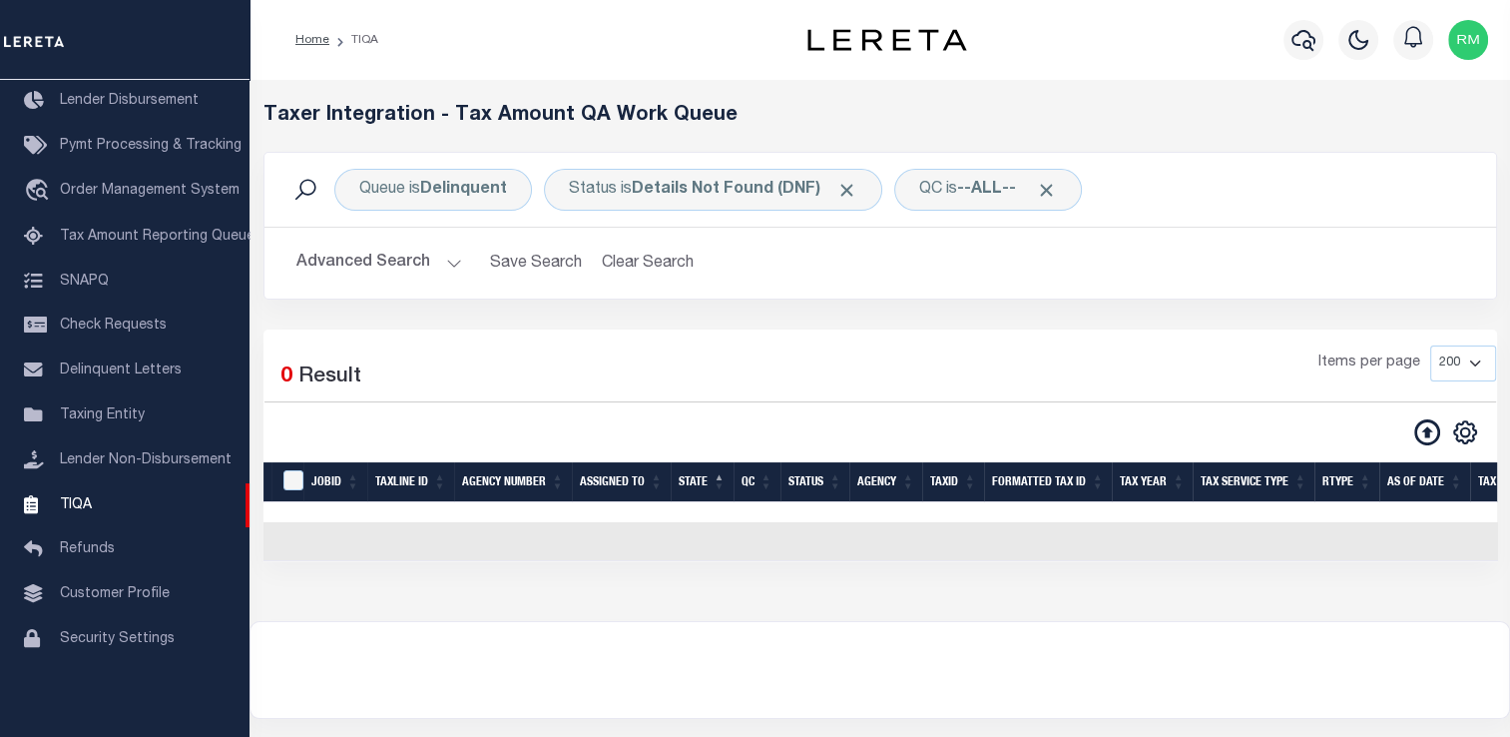
click at [380, 265] on button "Advanced Search" at bounding box center [379, 263] width 166 height 39
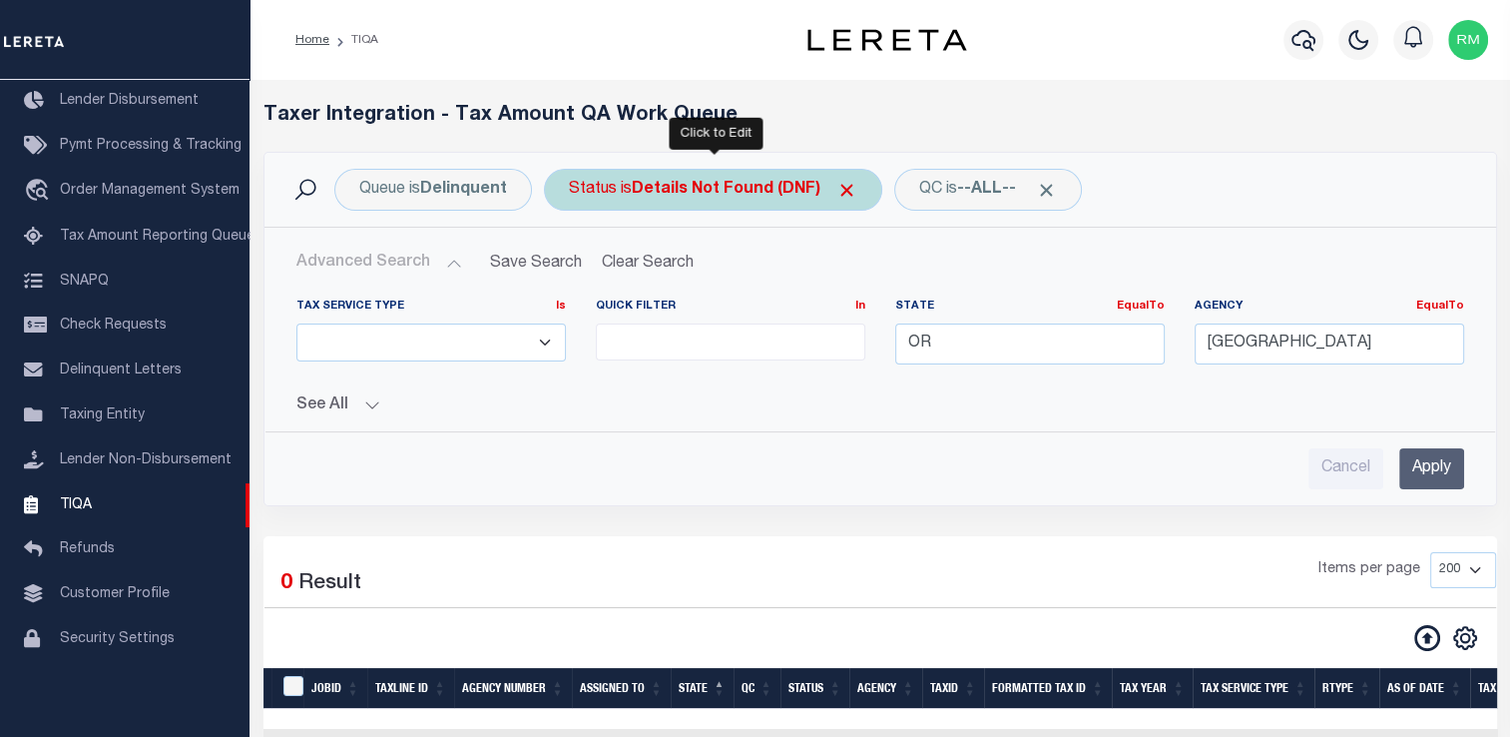
click at [731, 190] on b "Details Not Found (DNF)" at bounding box center [745, 190] width 226 height 16
select select "DNF"
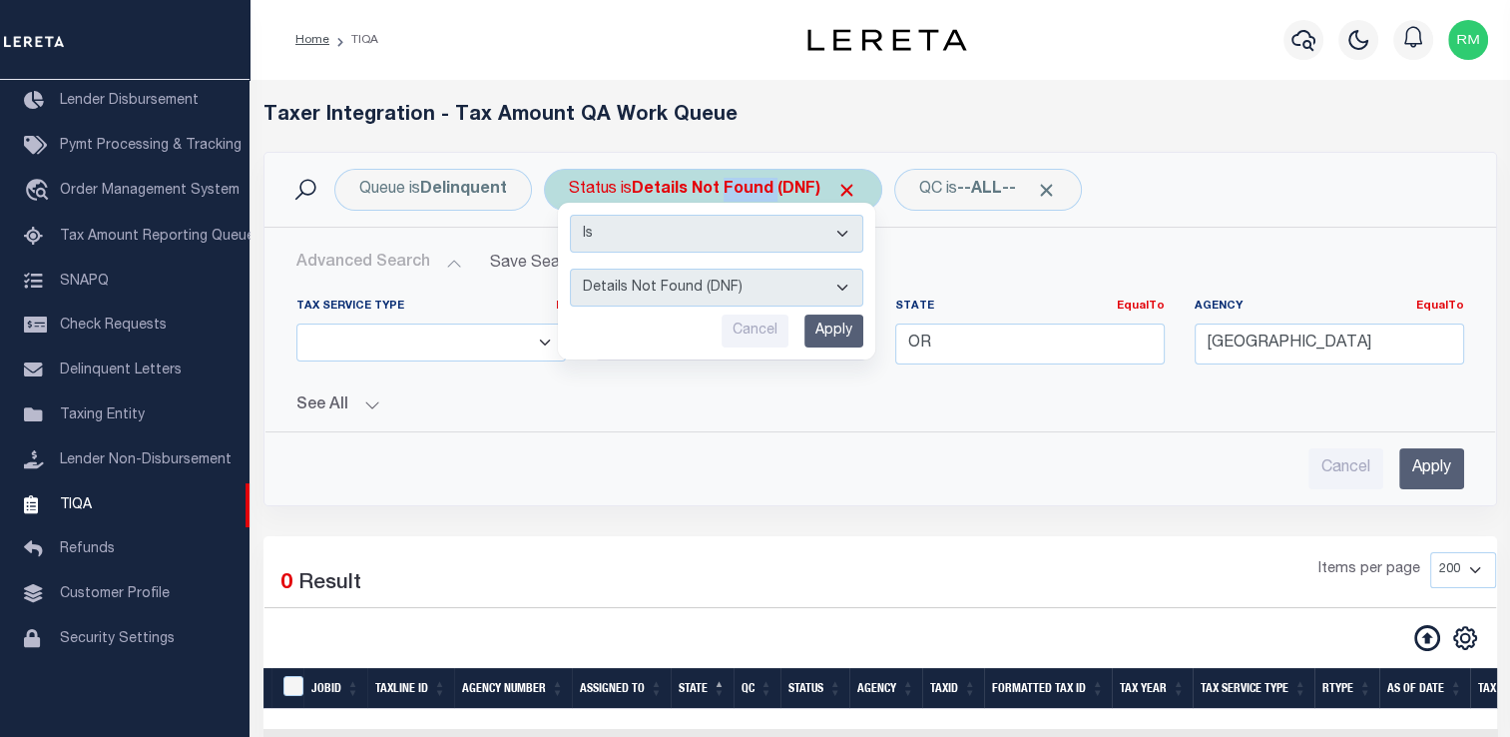
click at [731, 190] on b "Details Not Found (DNF)" at bounding box center [745, 190] width 226 height 16
click at [680, 286] on select "AI - Bot Exception (ERR) AI - Bot Running (PLA) AI - Failed QA (FQA) AI - Prep …" at bounding box center [716, 287] width 293 height 38
select select "MZT"
click at [570, 268] on select "AI - Bot Exception (ERR) AI - Bot Running (PLA) AI - Failed QA (FQA) AI - Prep …" at bounding box center [716, 287] width 293 height 38
click at [837, 341] on input "Apply" at bounding box center [833, 330] width 59 height 33
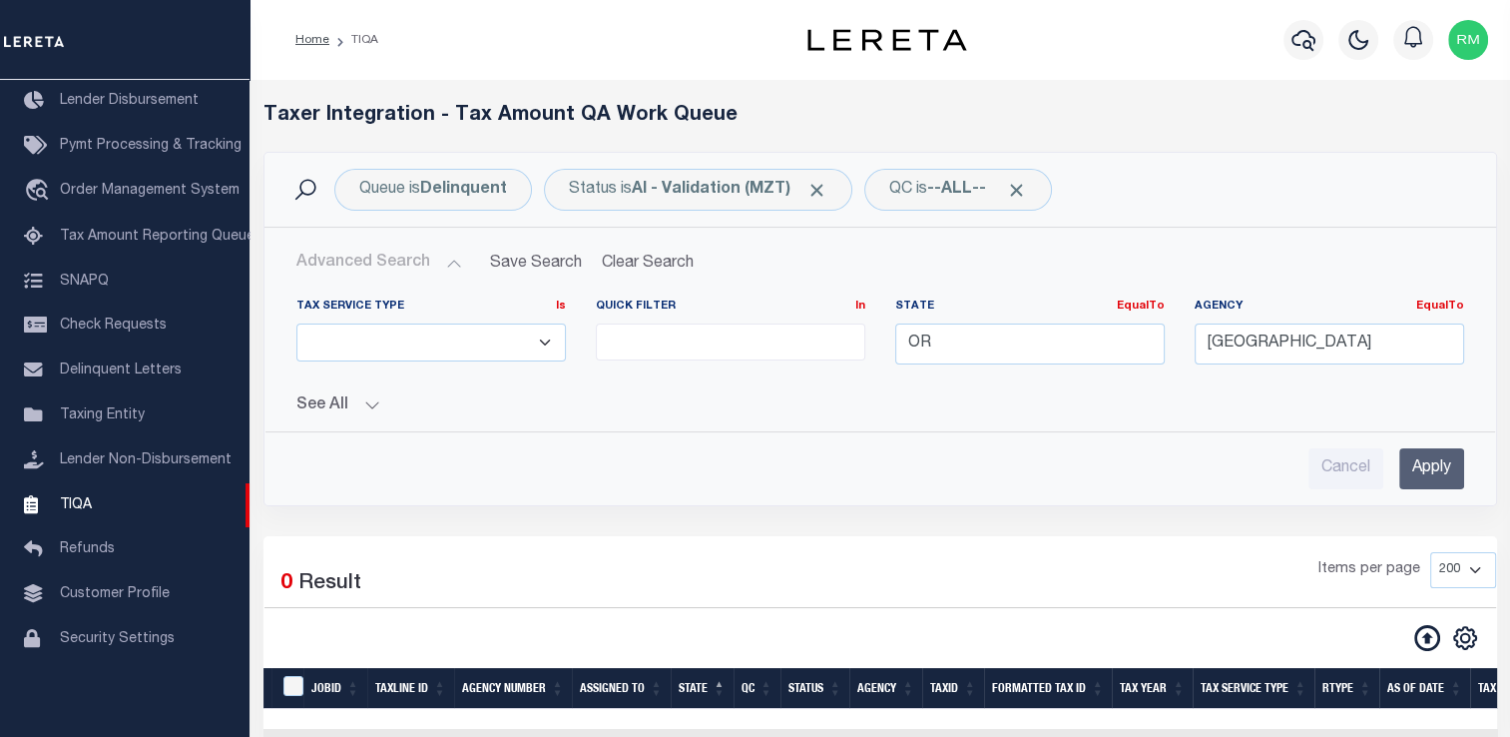
click at [1417, 472] on input "Apply" at bounding box center [1431, 468] width 65 height 41
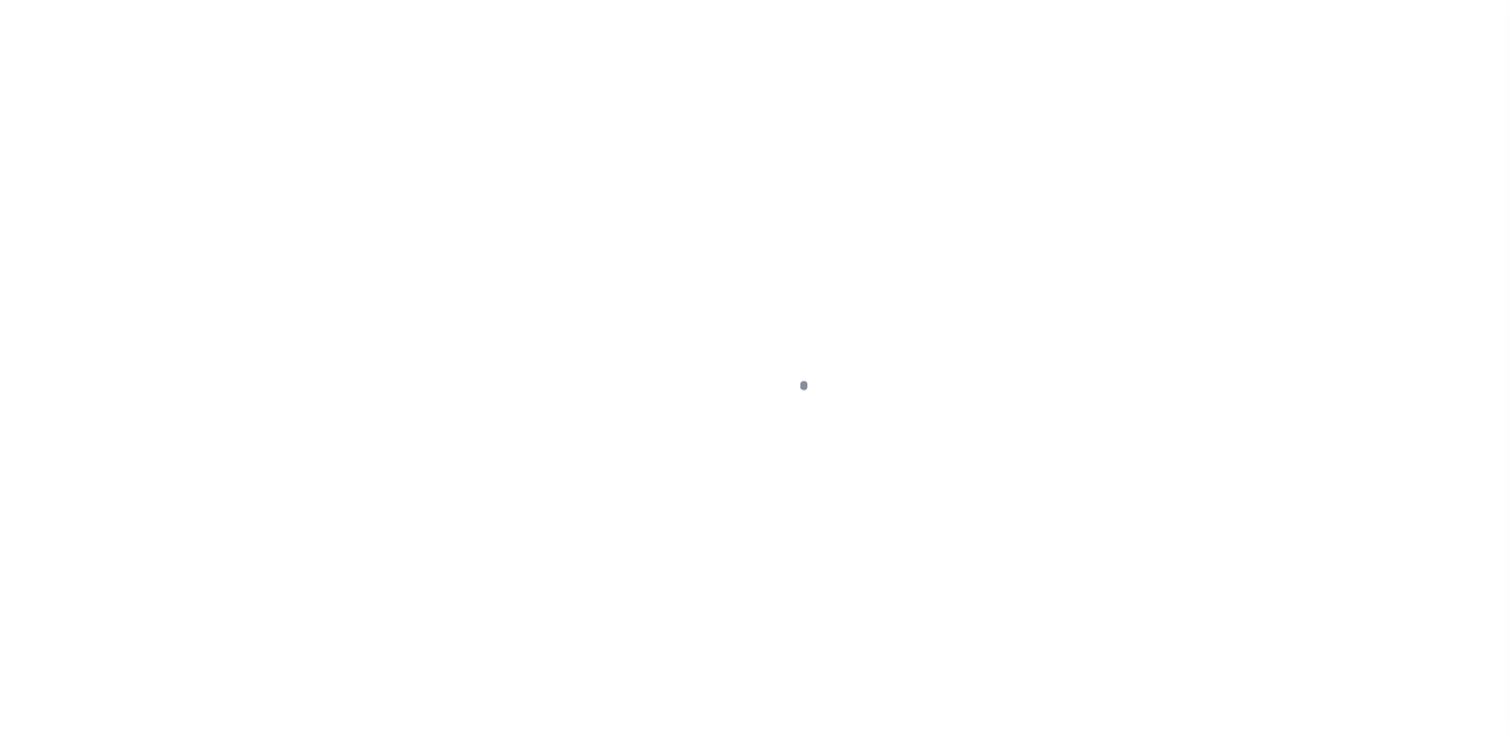
scroll to position [239, 0]
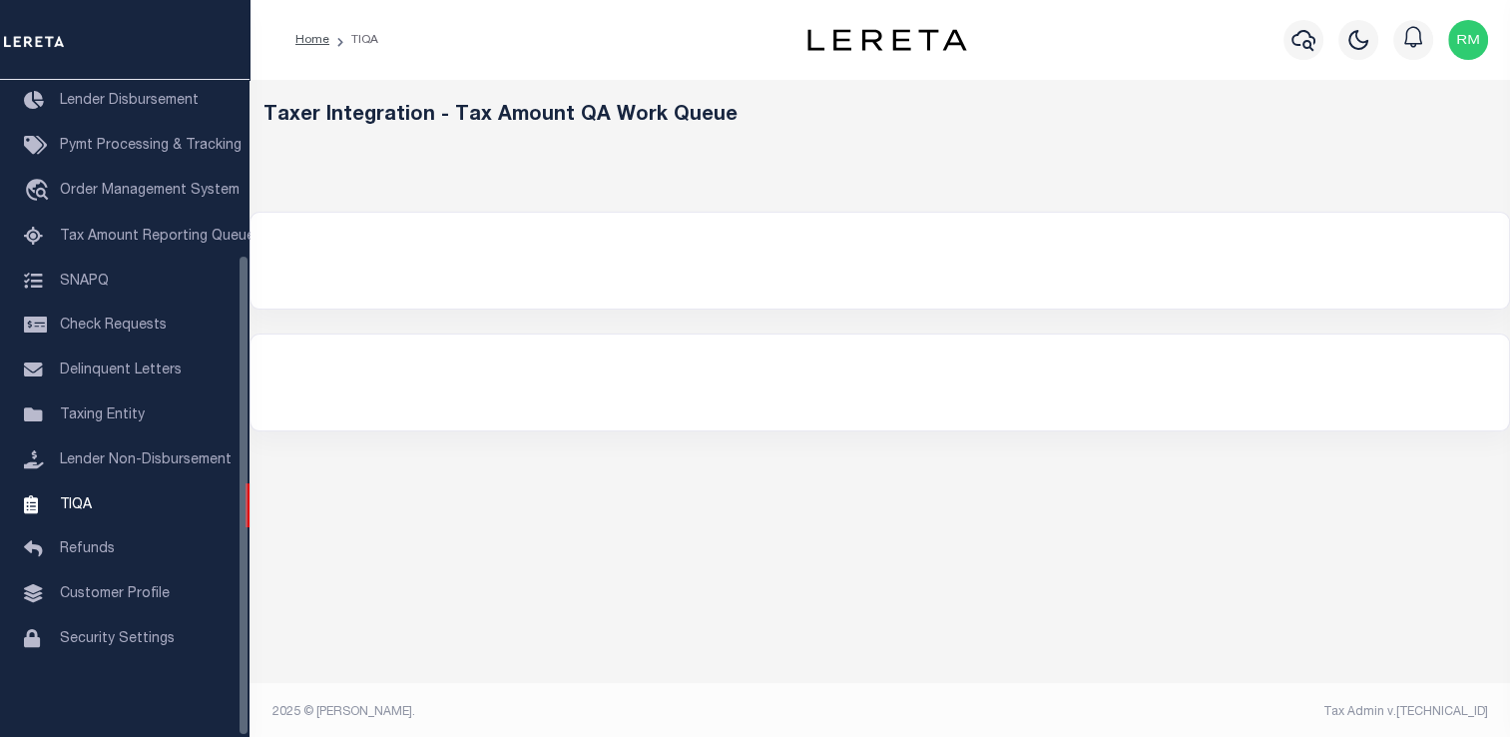
select select "200"
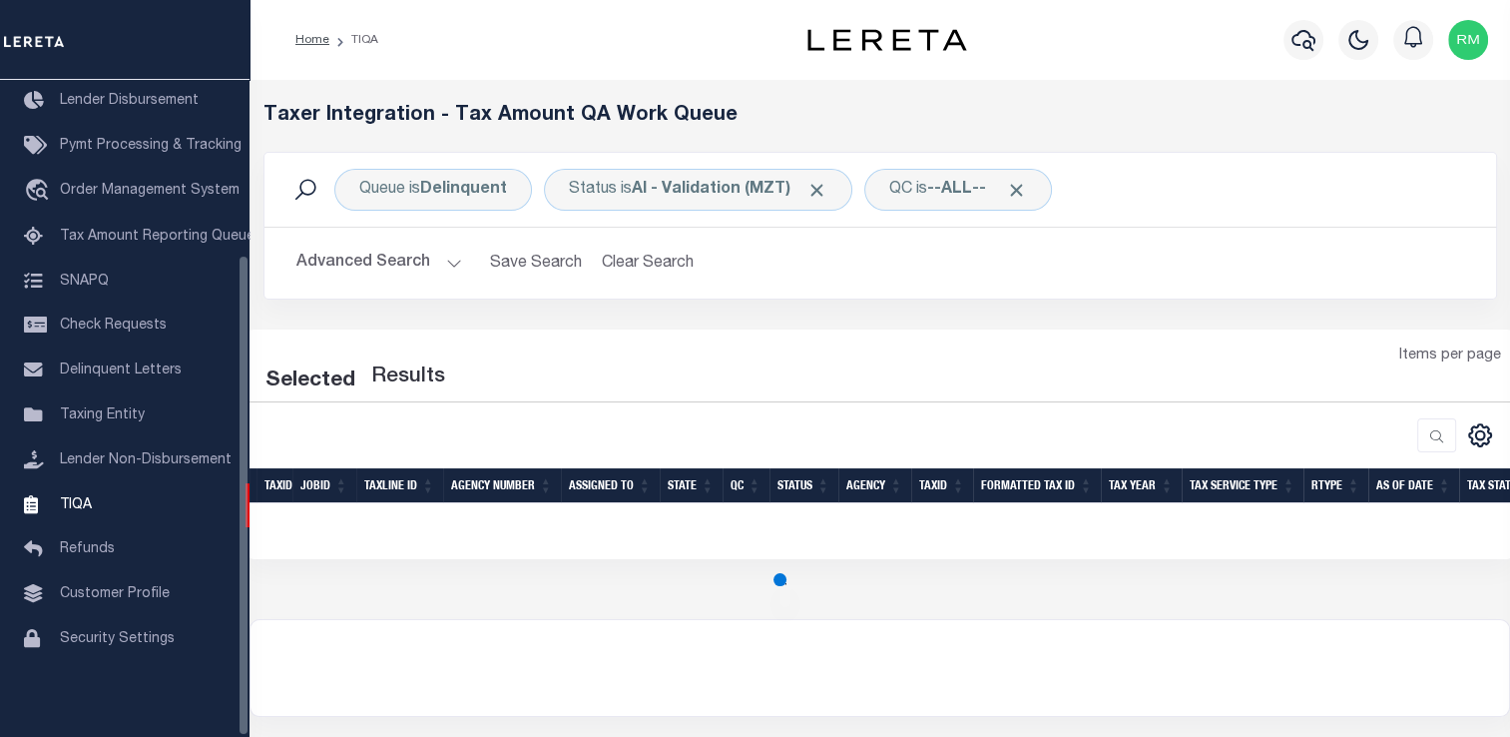
select select "200"
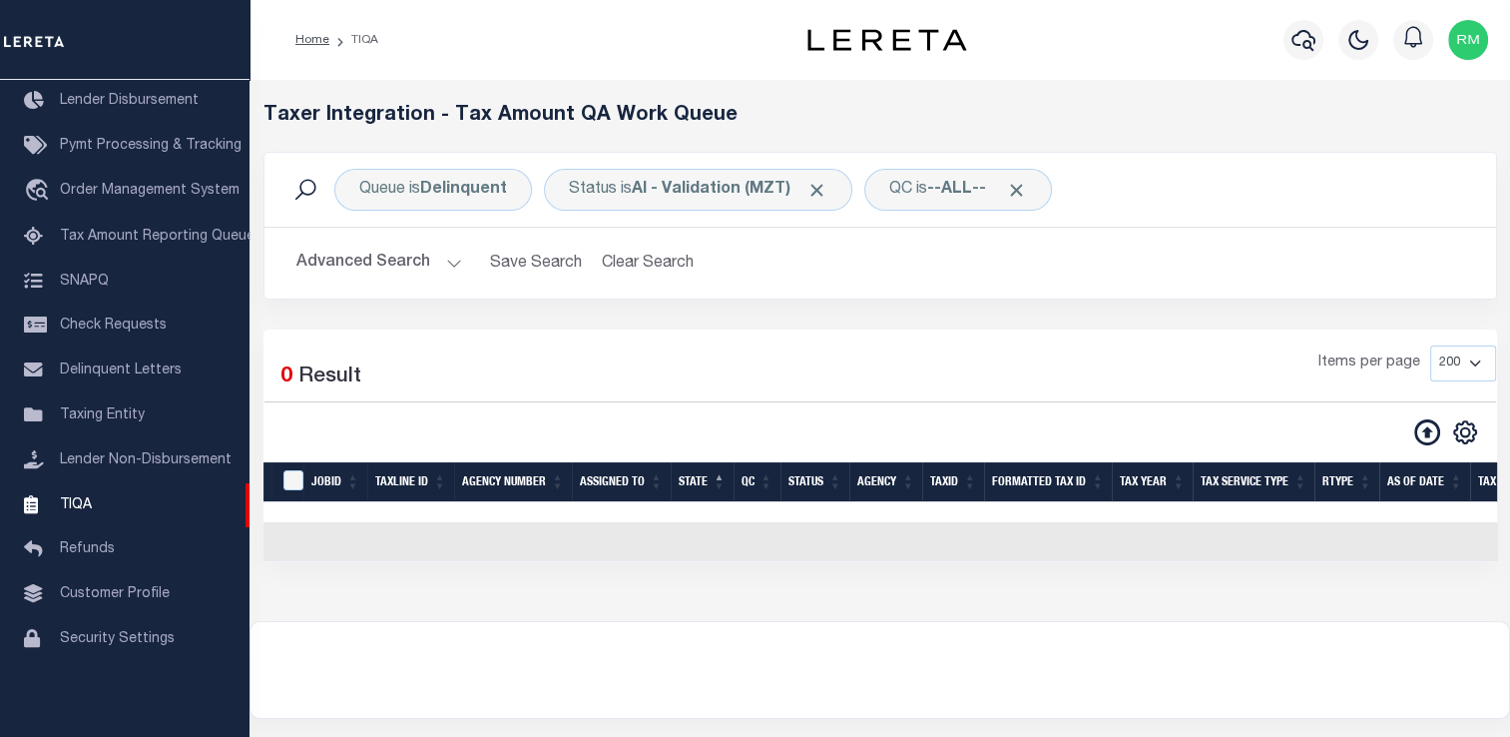
click at [380, 277] on button "Advanced Search" at bounding box center [379, 263] width 166 height 39
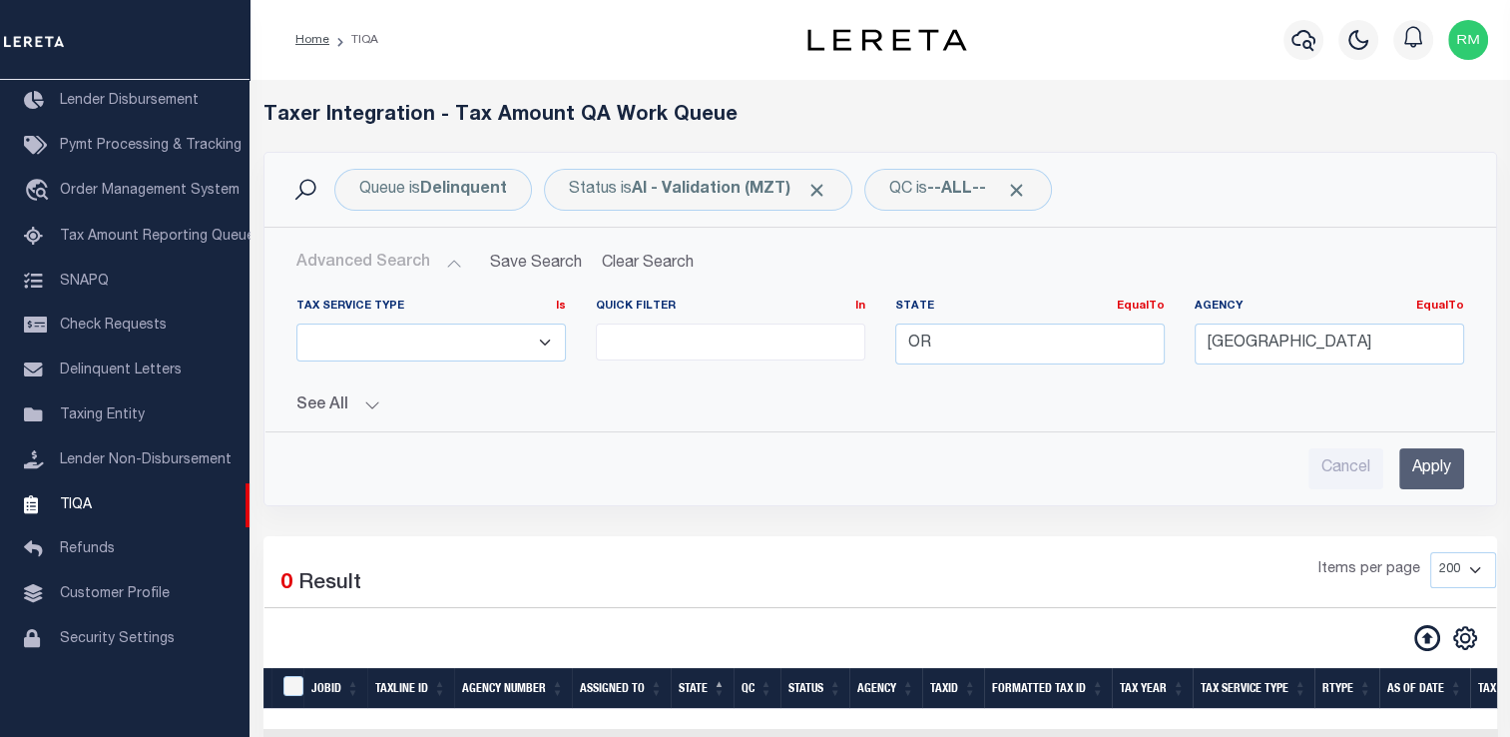
click at [366, 261] on button "Advanced Search" at bounding box center [379, 263] width 166 height 39
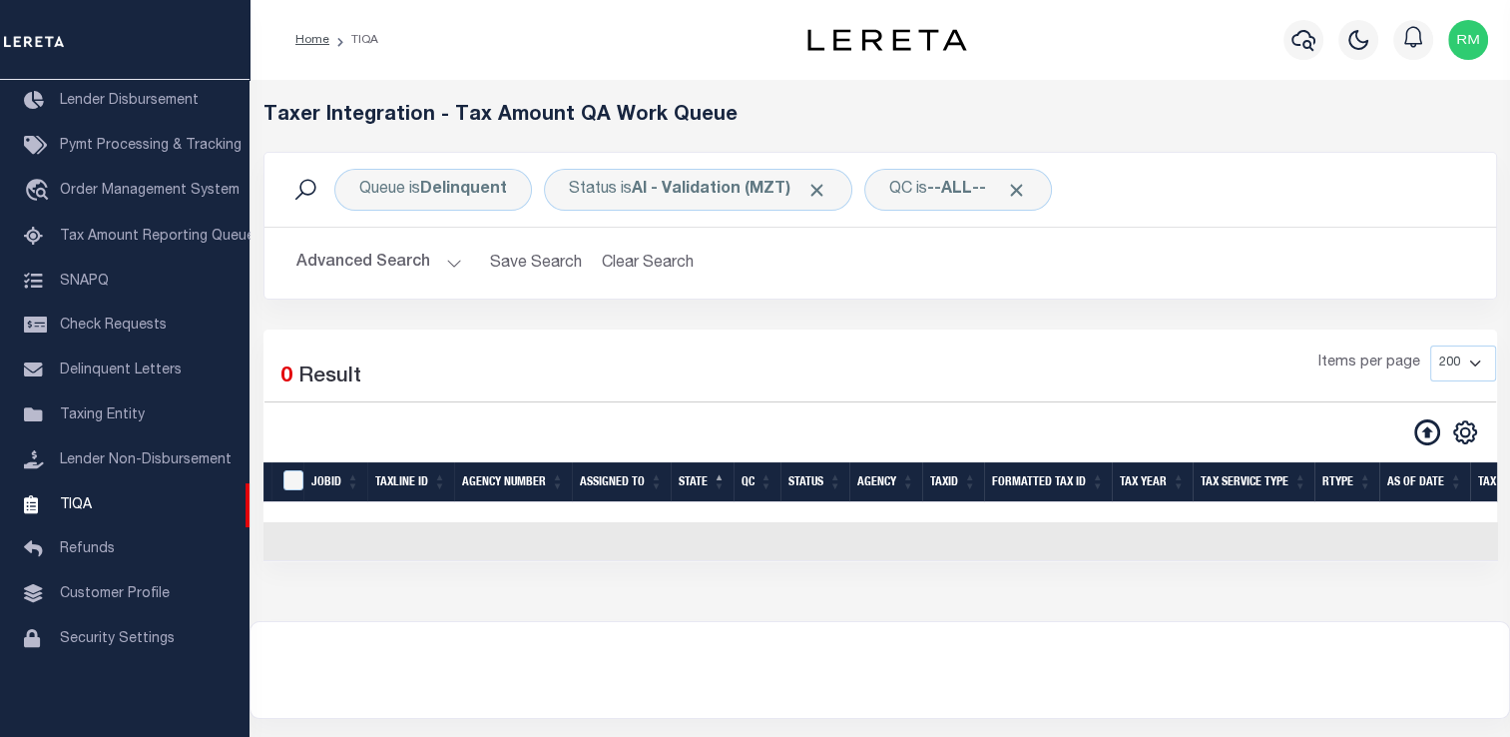
click at [413, 270] on button "Advanced Search" at bounding box center [379, 263] width 166 height 39
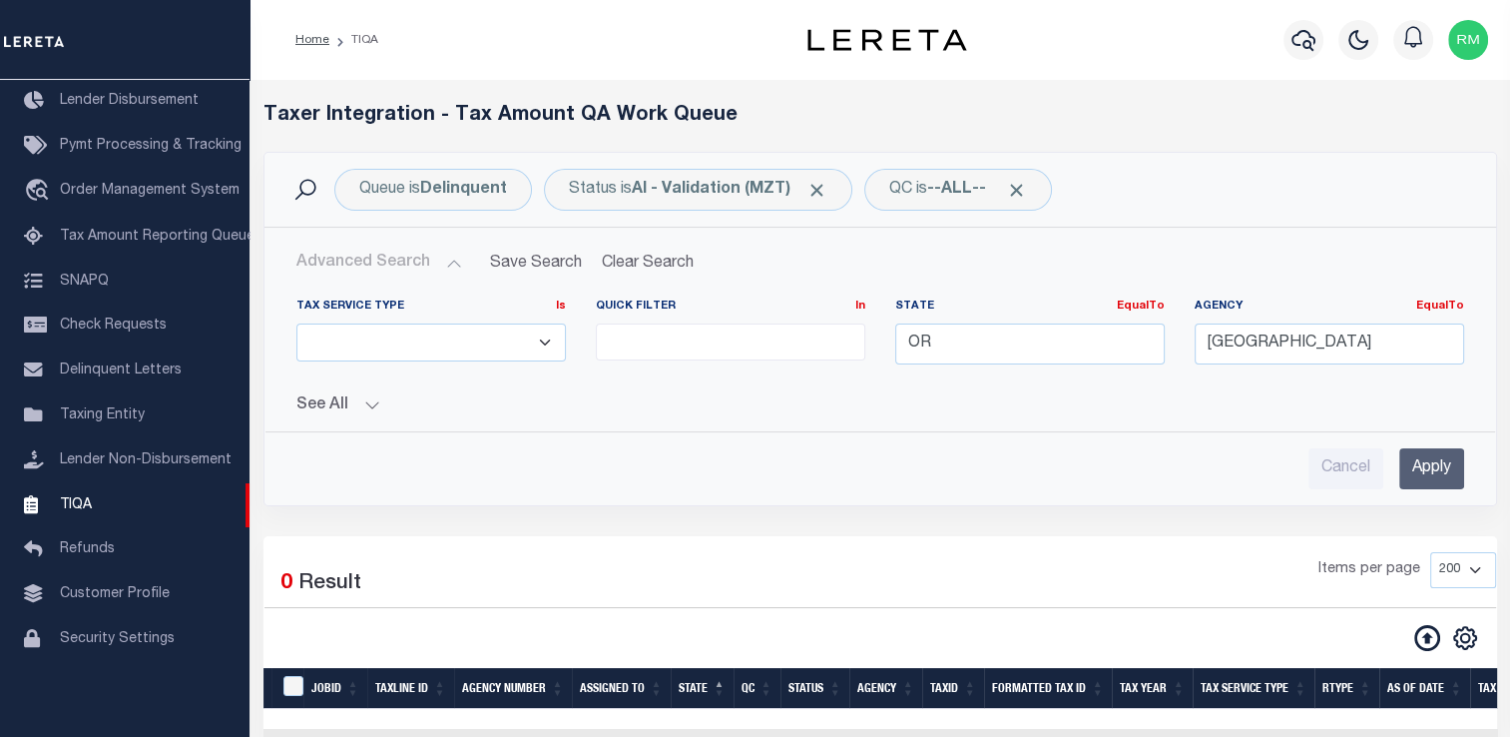
click at [413, 270] on button "Advanced Search" at bounding box center [379, 263] width 166 height 39
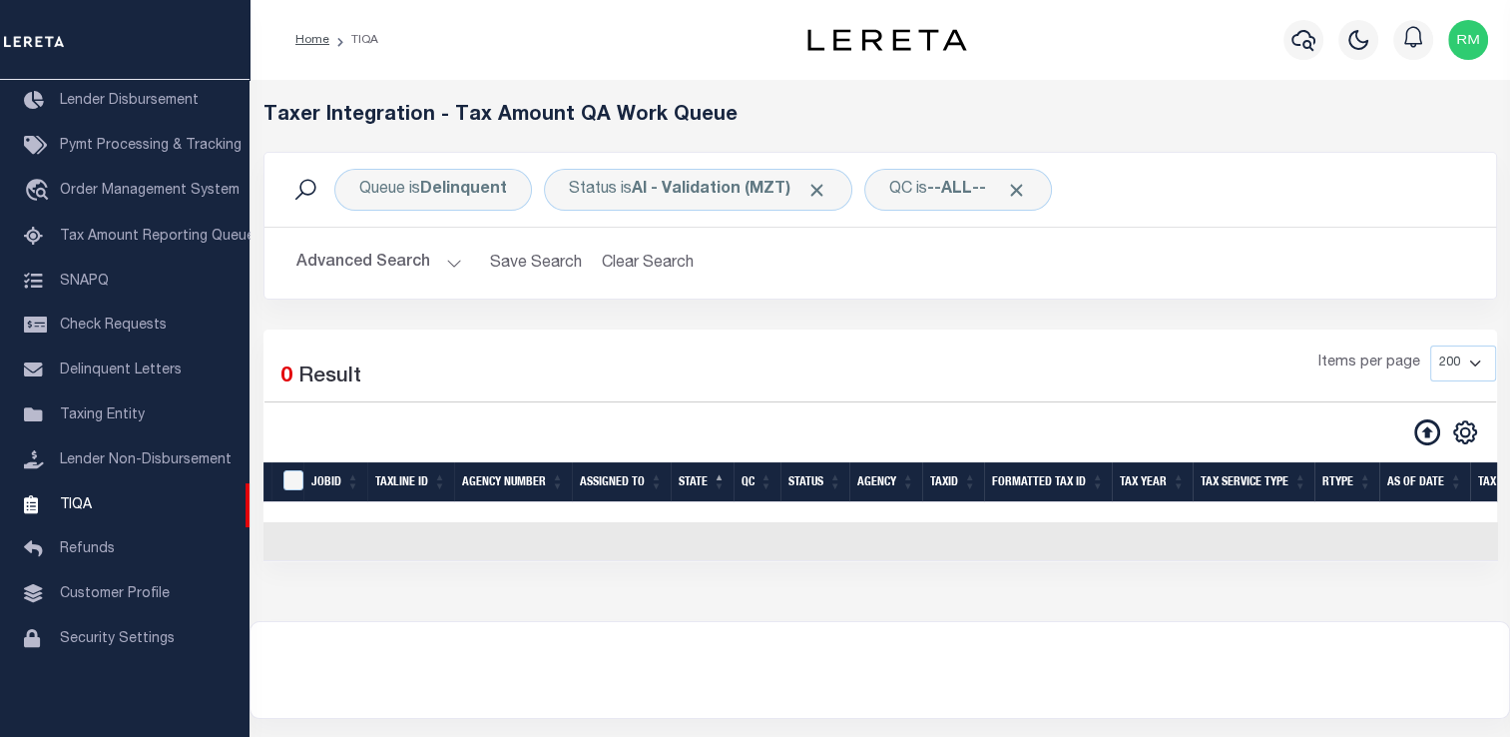
click at [436, 273] on button "Advanced Search" at bounding box center [379, 263] width 166 height 39
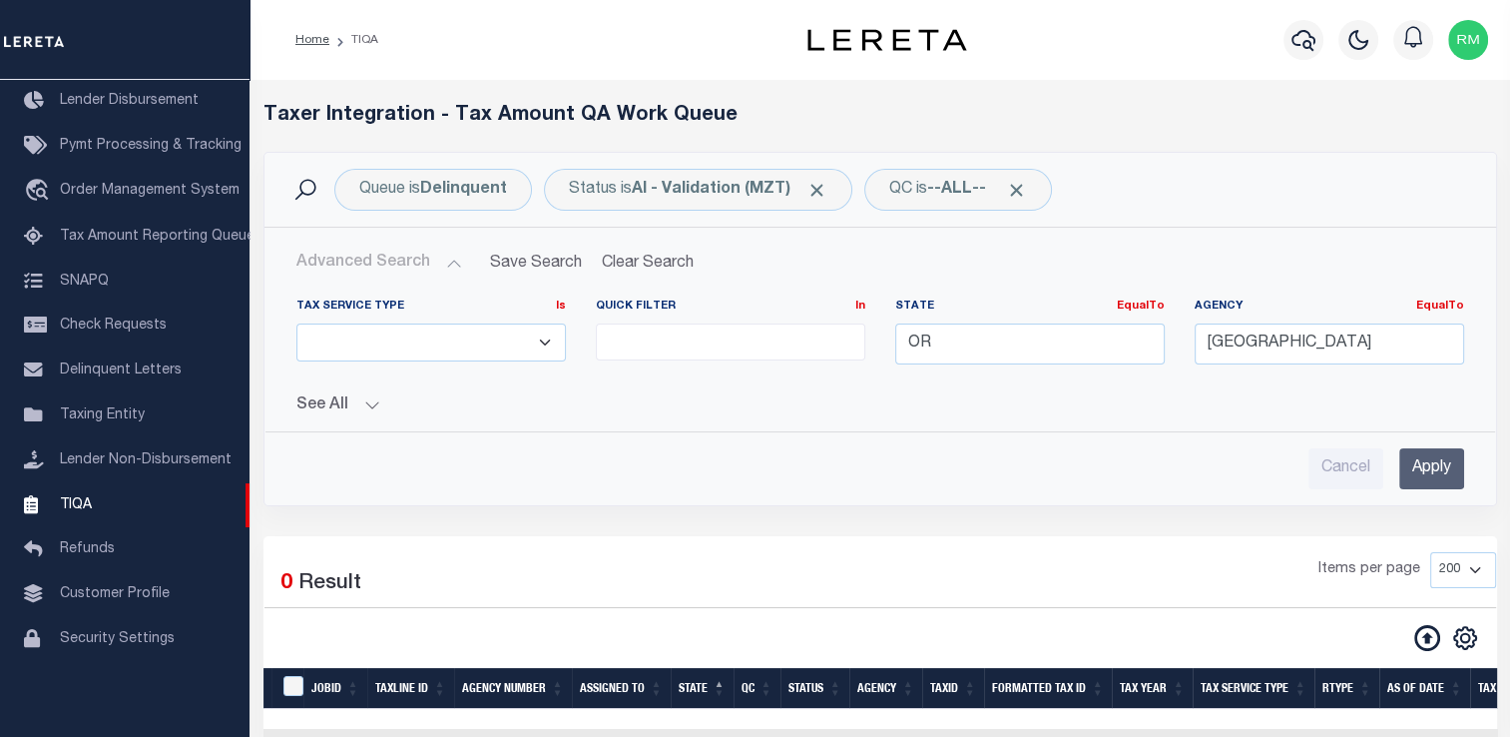
click at [1437, 469] on input "Apply" at bounding box center [1431, 468] width 65 height 41
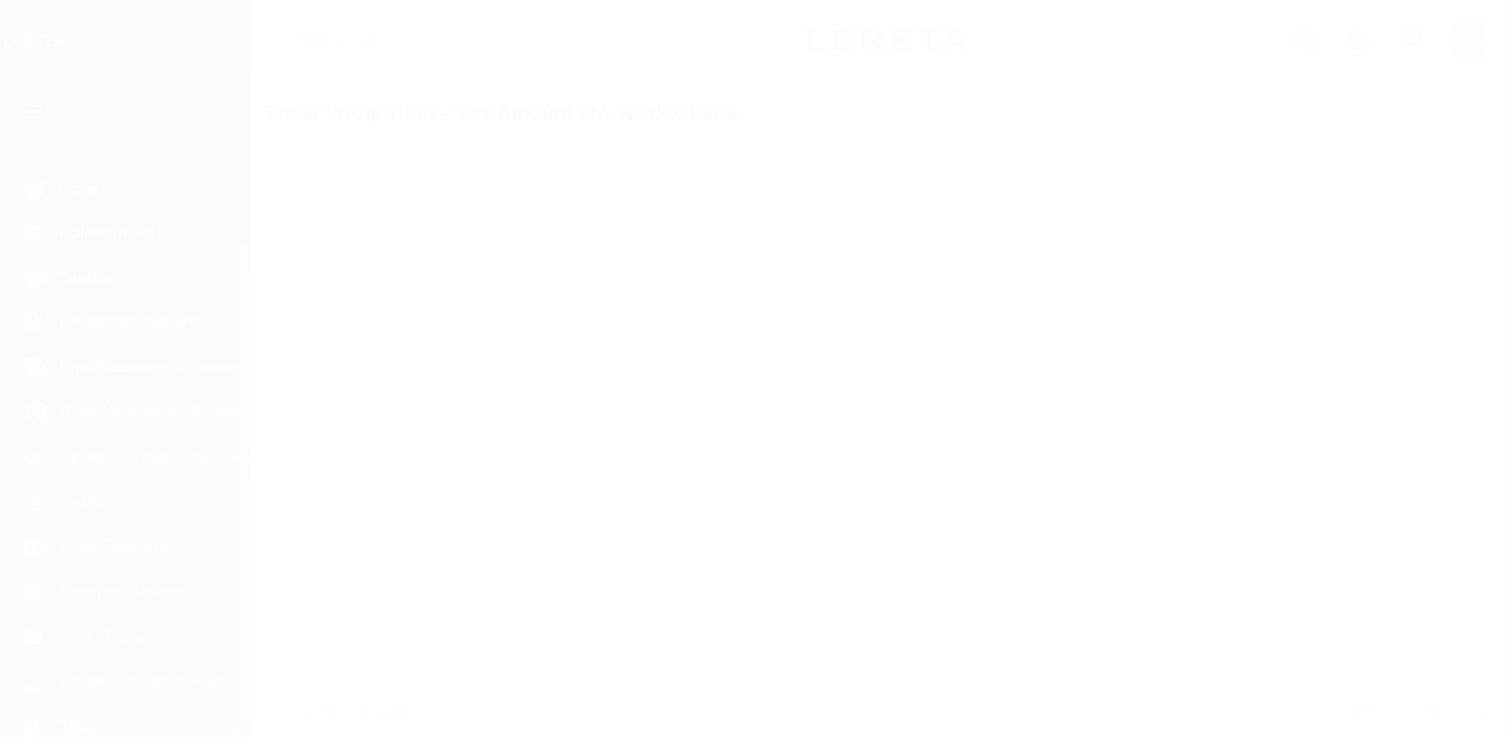
scroll to position [239, 0]
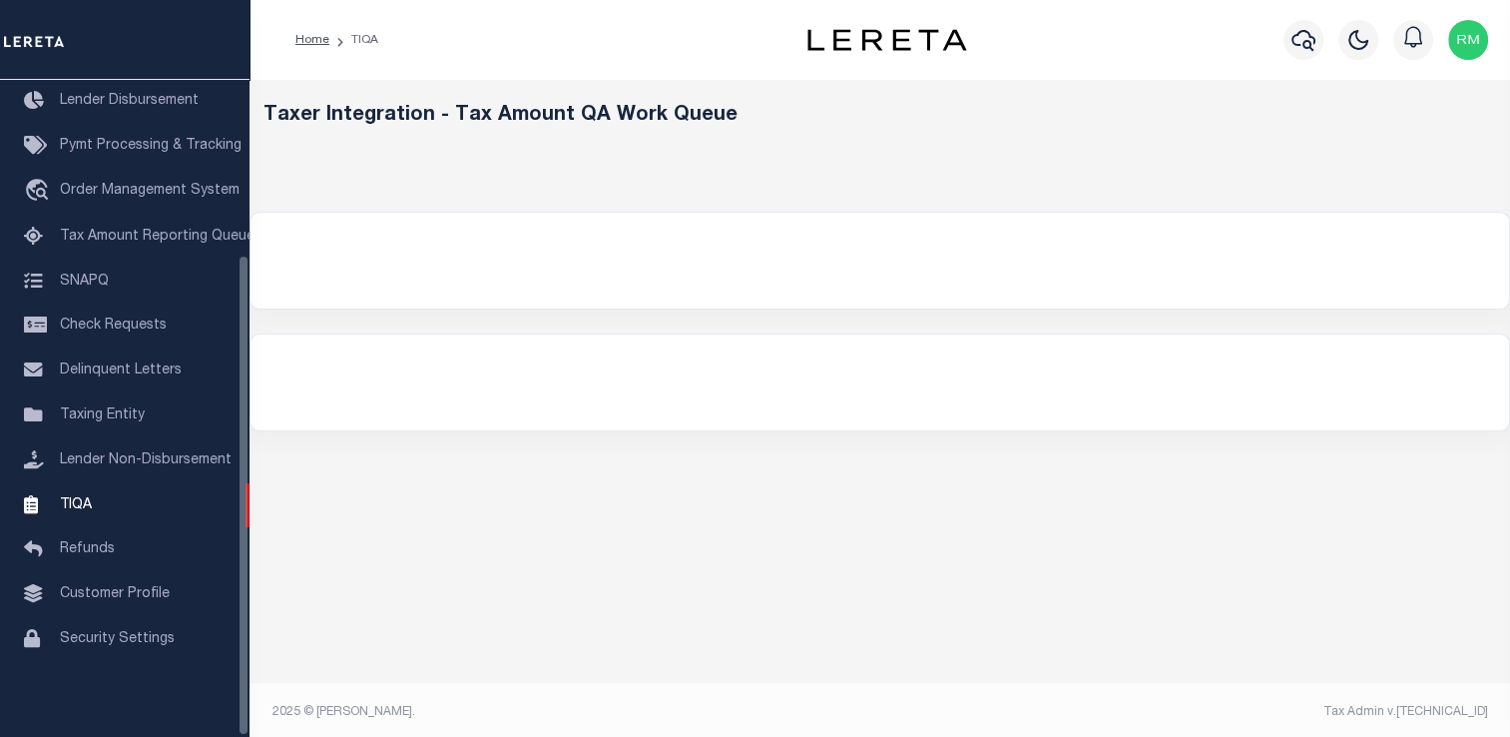
select select "200"
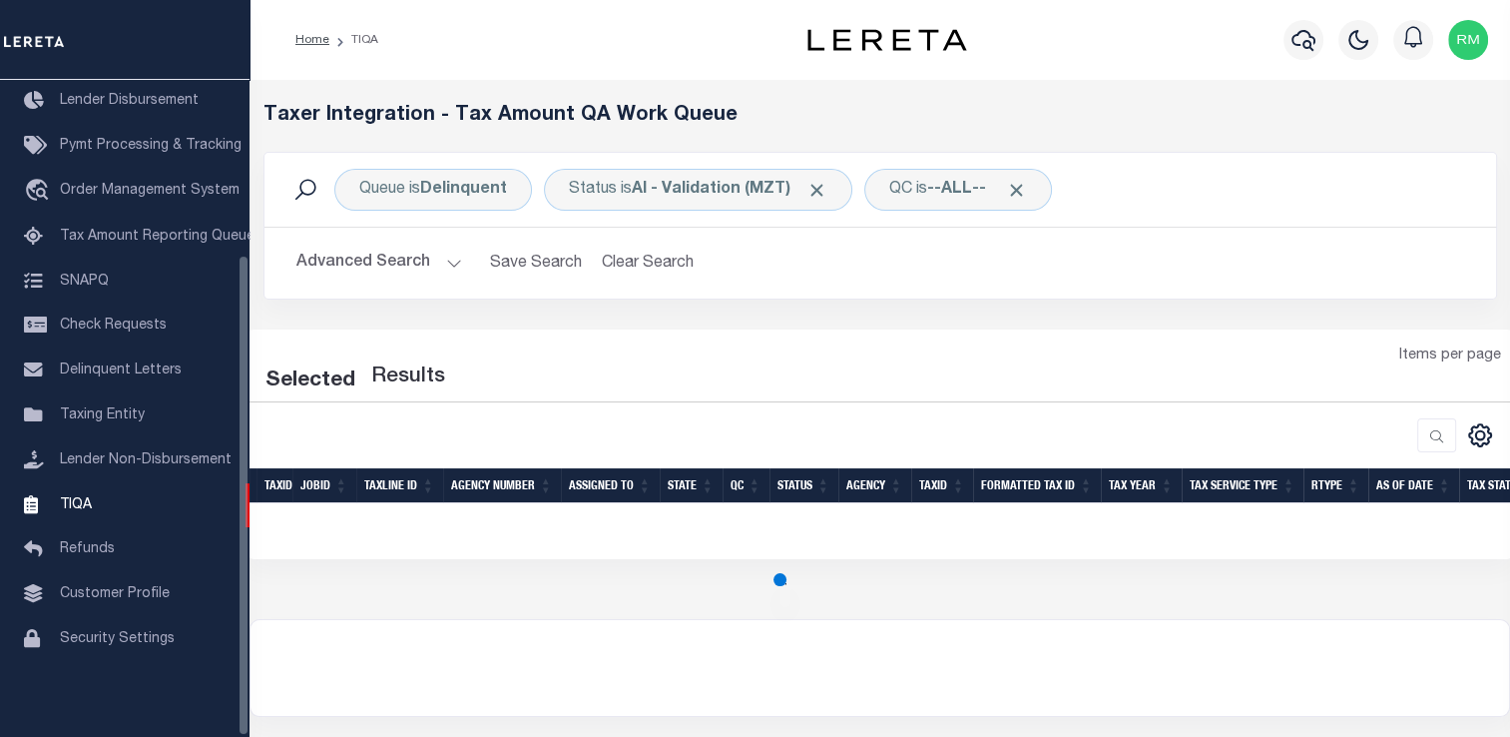
select select "200"
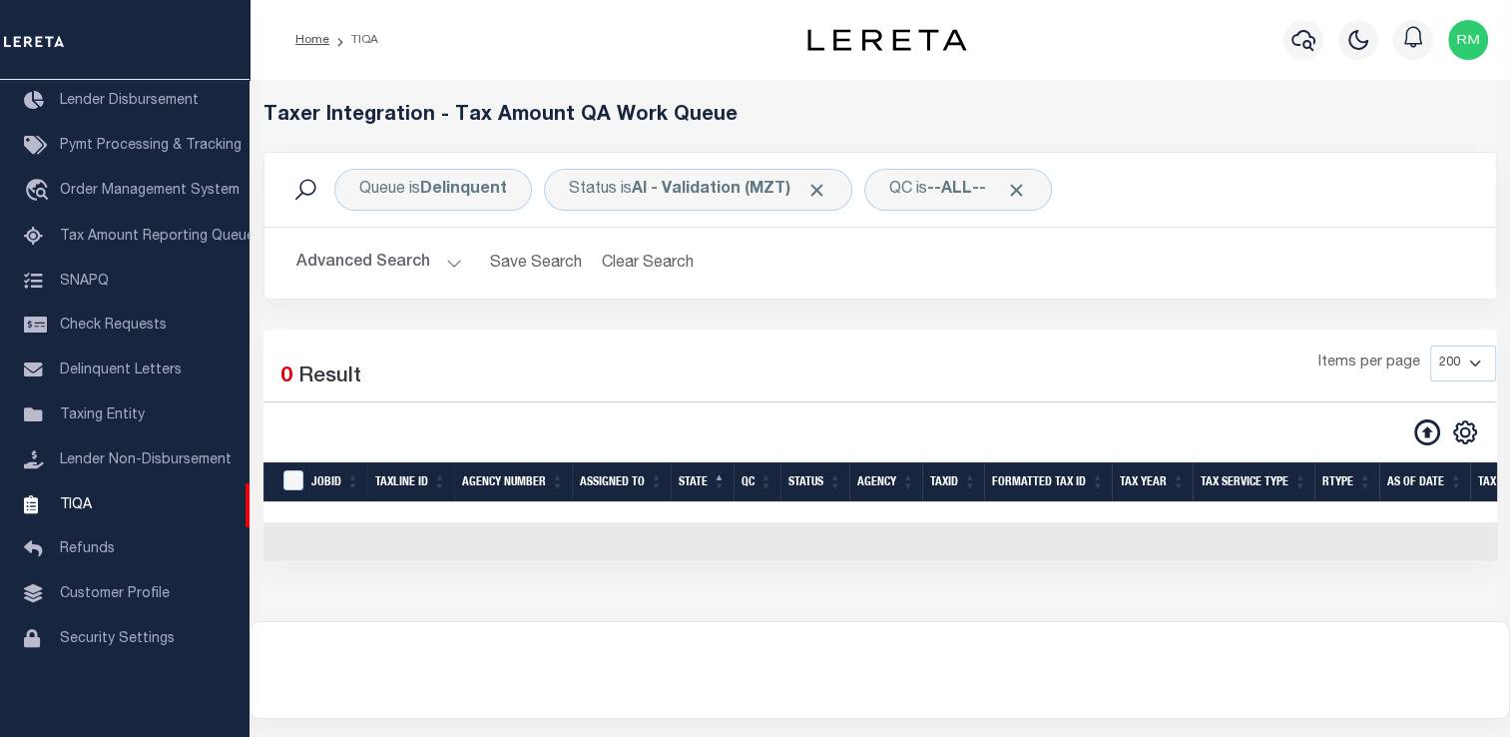
click at [817, 387] on div "Items per page 10 25 50 100 200 500 1000 2000" at bounding box center [1038, 371] width 916 height 52
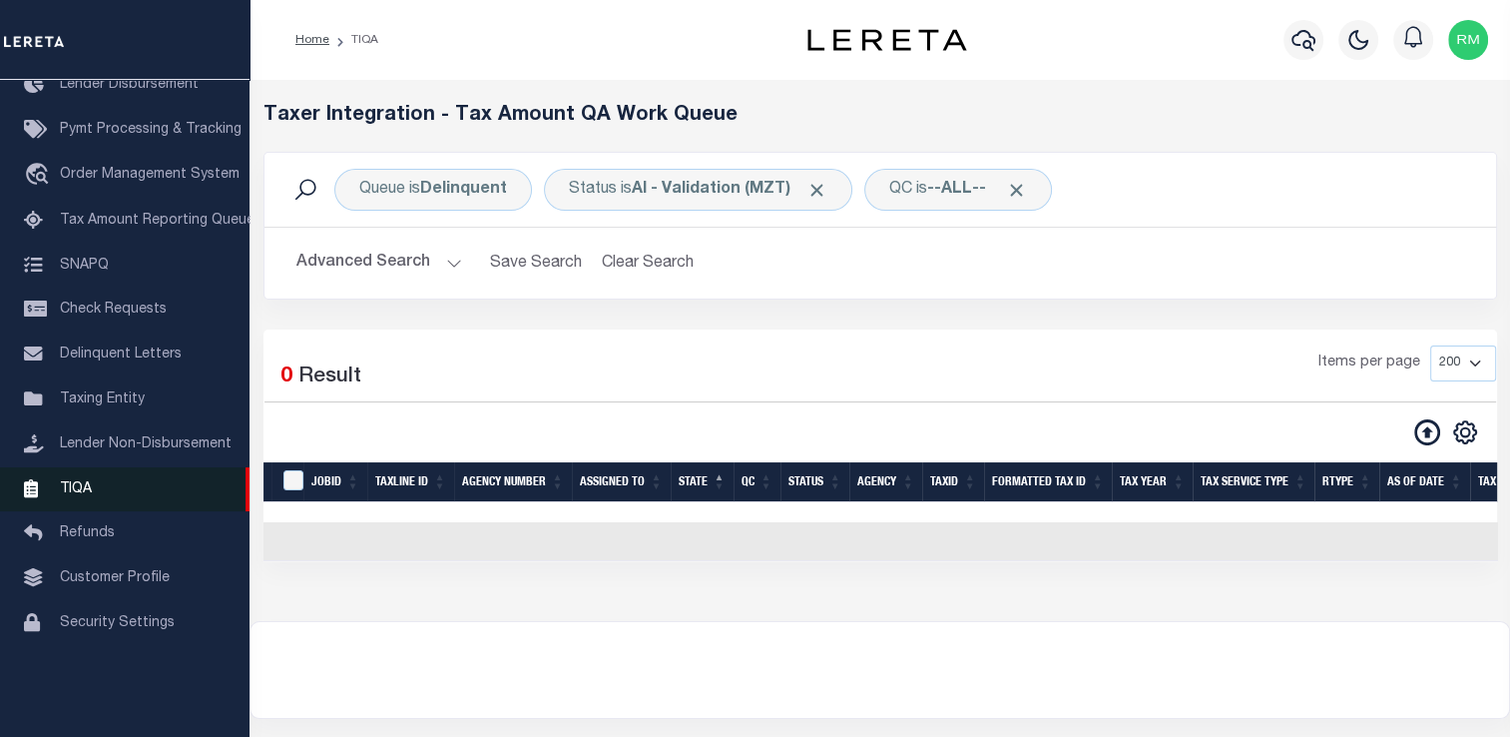
click at [119, 509] on link "TIQA" at bounding box center [125, 489] width 250 height 45
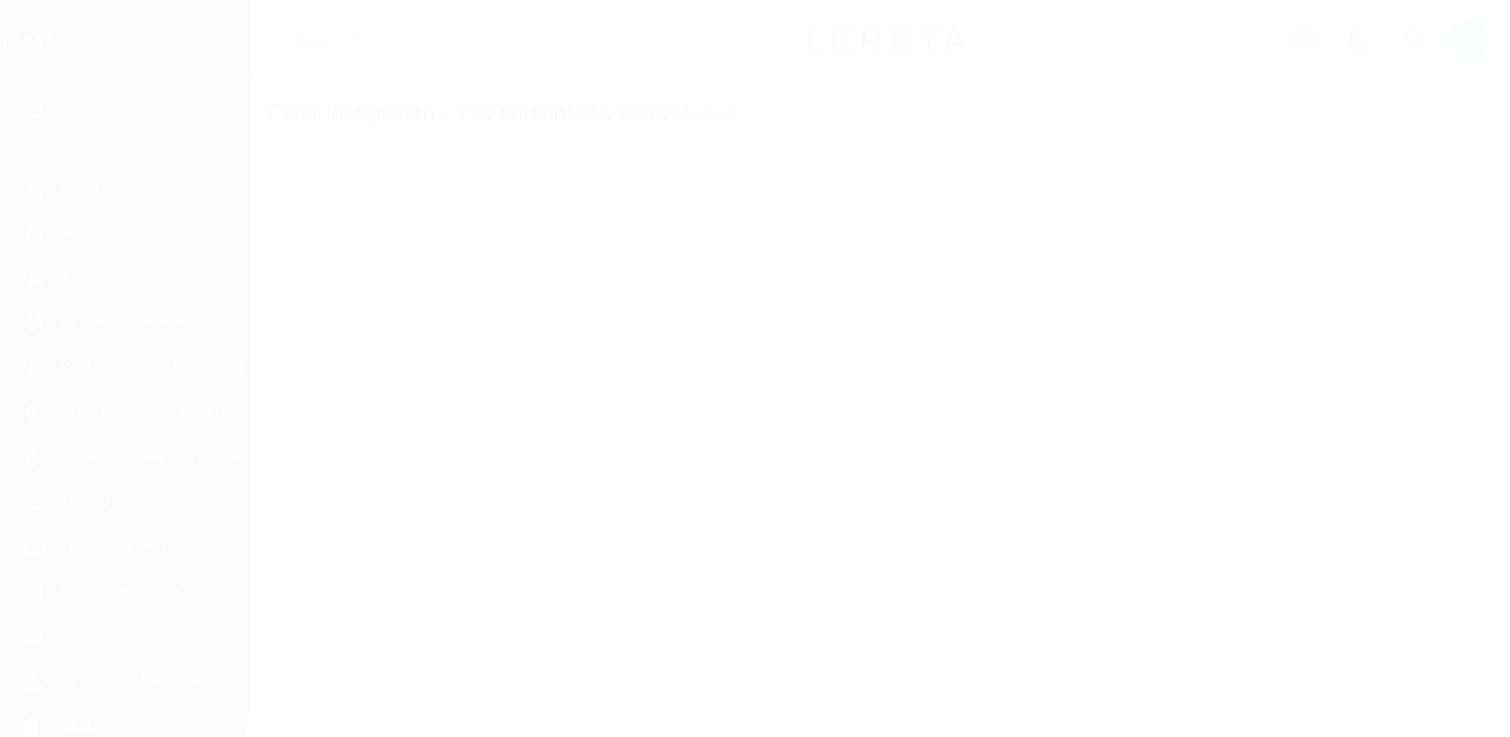
scroll to position [239, 0]
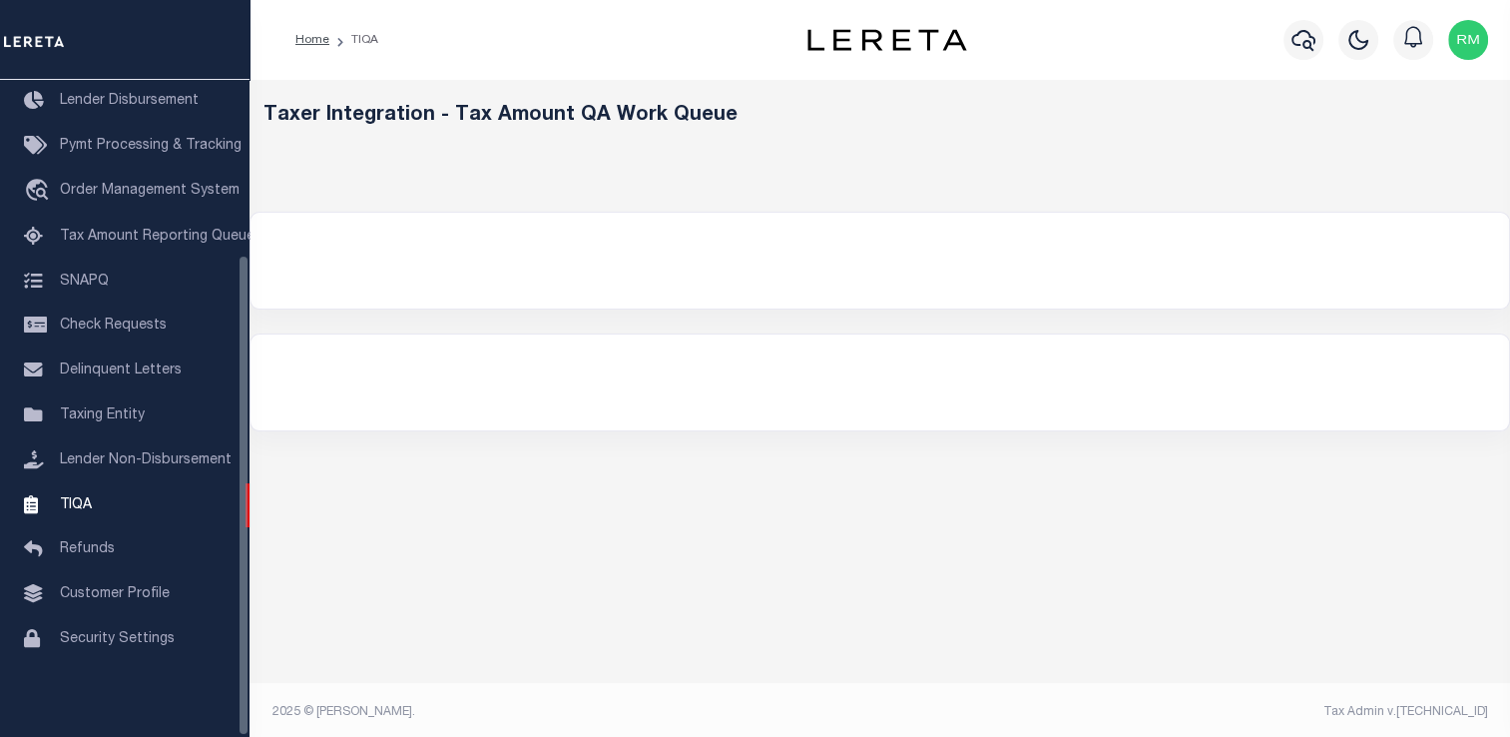
select select "200"
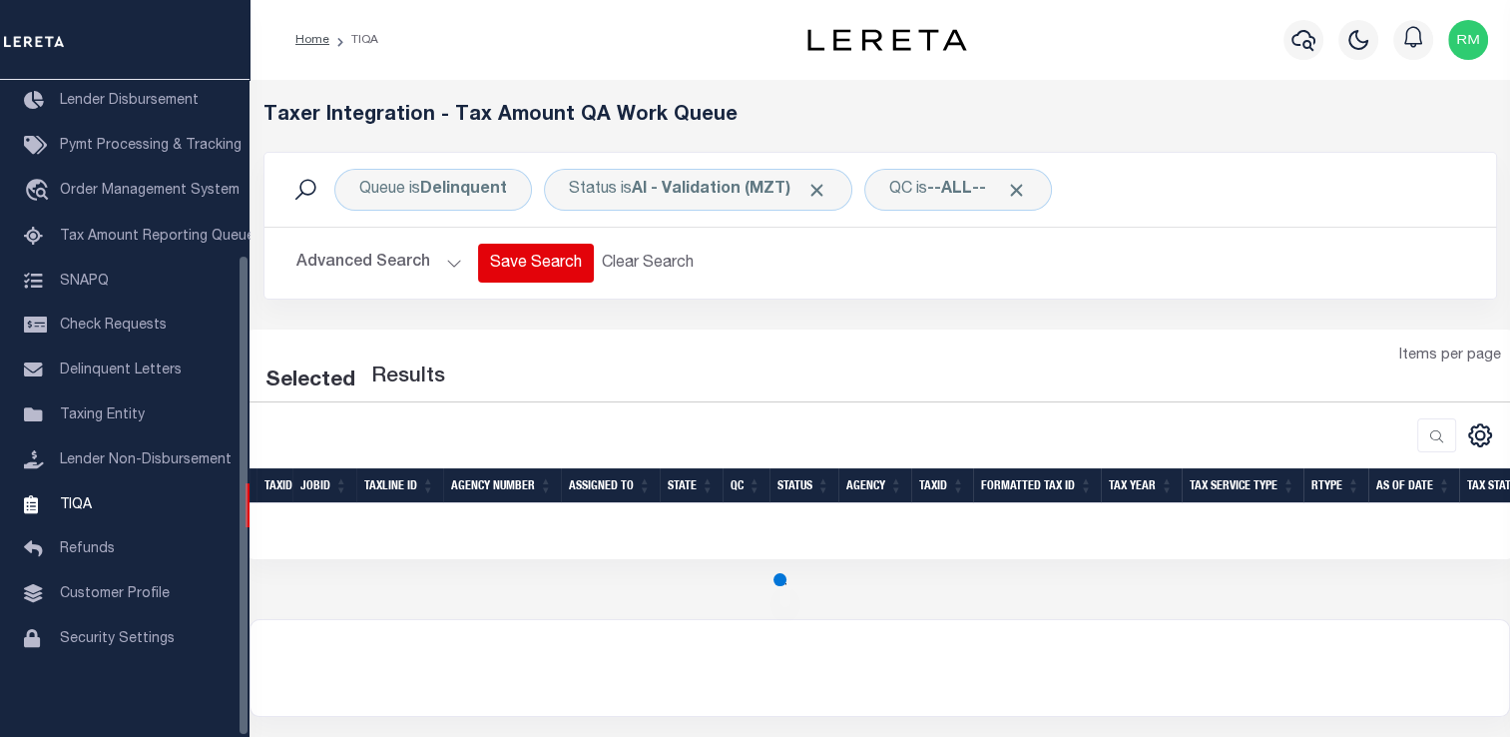
select select "200"
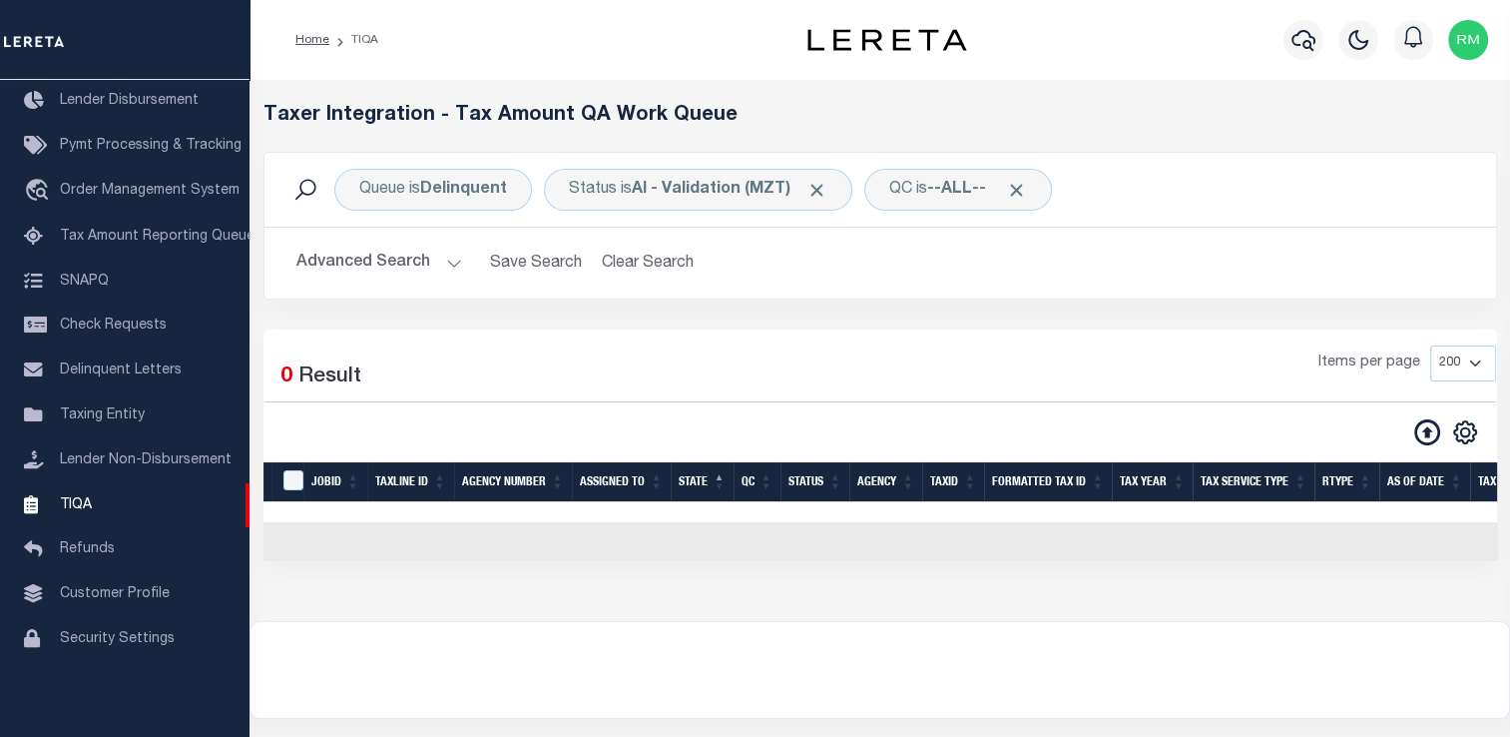
click at [674, 376] on div "Items per page 10 25 50 100 200 500 1000 2000" at bounding box center [1038, 371] width 916 height 52
